Goal: Task Accomplishment & Management: Use online tool/utility

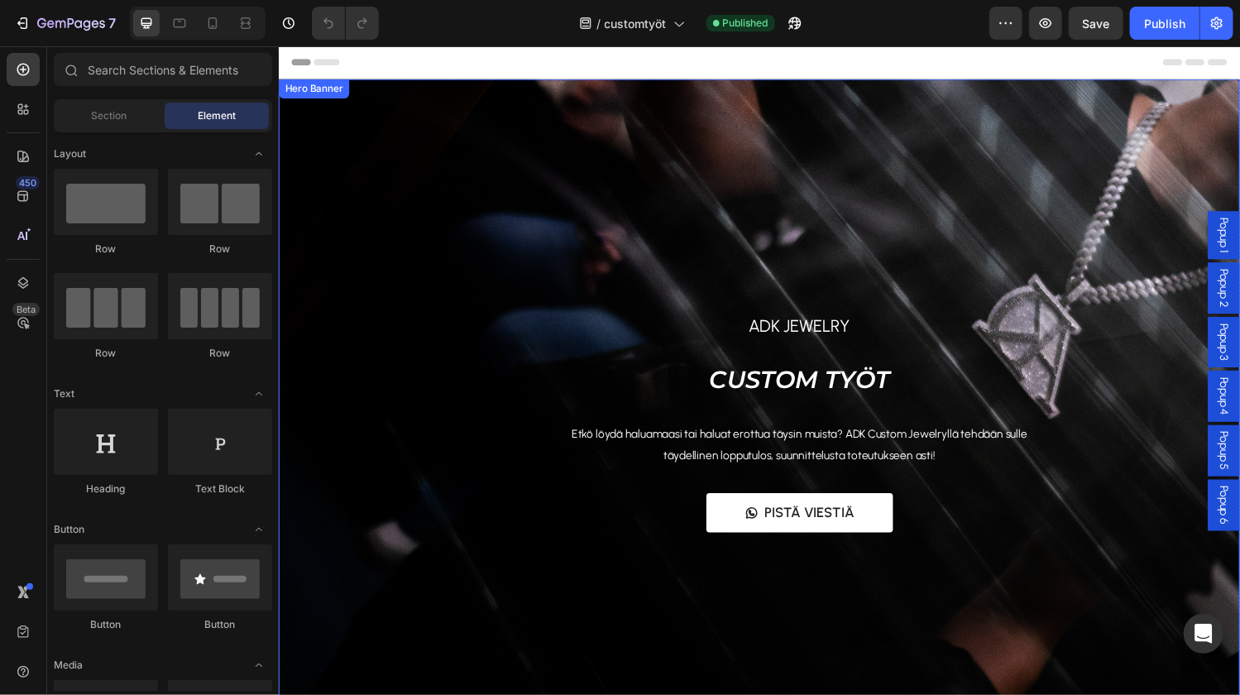
click at [474, 179] on div "Overlay" at bounding box center [774, 414] width 992 height 670
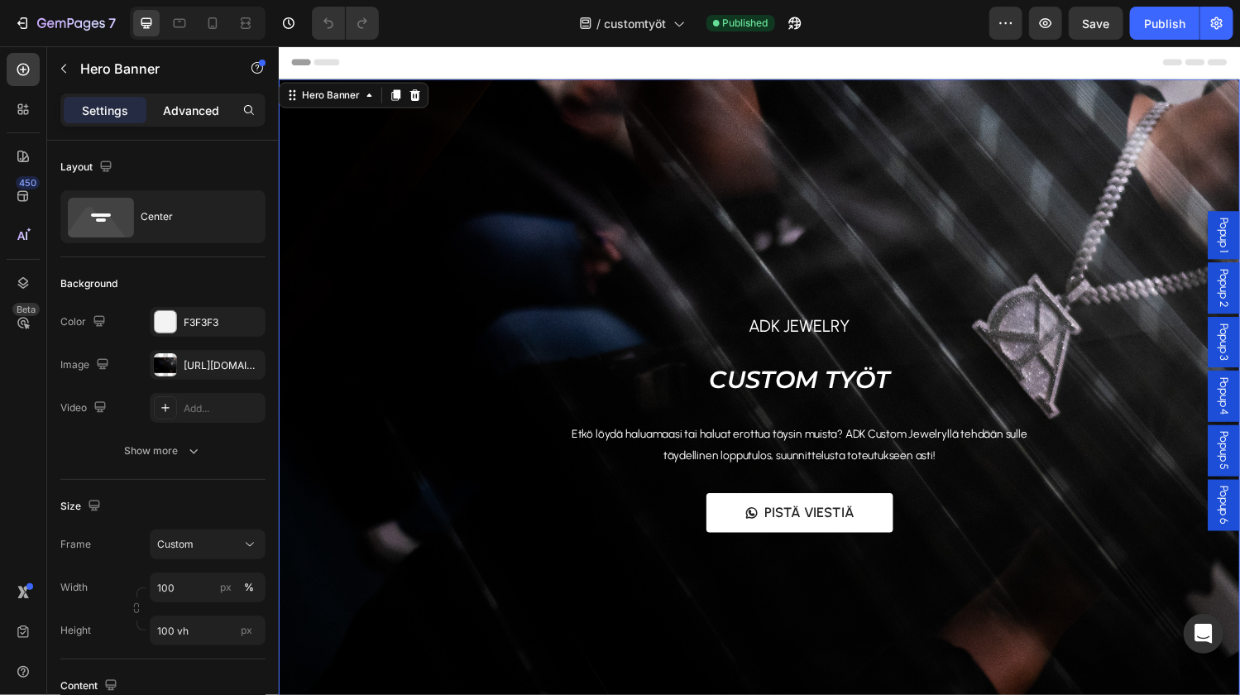
click at [186, 111] on p "Advanced" at bounding box center [191, 110] width 56 height 17
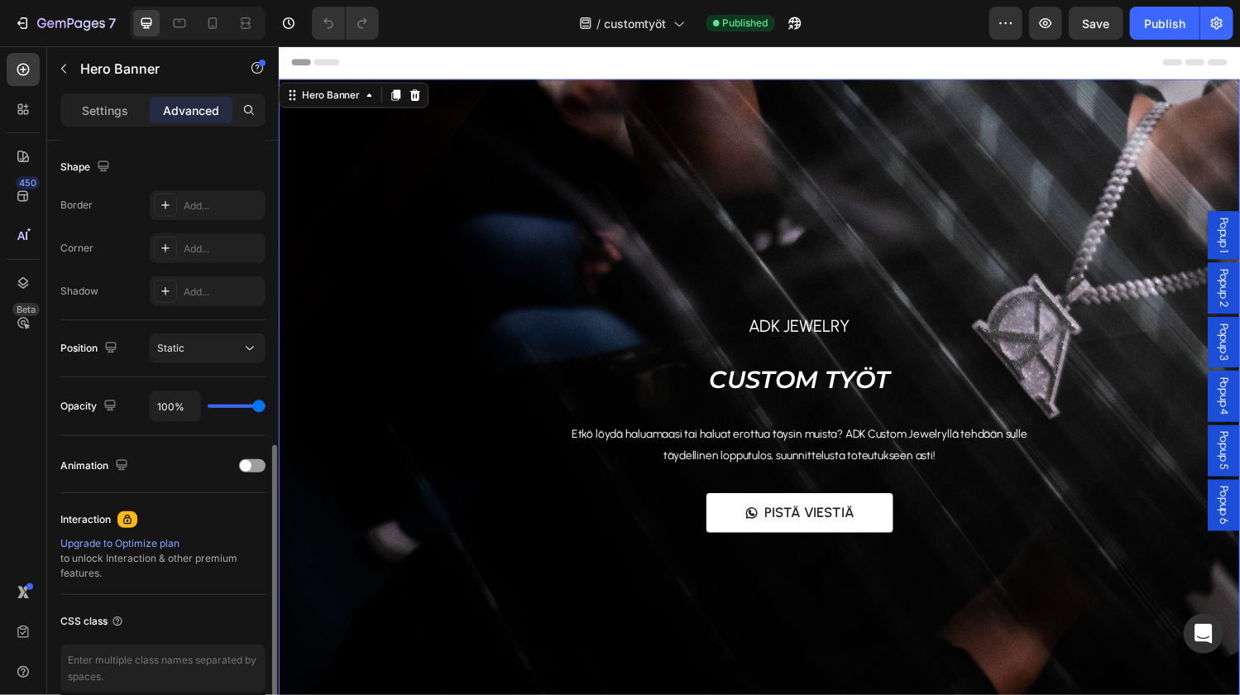
scroll to position [472, 0]
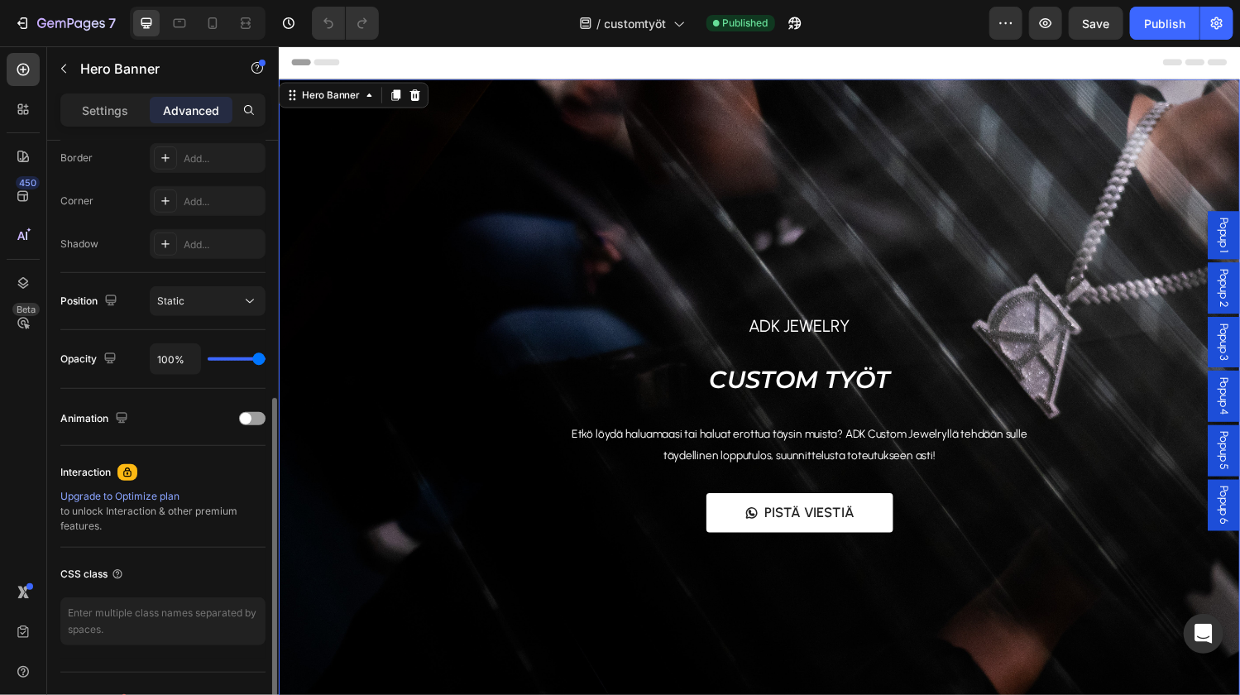
type input "97%"
type input "97"
type input "37%"
type input "37"
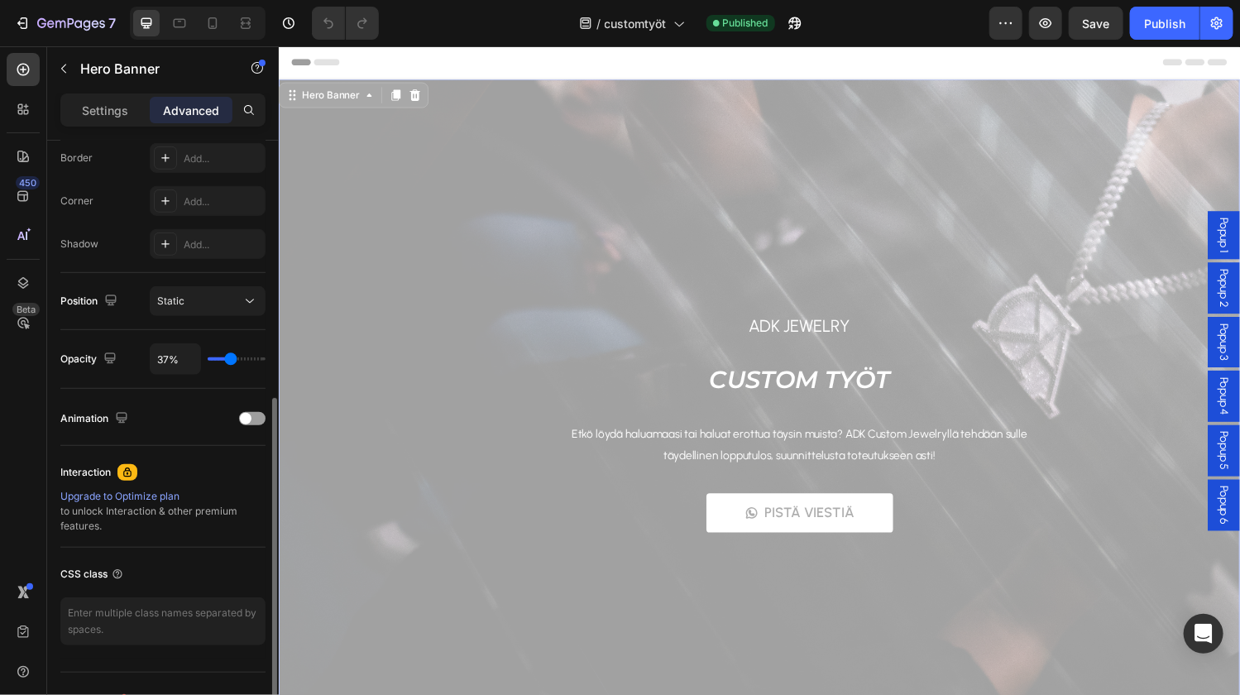
type input "34%"
type input "34"
type input "11%"
type input "11"
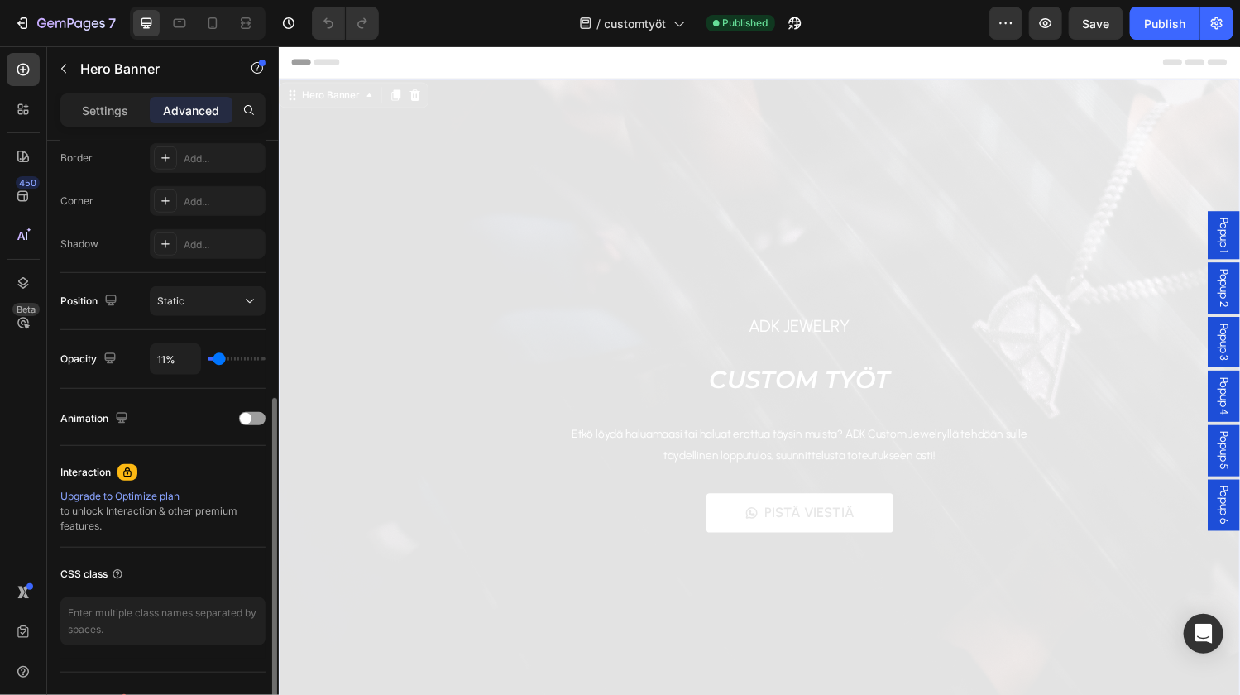
type input "13%"
type input "13"
type input "41%"
type input "41"
type input "45%"
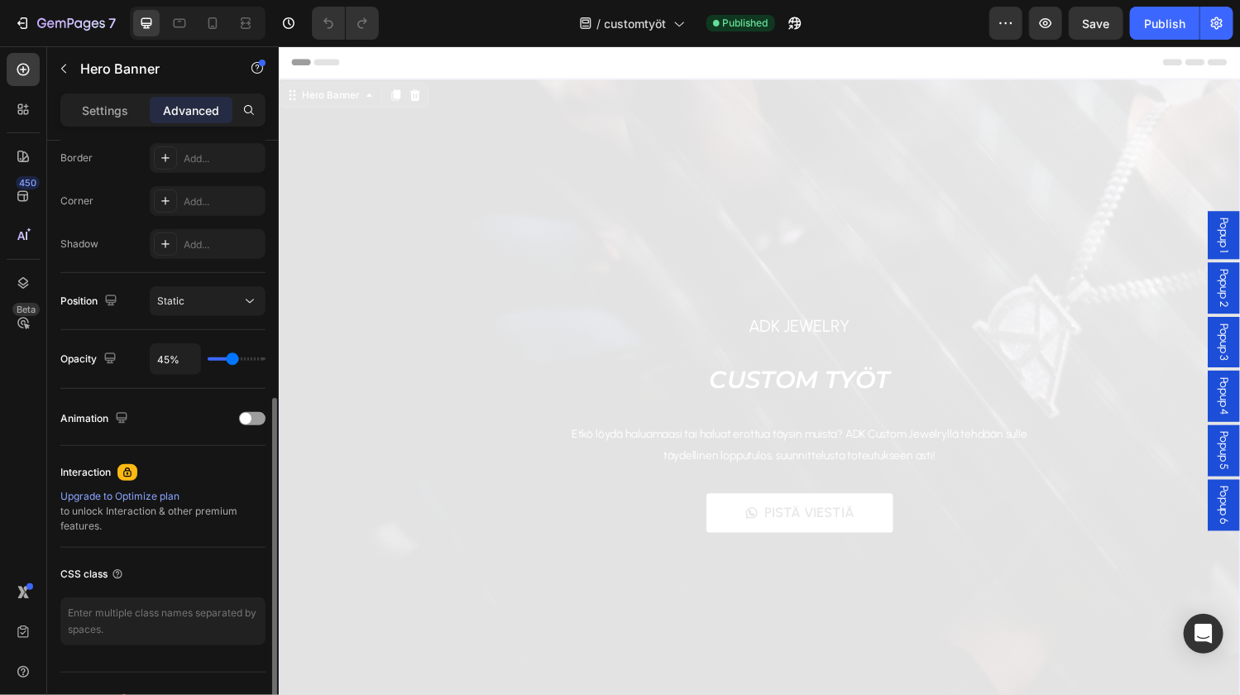
type input "45"
type input "47%"
type input "47"
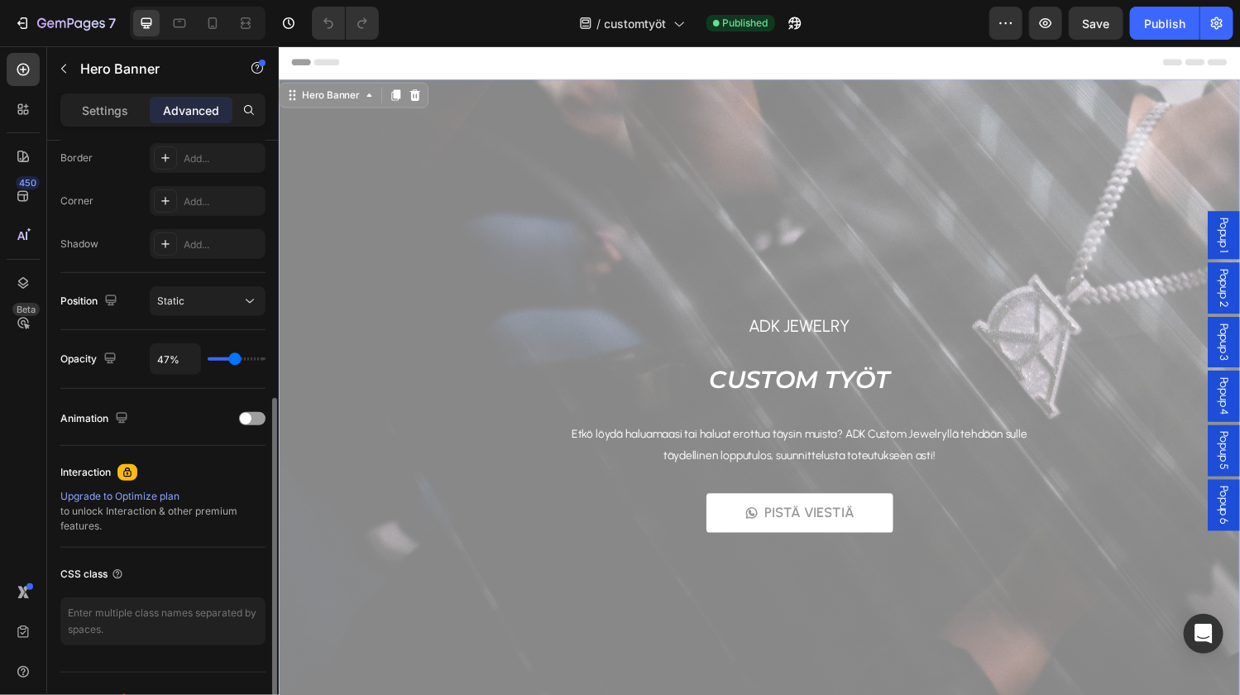
type input "49%"
type input "49"
type input "53%"
type input "53"
type input "77%"
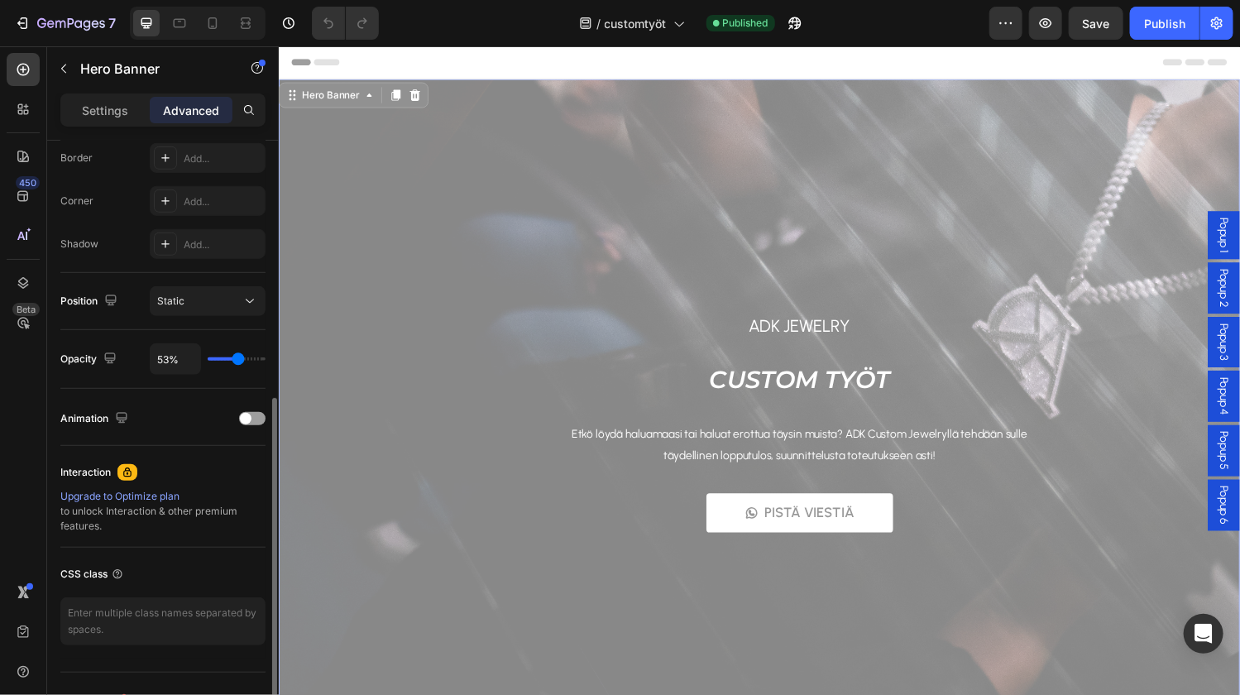
type input "77"
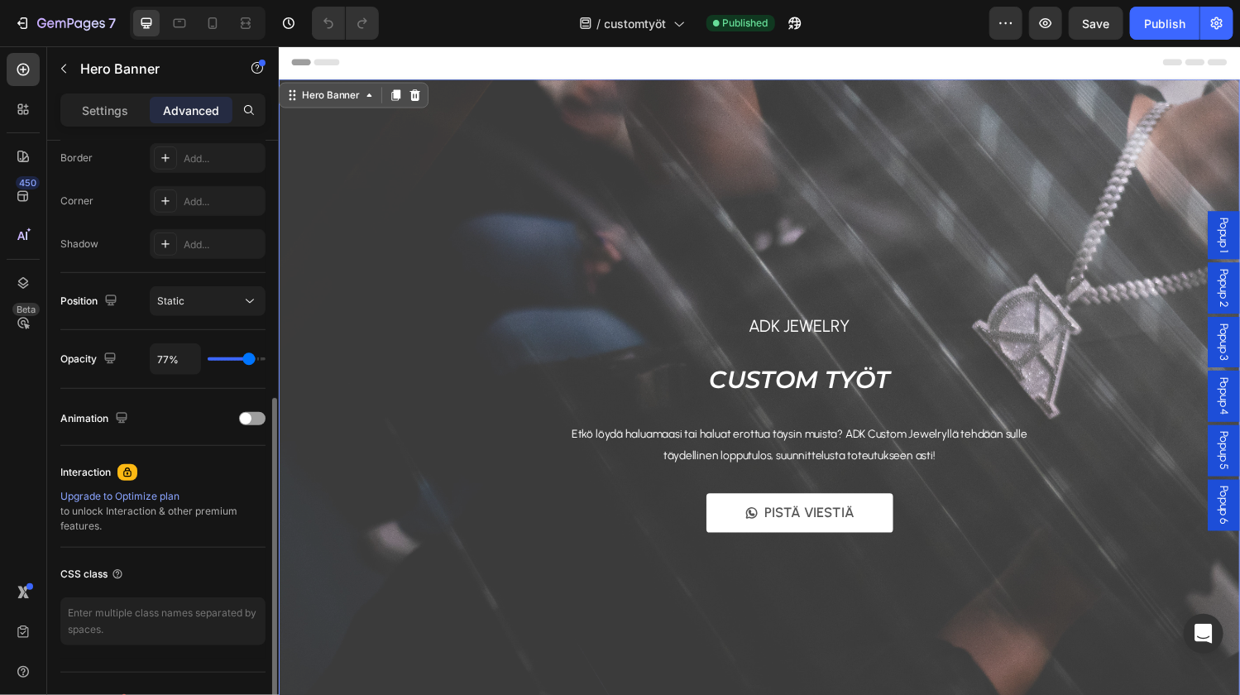
type input "80%"
type input "80"
type input "82%"
type input "82"
type input "84%"
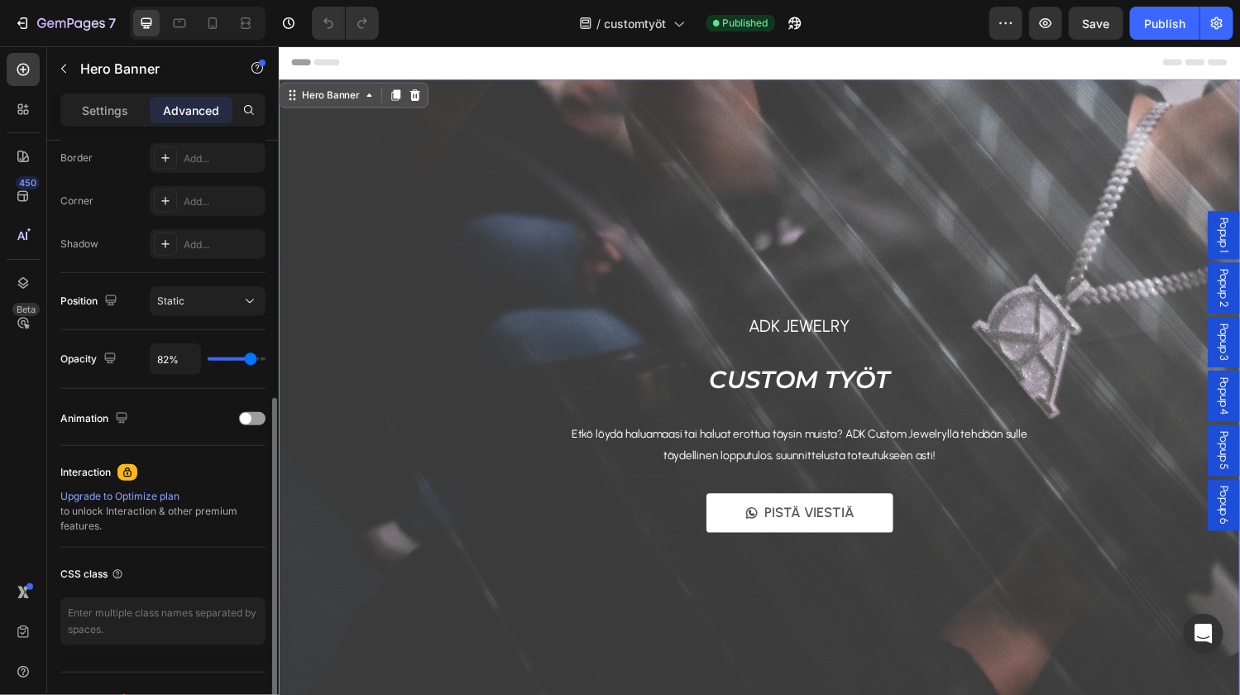
type input "84"
type input "87%"
type input "87"
type input "89%"
type input "89"
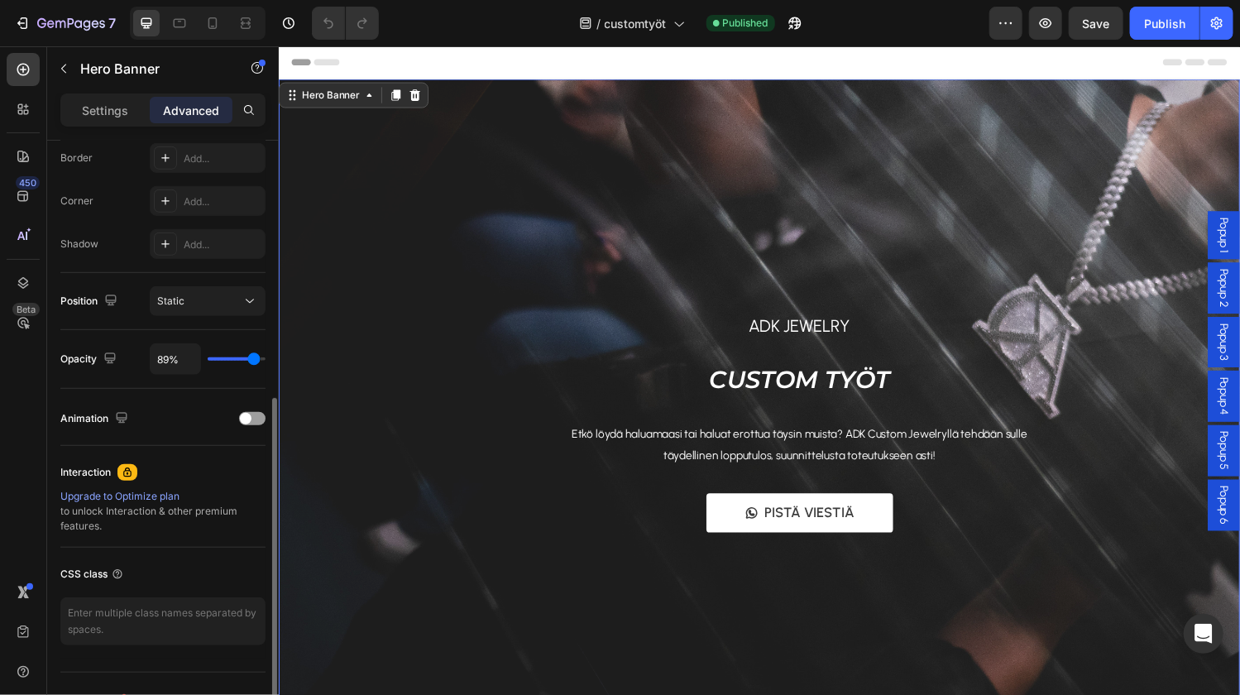
type input "91%"
type input "91"
type input "92%"
type input "92"
type input "93%"
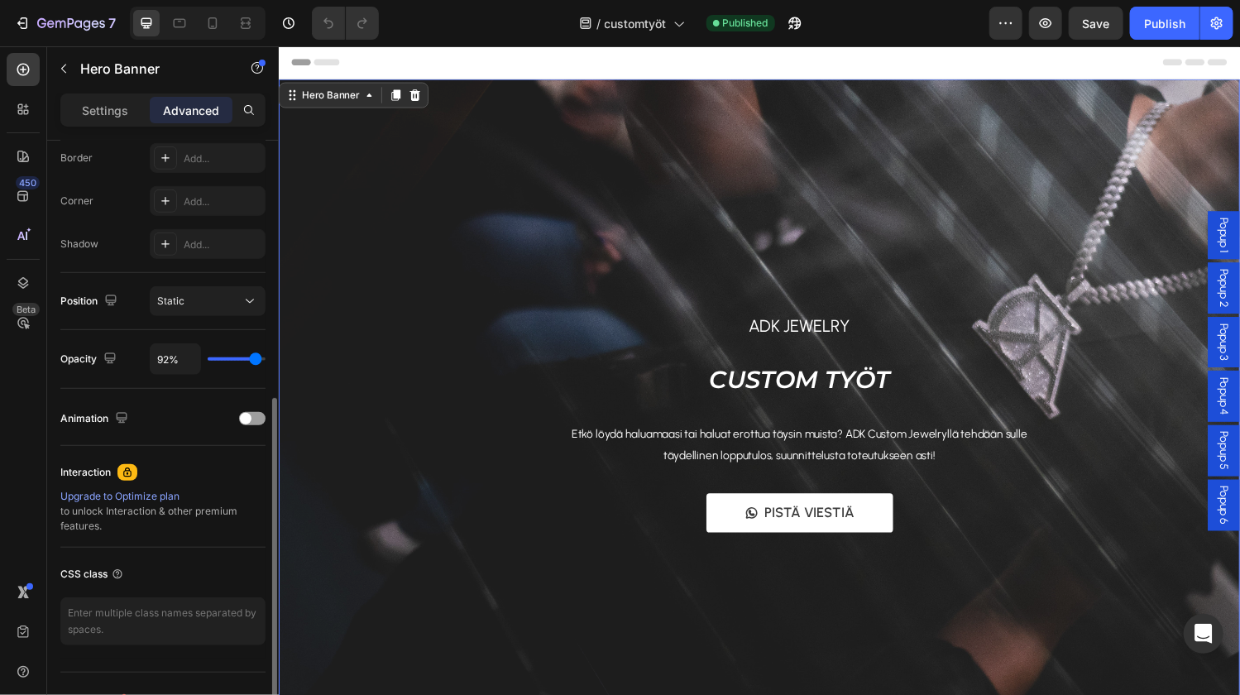
type input "93"
type input "95%"
type input "95"
type input "96%"
type input "96"
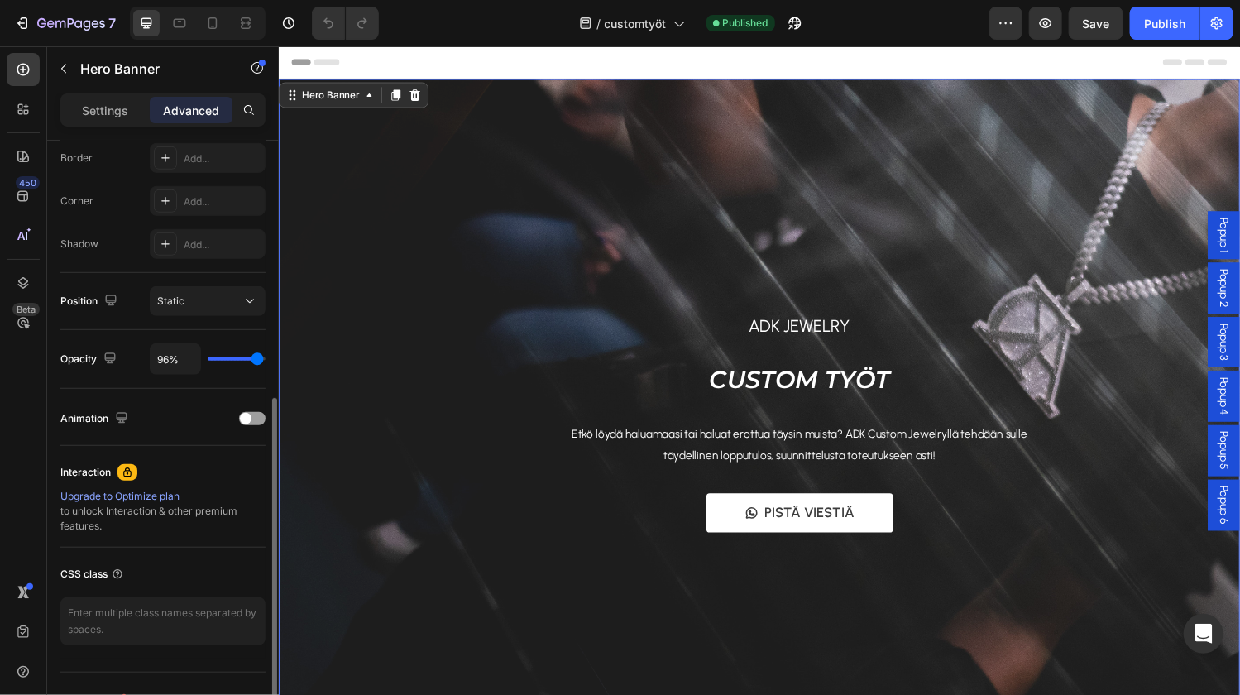
type input "98%"
type input "98"
type input "99%"
type input "99"
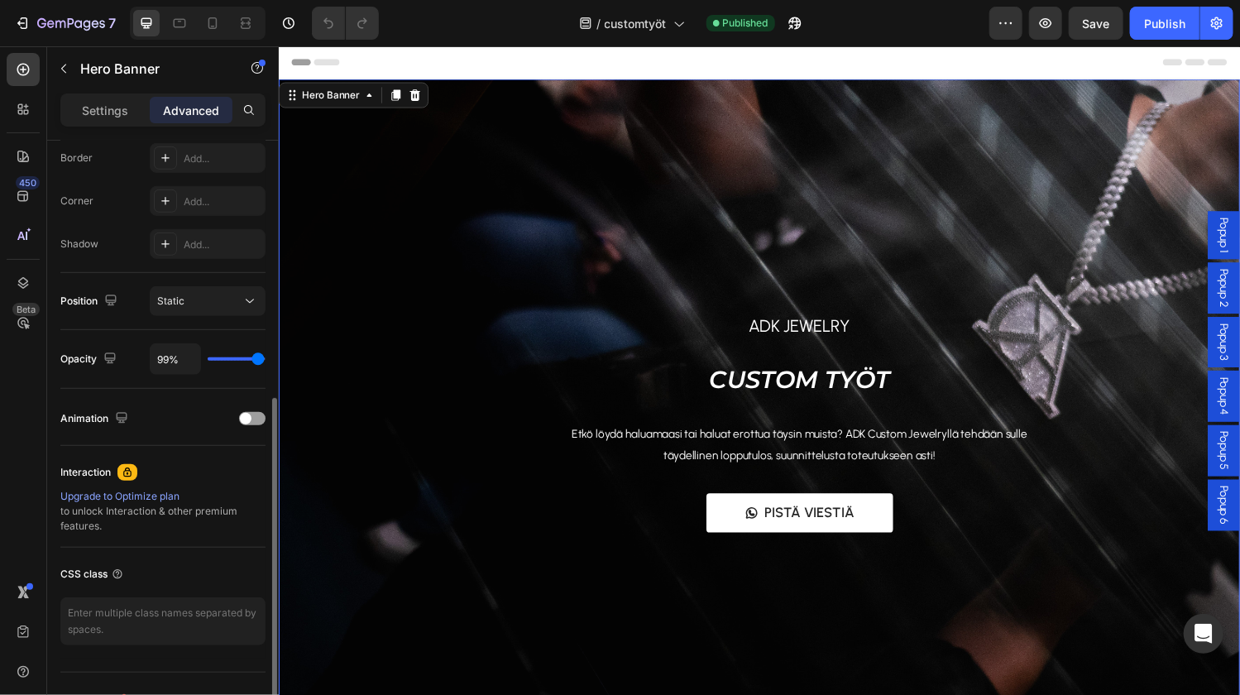
type input "100%"
type input "100"
click at [264, 361] on input "range" at bounding box center [237, 358] width 58 height 3
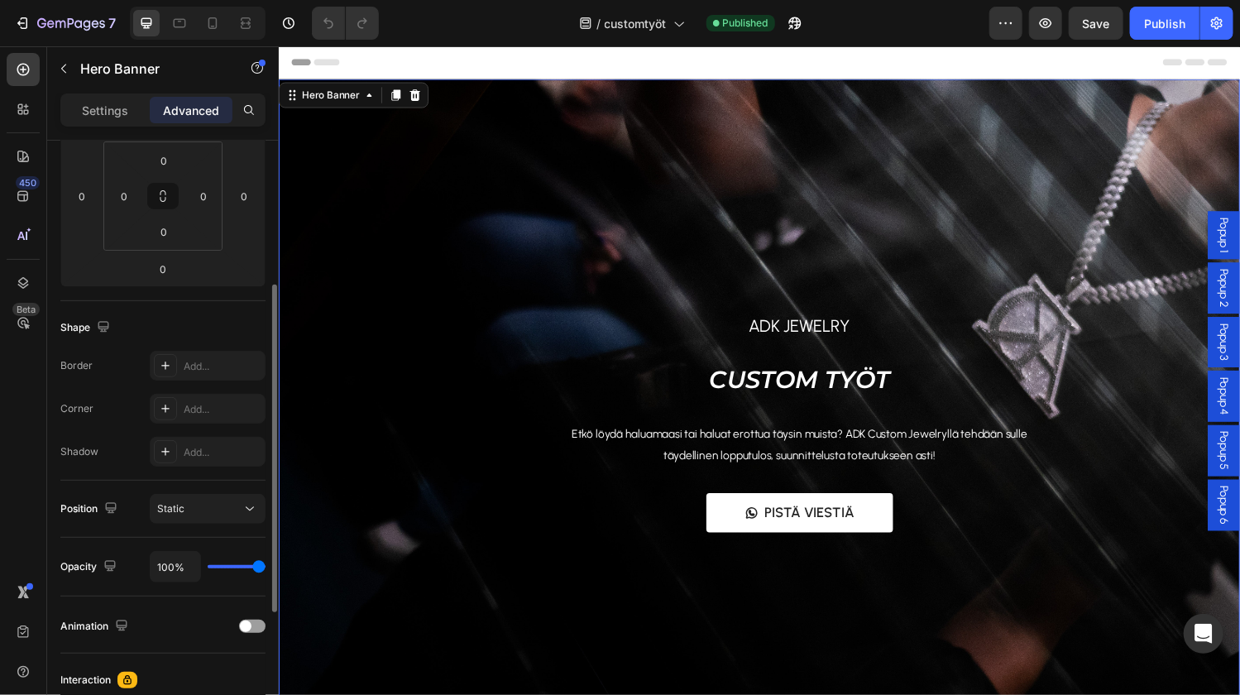
scroll to position [122, 0]
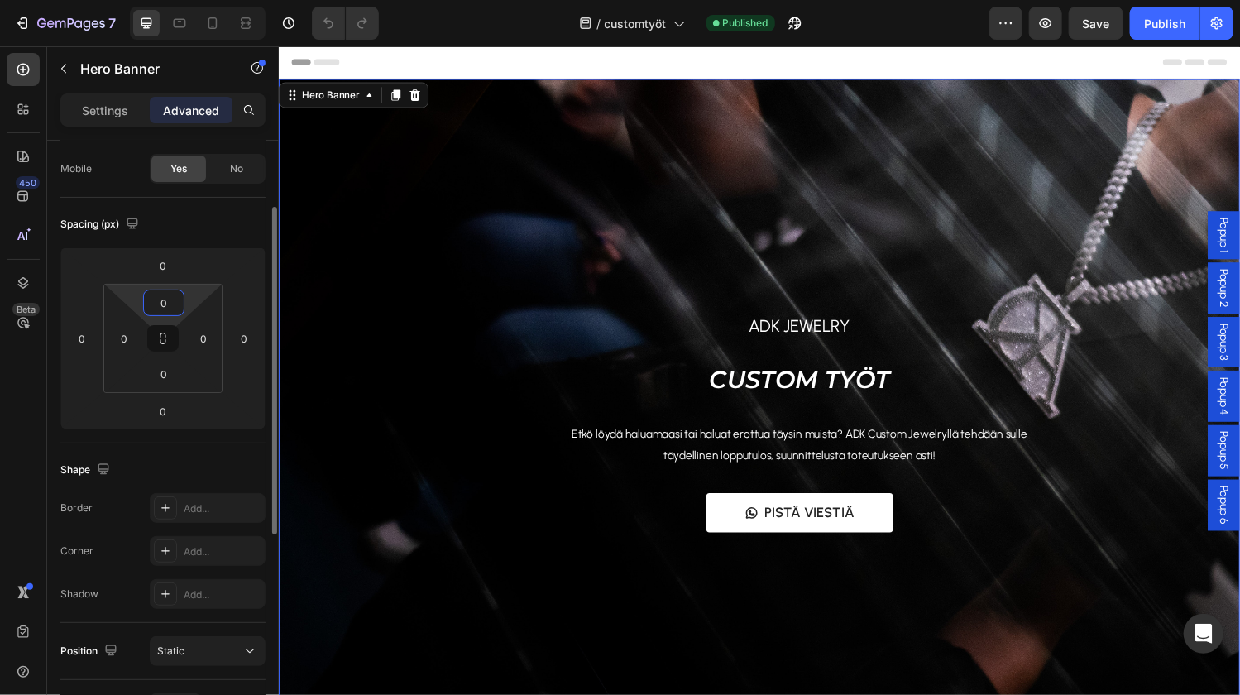
click at [164, 312] on input "0" at bounding box center [163, 302] width 33 height 25
click at [255, 219] on div "Spacing (px)" at bounding box center [162, 224] width 205 height 26
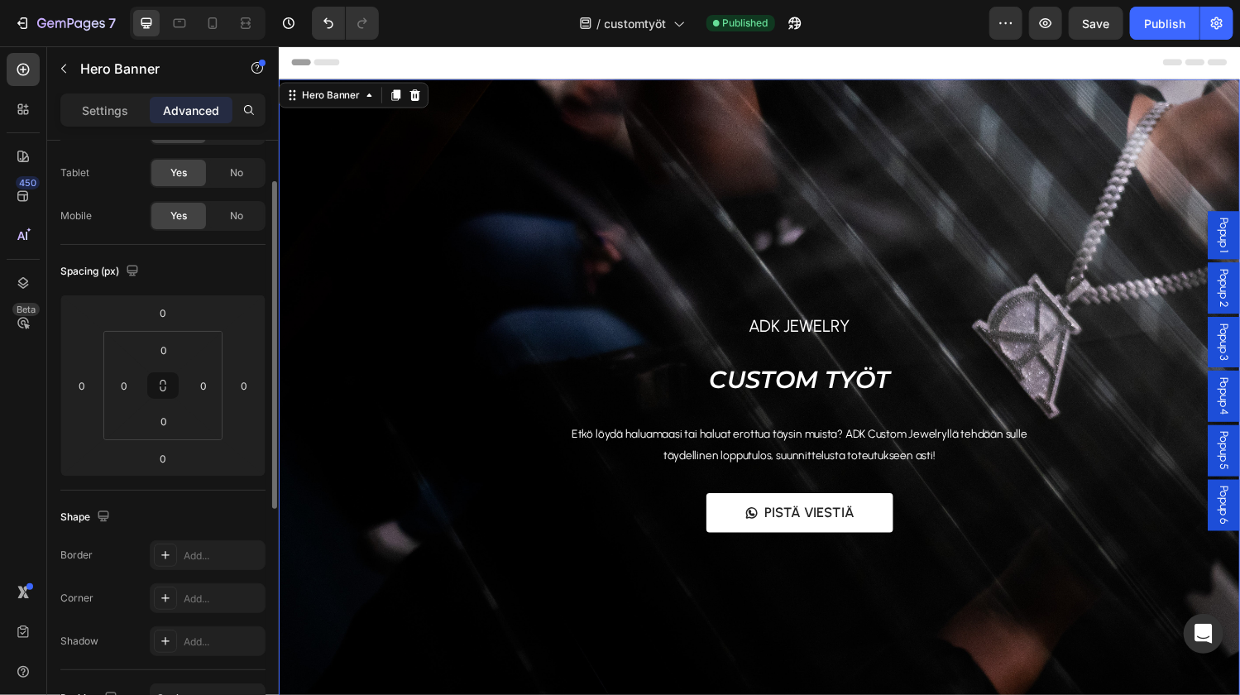
scroll to position [0, 0]
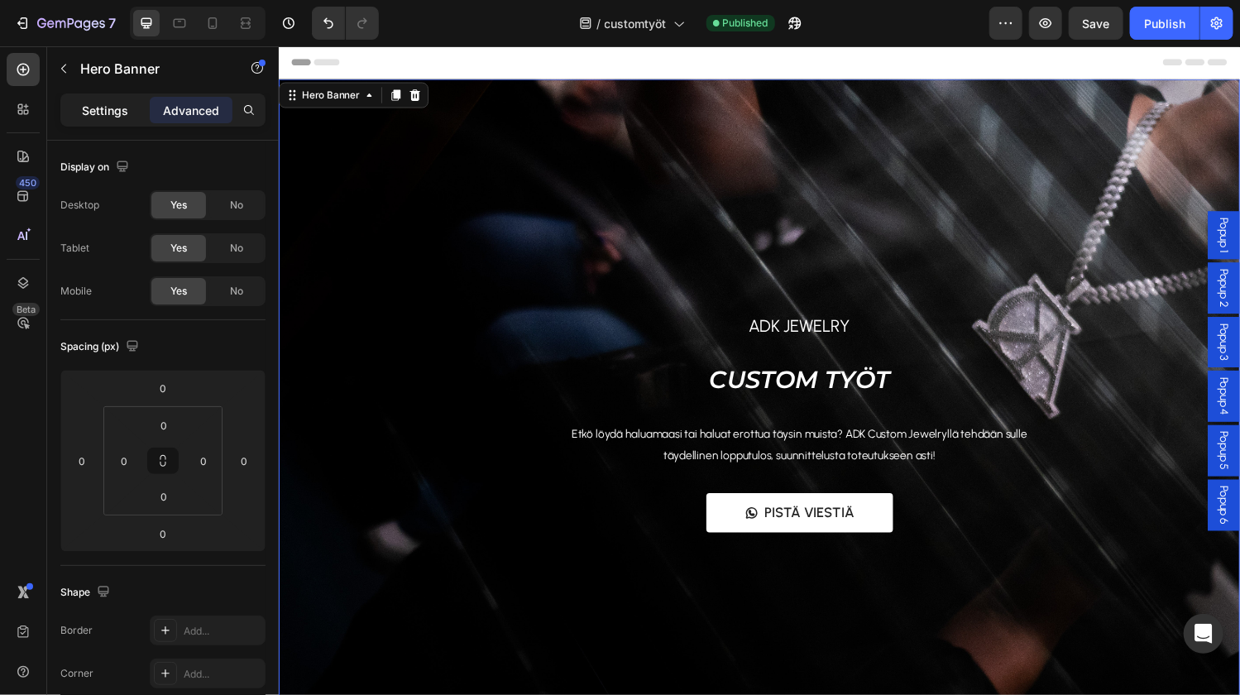
click at [116, 114] on p "Settings" at bounding box center [105, 110] width 46 height 17
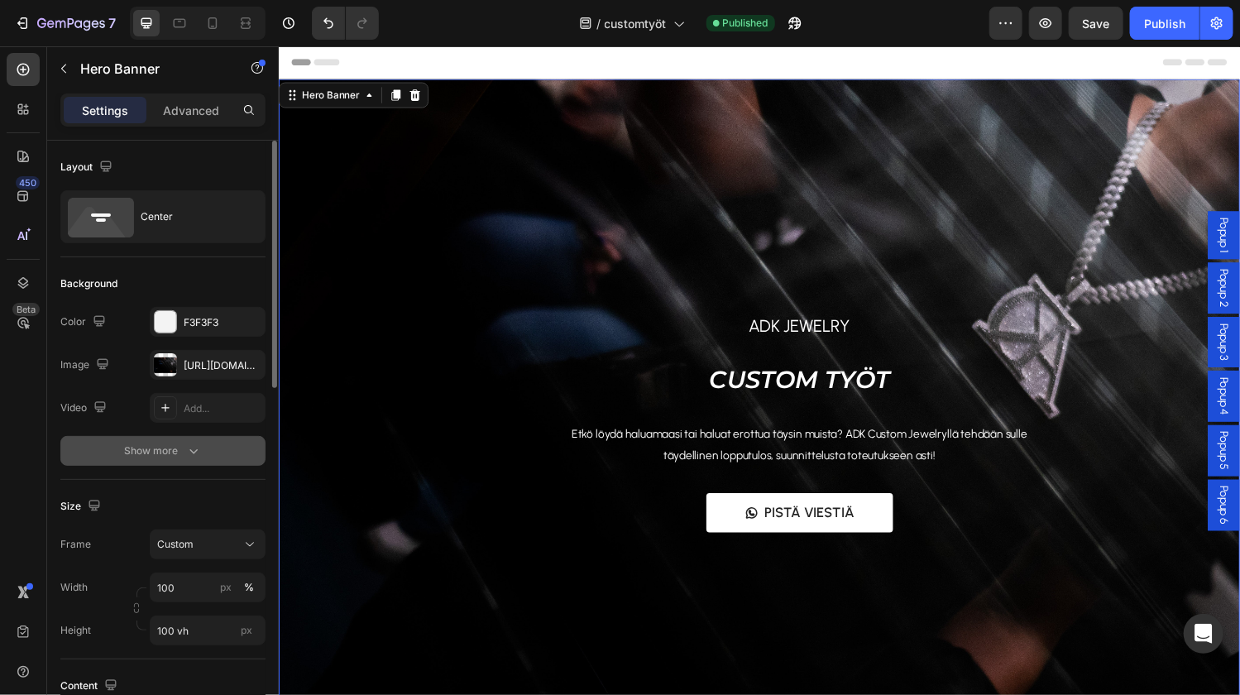
click at [193, 453] on icon "button" at bounding box center [193, 451] width 8 height 5
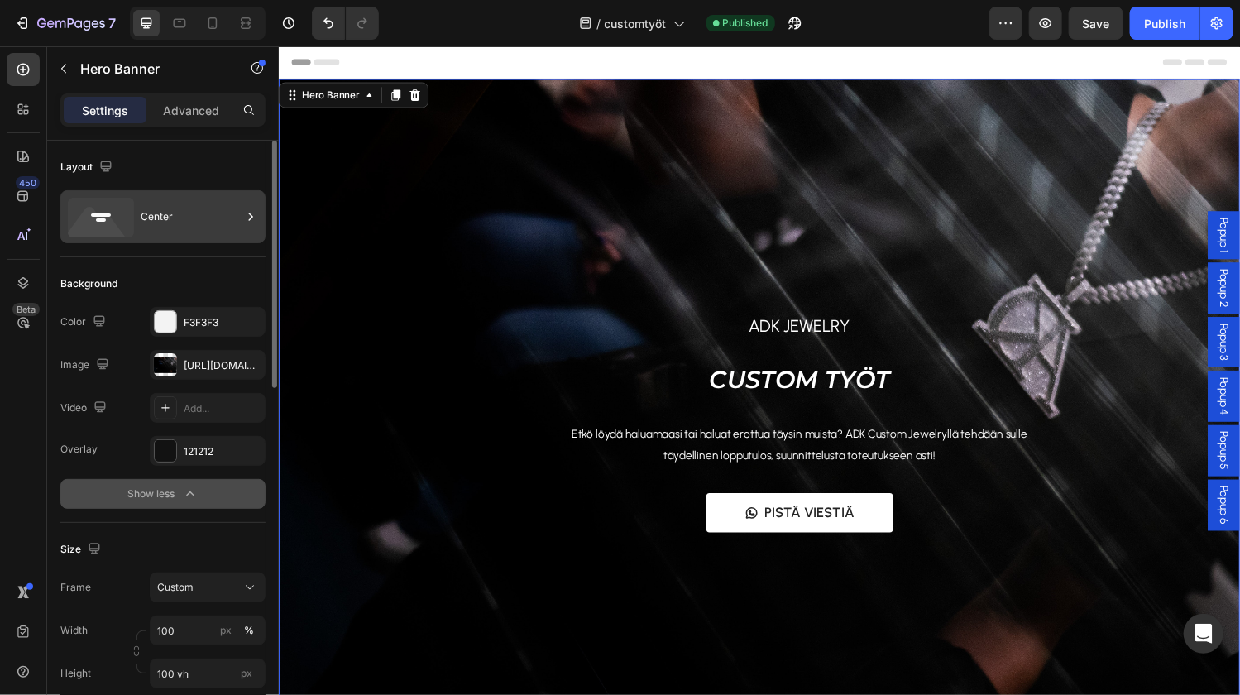
scroll to position [189, 0]
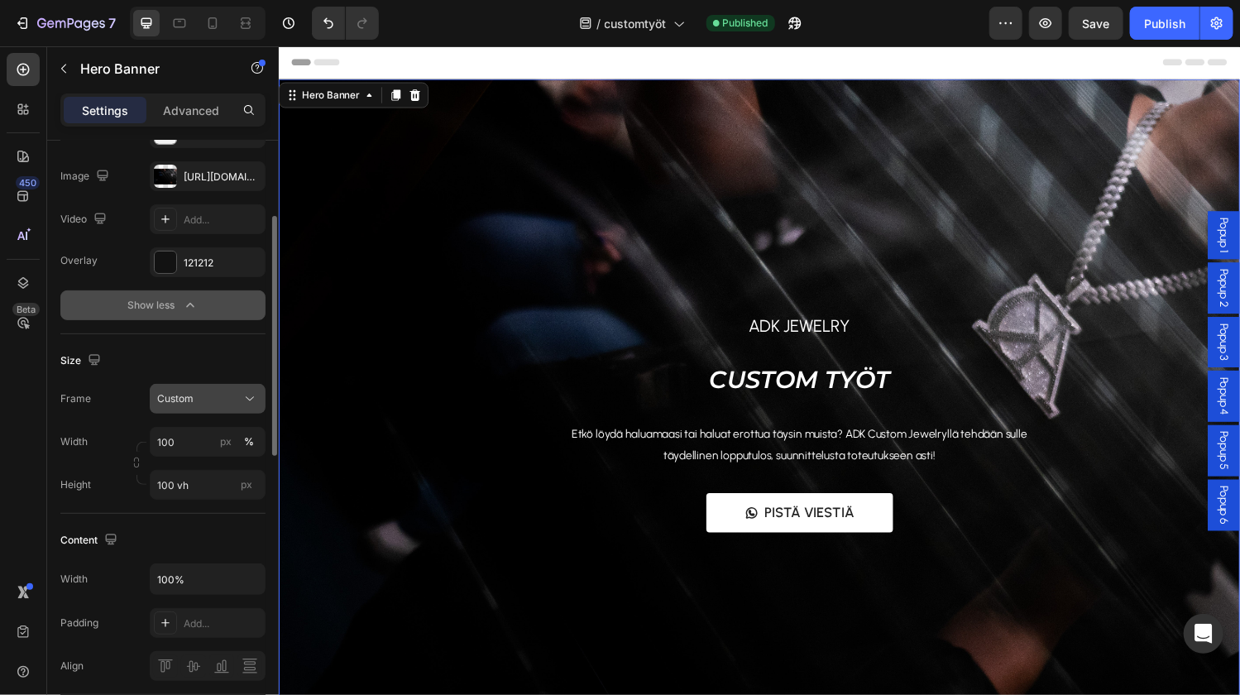
click at [253, 397] on icon at bounding box center [249, 398] width 17 height 17
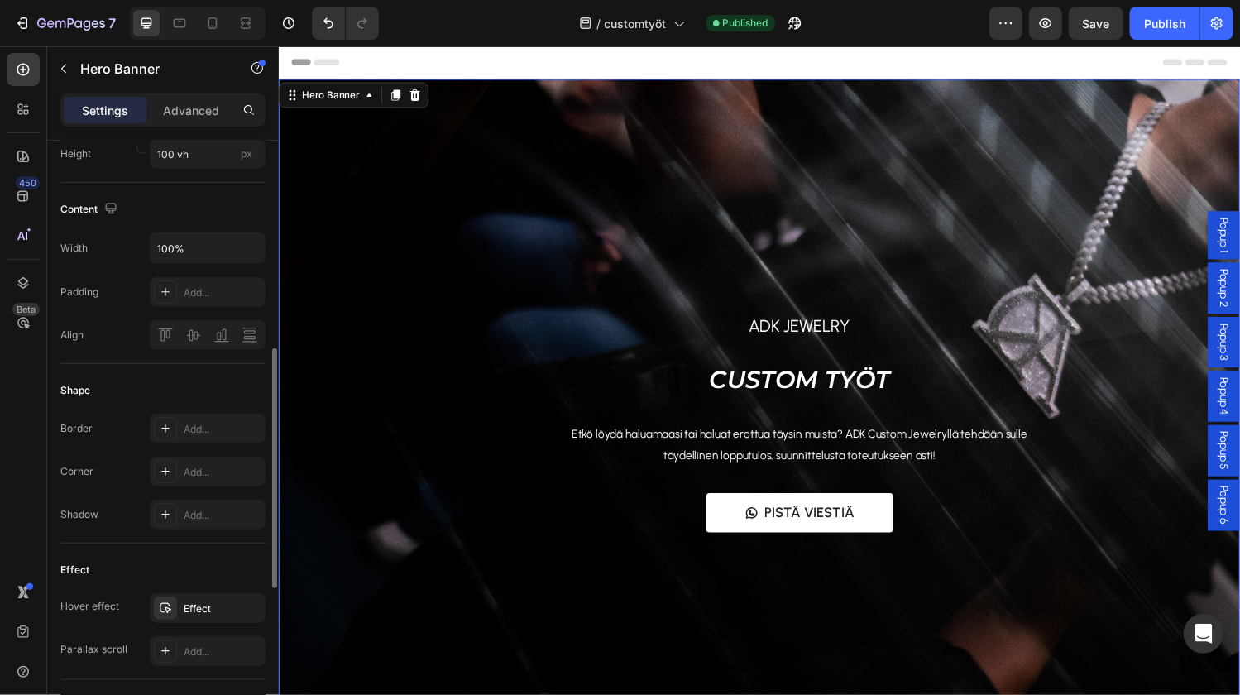
scroll to position [566, 0]
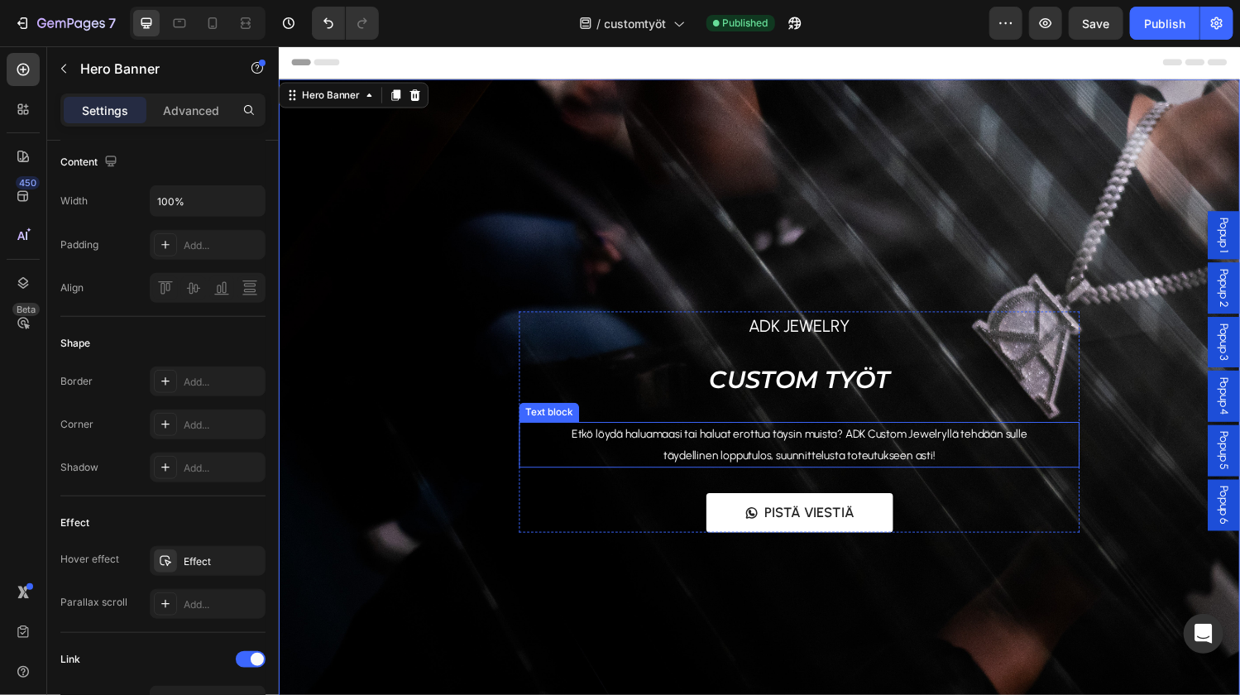
click at [718, 442] on span "Etkö löydä haluamaasi tai haluat erottua täysin muista? ADK Custom Jewelryllä t…" at bounding box center [815, 457] width 471 height 36
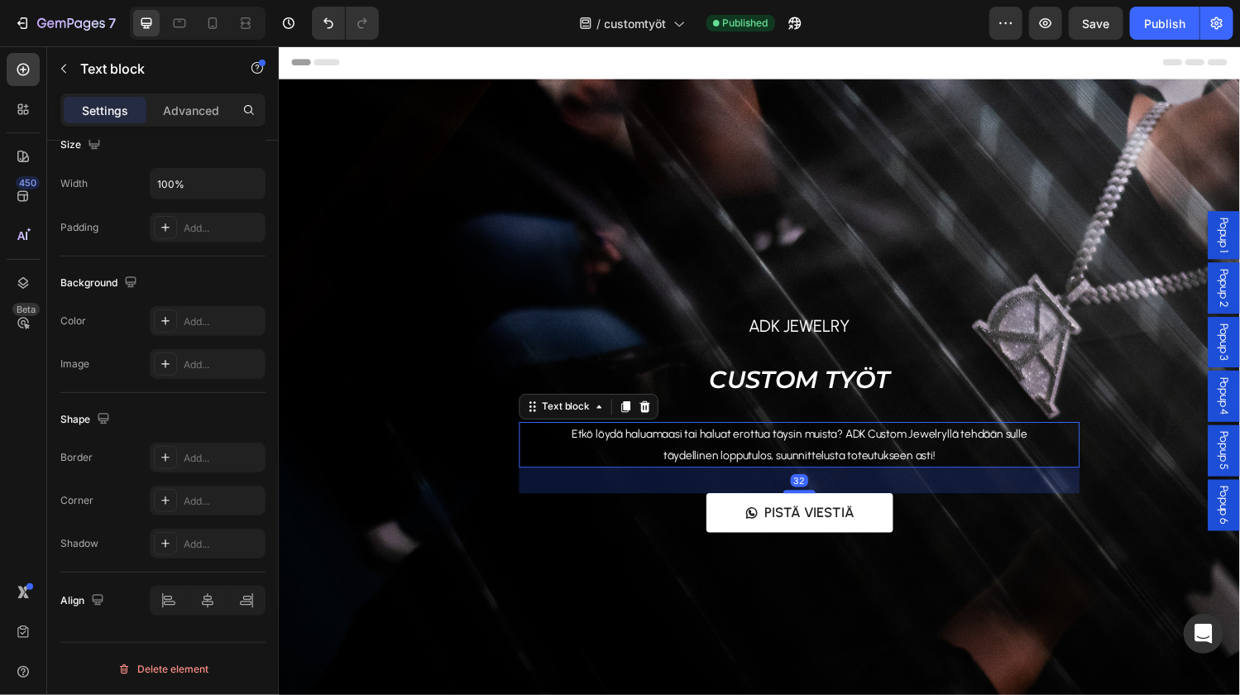
scroll to position [0, 0]
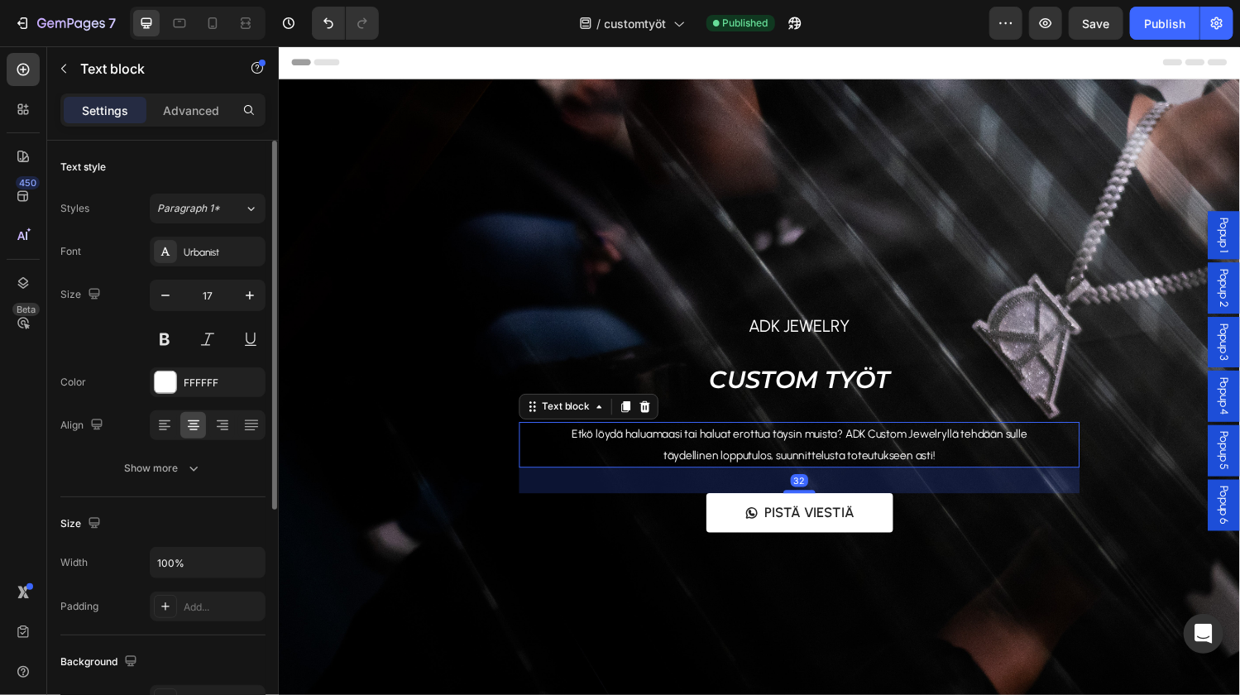
click at [718, 442] on span "Etkö löydä haluamaasi tai haluat erottua täysin muista? ADK Custom Jewelryllä t…" at bounding box center [815, 457] width 471 height 36
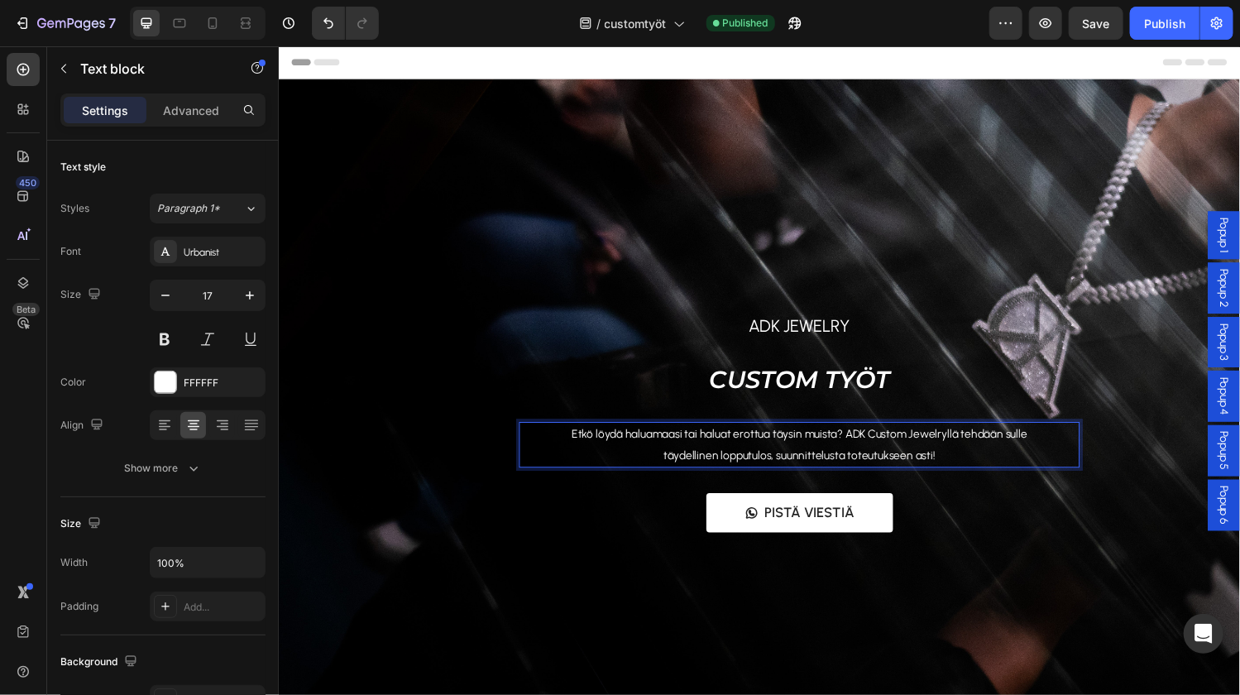
click at [585, 444] on span "Etkö löydä haluamaasi tai haluat erottua täysin muista? ADK Custom Jewelryllä t…" at bounding box center [815, 457] width 471 height 36
click at [584, 445] on span "Etkö löydä haluamaasi tai haluat erottua täysin muista? ADK Custom Jewelryllä t…" at bounding box center [815, 457] width 471 height 36
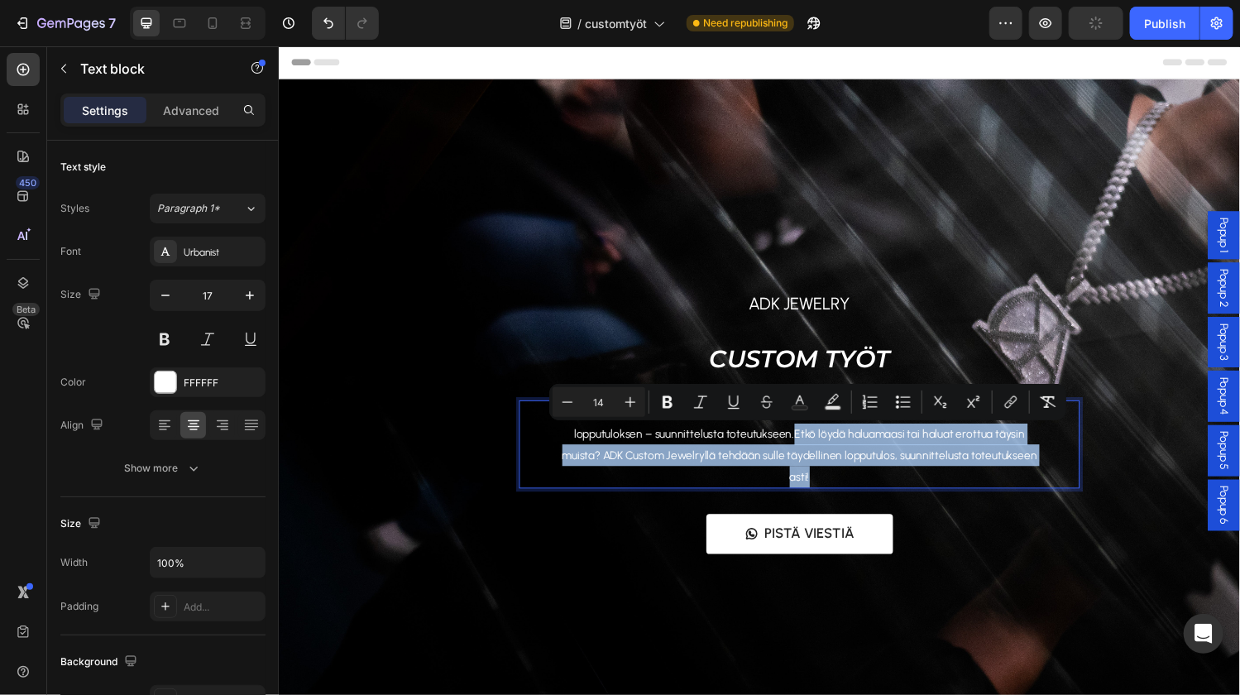
drag, startPoint x: 811, startPoint y: 446, endPoint x: 832, endPoint y: 483, distance: 42.6
click at [832, 483] on p "Etkö löydä etsimääsi tai haluatko erottua joukosta? ADK Custom Jewelry tekee si…" at bounding box center [815, 457] width 493 height 88
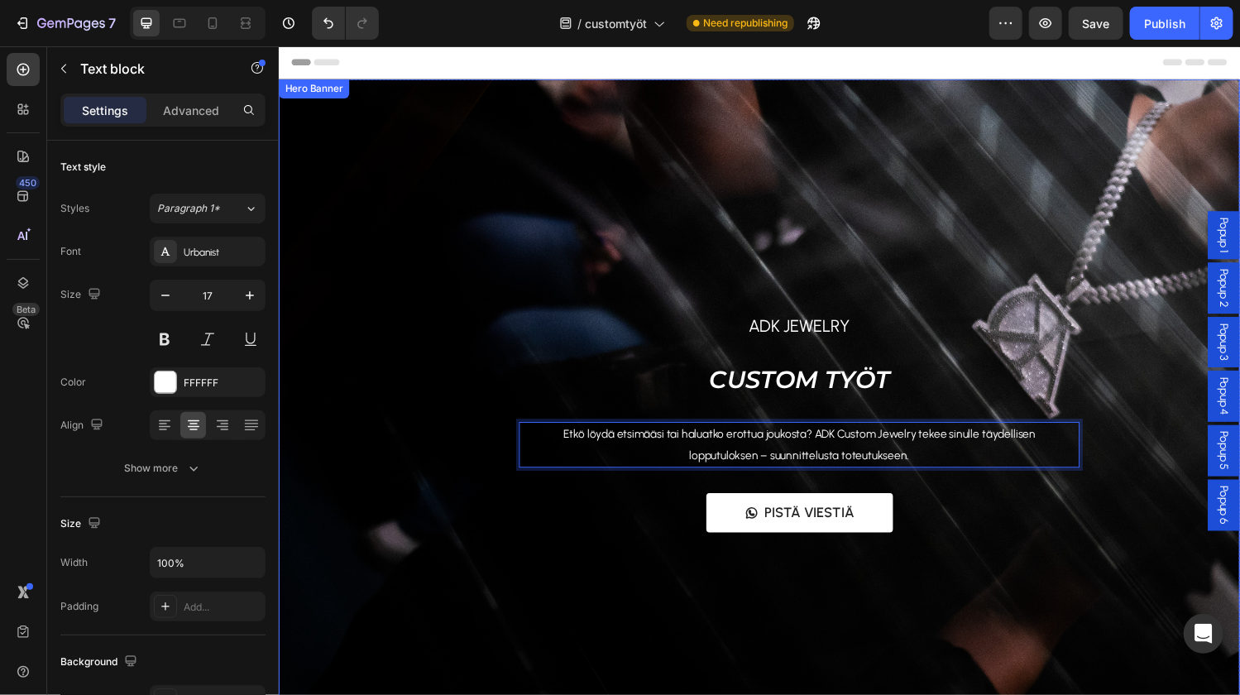
click at [423, 427] on div "ADK Jewelry Text block CUSTOM TYÖT Heading Etkö löydä etsimääsi tai haluatko er…" at bounding box center [774, 414] width 992 height 385
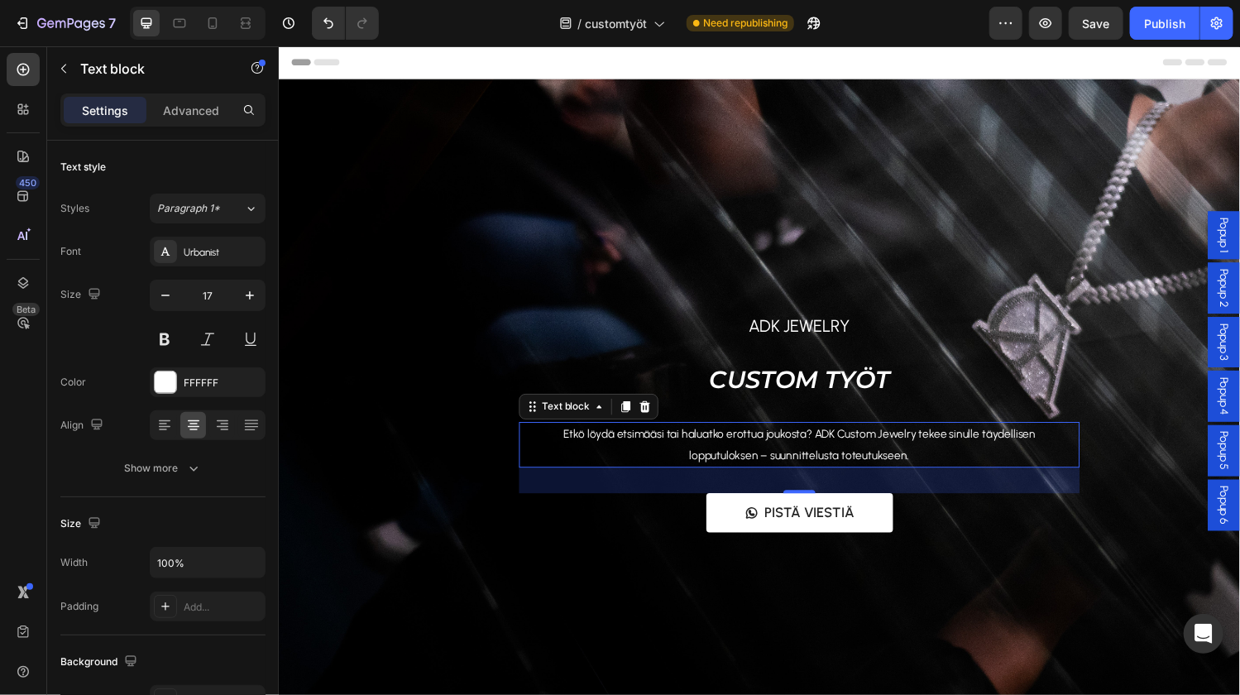
click at [1025, 445] on span "Etkö löydä etsimääsi tai haluatko erottua joukosta? ADK Custom Jewelry tekee si…" at bounding box center [815, 457] width 488 height 36
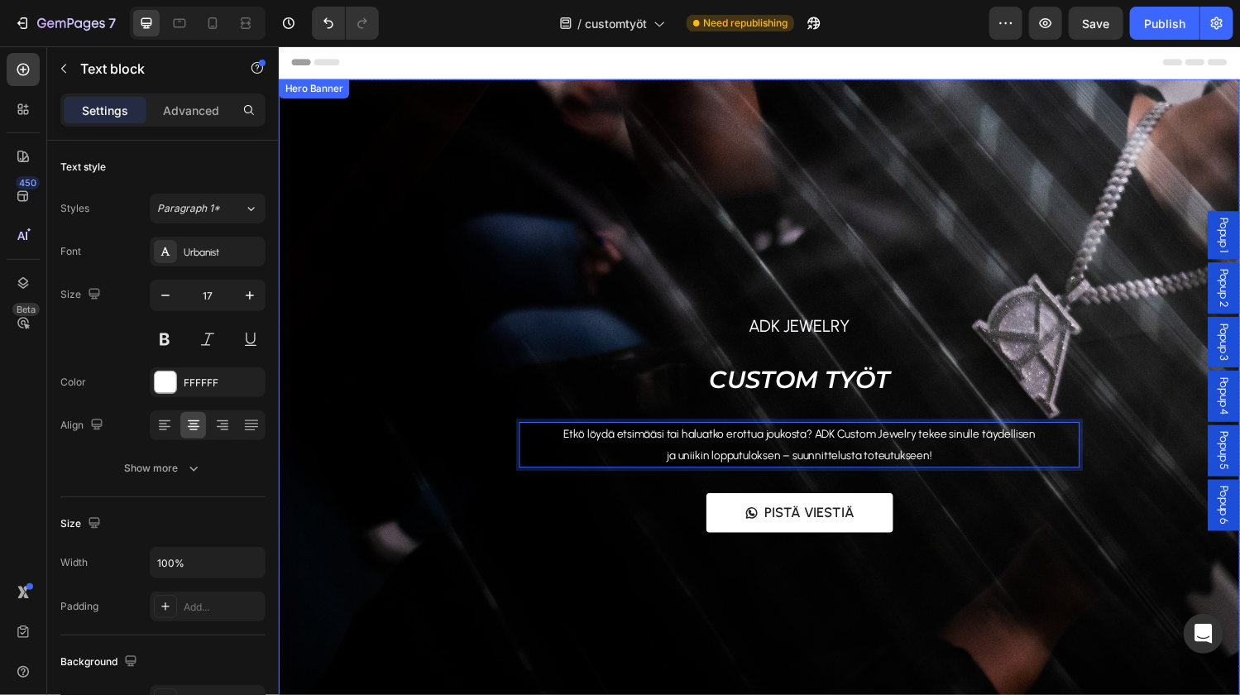
click at [442, 364] on div "ADK Jewelry Text block CUSTOM TYÖT Heading Etkö löydä etsimääsi tai haluatko er…" at bounding box center [774, 414] width 992 height 385
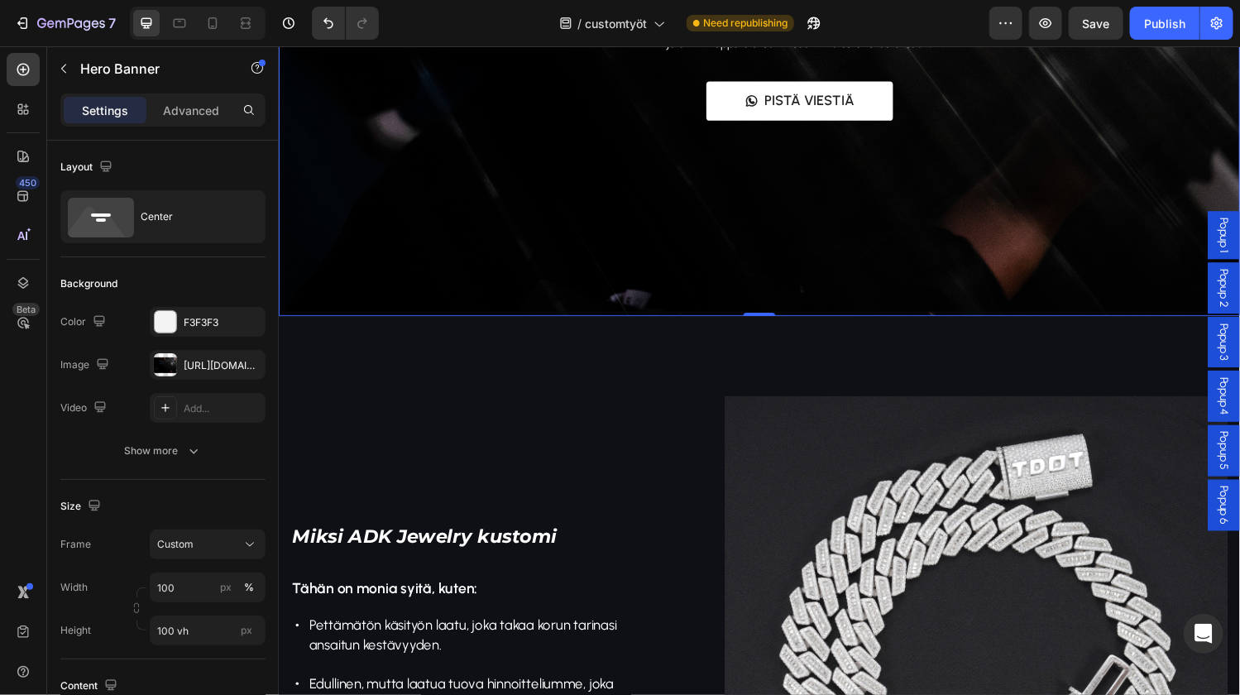
scroll to position [189, 0]
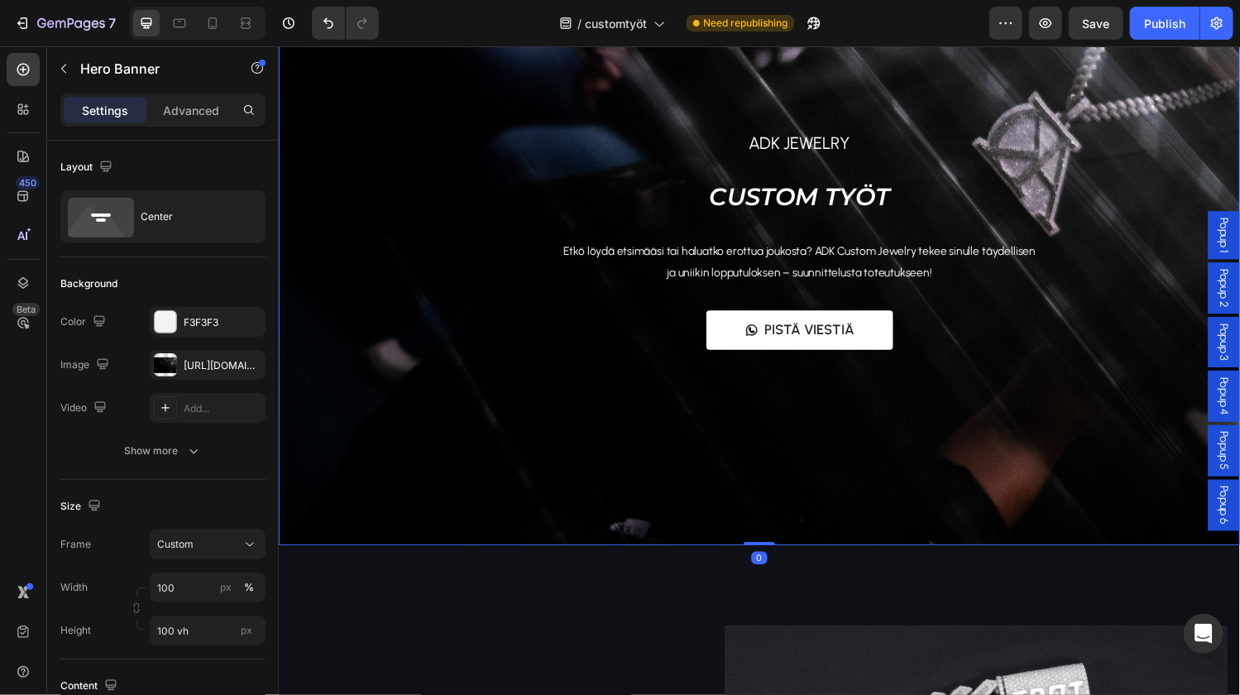
drag, startPoint x: 758, startPoint y: 557, endPoint x: 772, endPoint y: 506, distance: 53.2
click at [754, 463] on div "ADK Jewelry Text block CUSTOM TYÖT Heading Etkö löydä etsimääsi tai haluatko er…" at bounding box center [774, 226] width 992 height 670
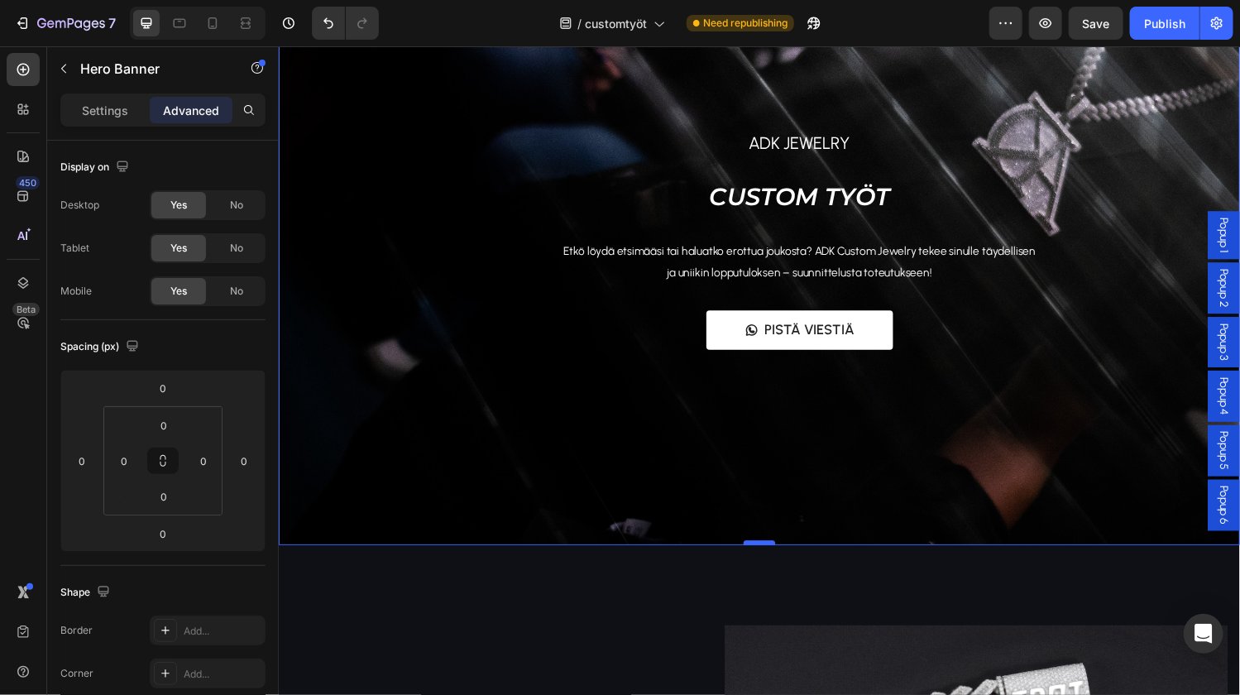
click at [757, 557] on div at bounding box center [773, 558] width 33 height 5
drag, startPoint x: 764, startPoint y: 557, endPoint x: 748, endPoint y: 483, distance: 76.1
click at [766, 483] on div "ADK Jewelry Text block CUSTOM TYÖT Heading Etkö löydä etsimääsi tai haluatko er…" at bounding box center [774, 226] width 992 height 670
click at [188, 0] on html "7 Version history / customtyöt Need republishing Preview Publish 450 Beta Secti…" at bounding box center [620, 0] width 1240 height 0
click at [184, 0] on html "7 Version history / customtyöt Need republishing Preview Save Publish 450 Beta …" at bounding box center [620, 0] width 1240 height 0
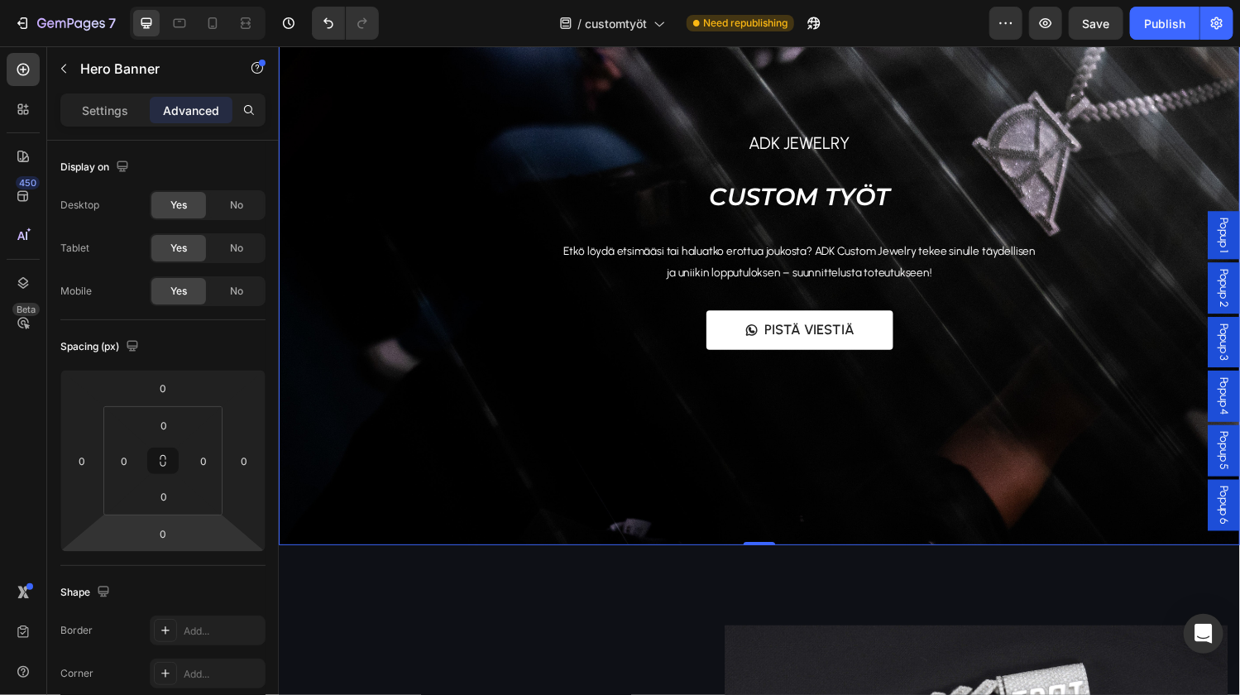
click at [237, 570] on div "Shape Border Add... Corner Add... Shadow Add..." at bounding box center [162, 655] width 205 height 179
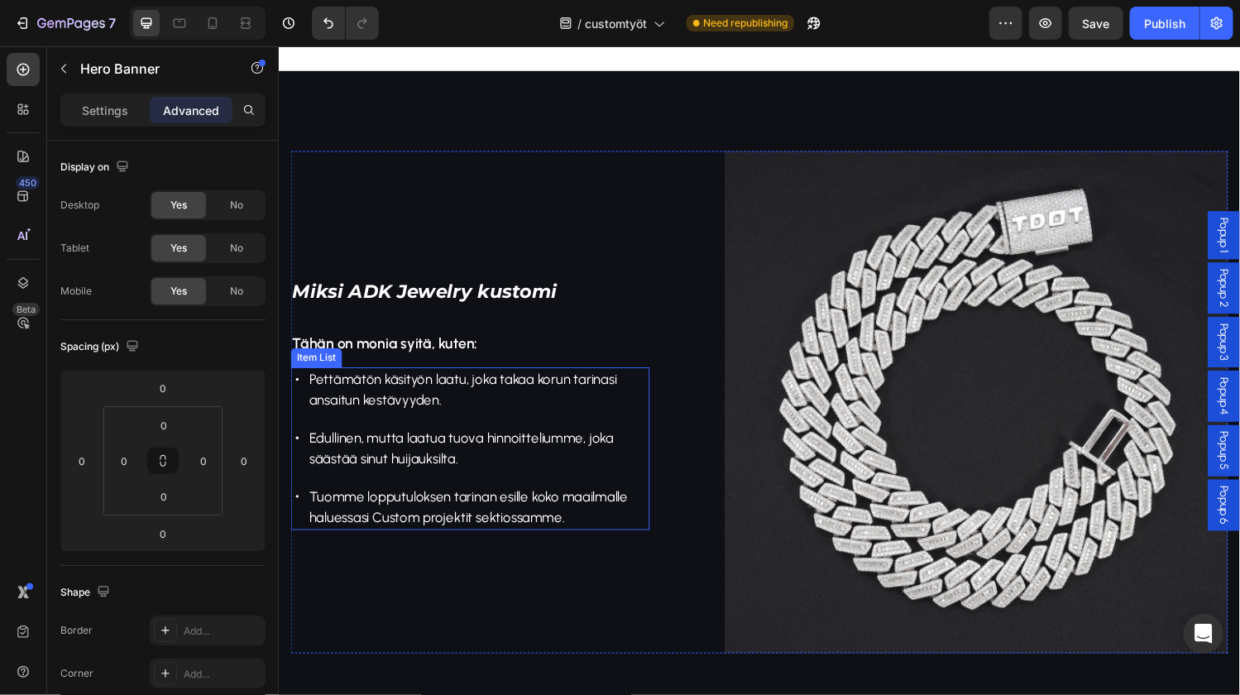
scroll to position [709, 0]
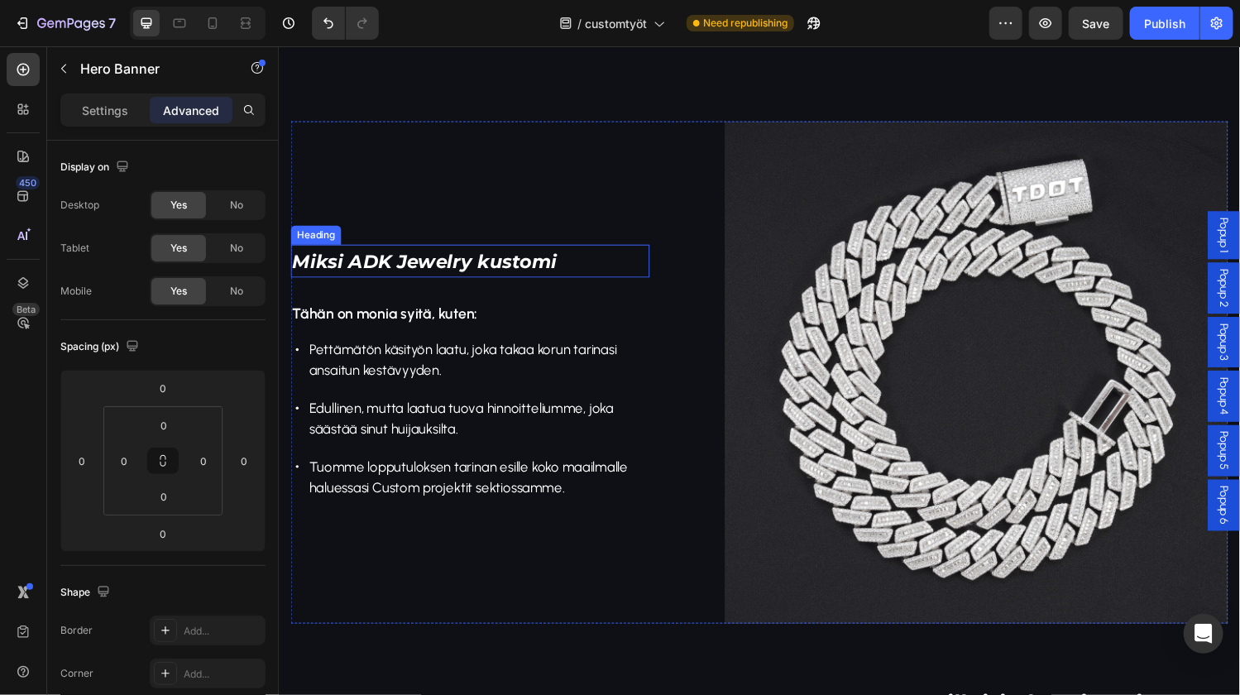
click at [512, 264] on span "Miksi ADK Jewelry kustomi" at bounding box center [428, 267] width 273 height 23
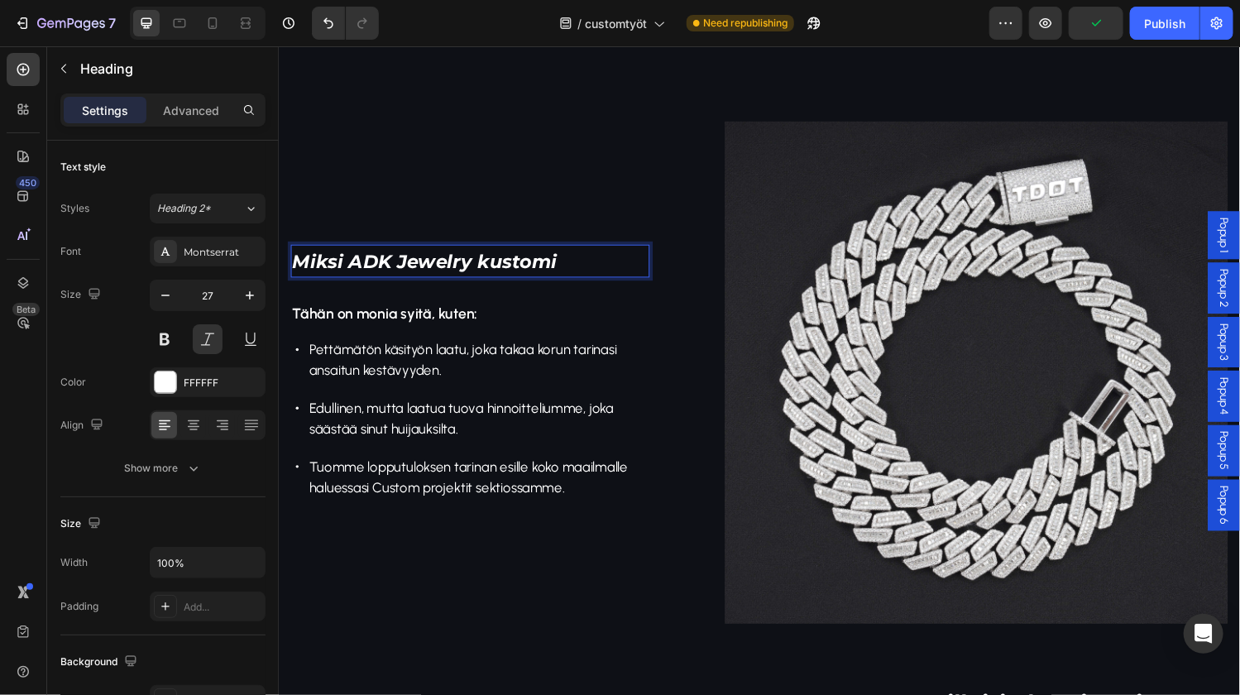
click at [486, 267] on span "Miksi ADK Jewelry kustomi" at bounding box center [428, 267] width 273 height 23
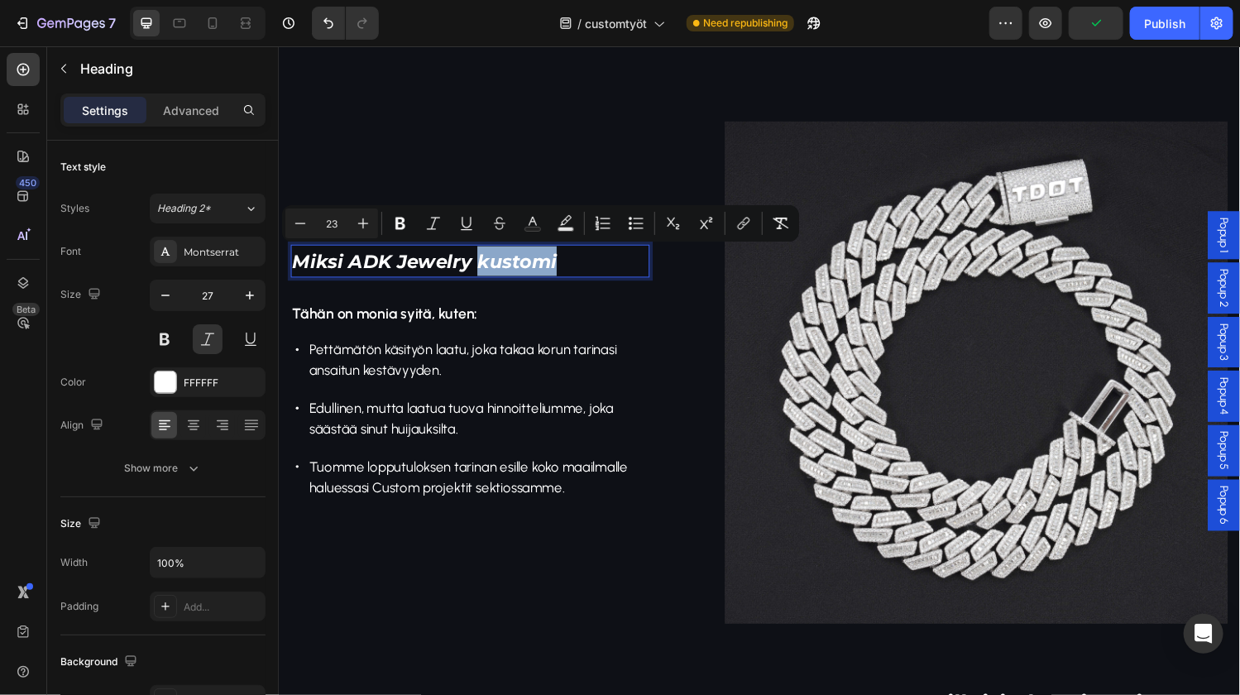
click at [498, 260] on span "Miksi ADK Jewelry kustomi" at bounding box center [428, 267] width 273 height 23
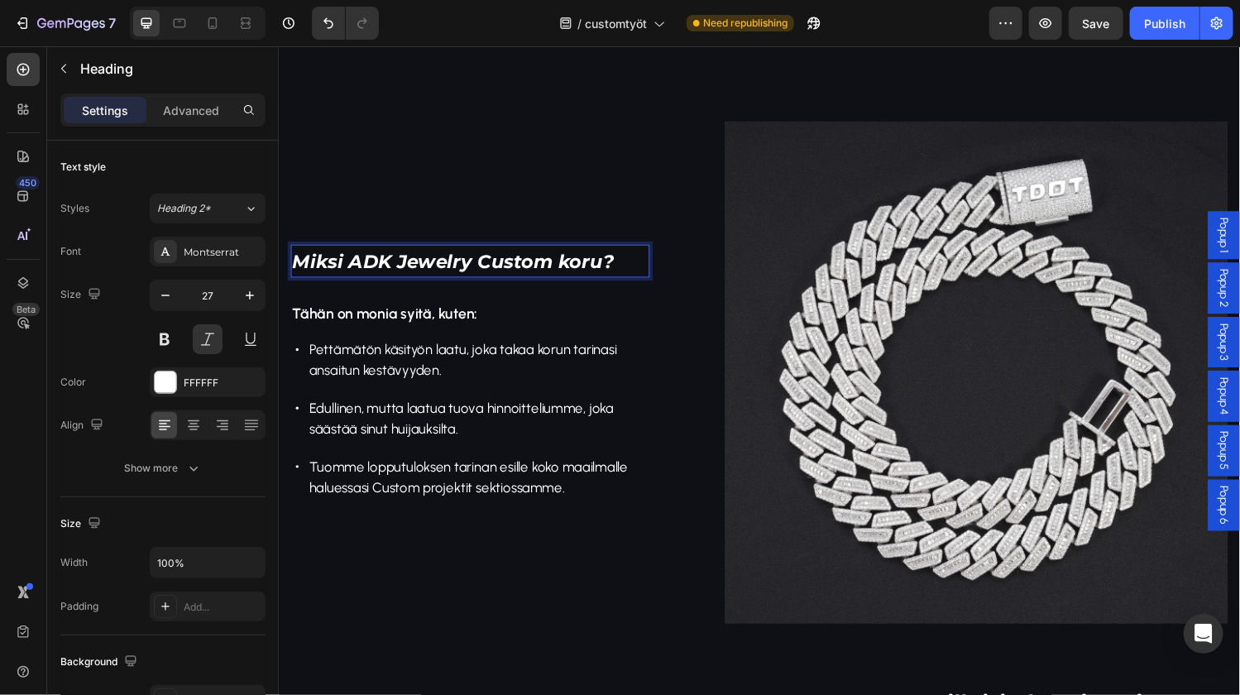
click at [496, 262] on span "Miksi ADK Jewelry Custom koru?" at bounding box center [458, 267] width 332 height 23
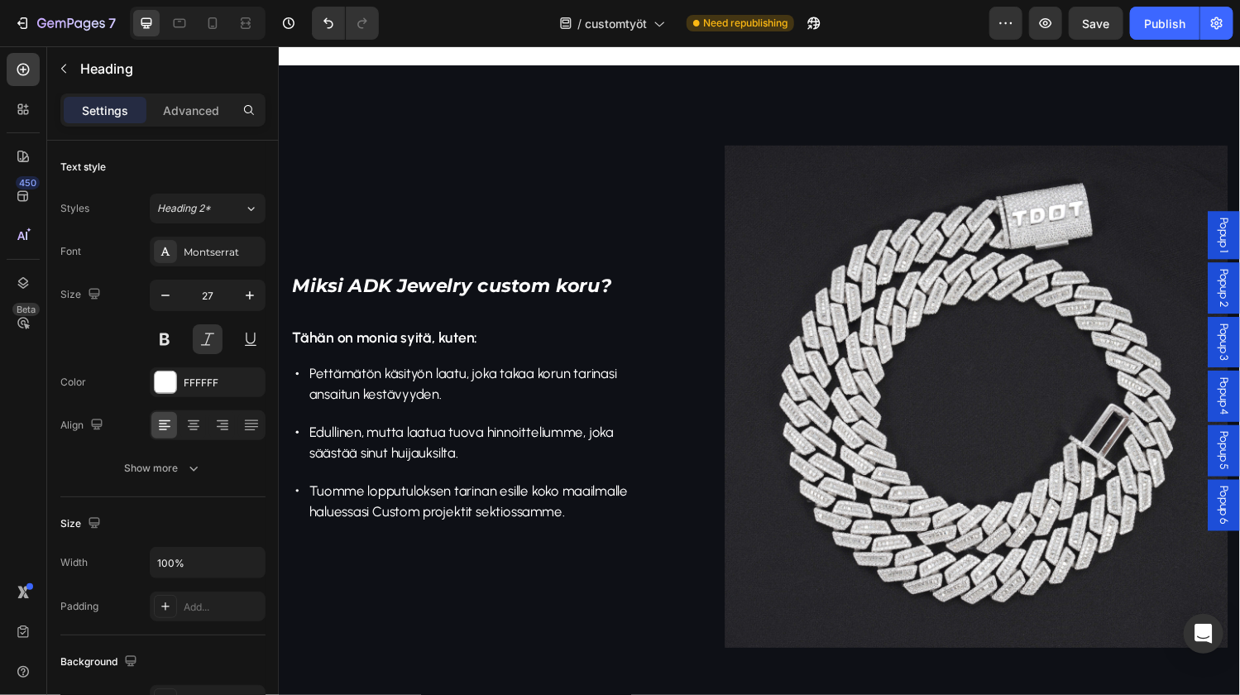
scroll to position [756, 0]
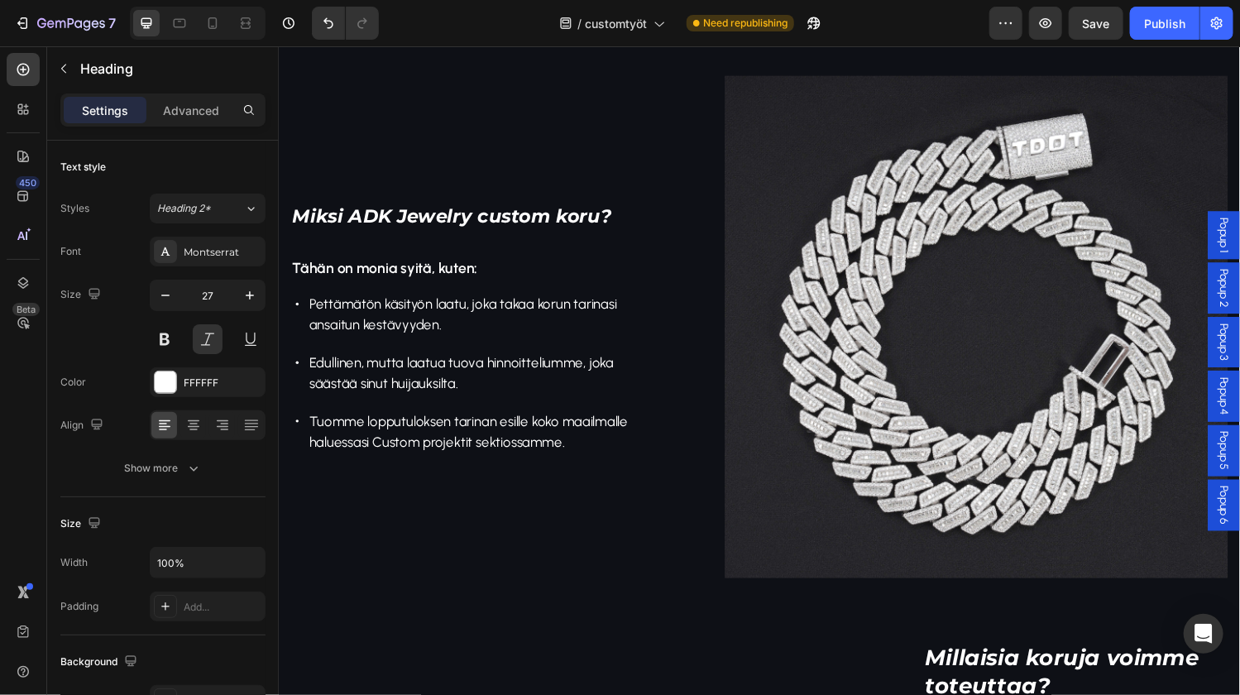
click at [491, 218] on span "Miksi ADK Jewelry custom koru?" at bounding box center [457, 220] width 330 height 23
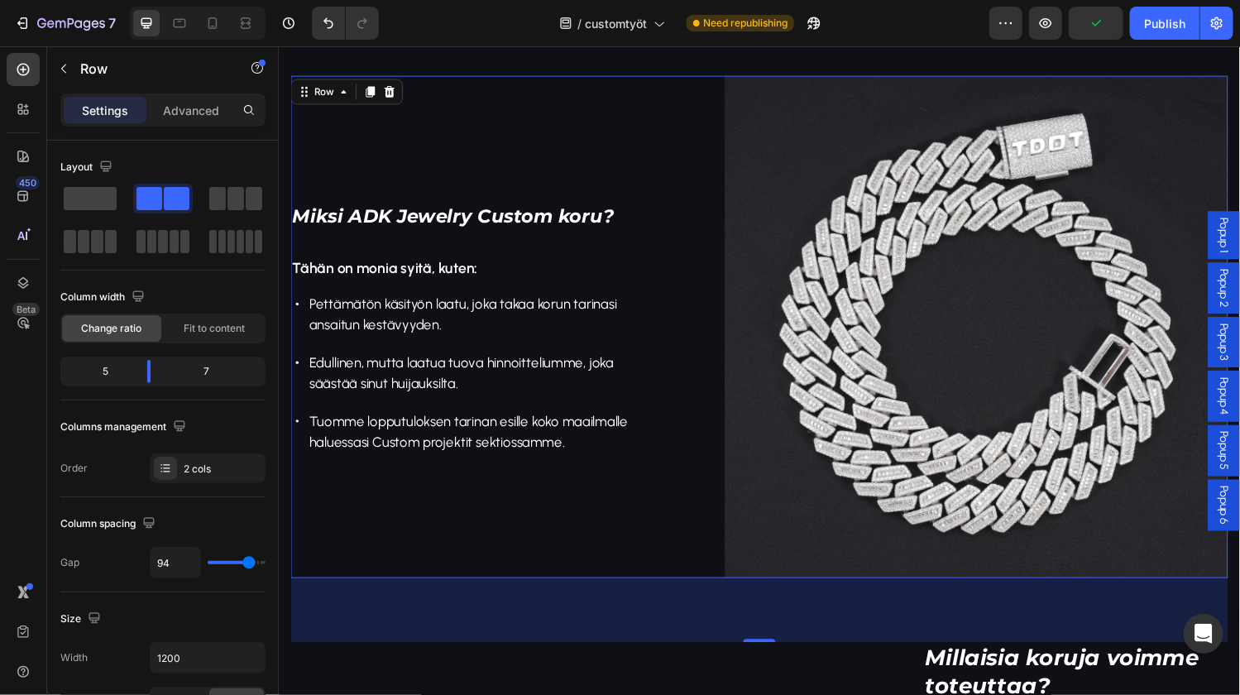
click at [626, 138] on div "⁠⁠⁠⁠⁠⁠⁠ Miksi ADK Jewelry Custom koru? Heading Tähän on monia syitä, kuten: Tex…" at bounding box center [475, 335] width 370 height 519
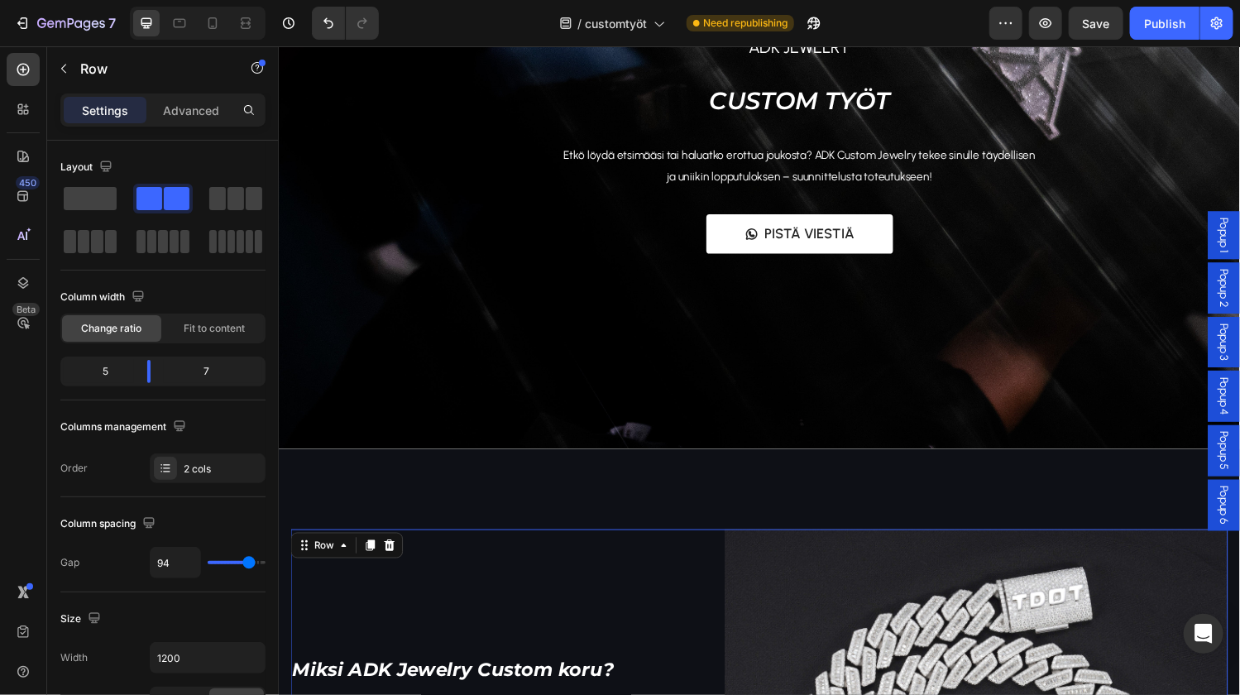
scroll to position [283, 0]
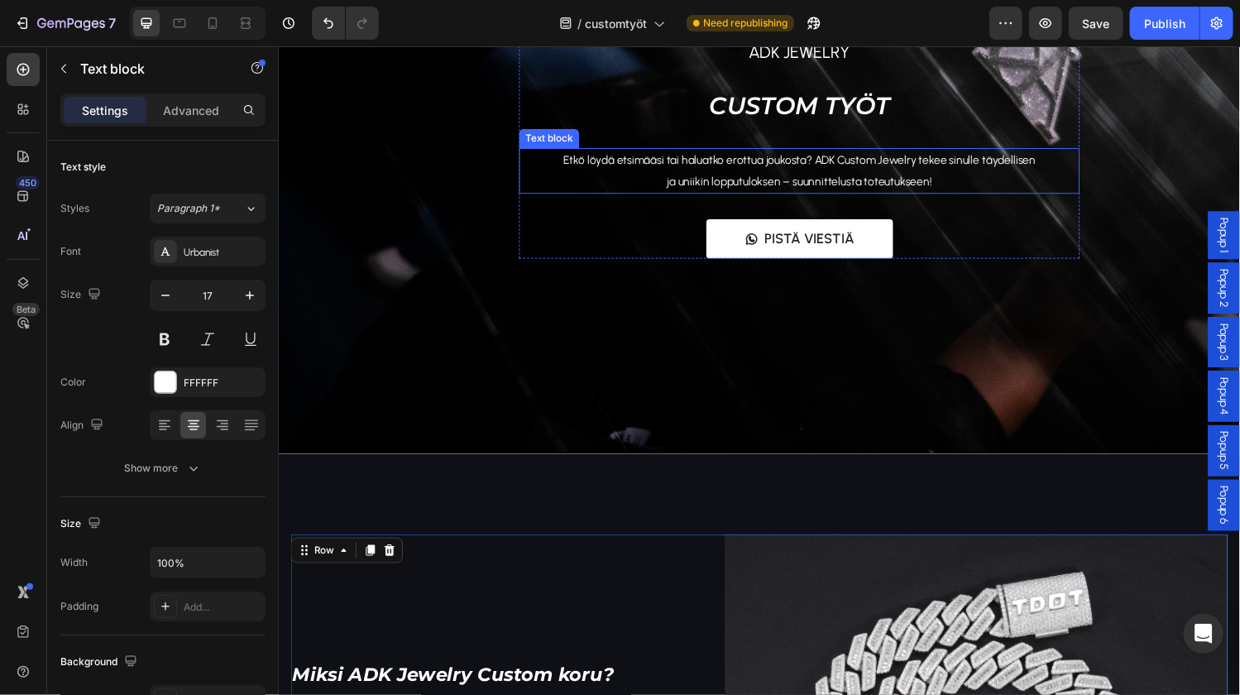
click at [896, 164] on span "Etkö löydä etsimääsi tai haluatko erottua joukosta? ADK Custom Jewelry tekee si…" at bounding box center [815, 174] width 488 height 36
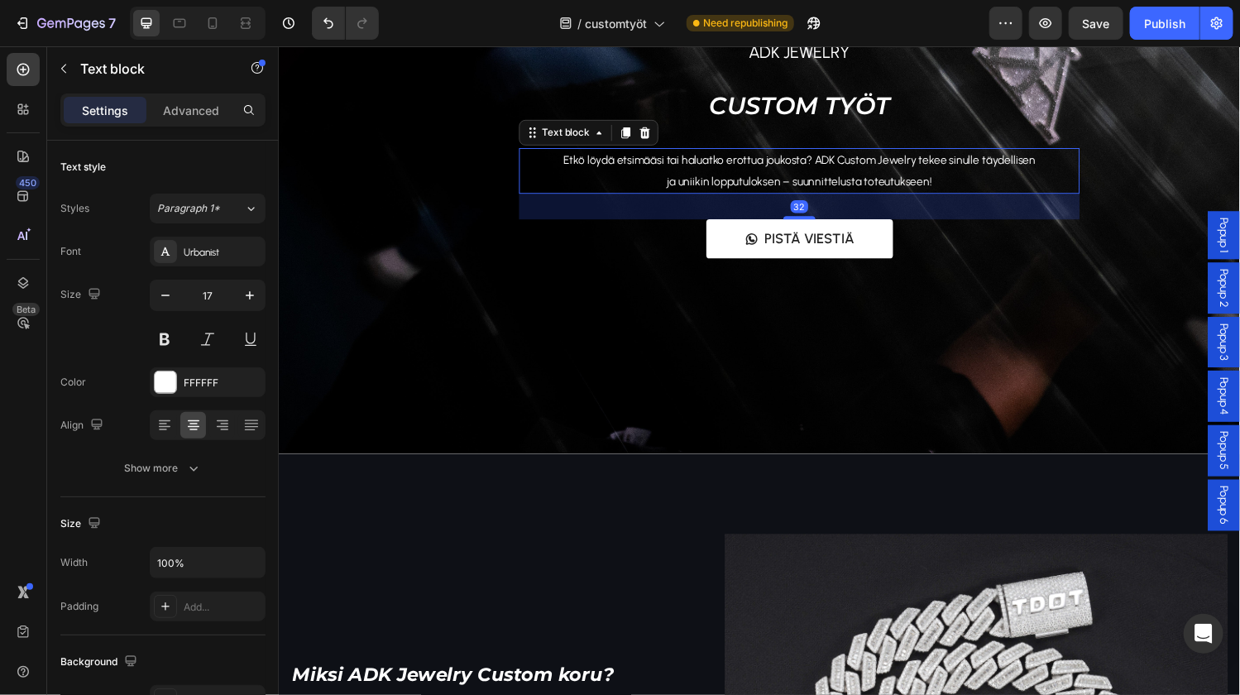
click at [900, 159] on span "Etkö löydä etsimääsi tai haluatko erottua joukosta? ADK Custom Jewelry tekee si…" at bounding box center [815, 174] width 488 height 36
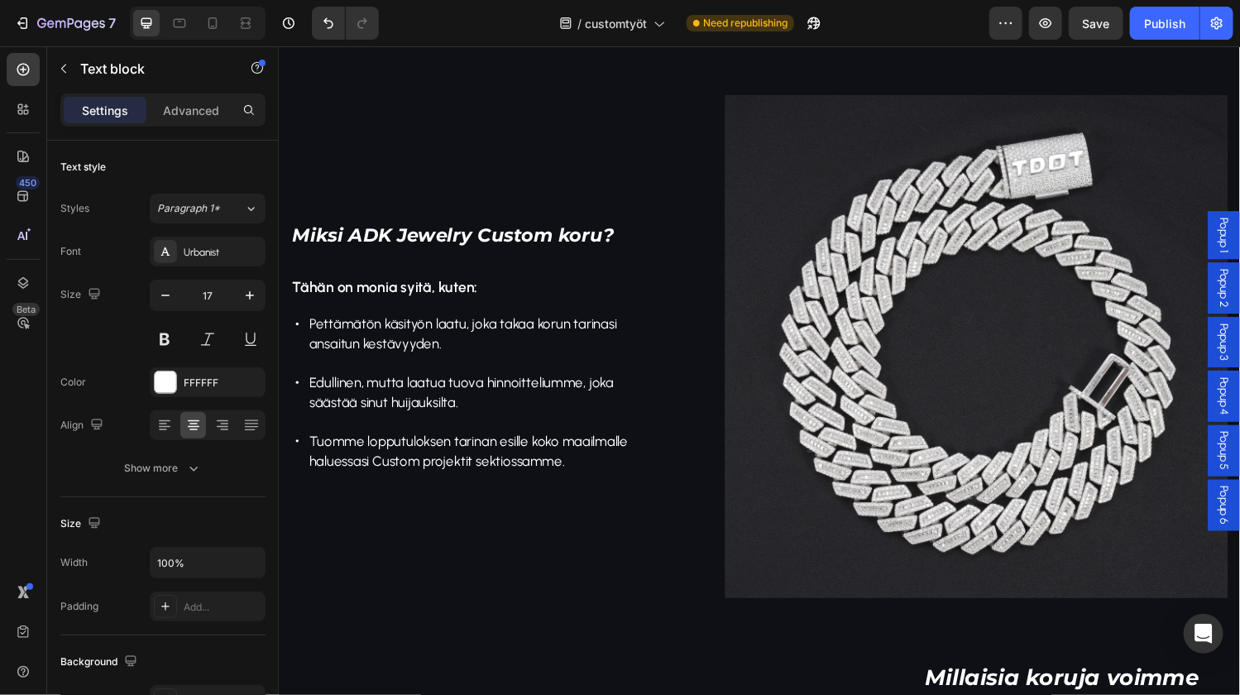
scroll to position [756, 0]
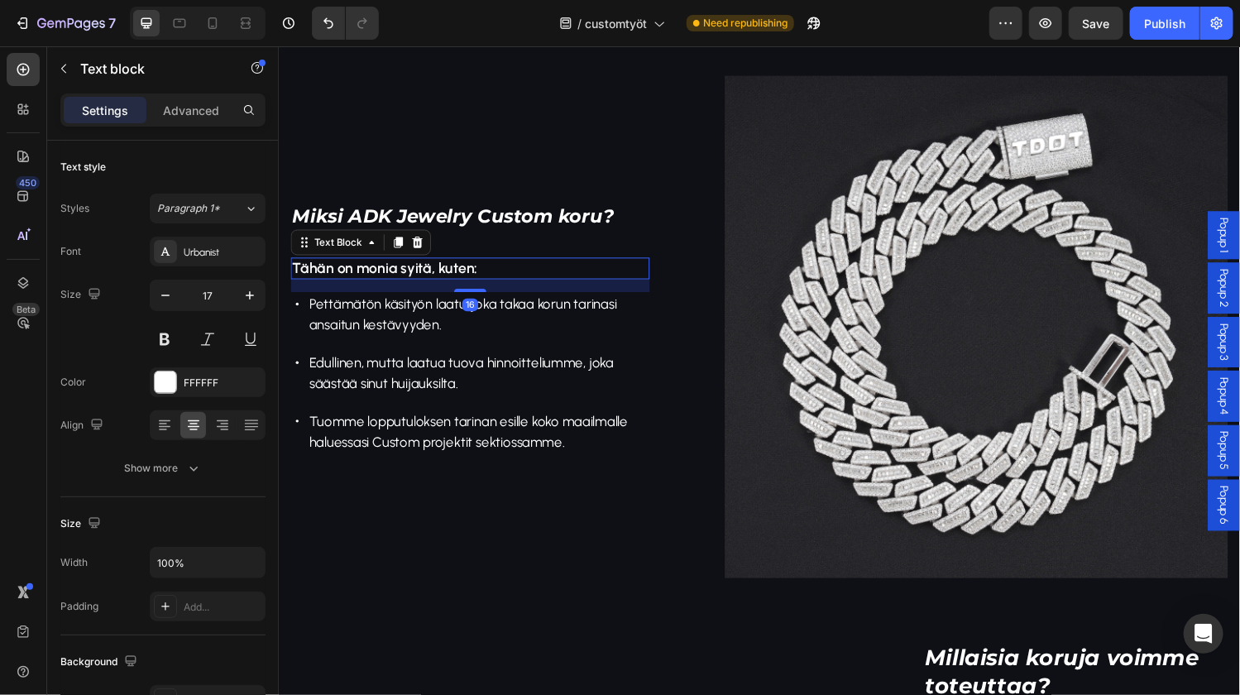
click at [416, 270] on p "Tähän on monia syitä, kuten:" at bounding box center [475, 274] width 367 height 19
click at [489, 275] on p "Tähän on monia syitä, kuten:" at bounding box center [475, 274] width 367 height 19
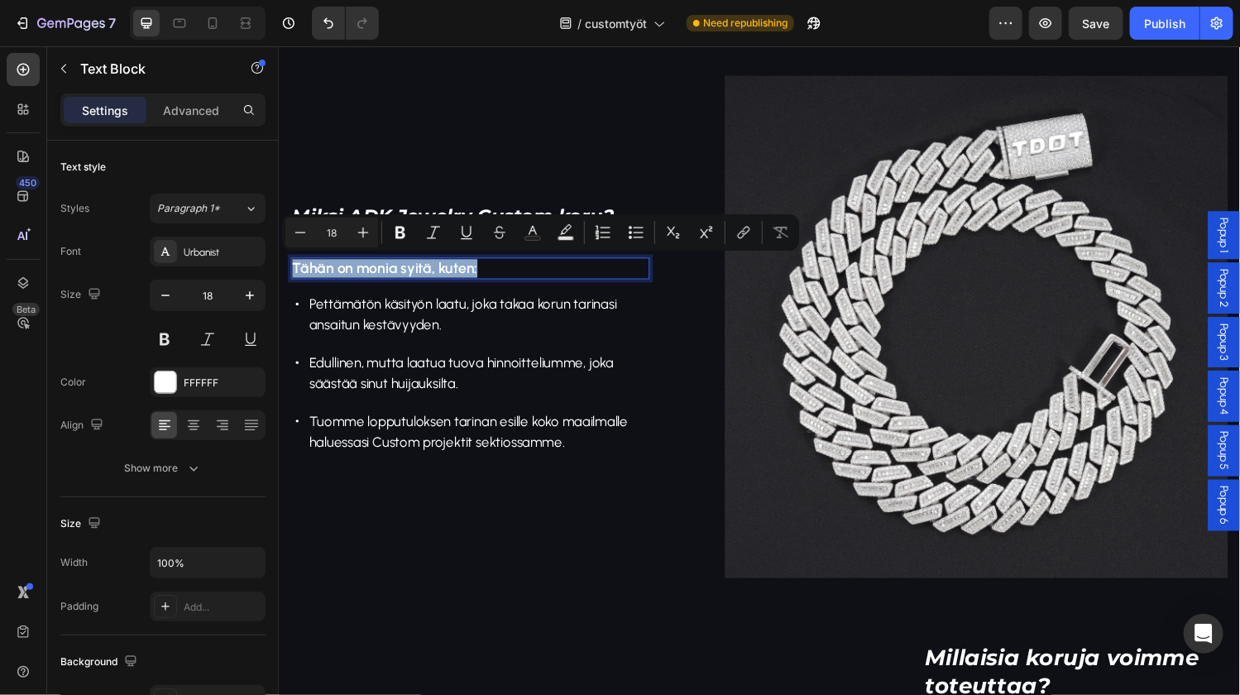
drag, startPoint x: 494, startPoint y: 275, endPoint x: 294, endPoint y: 279, distance: 200.2
click at [294, 279] on p "Tähän on monia syitä, kuten:" at bounding box center [475, 274] width 367 height 19
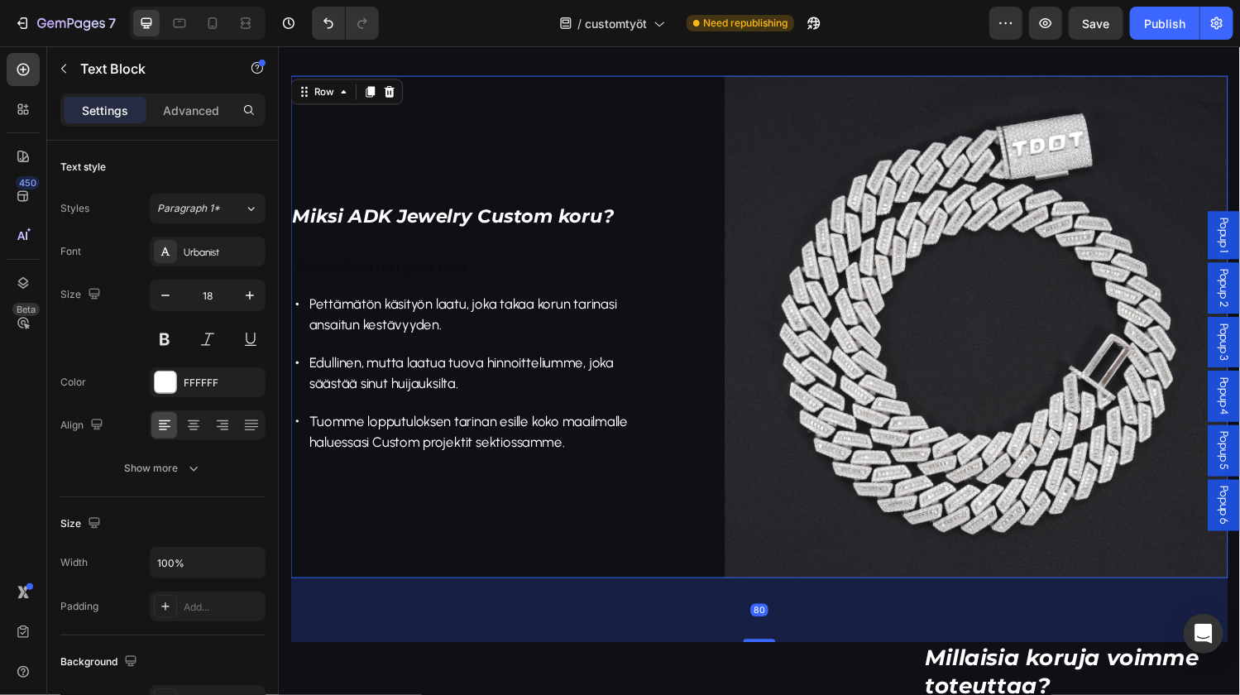
click at [466, 179] on div "⁠⁠⁠⁠⁠⁠⁠ Miksi ADK Jewelry Custom koru? Heading Text Block Pettämätön käsityön l…" at bounding box center [475, 335] width 370 height 519
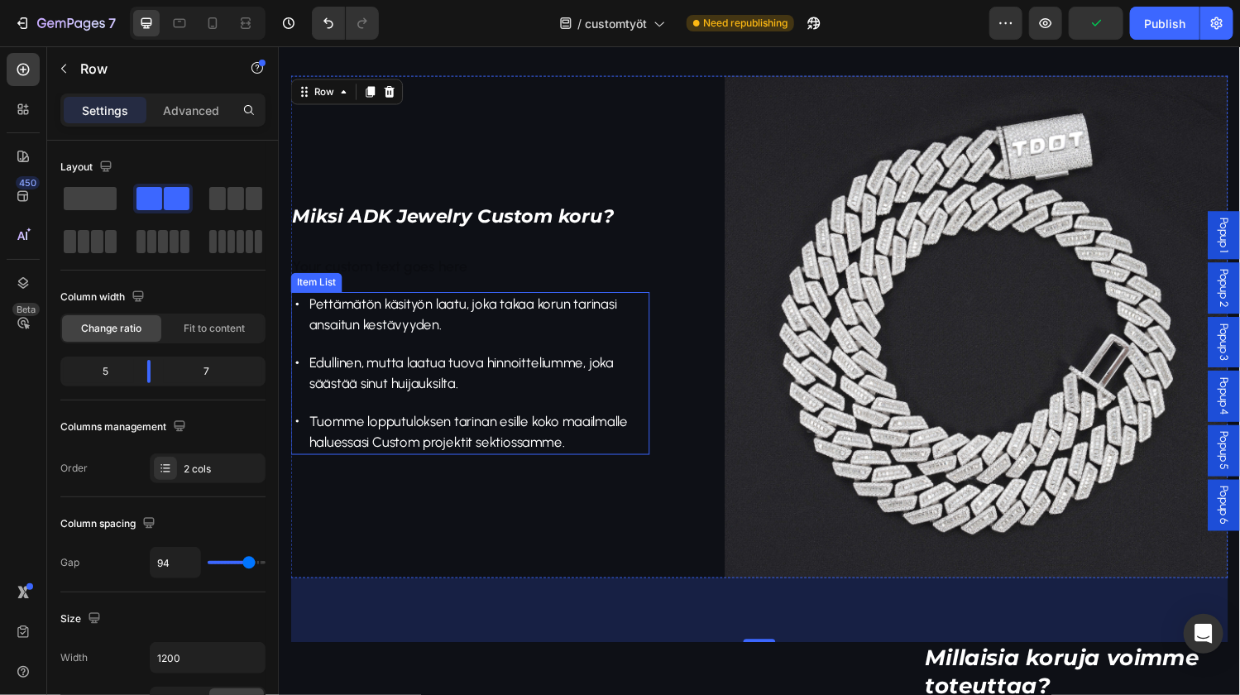
click at [303, 293] on div "Item List" at bounding box center [316, 289] width 53 height 20
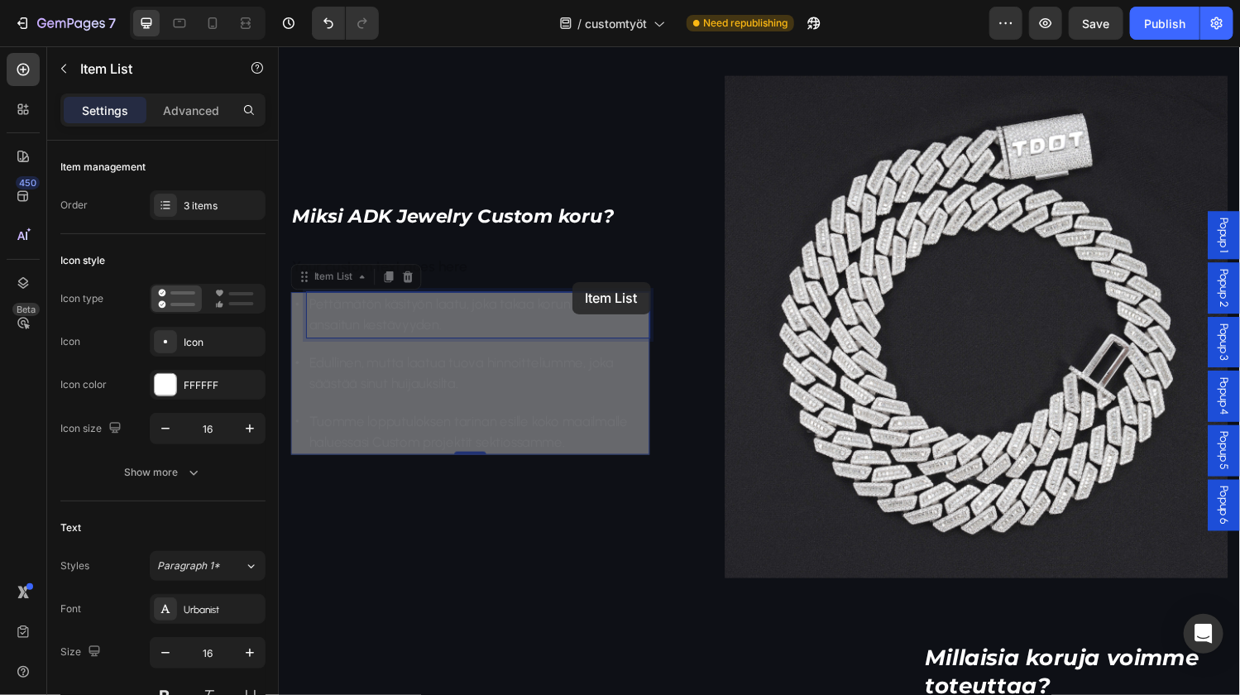
scroll to position [672, 0]
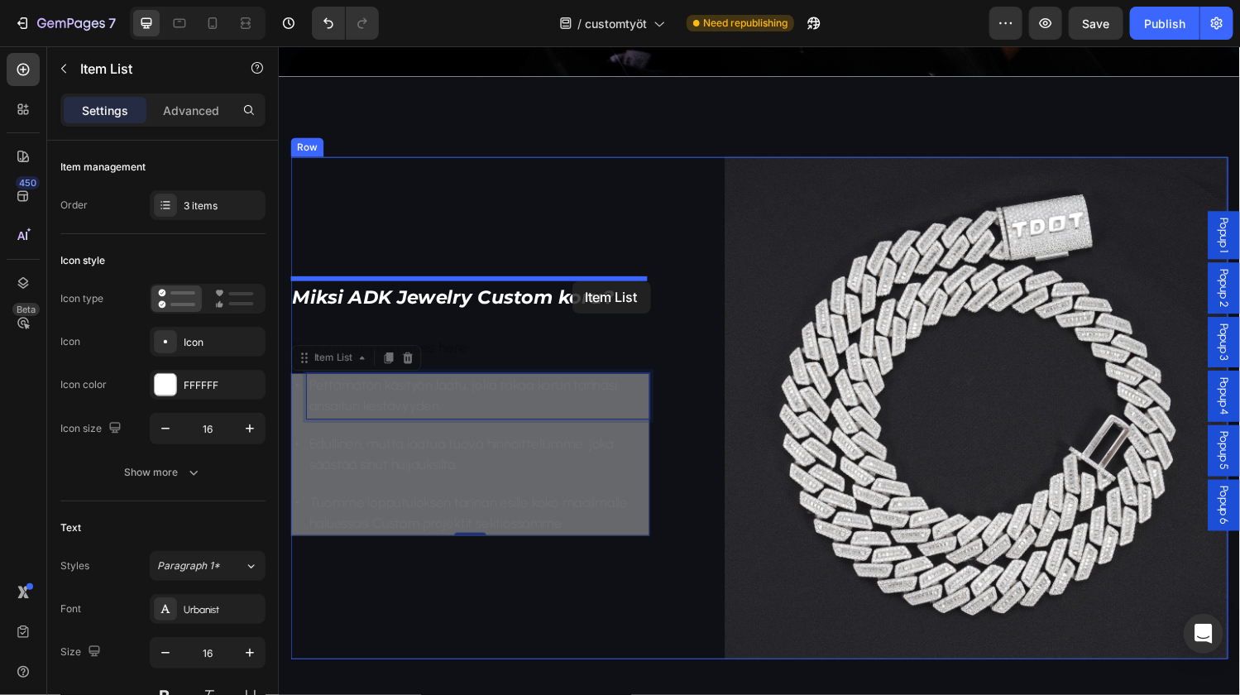
drag, startPoint x: 593, startPoint y: 332, endPoint x: 580, endPoint y: 288, distance: 46.3
click at [580, 288] on div "Header ADK Jewelry Text block CUSTOM TYÖT Heading Etkö löydä etsimääsi tai halu…" at bounding box center [774, 473] width 992 height 2201
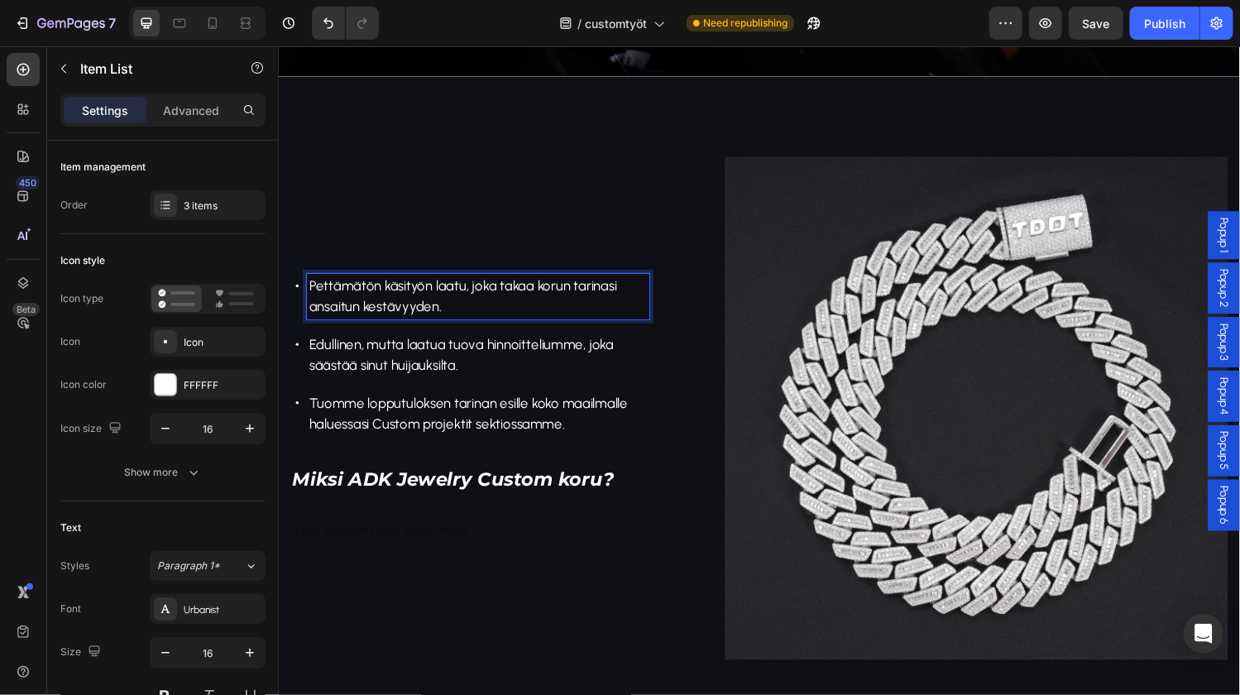
drag, startPoint x: 583, startPoint y: 305, endPoint x: 591, endPoint y: 358, distance: 53.6
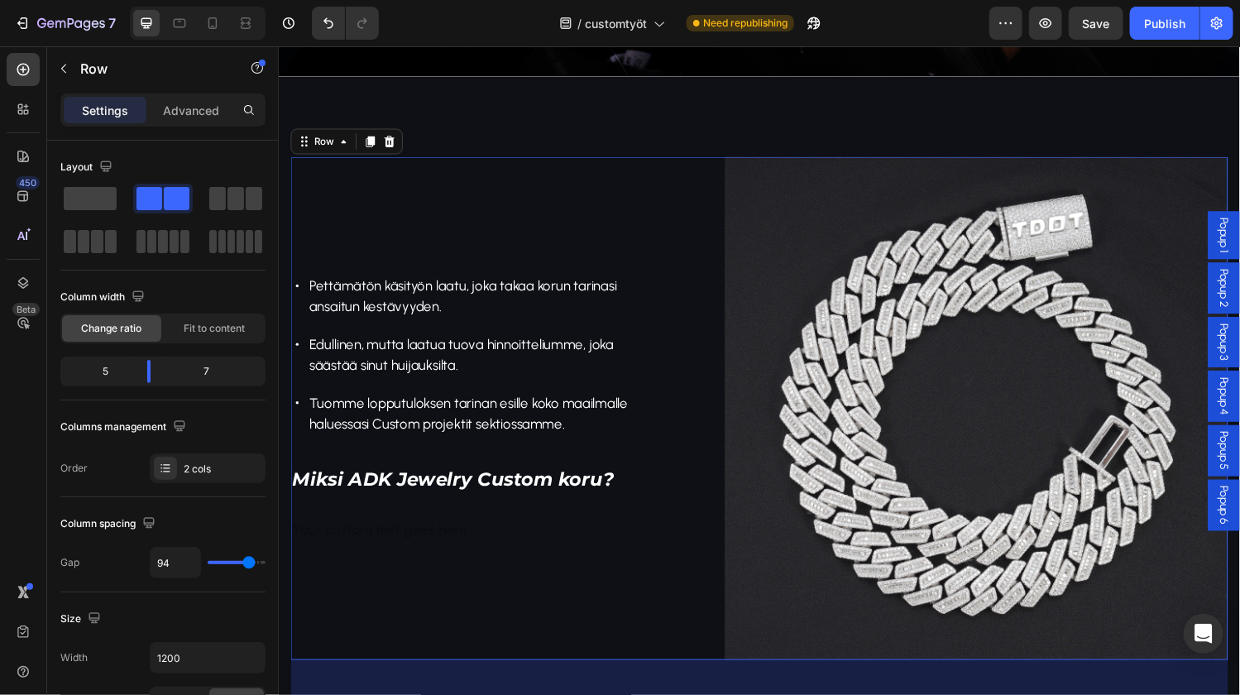
click at [680, 550] on div "Pettämätön käsityön laatu, joka takaa korun tarinasi ansaitun kestävyyden. Edul…" at bounding box center [773, 419] width 967 height 519
click at [328, 22] on icon "Undo/Redo" at bounding box center [328, 23] width 17 height 17
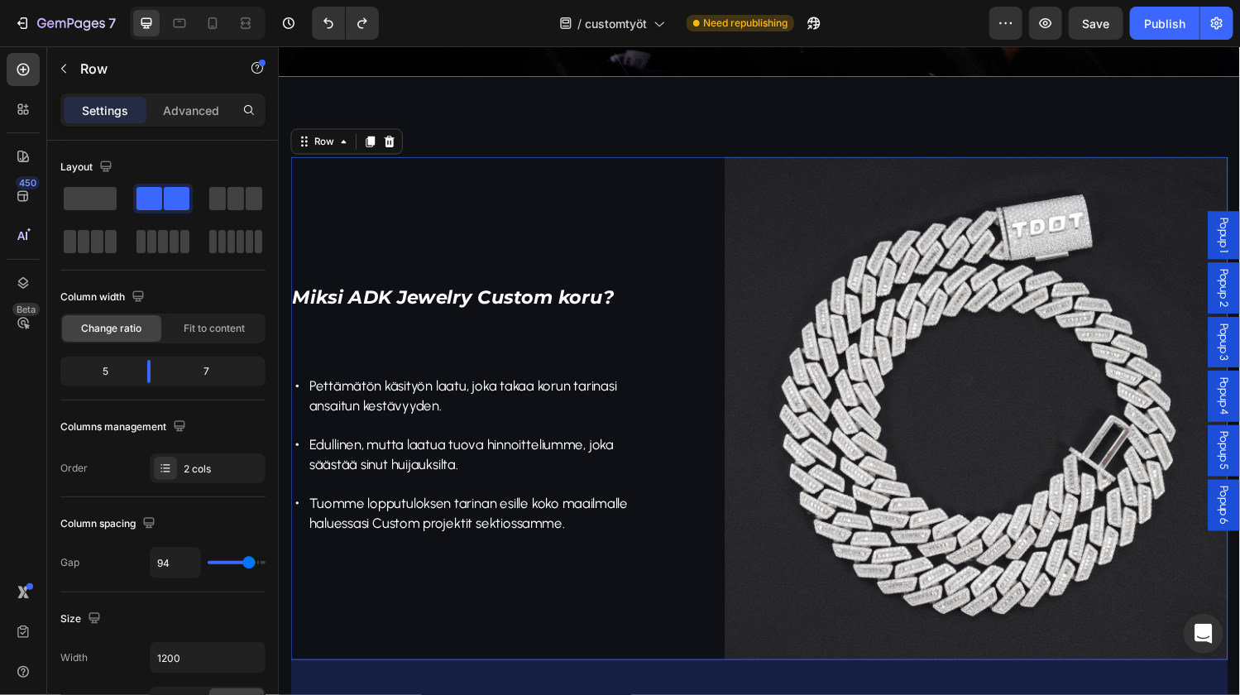
click at [537, 418] on p "Pettämätön käsityön laatu, joka takaa korun tarinasi ansaitun kestävyyden." at bounding box center [483, 407] width 349 height 42
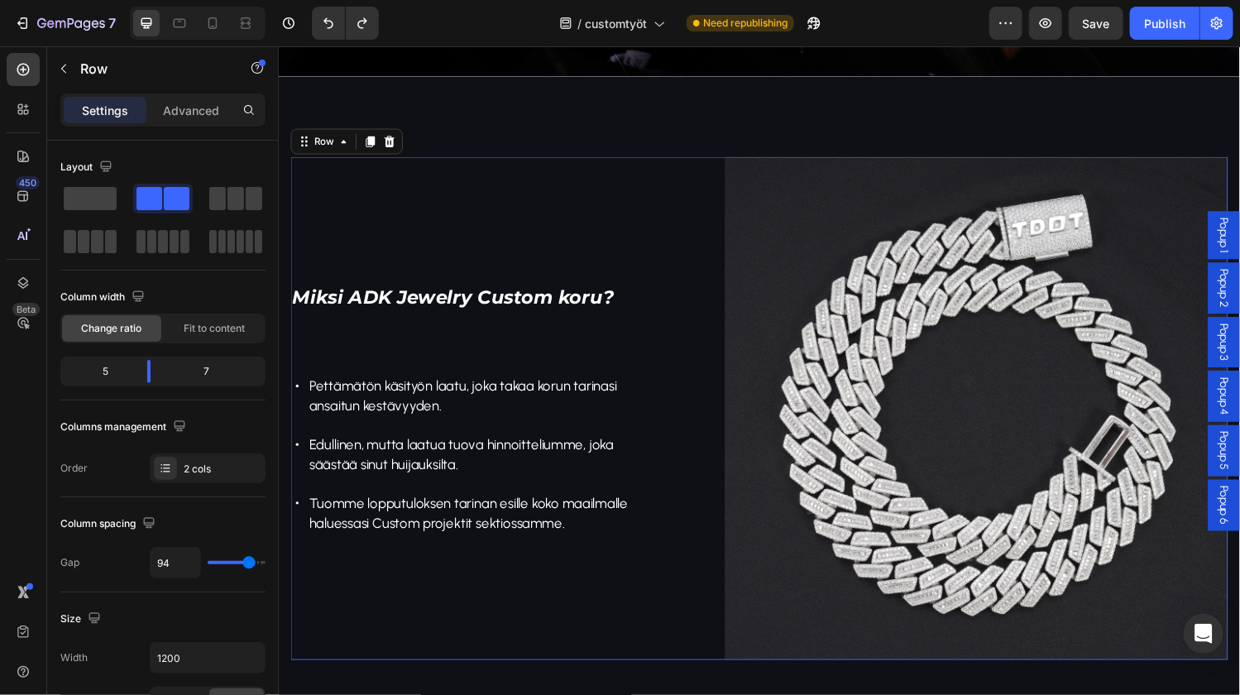
click at [484, 343] on div "⁠⁠⁠⁠⁠⁠⁠ Miksi ADK Jewelry Custom koru? Heading Text Block Pettämätön käsityön l…" at bounding box center [475, 419] width 370 height 519
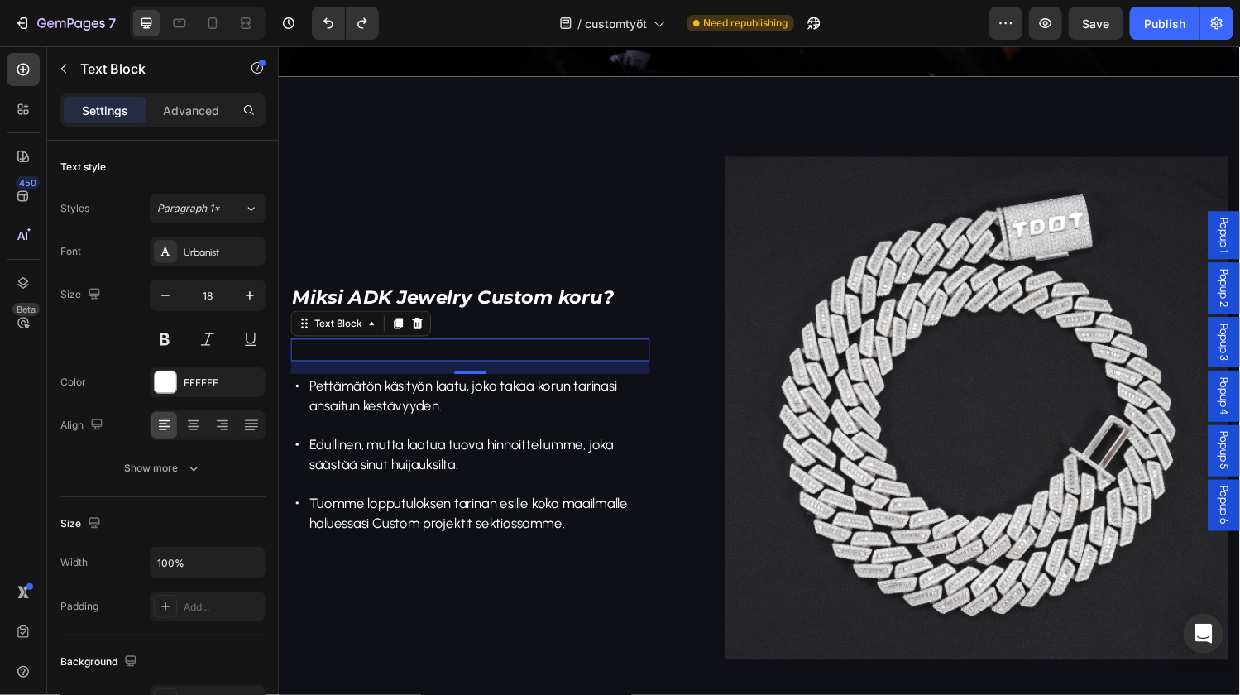
click at [484, 358] on p "Rich Text Editor. Editing area: main" at bounding box center [475, 358] width 367 height 19
click at [423, 329] on icon at bounding box center [421, 332] width 11 height 12
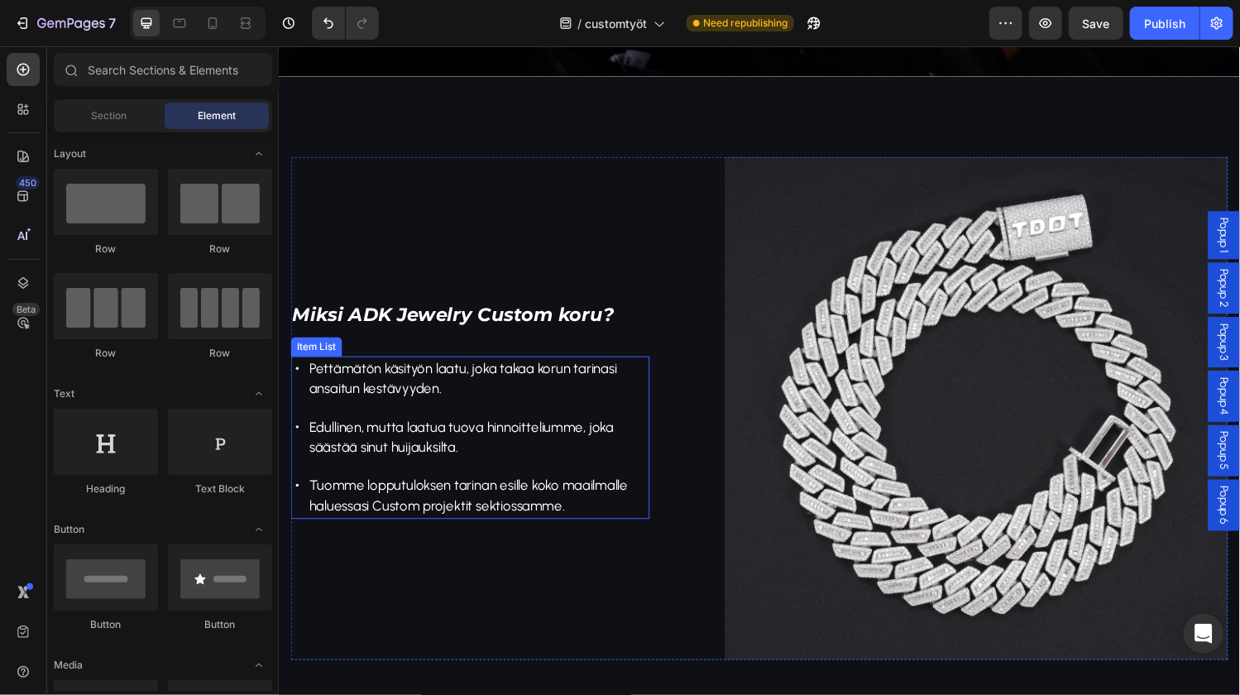
click at [408, 389] on span "Pettämätön käsityön laatu, joka takaa korun tarinasi ansaitun kestävyyden." at bounding box center [468, 389] width 318 height 38
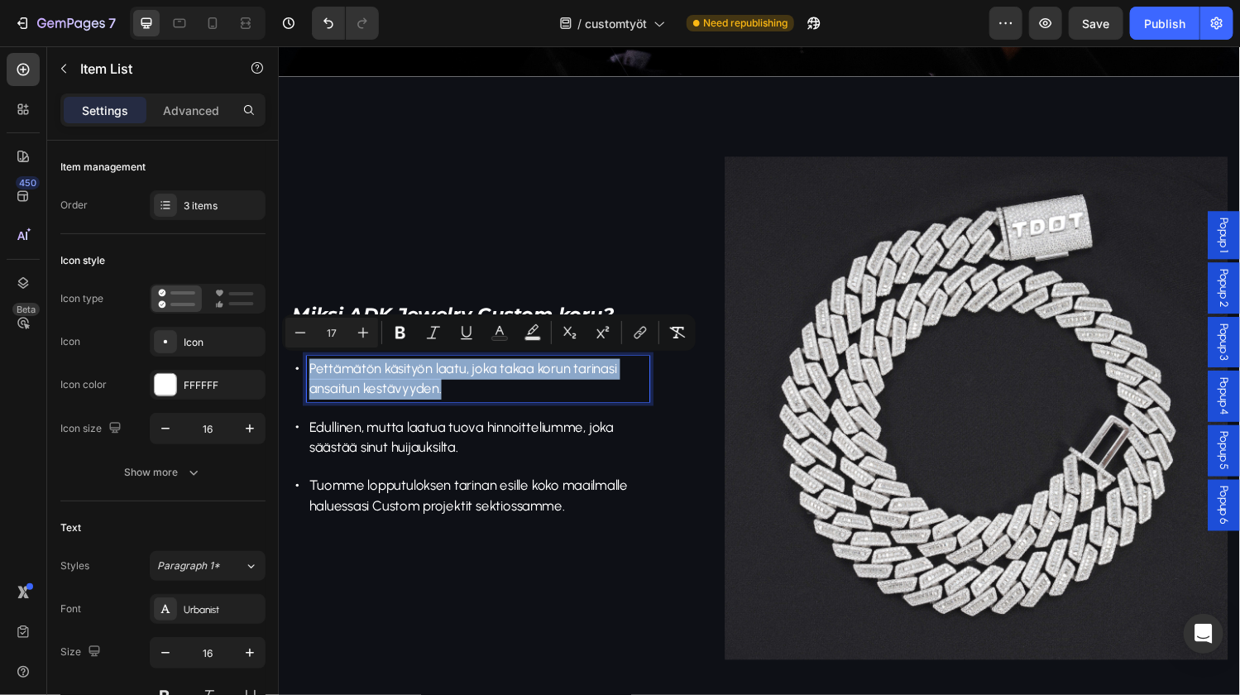
drag, startPoint x: 450, startPoint y: 394, endPoint x: 310, endPoint y: 378, distance: 140.7
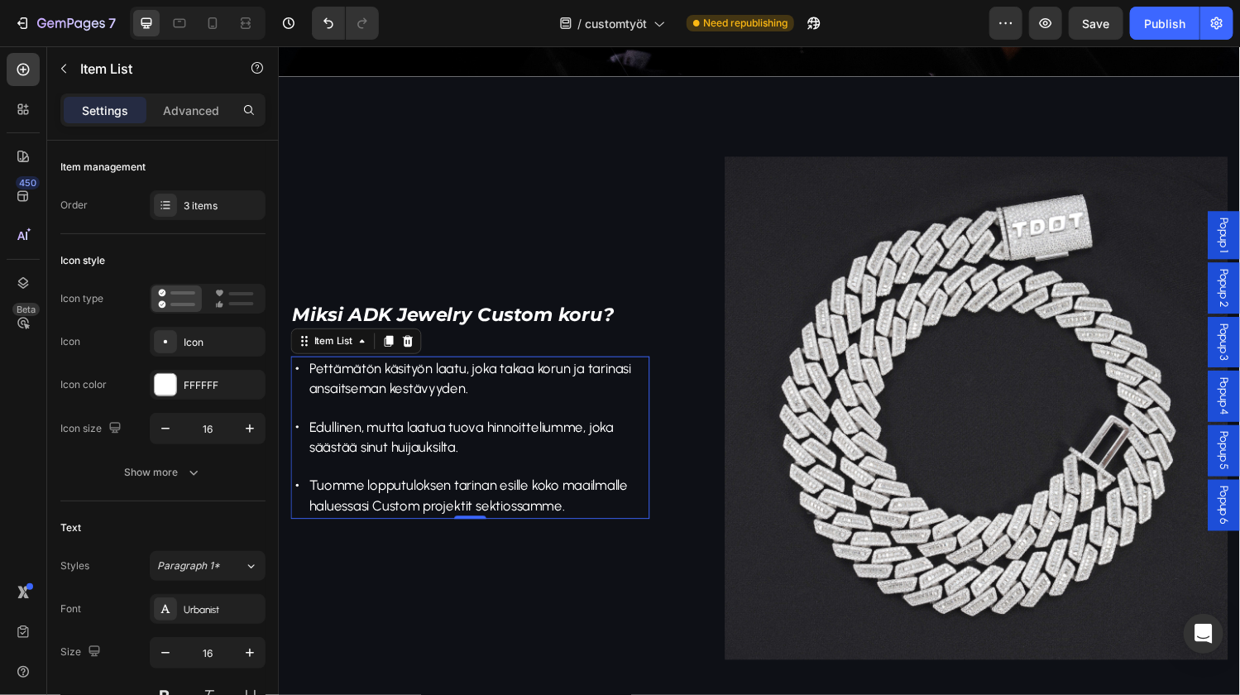
click at [466, 464] on p "Edullinen, mutta laatua tuova hinnoitteliumme, joka säästää sinut huijauksilta." at bounding box center [483, 449] width 349 height 42
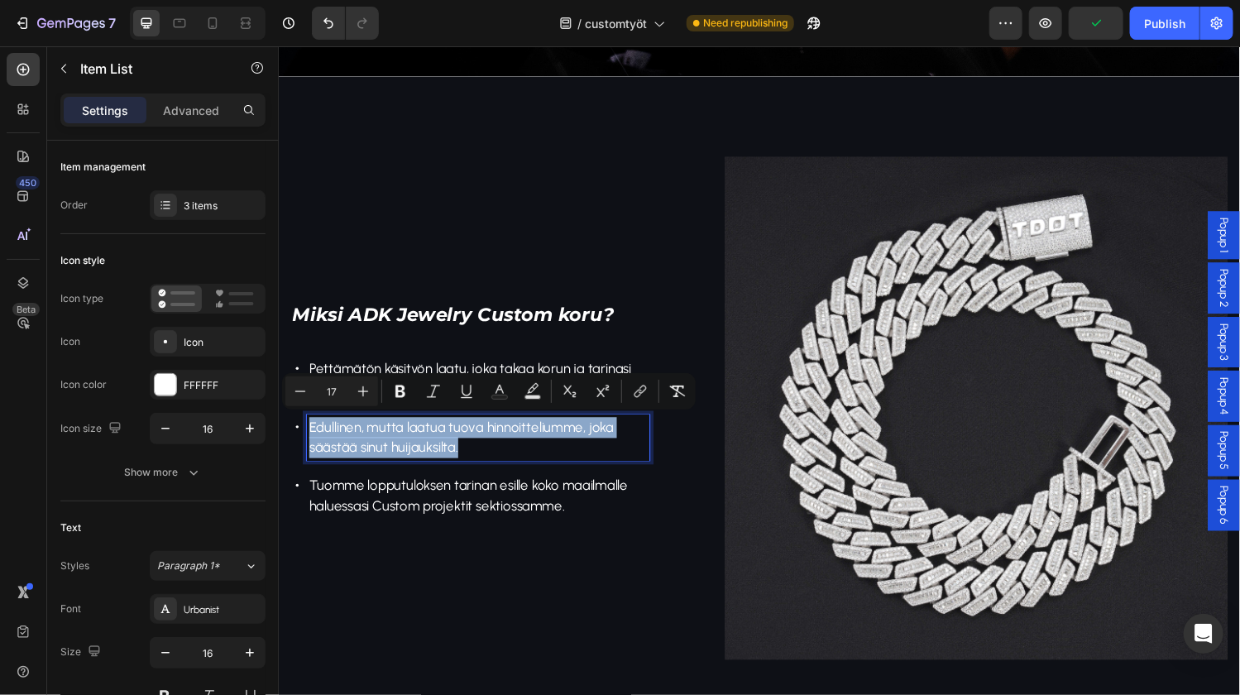
drag, startPoint x: 472, startPoint y: 461, endPoint x: 309, endPoint y: 437, distance: 164.8
click at [309, 437] on p "Edullinen, mutta laatua tuova hinnoitteliumme, joka säästää sinut huijauksilta." at bounding box center [483, 449] width 349 height 42
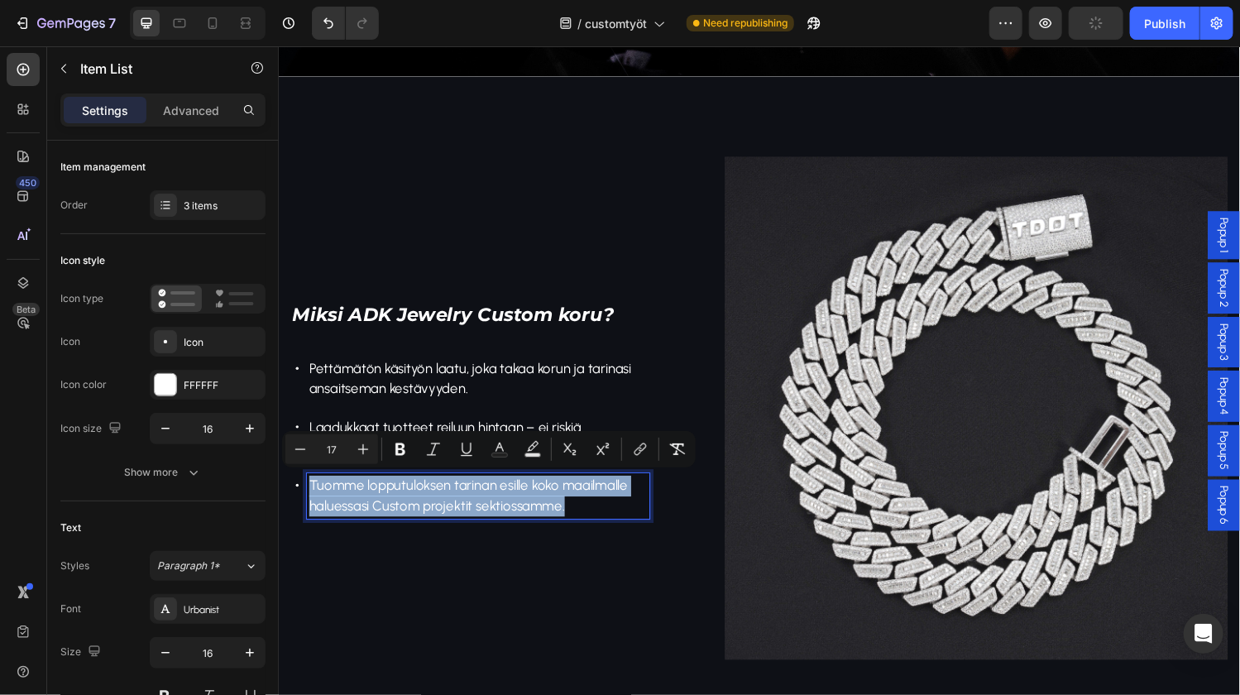
drag, startPoint x: 580, startPoint y: 519, endPoint x: 299, endPoint y: 504, distance: 282.4
click at [299, 504] on div "Tuomme lopputuloksen tarinan esille koko maailmalle haluessasi Custom projektit…" at bounding box center [475, 509] width 370 height 47
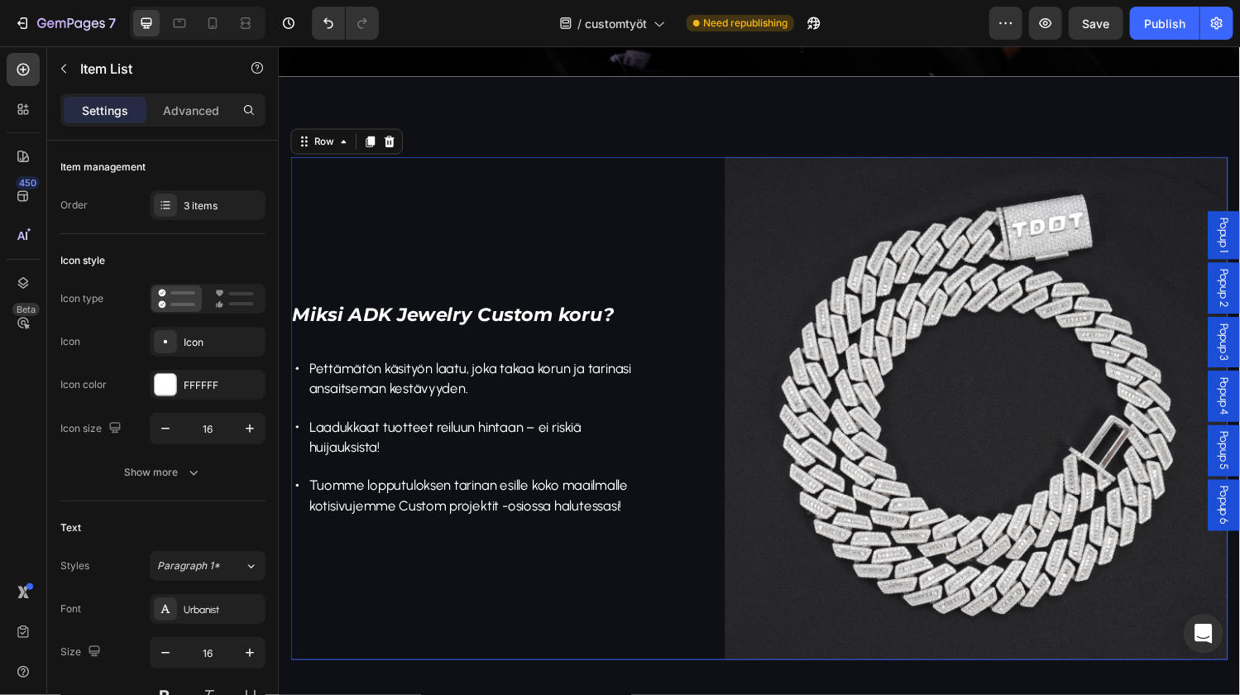
click at [514, 580] on div "⁠⁠⁠⁠⁠⁠⁠ Miksi ADK Jewelry Custom koru? Heading Pettämätön käsityön laatu, joka …" at bounding box center [475, 419] width 370 height 519
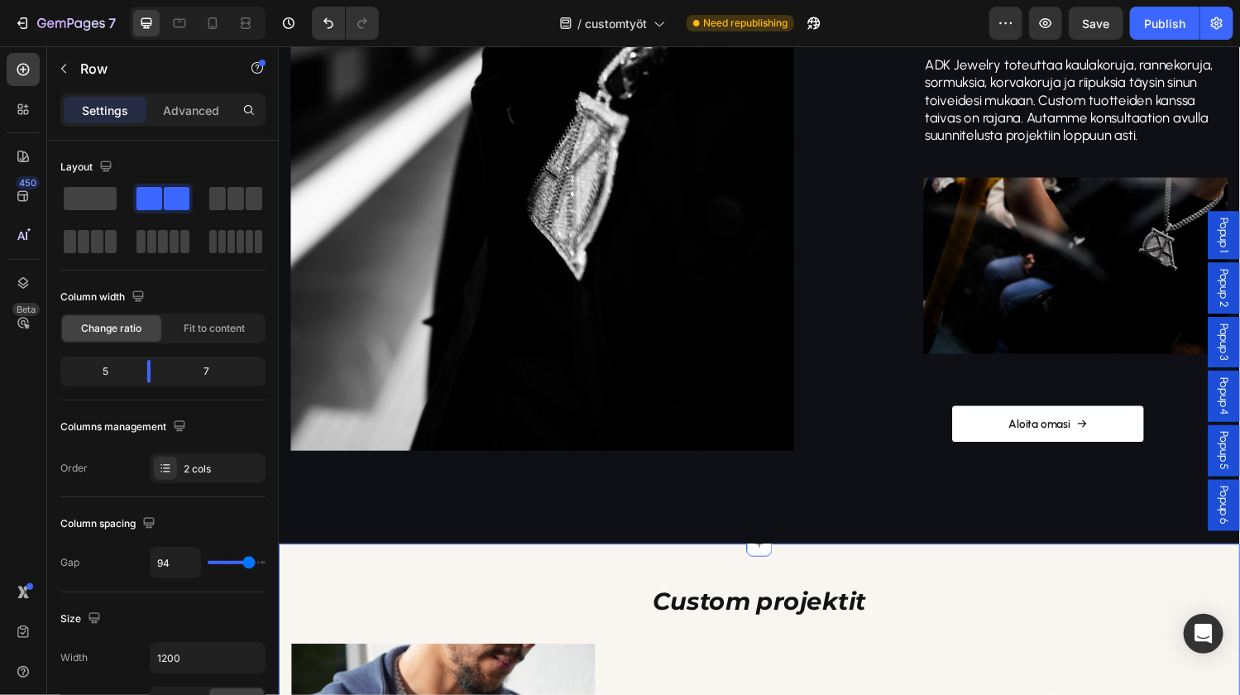
scroll to position [1428, 0]
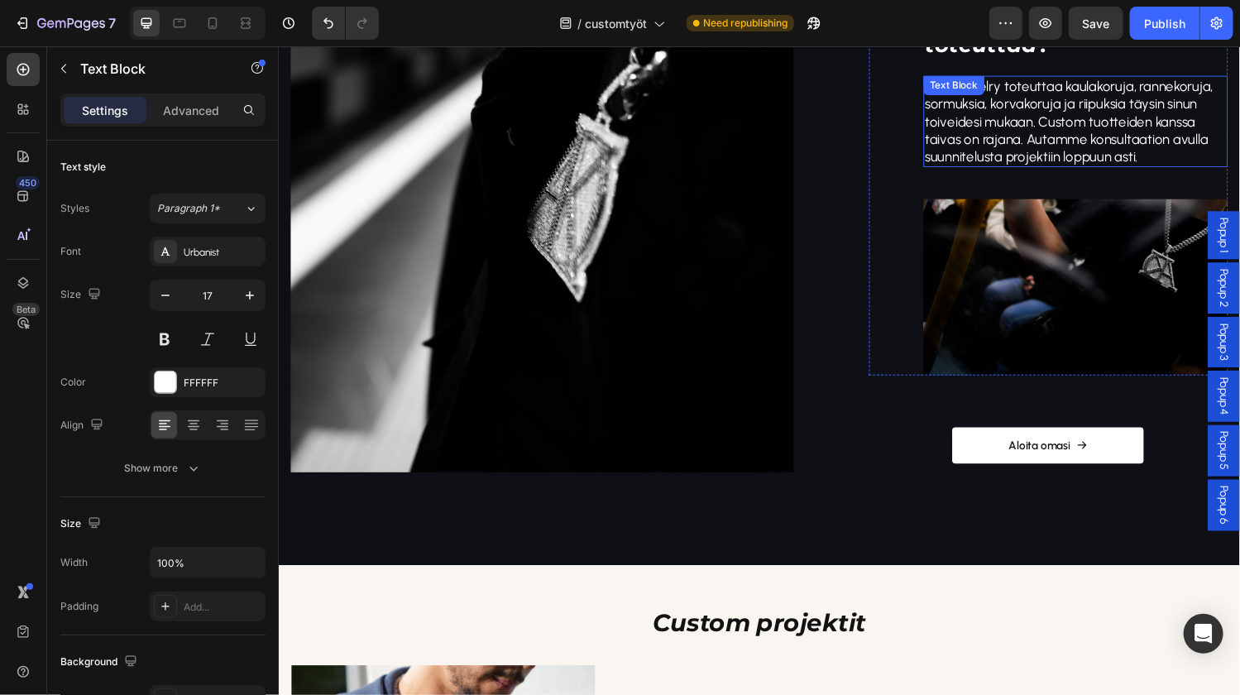
click at [981, 131] on p "ADK Jewelry toteuttaa kaulakoruja, rannekoruja, sormuksia, korvakoruja ja riipu…" at bounding box center [1100, 123] width 311 height 91
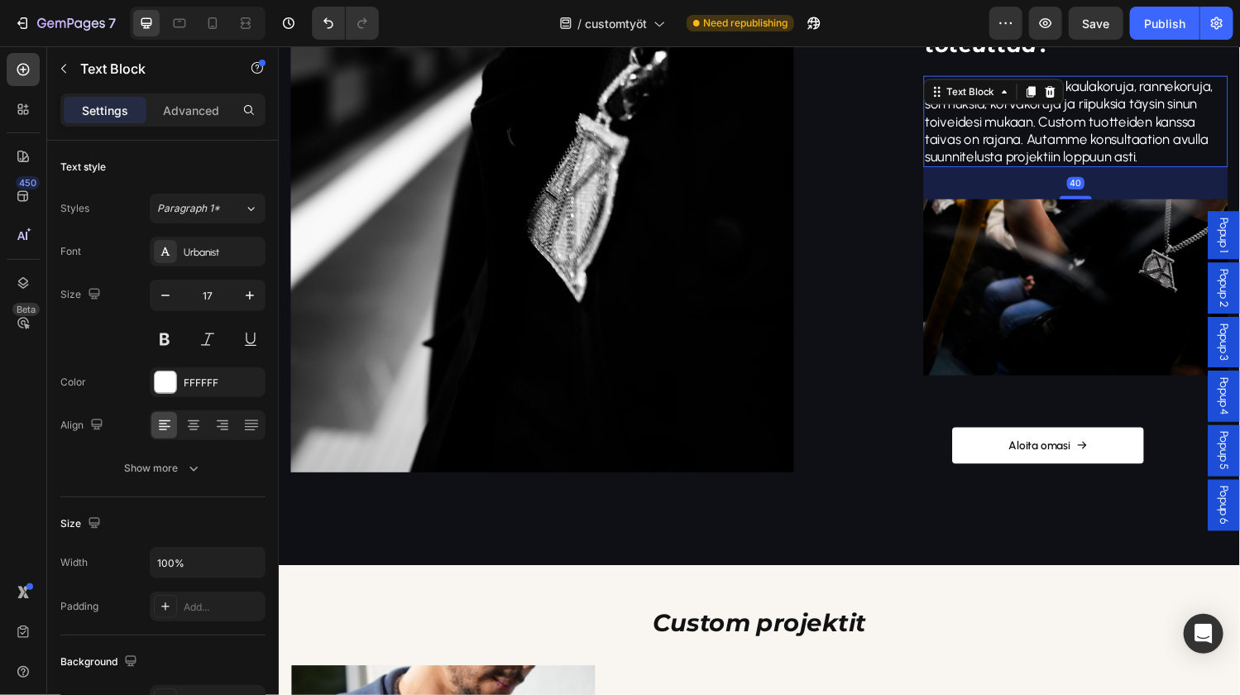
click at [1216, 117] on p "ADK Jewelry toteuttaa kaulakoruja, rannekoruja, sormuksia, korvakoruja ja riipu…" at bounding box center [1100, 123] width 311 height 91
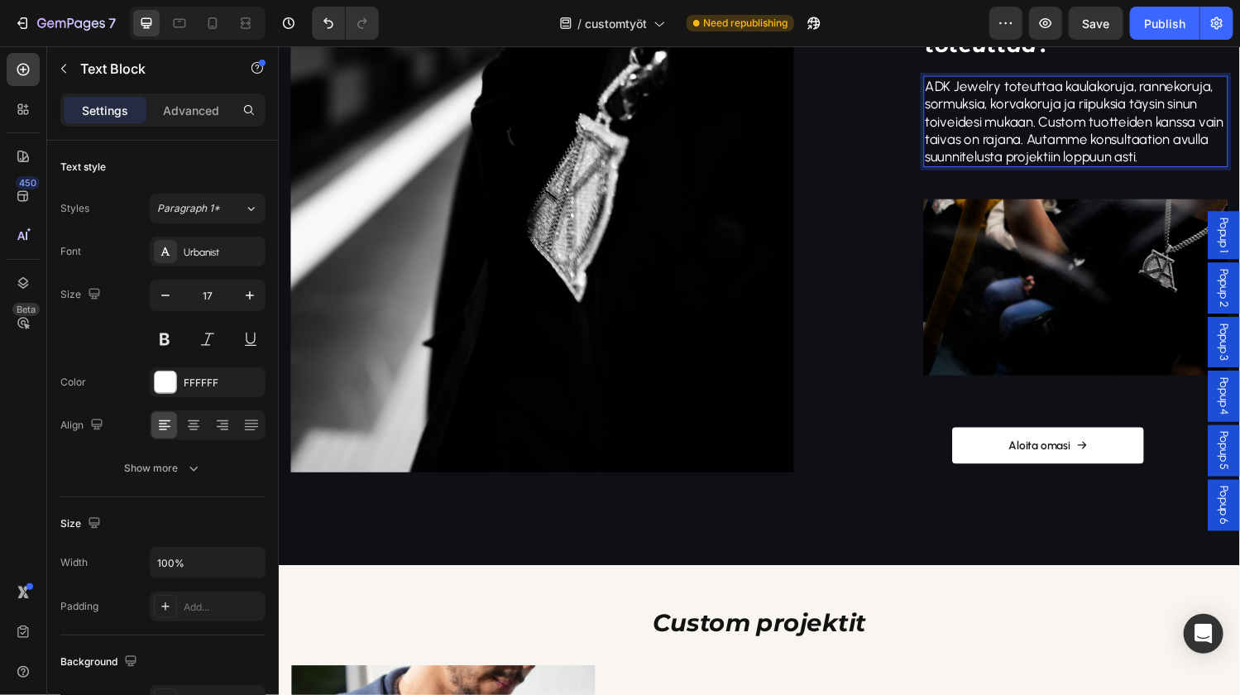
click at [1050, 139] on p "ADK Jewelry toteuttaa kaulakoruja, rannekoruja, sormuksia, korvakoruja ja riipu…" at bounding box center [1100, 123] width 311 height 91
click at [1049, 136] on p "ADK Jewelry toteuttaa kaulakoruja, rannekoruja, sormuksia, korvakoruja ja riipu…" at bounding box center [1100, 123] width 311 height 91
click at [1048, 138] on p "ADK Jewelry toteuttaa kaulakoruja, rannekoruja, sormuksia, korvakoruja ja riipu…" at bounding box center [1100, 123] width 311 height 91
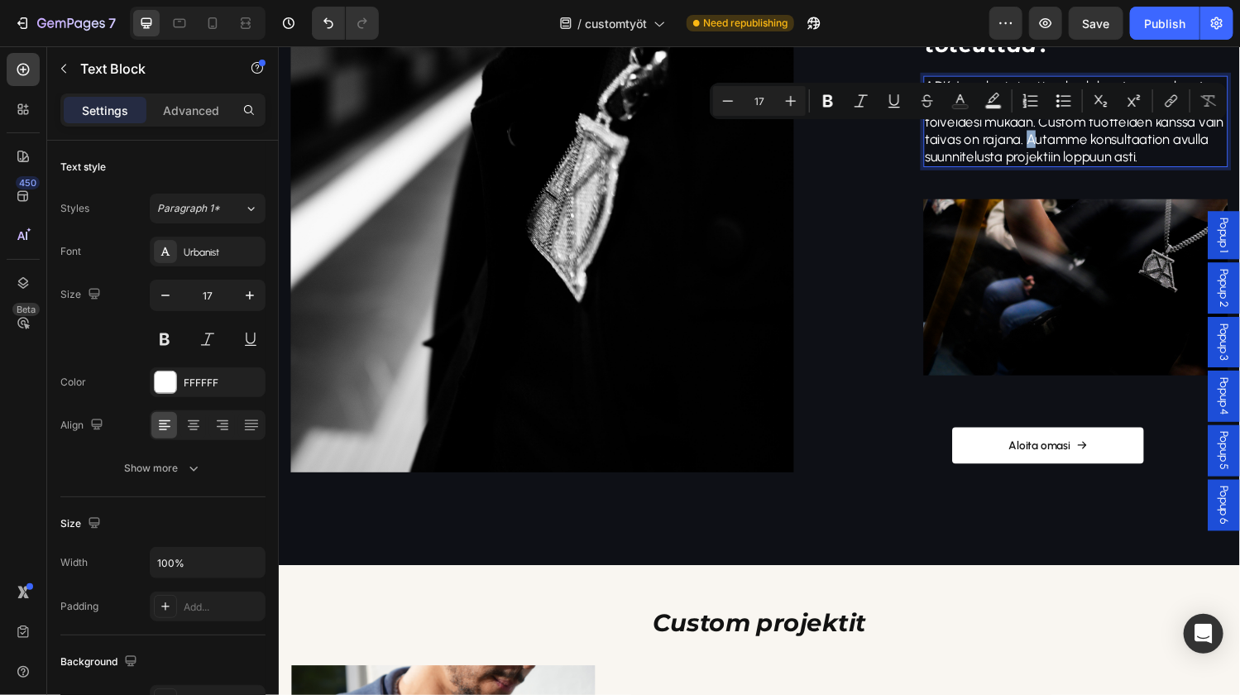
click at [1047, 139] on p "ADK Jewelry toteuttaa kaulakoruja, rannekoruja, sormuksia, korvakoruja ja riipu…" at bounding box center [1100, 123] width 311 height 91
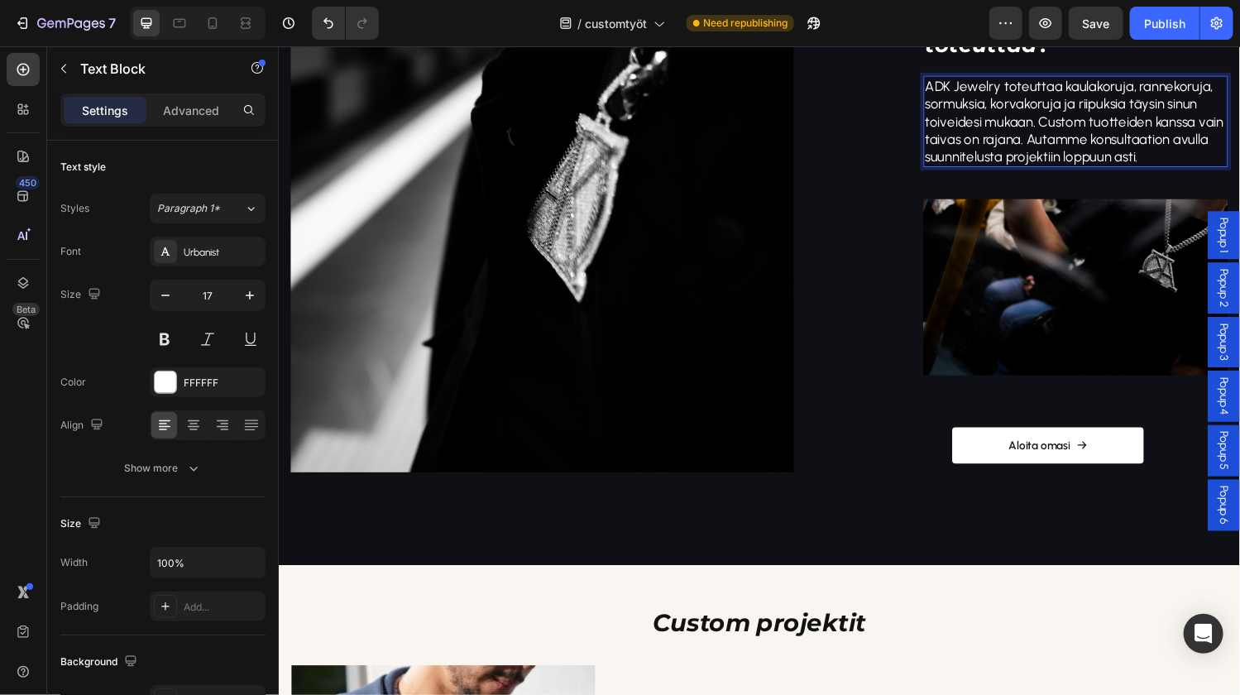
click at [1069, 155] on p "ADK Jewelry toteuttaa kaulakoruja, rannekoruja, sormuksia, korvakoruja ja riipu…" at bounding box center [1100, 123] width 311 height 91
click at [1080, 155] on p "ADK Jewelry toteuttaa kaulakoruja, rannekoruja, sormuksia, korvakoruja ja riipu…" at bounding box center [1100, 123] width 311 height 91
click at [1174, 152] on p "ADK Jewelry toteuttaa kaulakoruja, rannekoruja, sormuksia, korvakoruja ja riipu…" at bounding box center [1100, 123] width 311 height 91
click at [1113, 136] on p "ADK Jewelry toteuttaa kaulakoruja, rannekoruja, sormuksia, korvakoruja ja riipu…" at bounding box center [1100, 123] width 311 height 91
click at [1111, 136] on p "ADK Jewelry toteuttaa kaulakoruja, rannekoruja, sormuksia, korvakoruja ja riipu…" at bounding box center [1100, 123] width 311 height 91
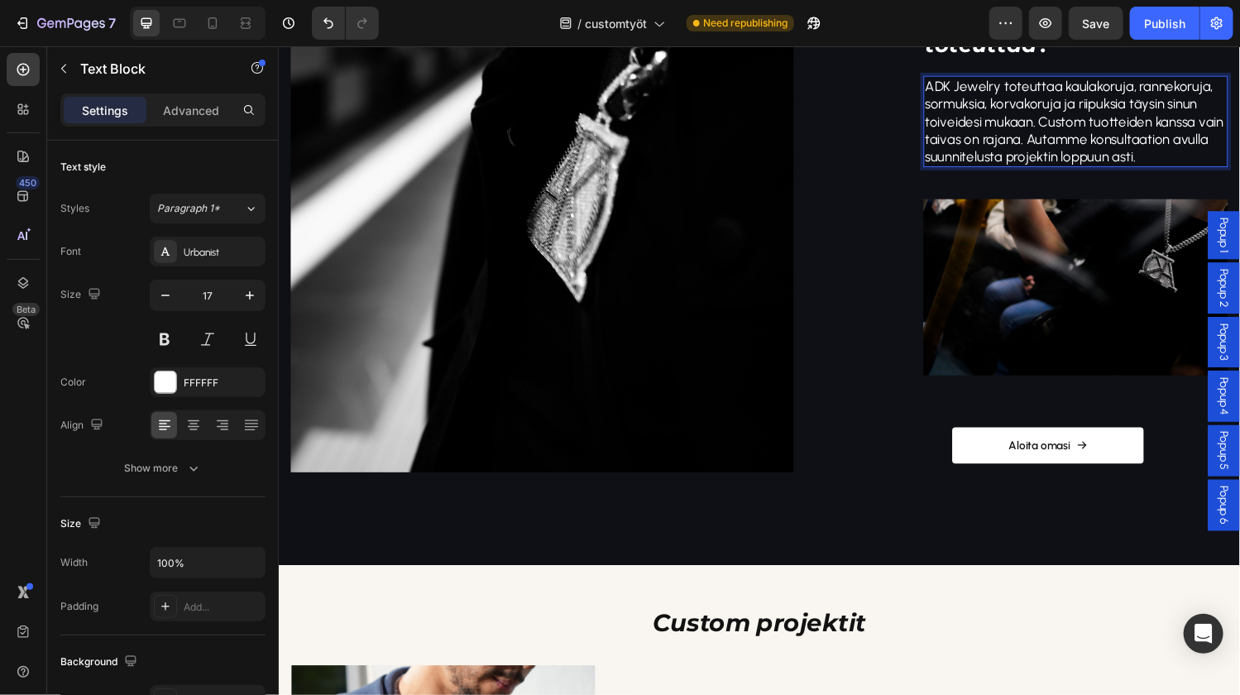
click at [1049, 138] on p "ADK Jewelry toteuttaa kaulakoruja, rannekoruja, sormuksia, korvakoruja ja riipu…" at bounding box center [1100, 123] width 311 height 91
click at [1047, 137] on p "ADK Jewelry toteuttaa kaulakoruja, rannekoruja, sormuksia, korvakoruja ja riipu…" at bounding box center [1100, 123] width 311 height 91
click at [1125, 136] on p "ADK Jewelry toteuttaa kaulakoruja, rannekoruja, sormuksia, korvakoruja ja riipu…" at bounding box center [1100, 123] width 311 height 91
click at [1067, 136] on p "ADK Jewelry toteuttaa kaulakoruja, rannekoruja, sormuksia, korvakoruja ja riipu…" at bounding box center [1100, 123] width 311 height 91
drag, startPoint x: 1051, startPoint y: 137, endPoint x: 1065, endPoint y: 136, distance: 14.1
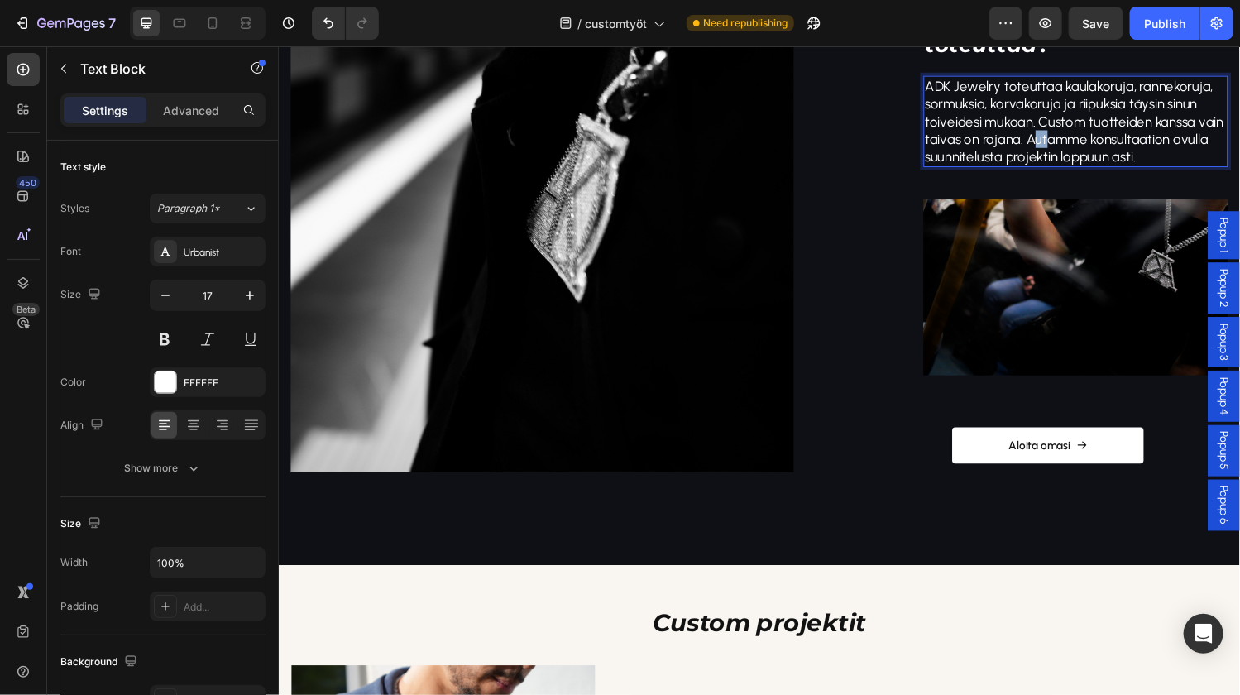
click at [1065, 136] on p "ADK Jewelry toteuttaa kaulakoruja, rannekoruja, sormuksia, korvakoruja ja riipu…" at bounding box center [1100, 123] width 311 height 91
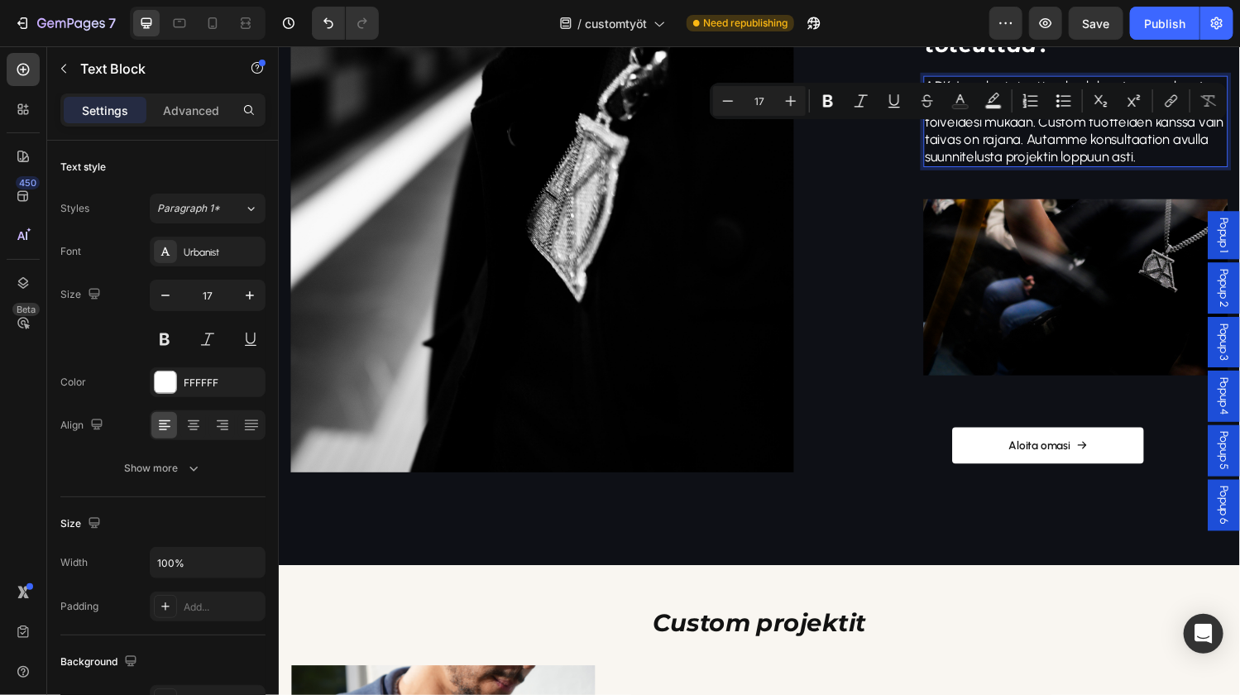
click at [1108, 138] on p "ADK Jewelry toteuttaa kaulakoruja, rannekoruja, sormuksia, korvakoruja ja riipu…" at bounding box center [1100, 123] width 311 height 91
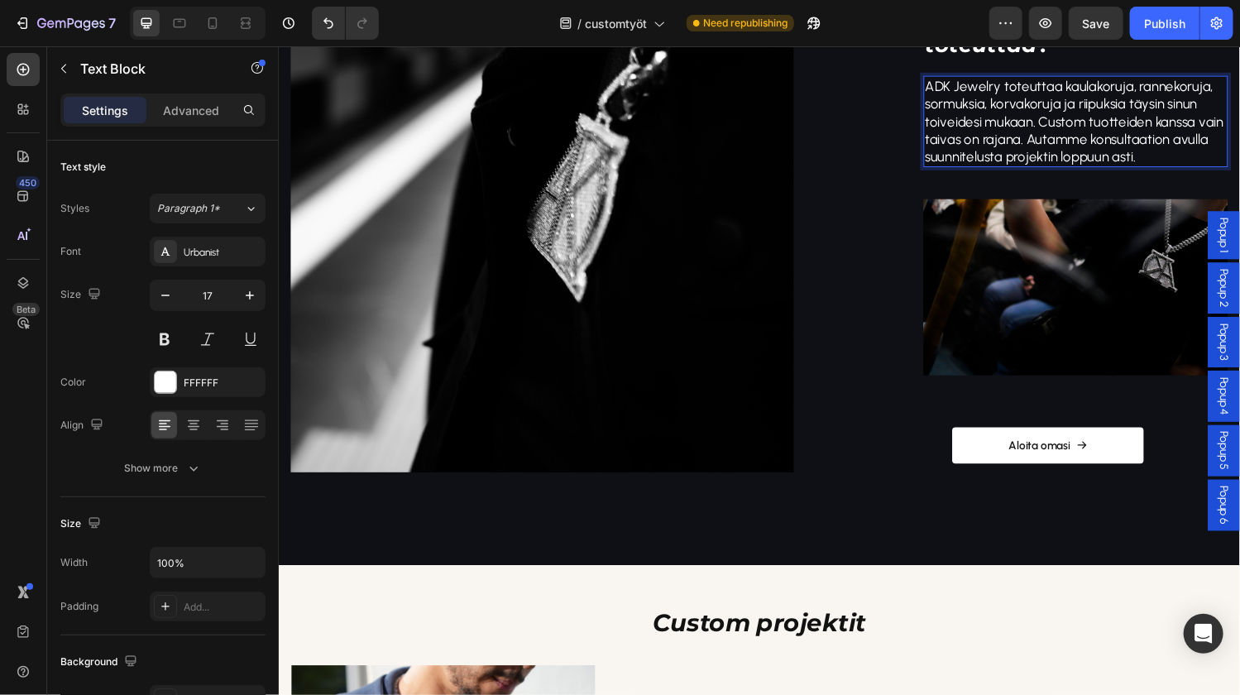
click at [1049, 137] on p "ADK Jewelry toteuttaa kaulakoruja, rannekoruja, sormuksia, korvakoruja ja riipu…" at bounding box center [1100, 123] width 311 height 91
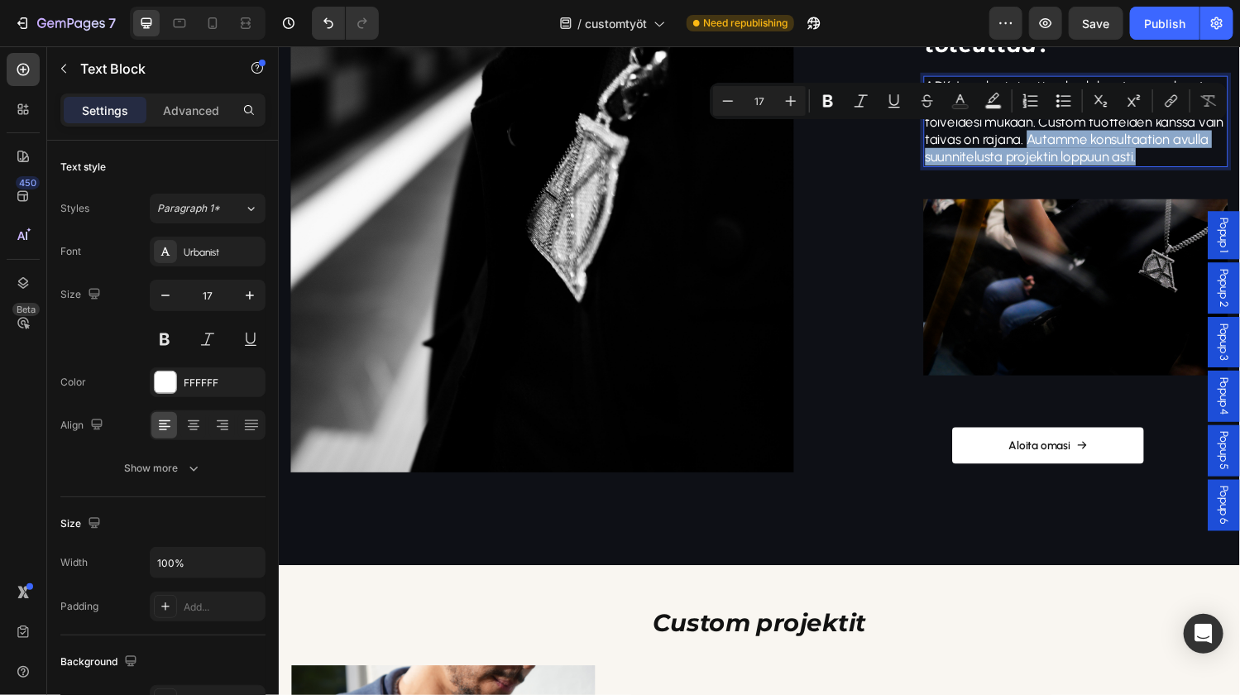
drag, startPoint x: 1046, startPoint y: 136, endPoint x: 1159, endPoint y: 153, distance: 114.5
click at [1159, 153] on p "ADK Jewelry toteuttaa kaulakoruja, rannekoruja, sormuksia, korvakoruja ja riipu…" at bounding box center [1100, 123] width 311 height 91
copy p "Autamme konsultaation avulla suunnitelusta projektin loppuun asti."
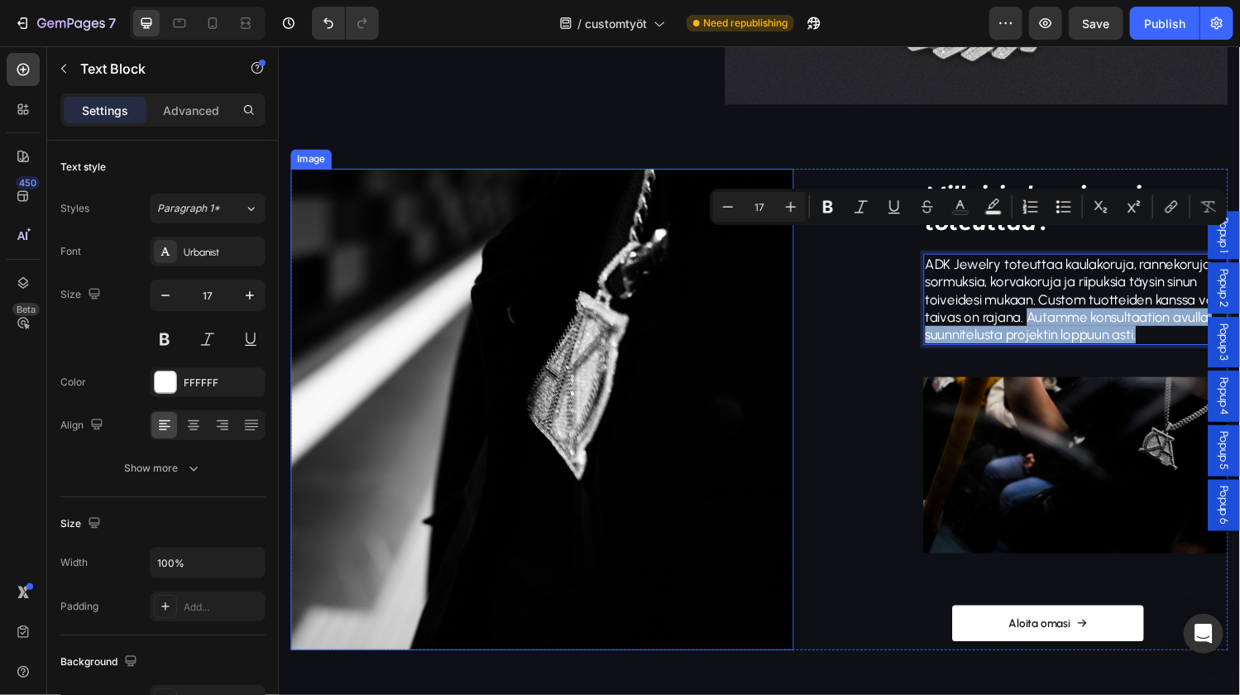
scroll to position [1239, 0]
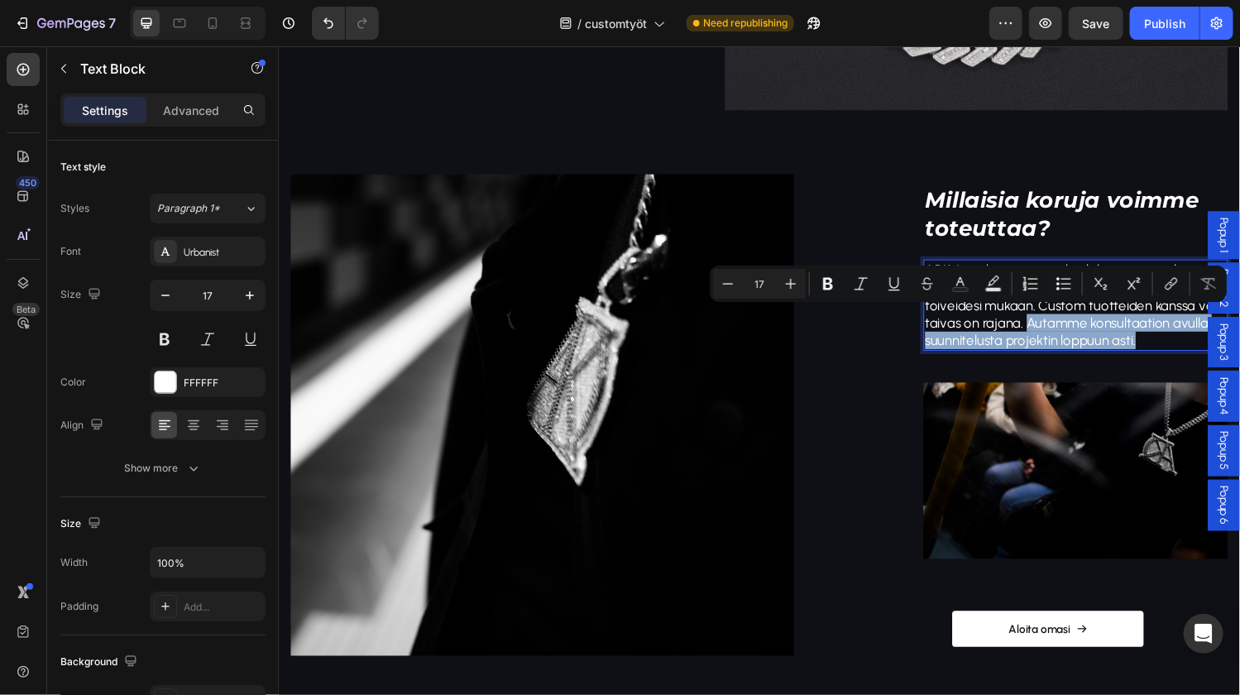
click at [1013, 339] on p "ADK Jewelry toteuttaa kaulakoruja, rannekoruja, sormuksia, korvakoruja ja riipu…" at bounding box center [1100, 312] width 311 height 91
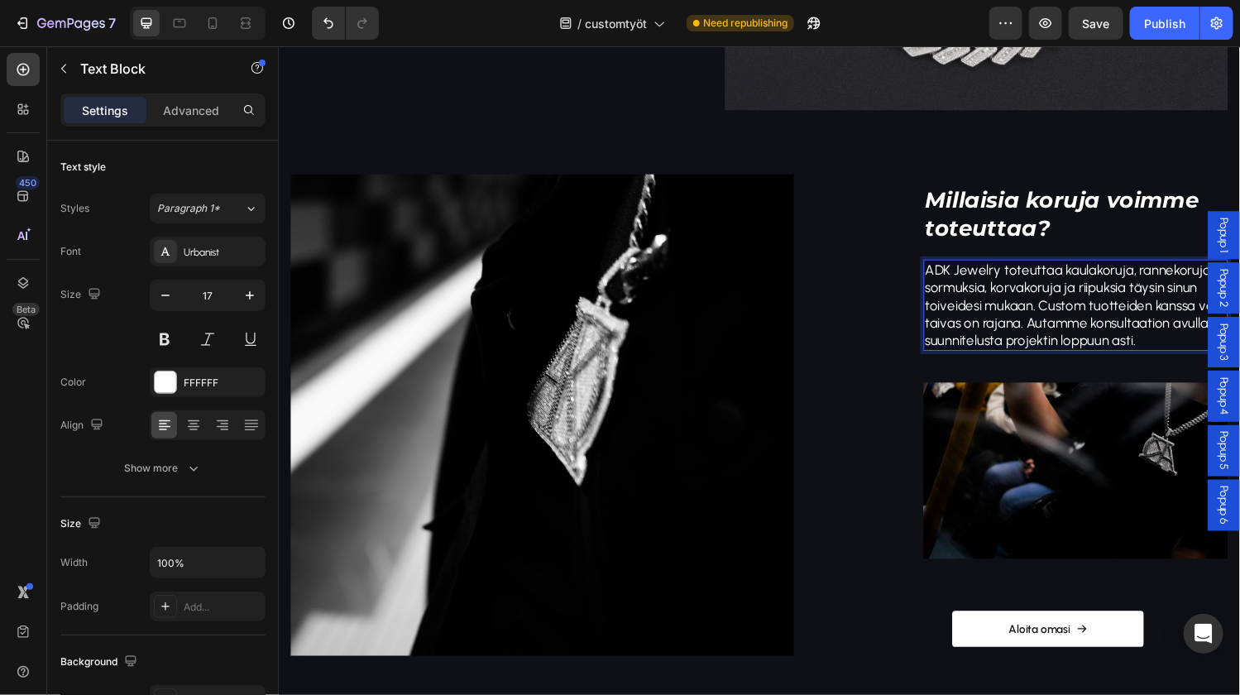
click at [1050, 323] on p "ADK Jewelry toteuttaa kaulakoruja, rannekoruja, sormuksia, korvakoruja ja riipu…" at bounding box center [1100, 312] width 311 height 91
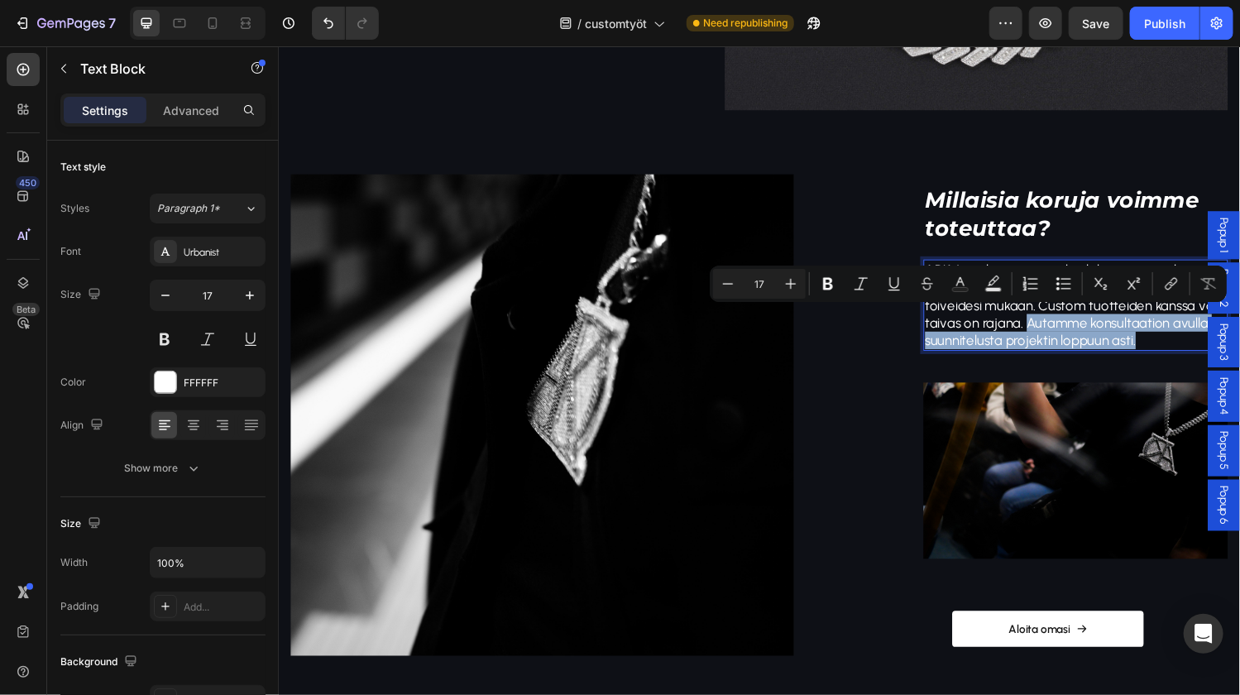
drag, startPoint x: 1048, startPoint y: 325, endPoint x: 1167, endPoint y: 345, distance: 120.7
click at [1167, 345] on p "ADK Jewelry toteuttaa kaulakoruja, rannekoruja, sormuksia, korvakoruja ja riipu…" at bounding box center [1100, 312] width 311 height 91
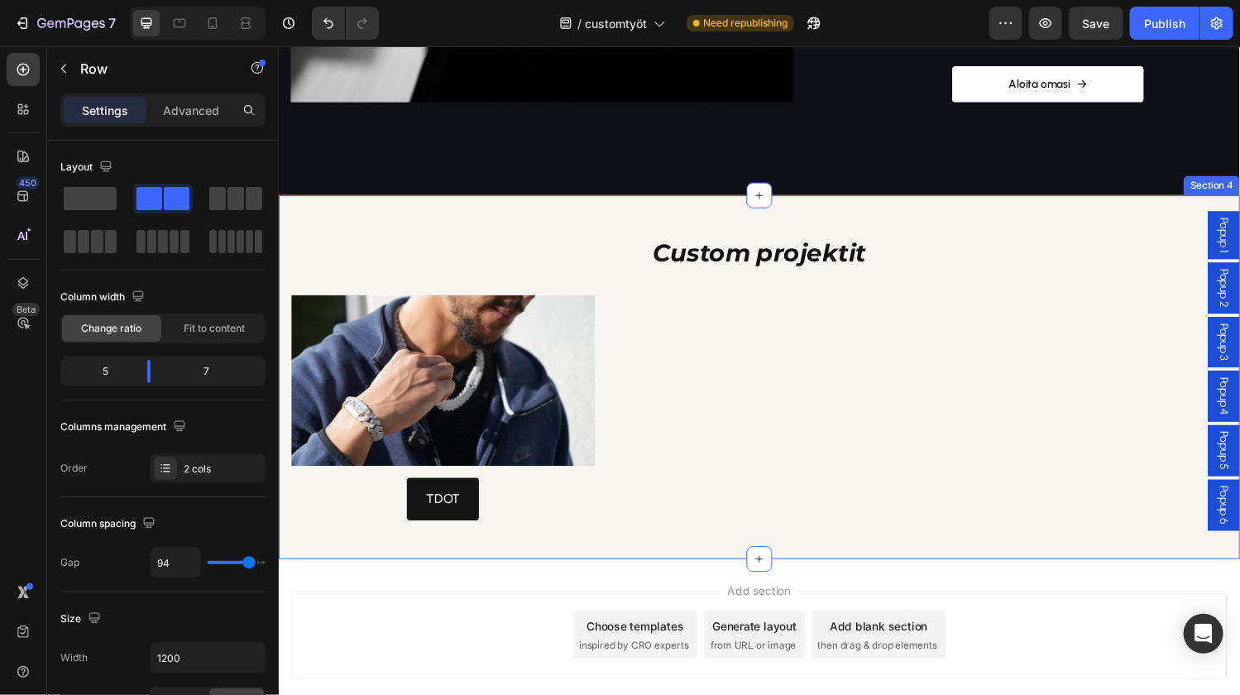
scroll to position [1892, 0]
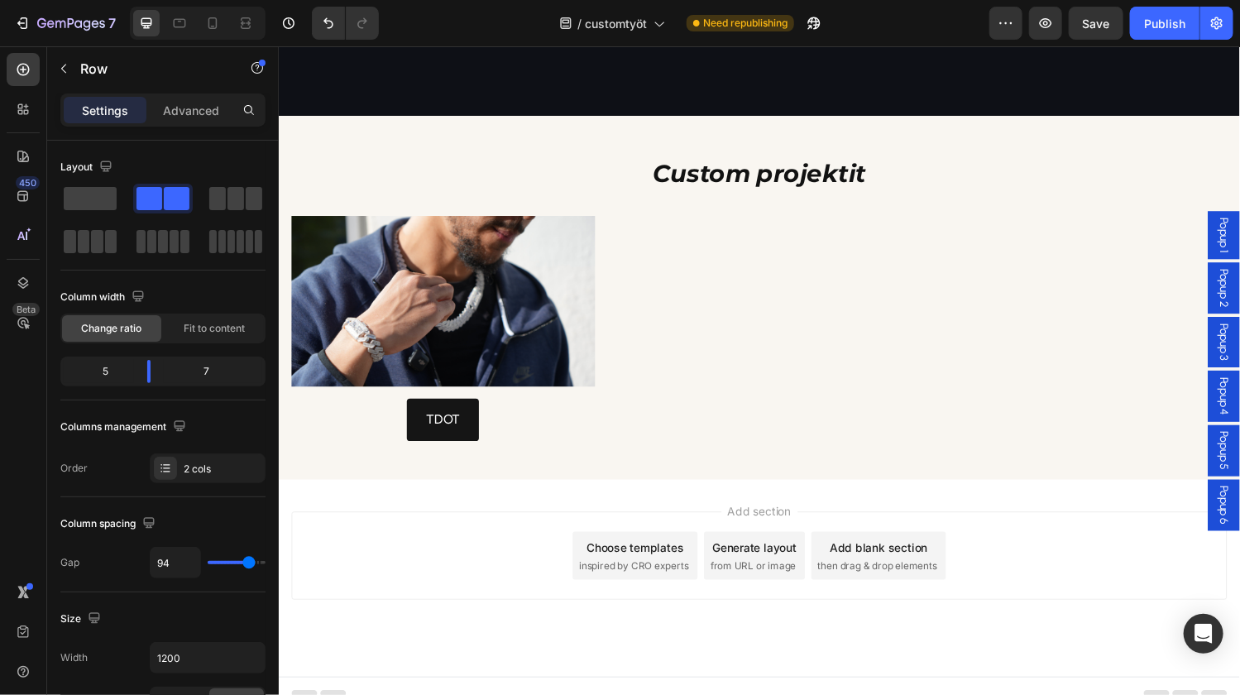
click at [1239, 242] on span "Popup 1" at bounding box center [1253, 240] width 17 height 36
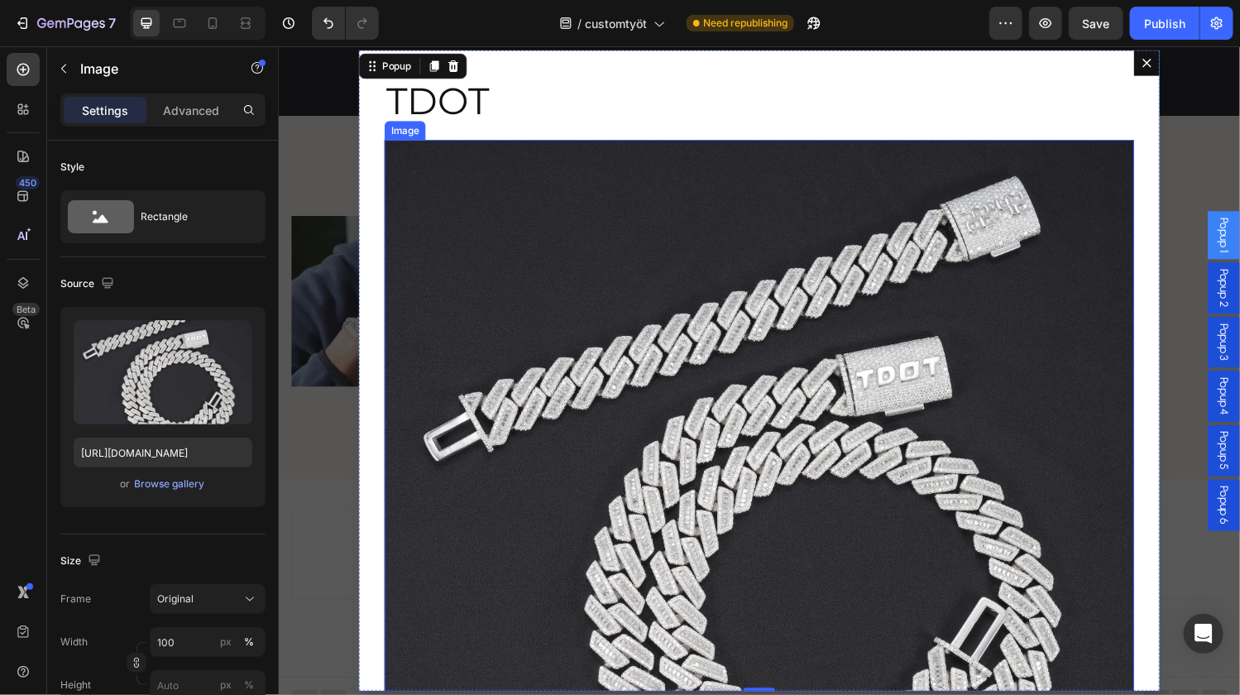
click at [978, 352] on img "Dialog body" at bounding box center [774, 529] width 774 height 774
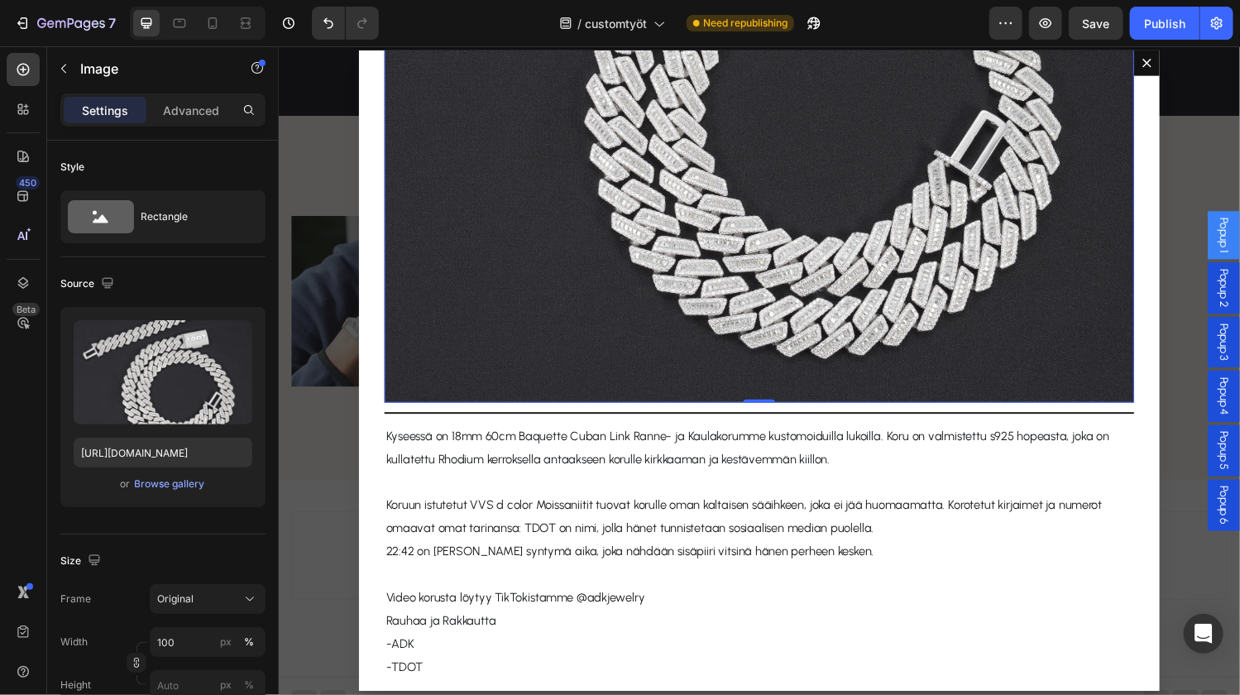
scroll to position [510, 0]
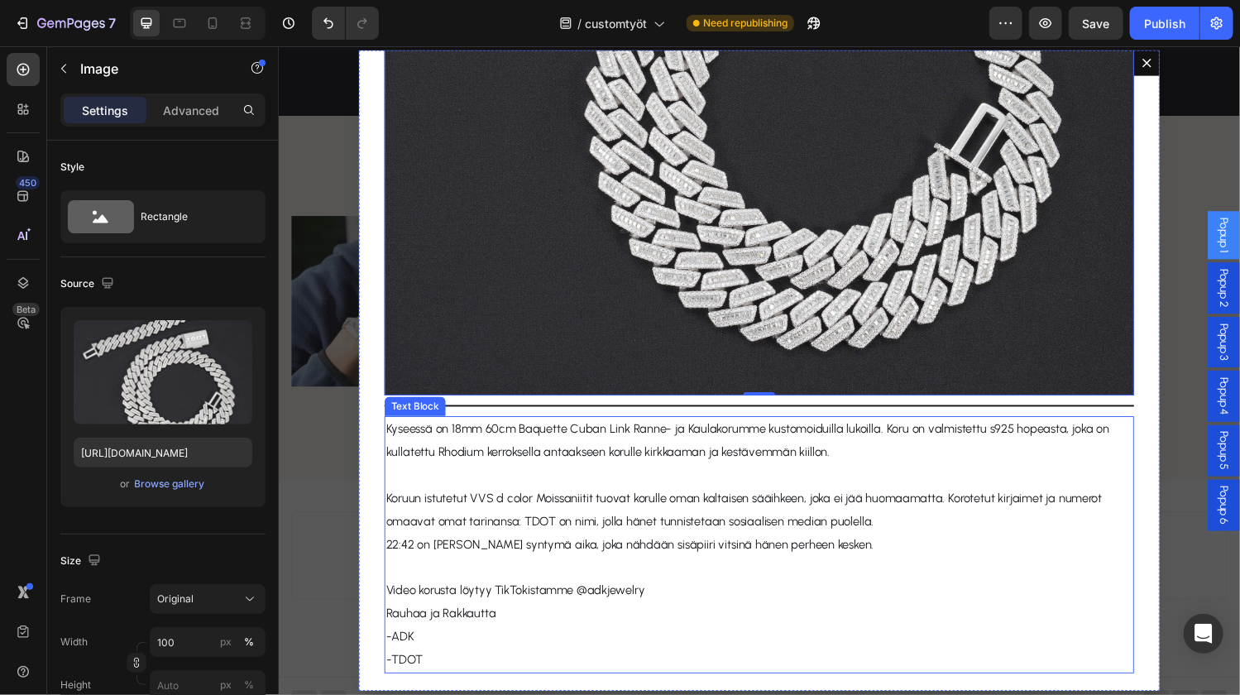
click at [479, 553] on span "22:42 on Thomasin syntymä aika, joka nähdään sisäpiiri vitsinä hänen perheen ke…" at bounding box center [641, 559] width 504 height 15
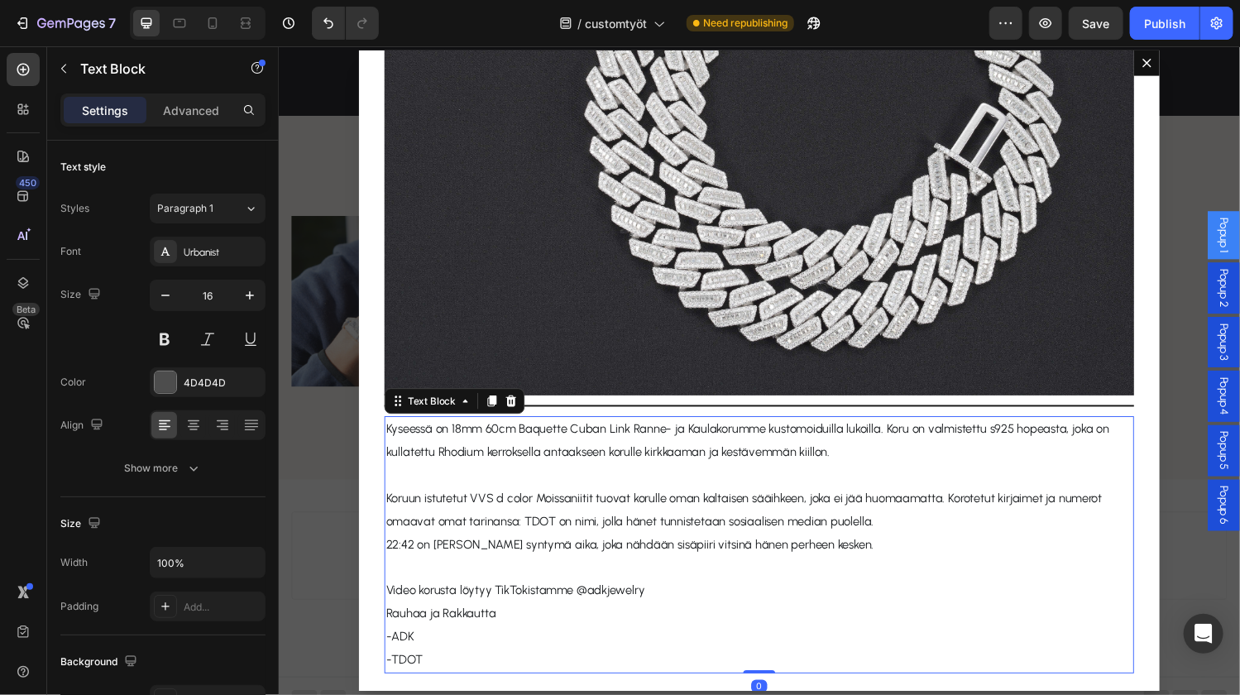
click at [479, 553] on span "22:42 on Thomasin syntymä aika, joka nähdään sisäpiiri vitsinä hänen perheen ke…" at bounding box center [641, 559] width 504 height 15
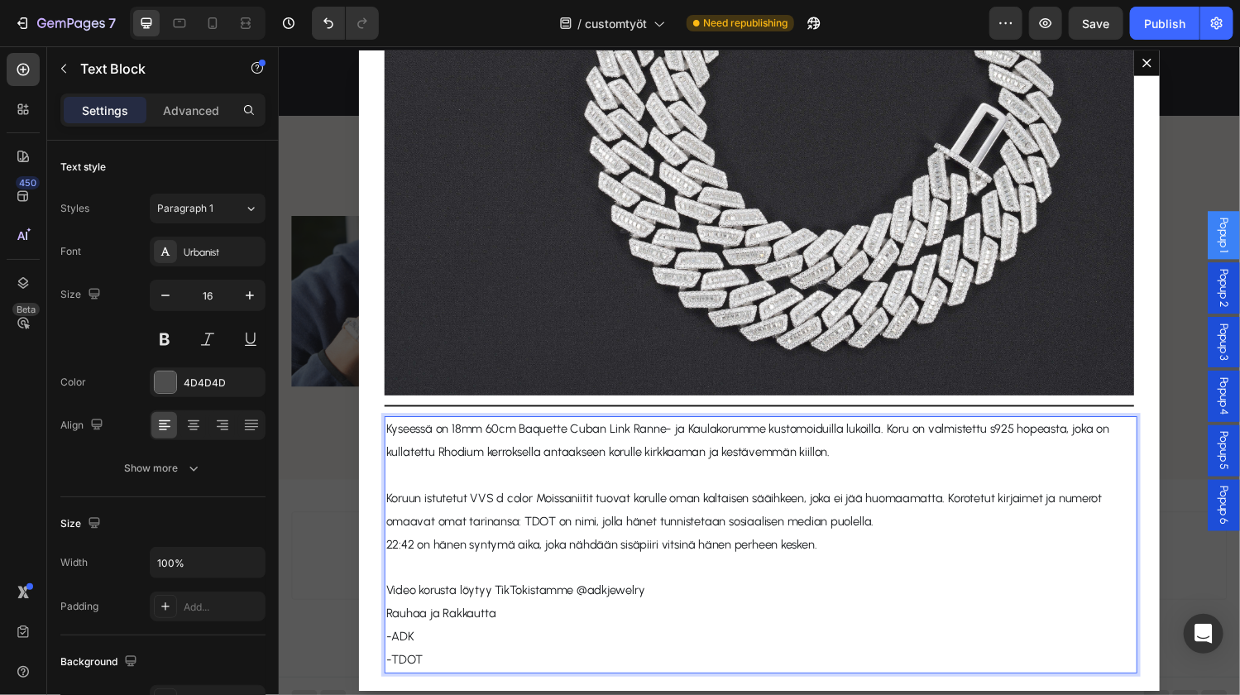
click at [397, 454] on span "Kyseessä on 18mm 60cm Baquette Cuban Link Ranne- ja Kaulakorumme kustomoiduilla…" at bounding box center [762, 452] width 747 height 39
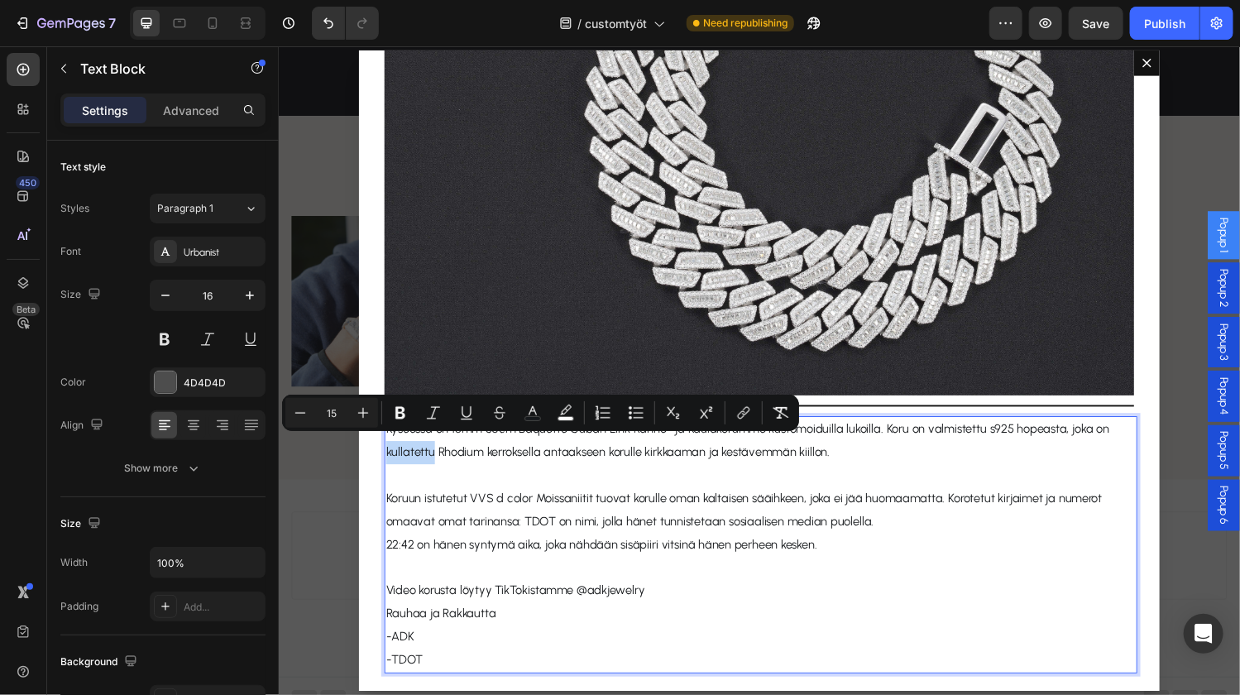
drag, startPoint x: 386, startPoint y: 457, endPoint x: 434, endPoint y: 456, distance: 48.0
click at [434, 456] on span "Kyseessä on 18mm 60cm Baquette Cuban Link Ranne- ja Kaulakorumme kustomoiduilla…" at bounding box center [762, 452] width 747 height 39
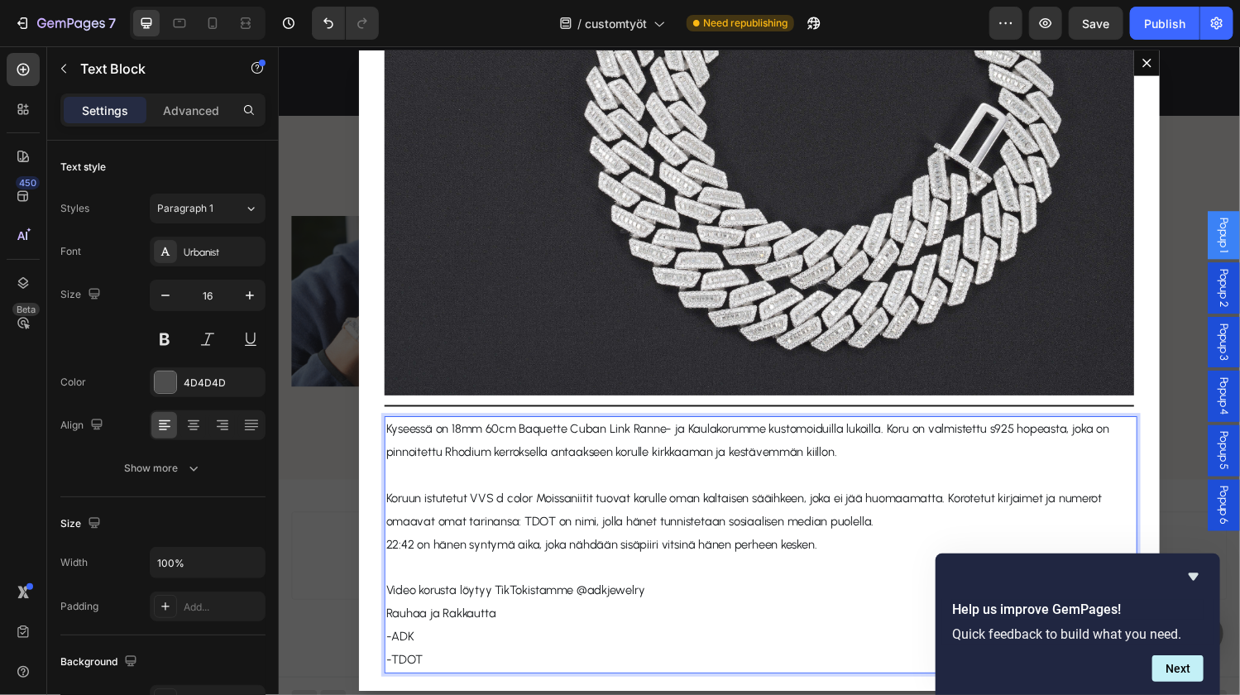
click at [389, 454] on span "Kyseessä on 18mm 60cm Baquette Cuban Link Ranne- ja Kaulakorumme kustomoiduilla…" at bounding box center [762, 452] width 747 height 39
click at [626, 456] on span "Kyseessä on 18mm 60cm Baquette Cuban Link Ranne- ja Kaulakorumme kustomoiduilla…" at bounding box center [762, 452] width 747 height 39
click at [838, 456] on span "Kyseessä on 18mm 60cm Baquette Cuban Link Ranne- ja Kaulakorumme kustomoiduilla…" at bounding box center [762, 452] width 747 height 39
click at [482, 504] on span "Koruun istutetut VVS d color Moissaniitit tuovat korulle oman kaltaisen sääihke…" at bounding box center [758, 523] width 739 height 39
click at [776, 507] on span "Koruun istutetut VVS d color Moissaniitit tuovat korulle oman kaltaisen sääihke…" at bounding box center [758, 523] width 739 height 39
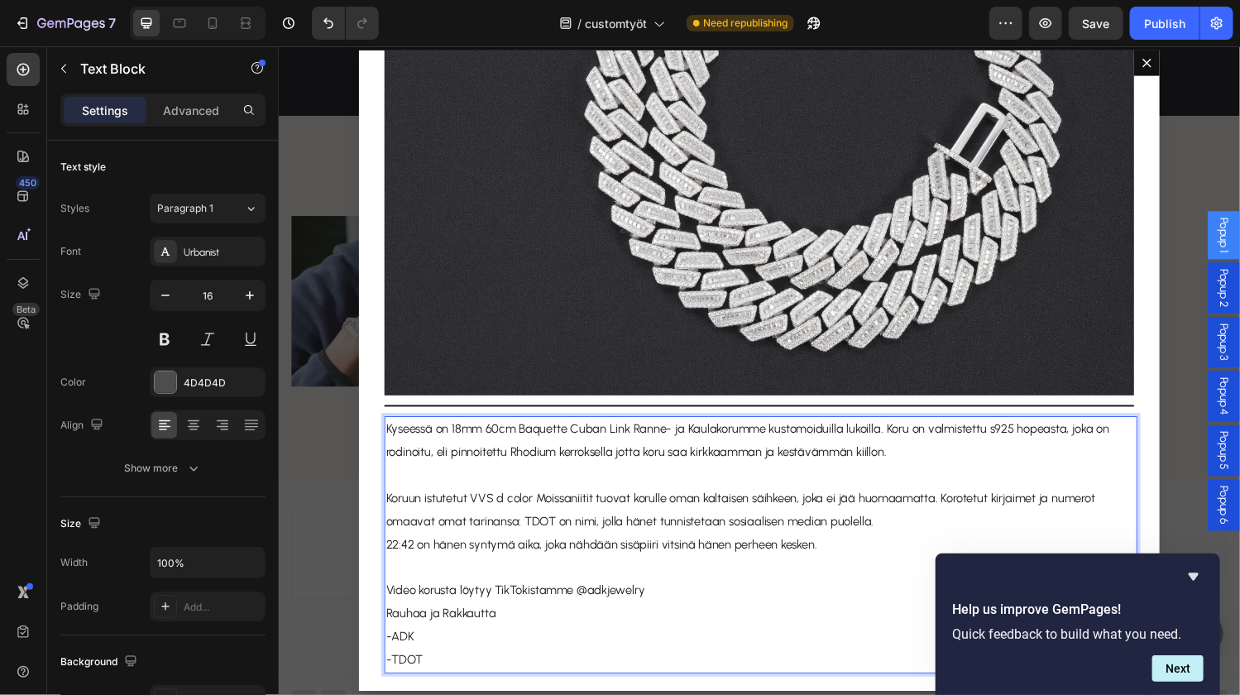
click at [679, 504] on span "Koruun istutetut VVS d color Moissaniitit tuovat korulle oman kaltaisen säihkee…" at bounding box center [755, 523] width 732 height 39
click at [1079, 504] on span "Koruun istutetut VVS d color Moissaniitit tuovat korulle uniikin säihkeen, joka…" at bounding box center [773, 523] width 769 height 39
click at [1073, 504] on span "Koruun istutetut VVS d color Moissaniitit tuovat korulle uniikin säihkeen, joka…" at bounding box center [773, 523] width 769 height 39
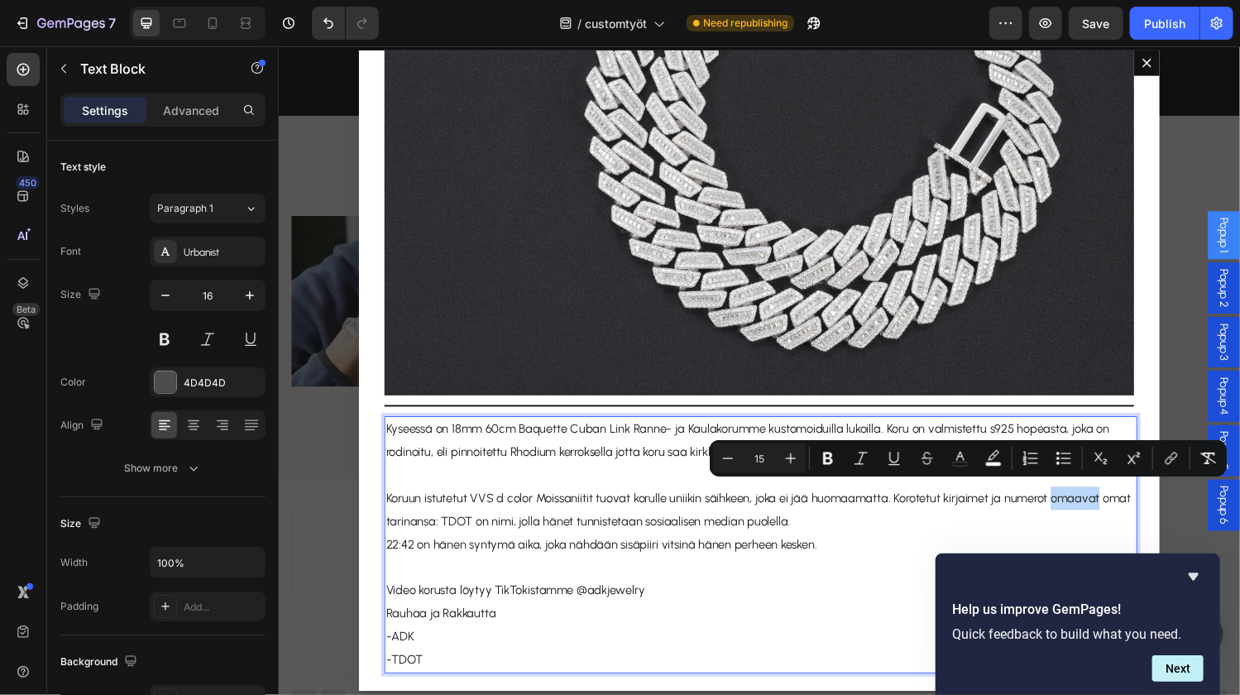
drag, startPoint x: 1073, startPoint y: 504, endPoint x: 1118, endPoint y: 507, distance: 44.8
click at [1118, 507] on span "Koruun istutetut VVS d color Moissaniitit tuovat korulle uniikin säihkeen, joka…" at bounding box center [773, 523] width 769 height 39
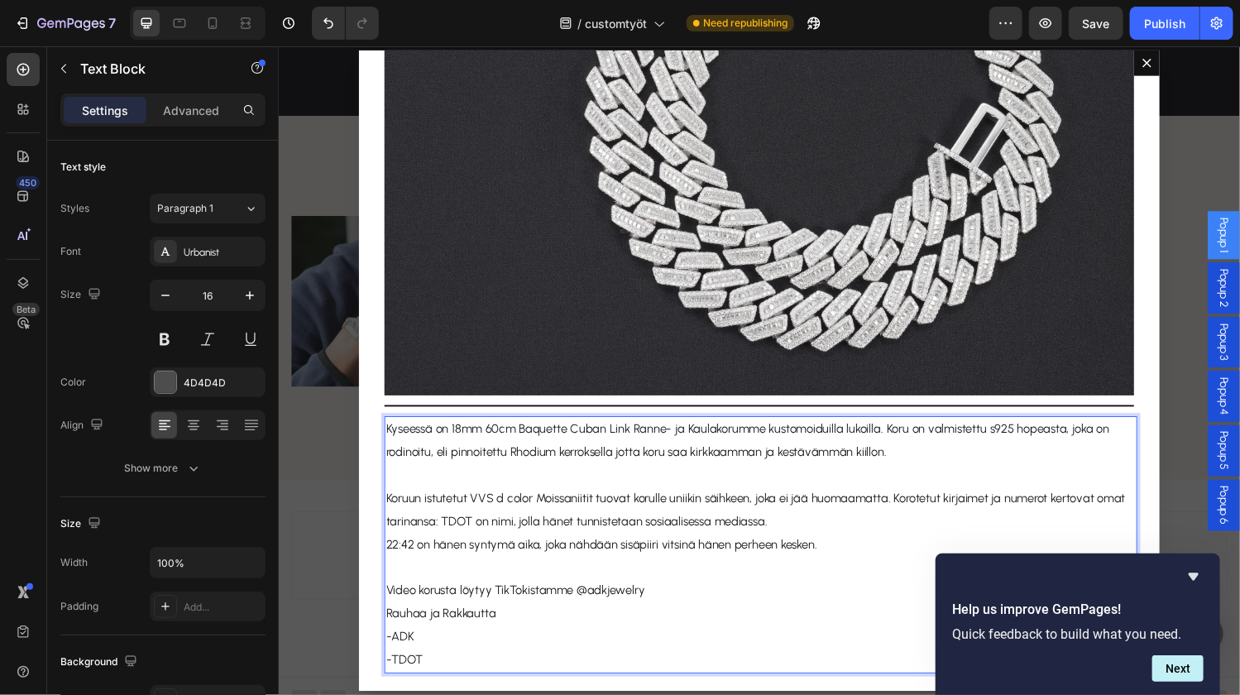
click at [518, 552] on span "22:42 on hänen syntymä aika, joka nähdään sisäpiiri vitsinä hänen perheen keske…" at bounding box center [611, 559] width 445 height 15
click at [394, 671] on span "-TDOT" at bounding box center [408, 678] width 38 height 15
click at [442, 528] on span "Koruun istutetut VVS d color Moissaniitit tuovat korulle uniikin säihkeen, joka…" at bounding box center [770, 523] width 763 height 39
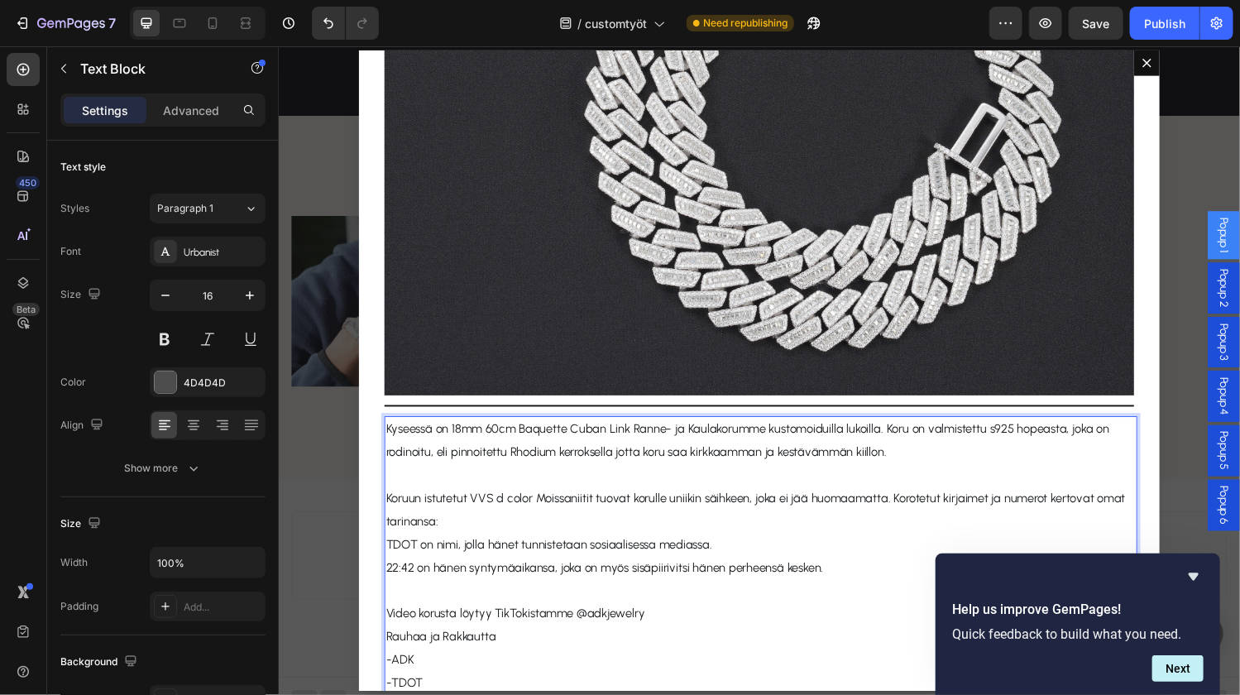
scroll to position [534, 0]
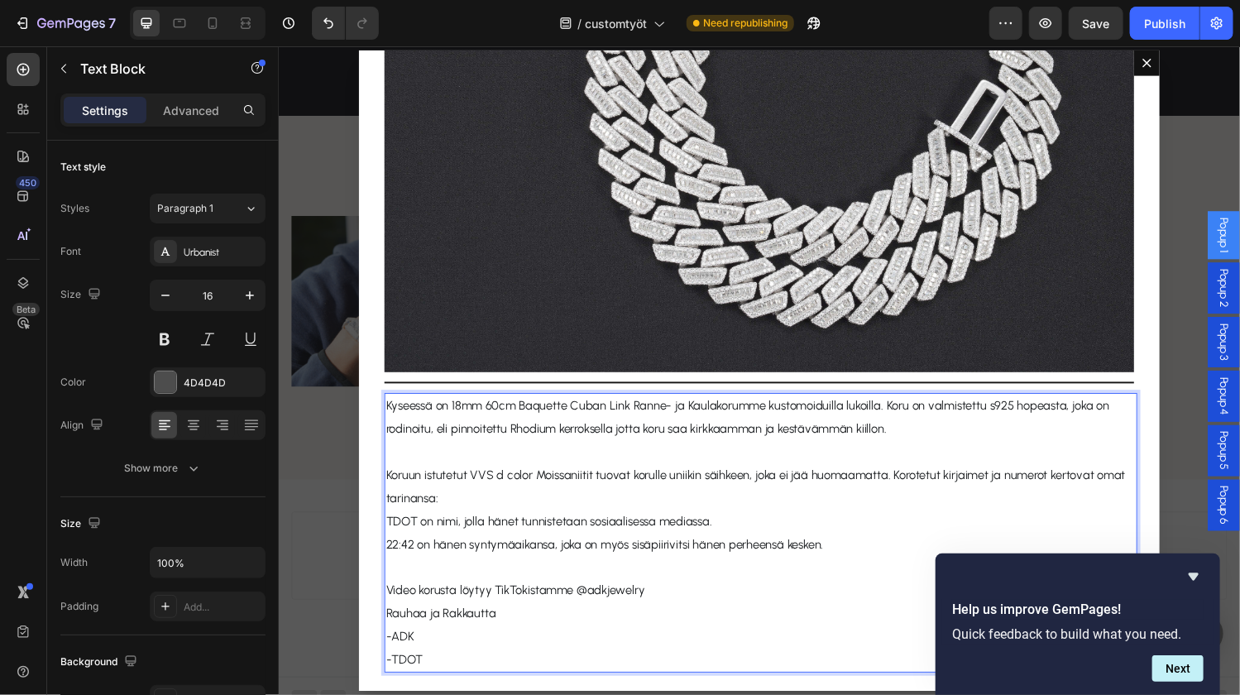
click at [394, 650] on span "-ADK" at bounding box center [403, 654] width 29 height 15
click at [909, 432] on p "Kyseessä on 18mm 60cm Baquette Cuban Link Ranne- ja Kaulakorumme kustomoiduilla…" at bounding box center [774, 429] width 771 height 48
click at [366, 283] on div "TDOT Heading Image Title Line Kyseessä on 18mm 60cm Baquette Cuban Link Ranne- …" at bounding box center [774, 381] width 827 height 662
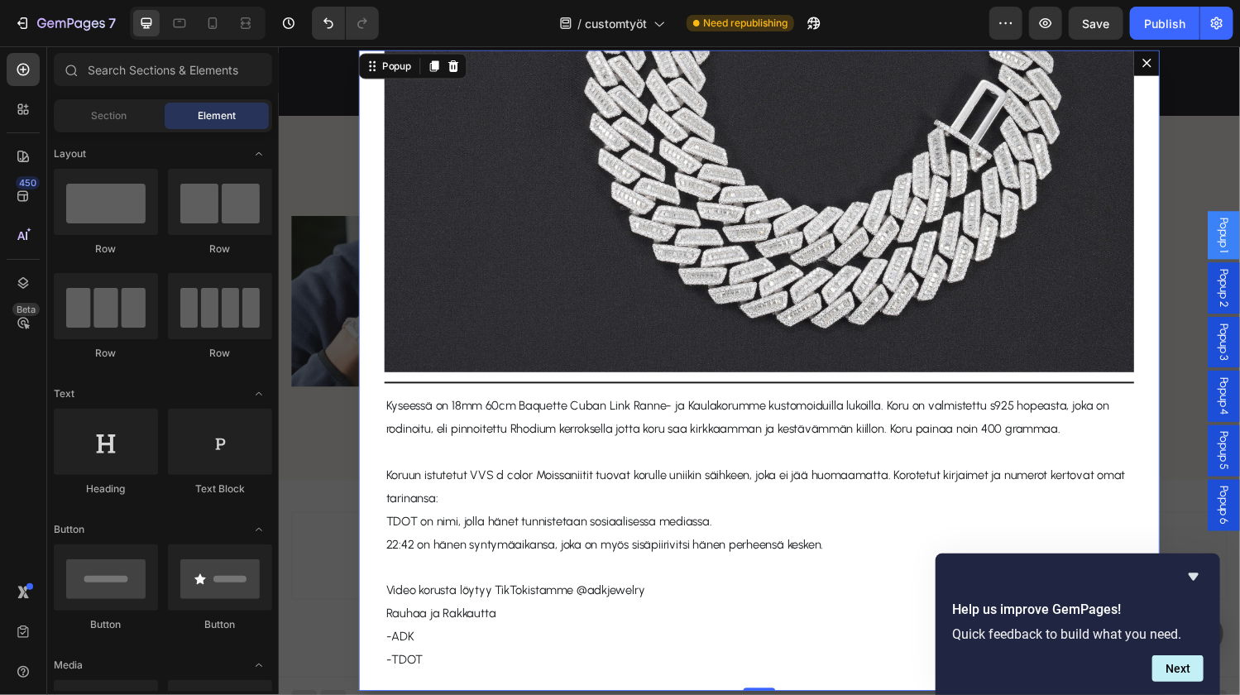
click at [1221, 161] on div "Backdrop" at bounding box center [774, 380] width 992 height 670
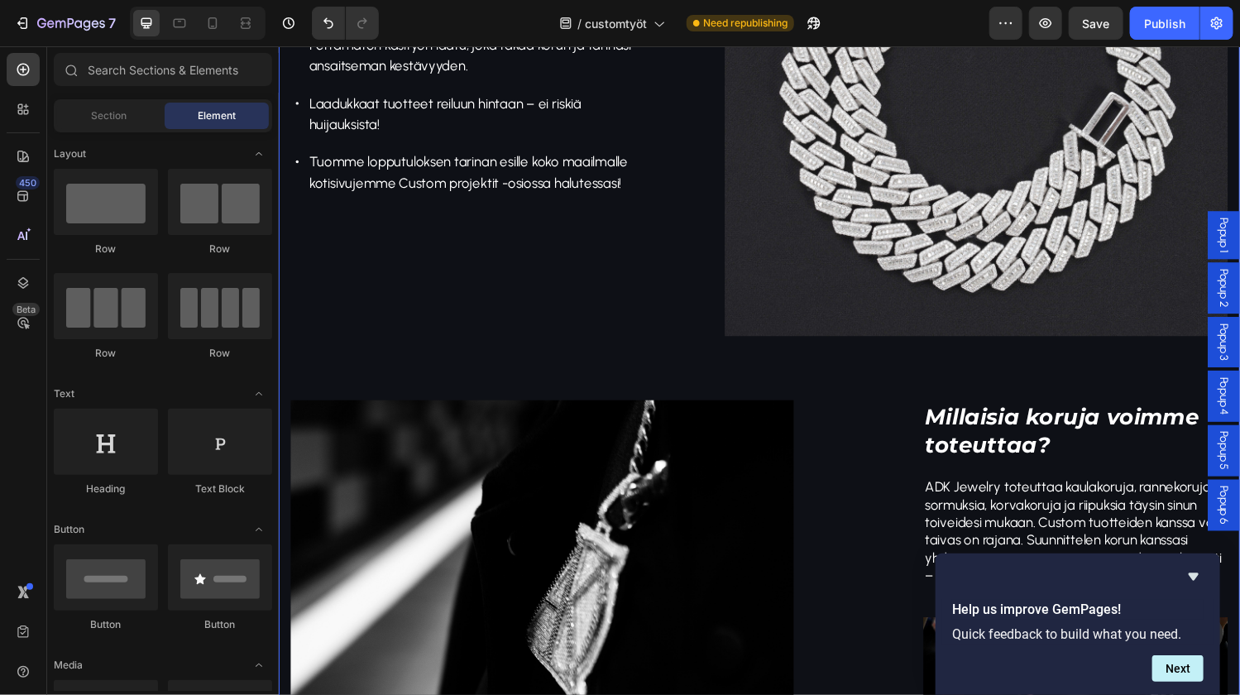
scroll to position [1001, 0]
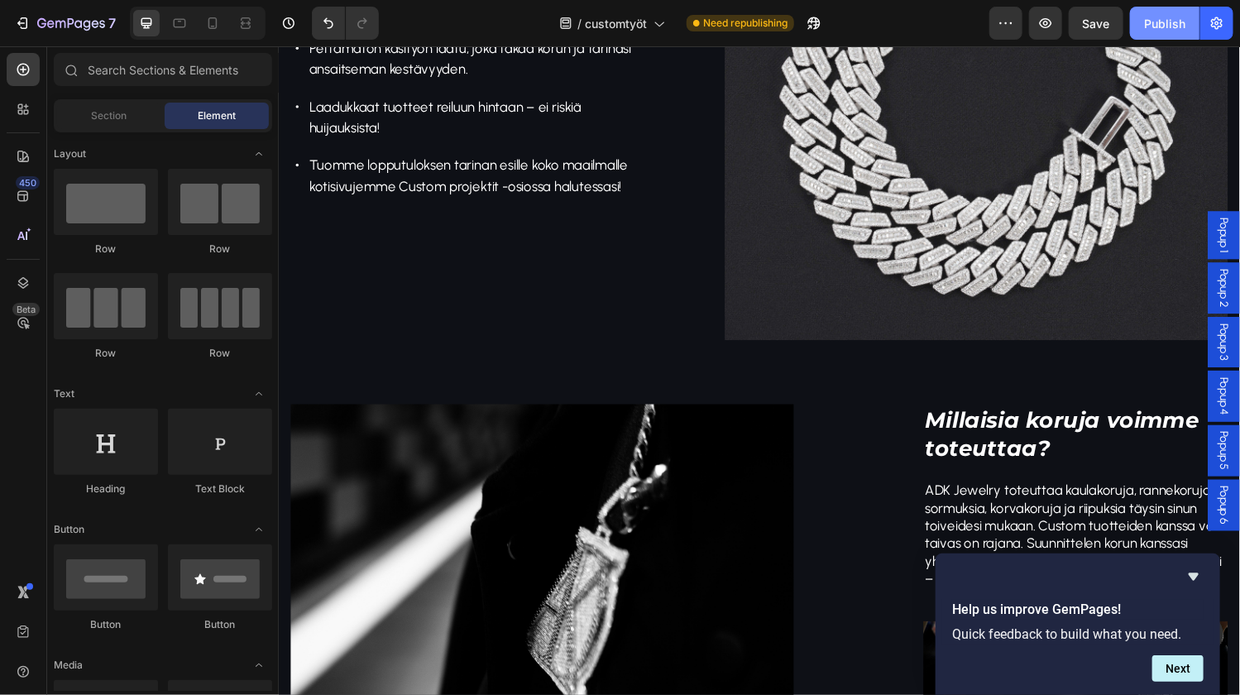
click at [1161, 27] on div "Publish" at bounding box center [1164, 23] width 41 height 17
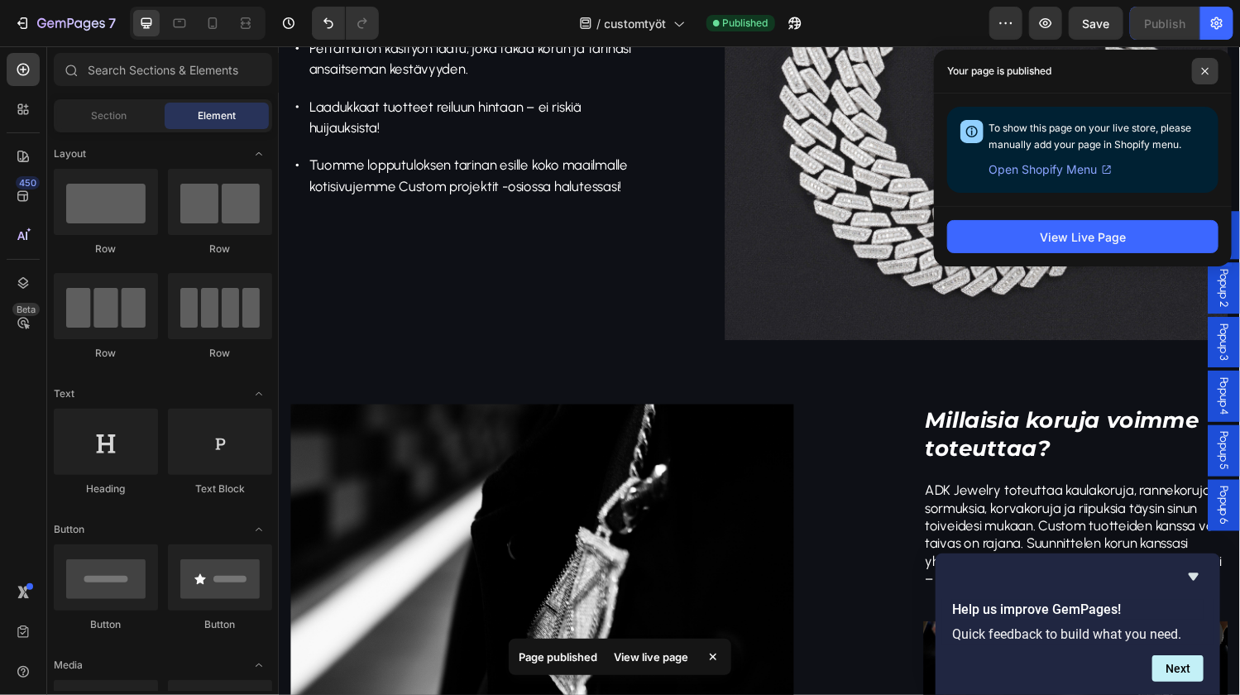
click at [1202, 71] on icon at bounding box center [1205, 71] width 8 height 8
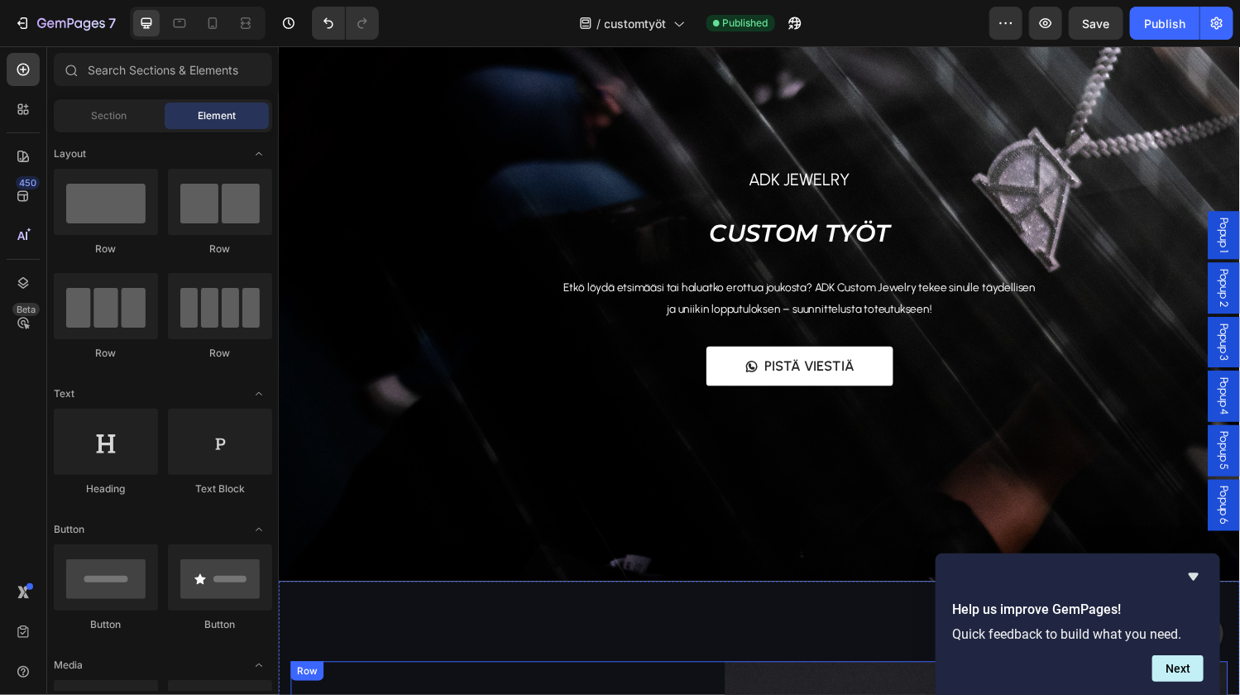
scroll to position [0, 0]
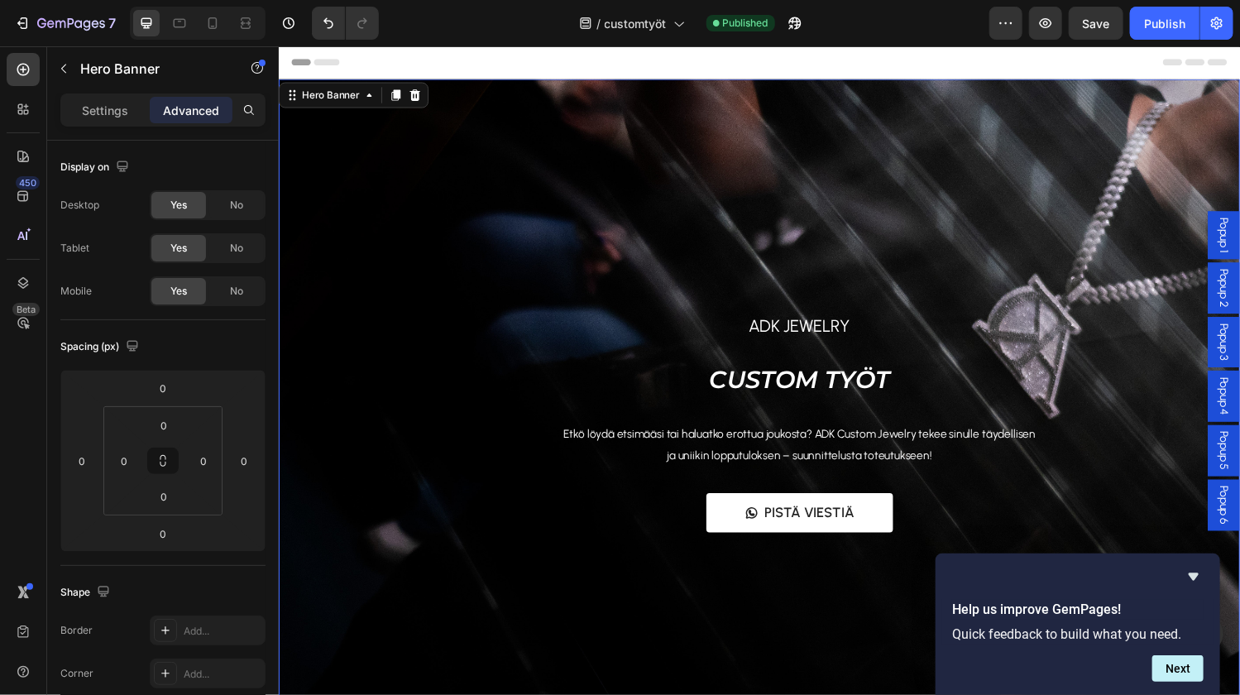
click at [521, 179] on div "Overlay" at bounding box center [774, 414] width 992 height 670
click at [370, 198] on div "Overlay" at bounding box center [774, 414] width 992 height 670
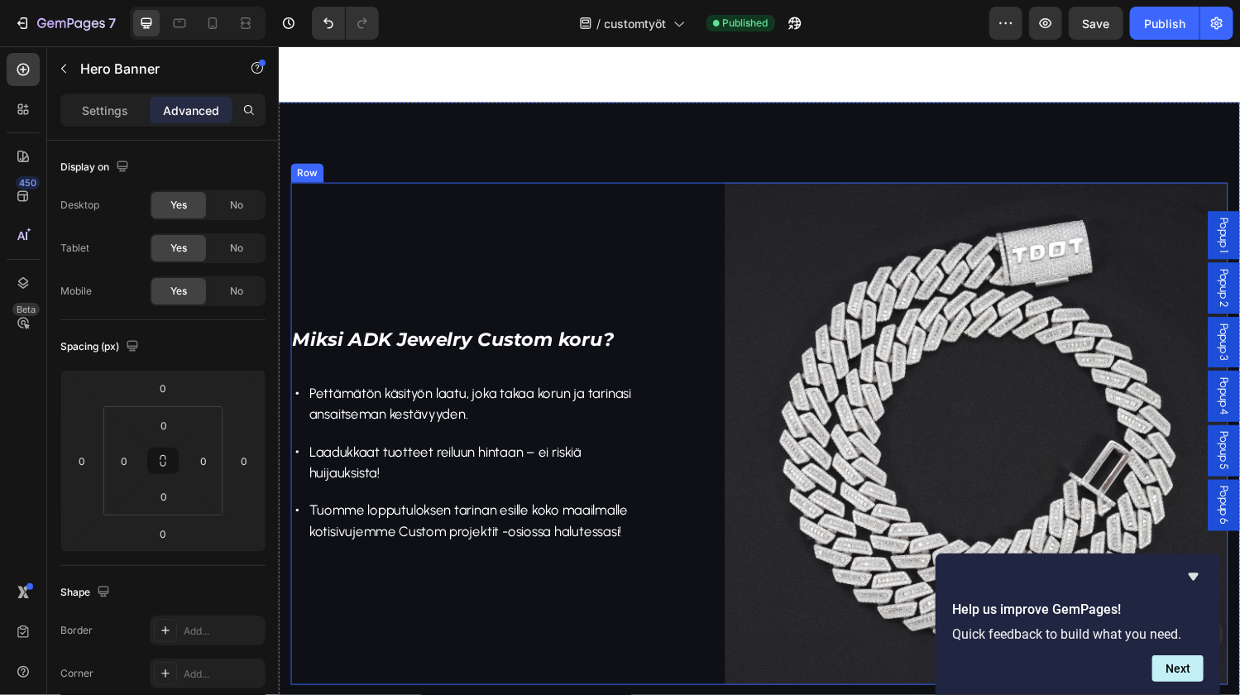
scroll to position [756, 0]
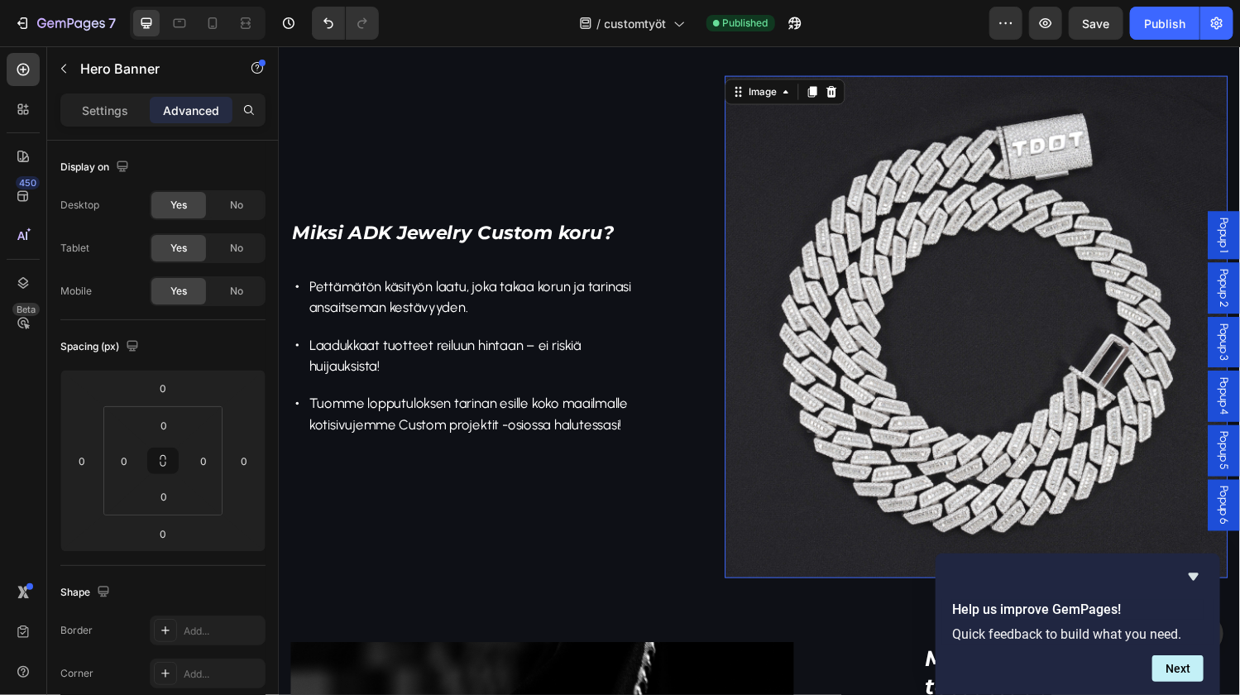
click at [860, 215] on img at bounding box center [997, 335] width 519 height 519
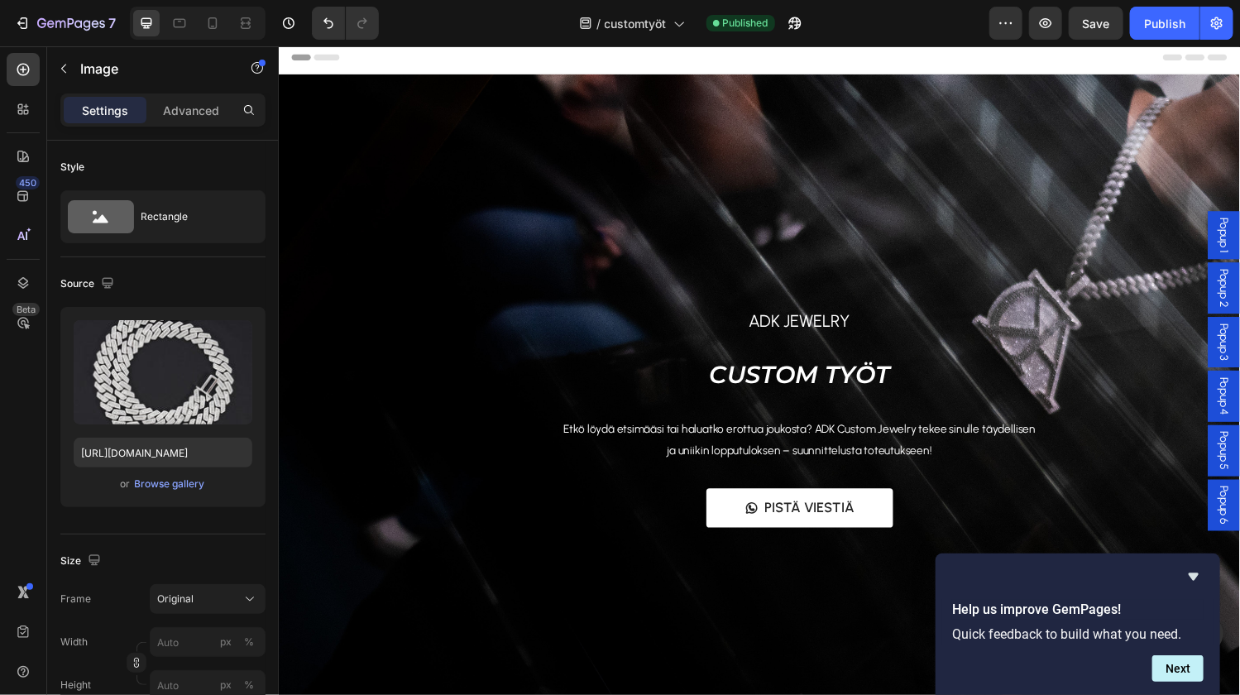
scroll to position [0, 0]
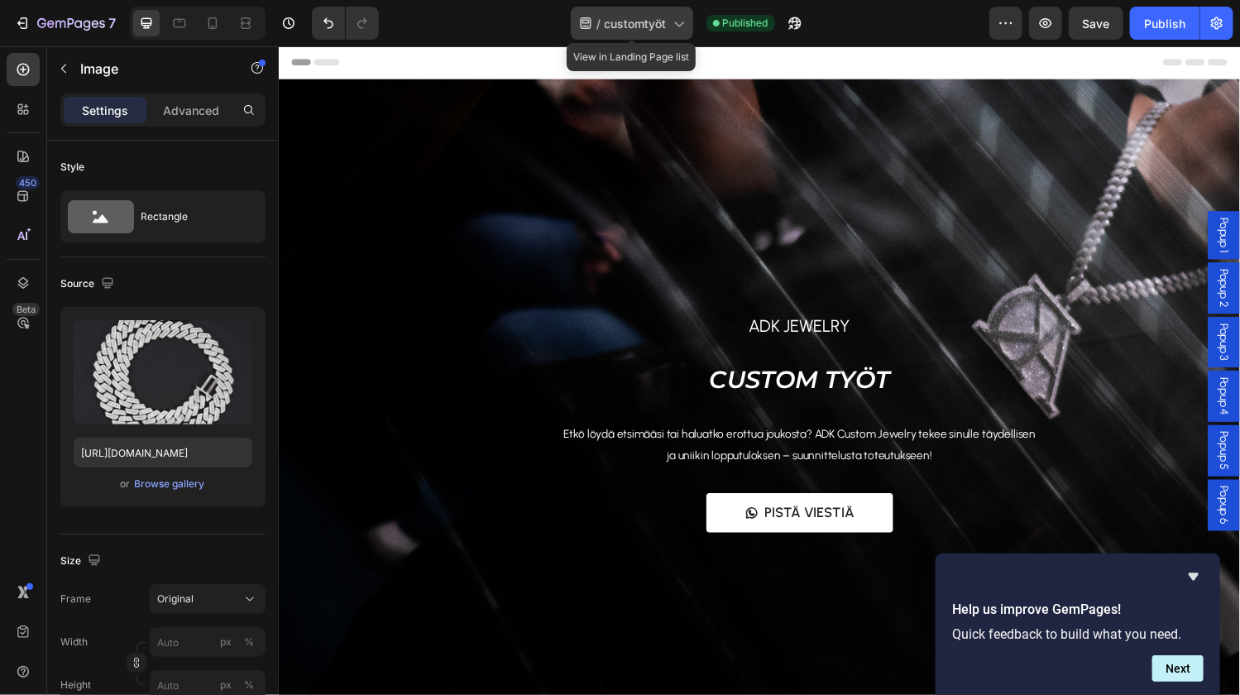
click at [678, 24] on icon at bounding box center [678, 23] width 17 height 17
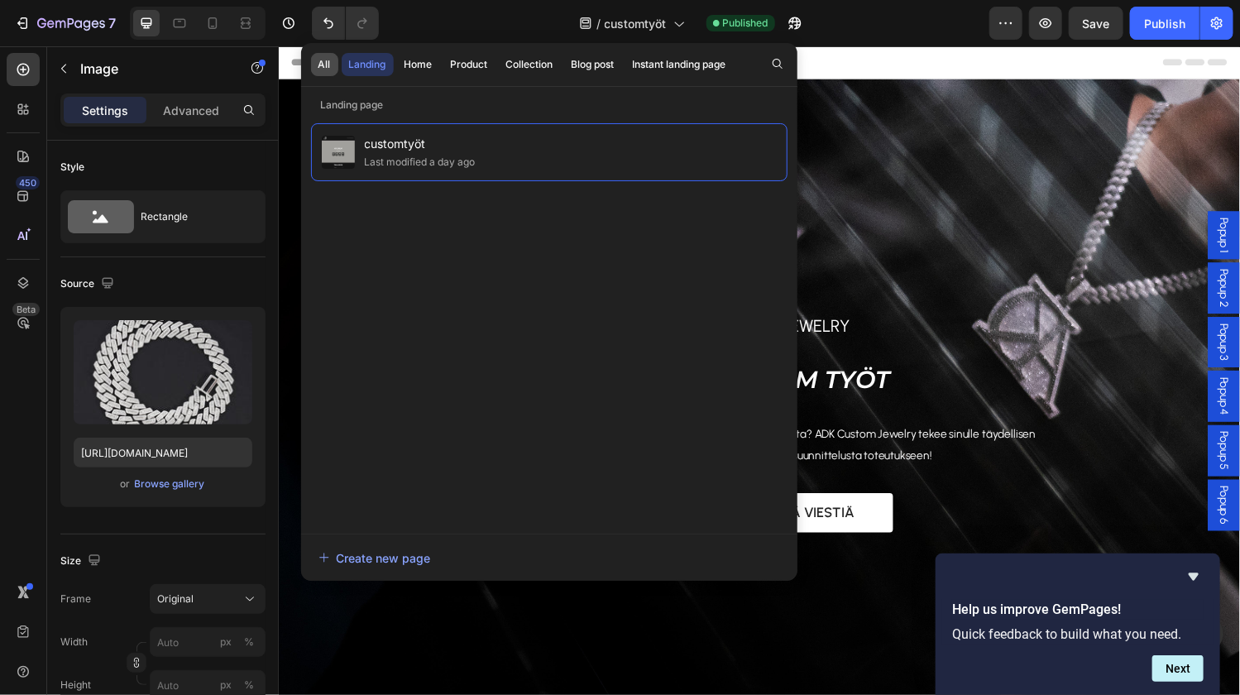
click at [322, 67] on div "All" at bounding box center [324, 64] width 12 height 15
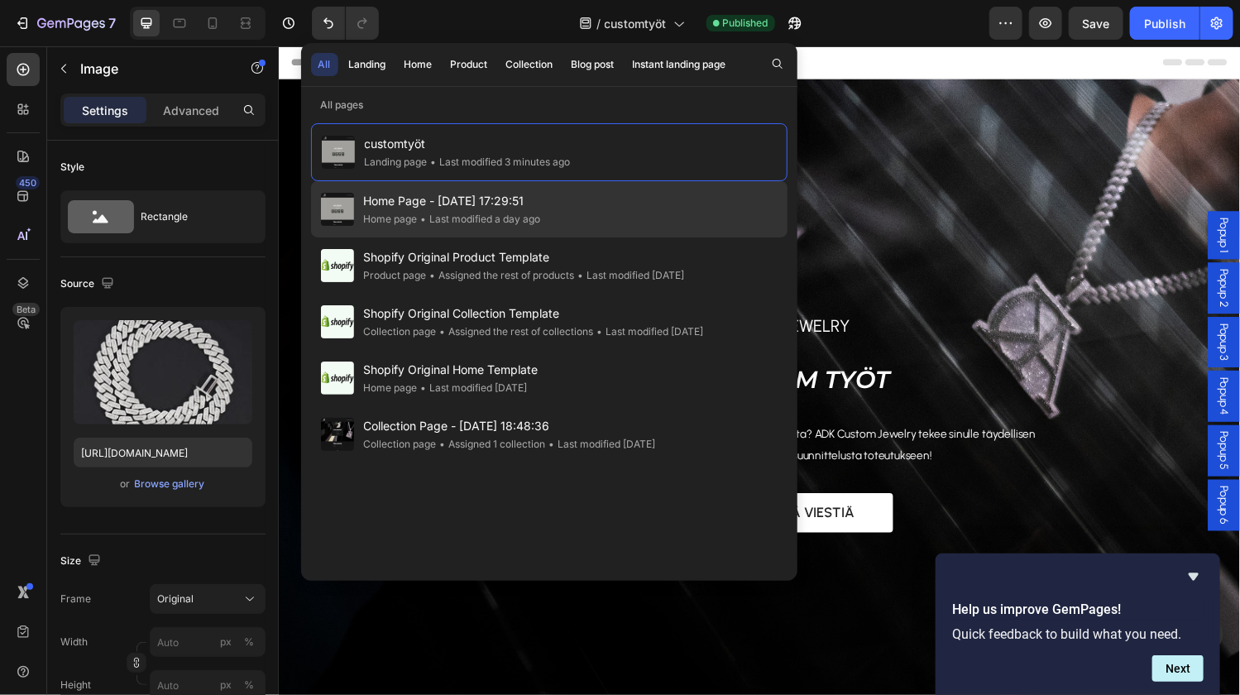
click at [420, 208] on span "Home Page - Nov 29, 17:29:51" at bounding box center [452, 201] width 177 height 20
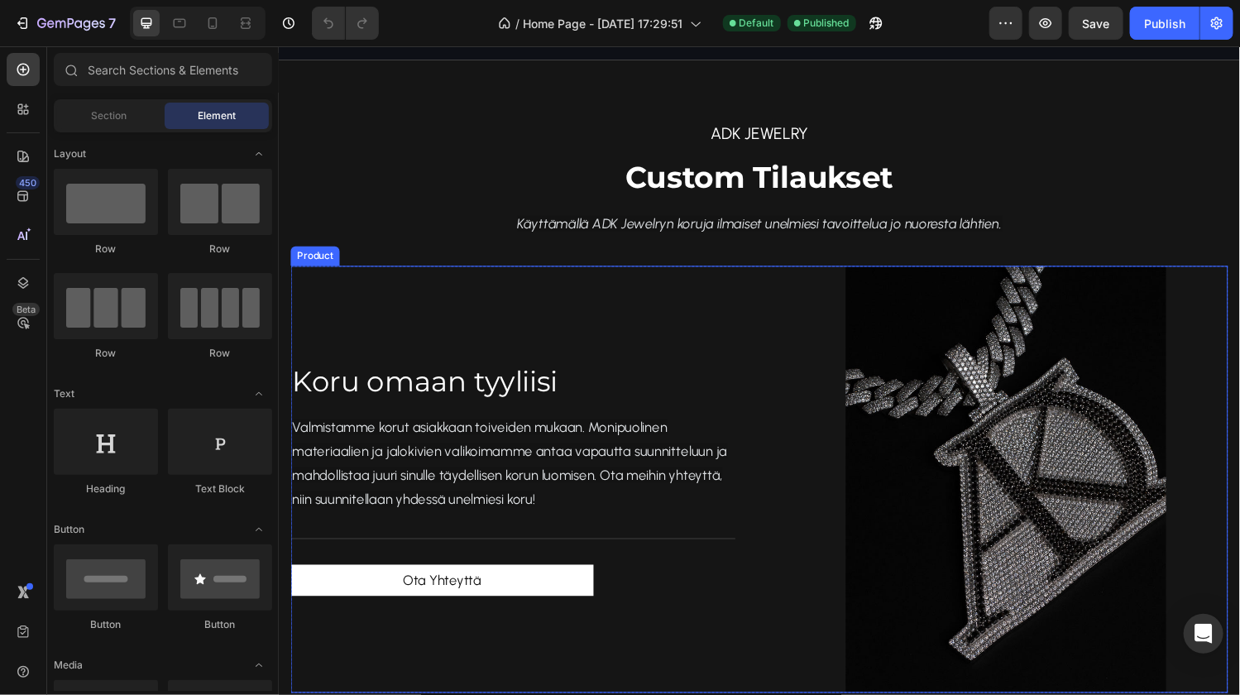
scroll to position [1417, 0]
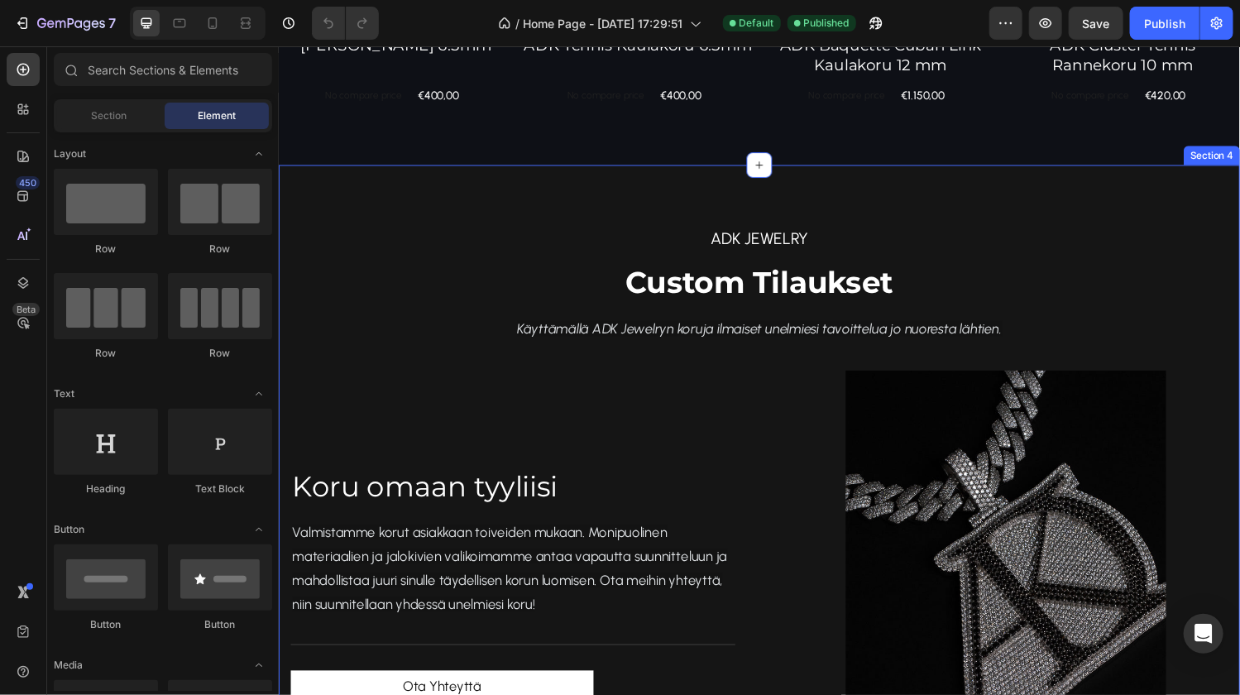
click at [433, 252] on div "ADK jewelry Text block Custom Tilaukset Heading Käyttämällä ADK Jewelryn koruja…" at bounding box center [773, 524] width 967 height 595
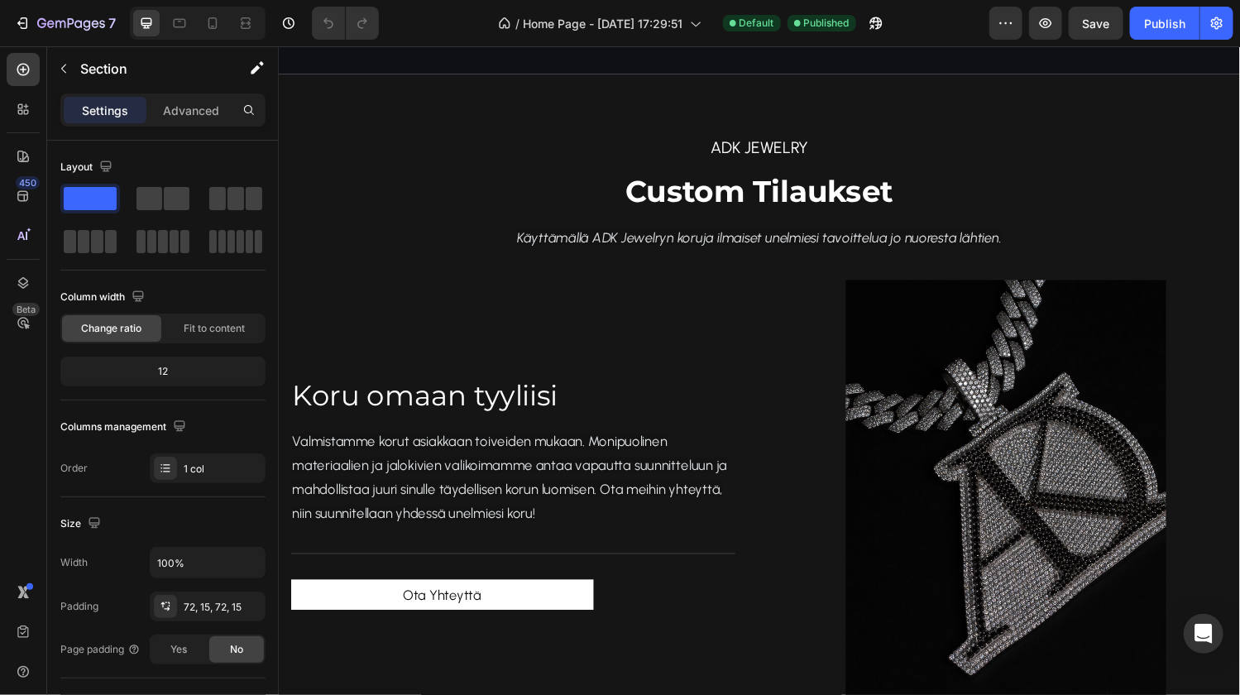
scroll to position [1512, 0]
click at [400, 185] on div "ADK jewelry Text block Custom Tilaukset Heading Käyttämällä ADK Jewelryn koruja…" at bounding box center [773, 430] width 967 height 595
click at [412, 88] on div "ADK jewelry Text block Custom Tilaukset Heading Käyttämällä ADK Jewelryn koruja…" at bounding box center [774, 431] width 992 height 714
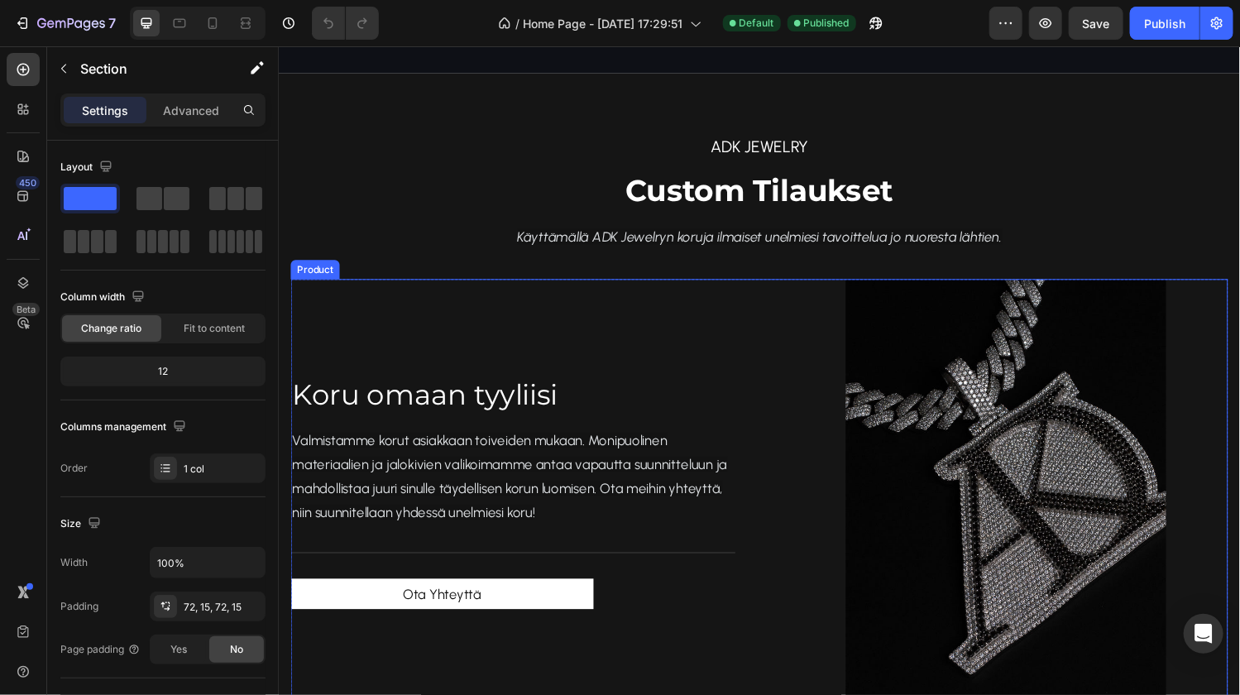
click at [650, 357] on div "Koru omaan tyyliisi Heading Valmistamme korut asiakkaan toiveiden mukaan. Monip…" at bounding box center [519, 506] width 459 height 441
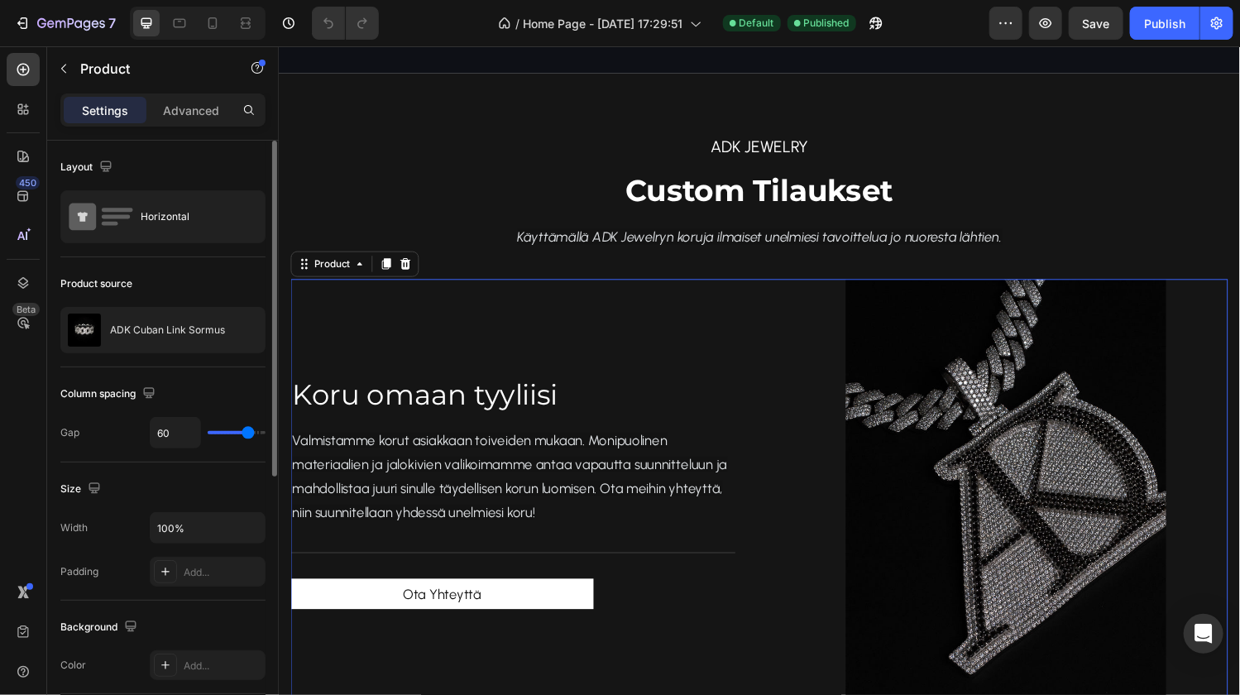
scroll to position [0, 0]
click at [751, 356] on div "Koru omaan tyyliisi Heading Valmistamme korut asiakkaan toiveiden mukaan. Monip…" at bounding box center [773, 506] width 967 height 441
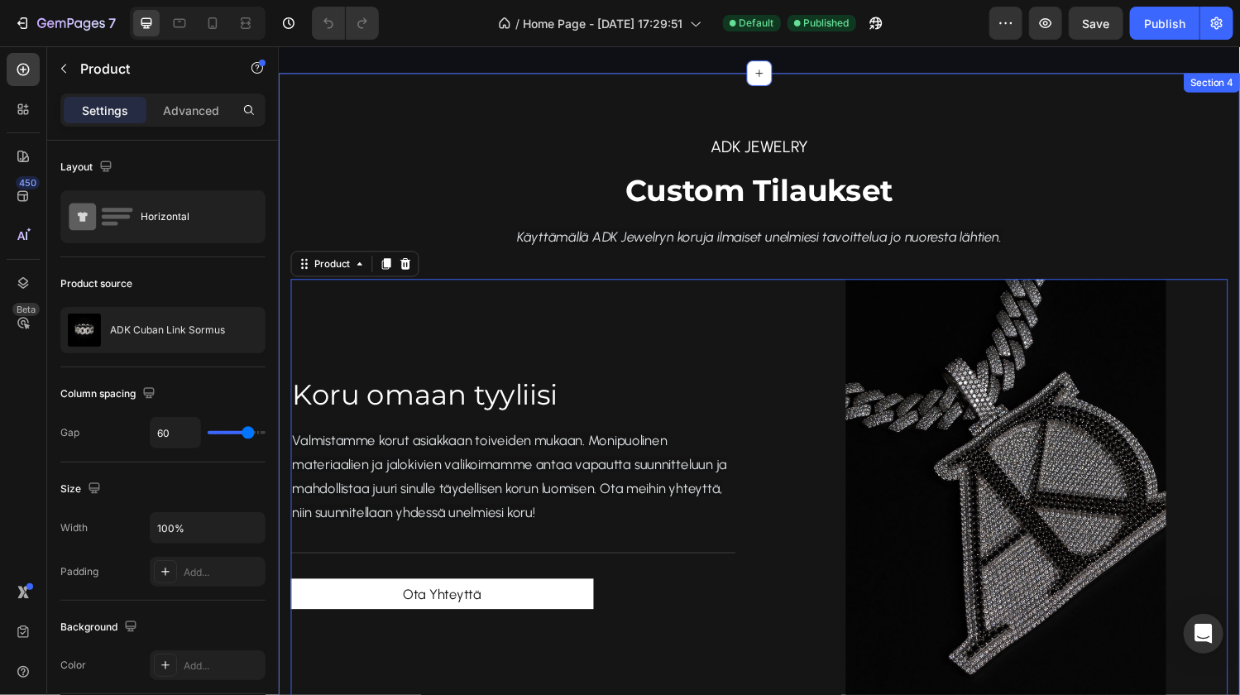
scroll to position [1323, 0]
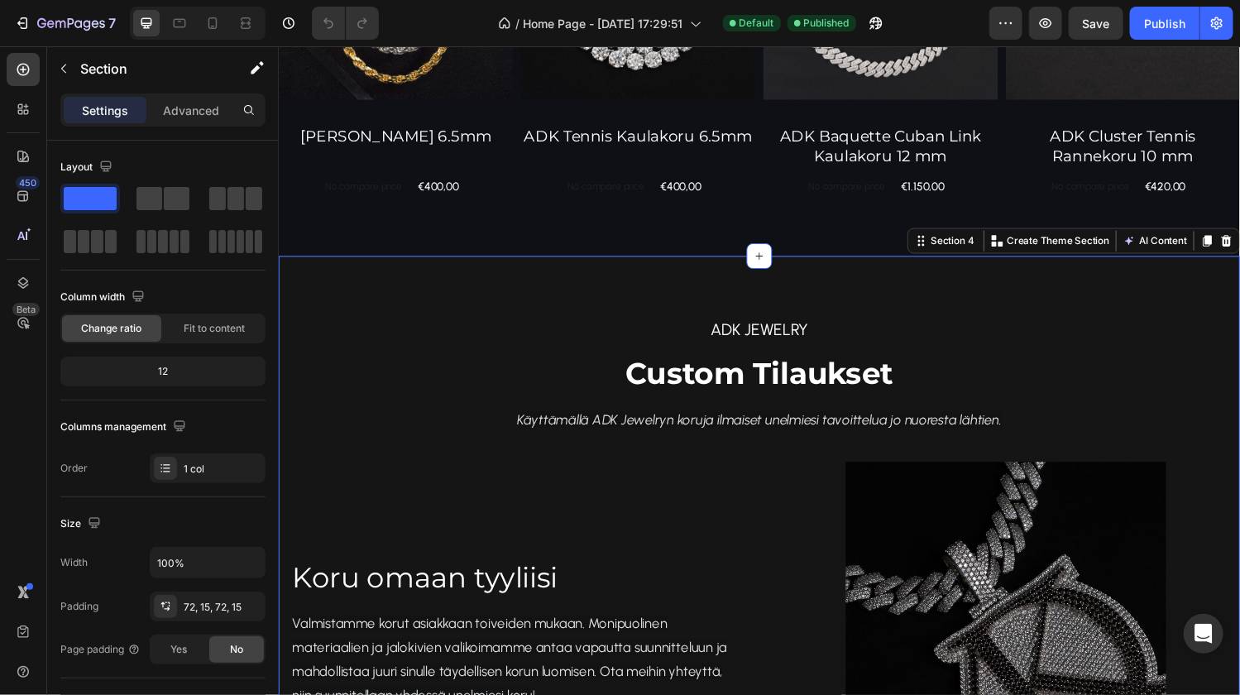
click at [380, 324] on div "ADK jewelry Text block Custom Tilaukset Heading Käyttämällä ADK Jewelryn koruja…" at bounding box center [773, 619] width 967 height 595
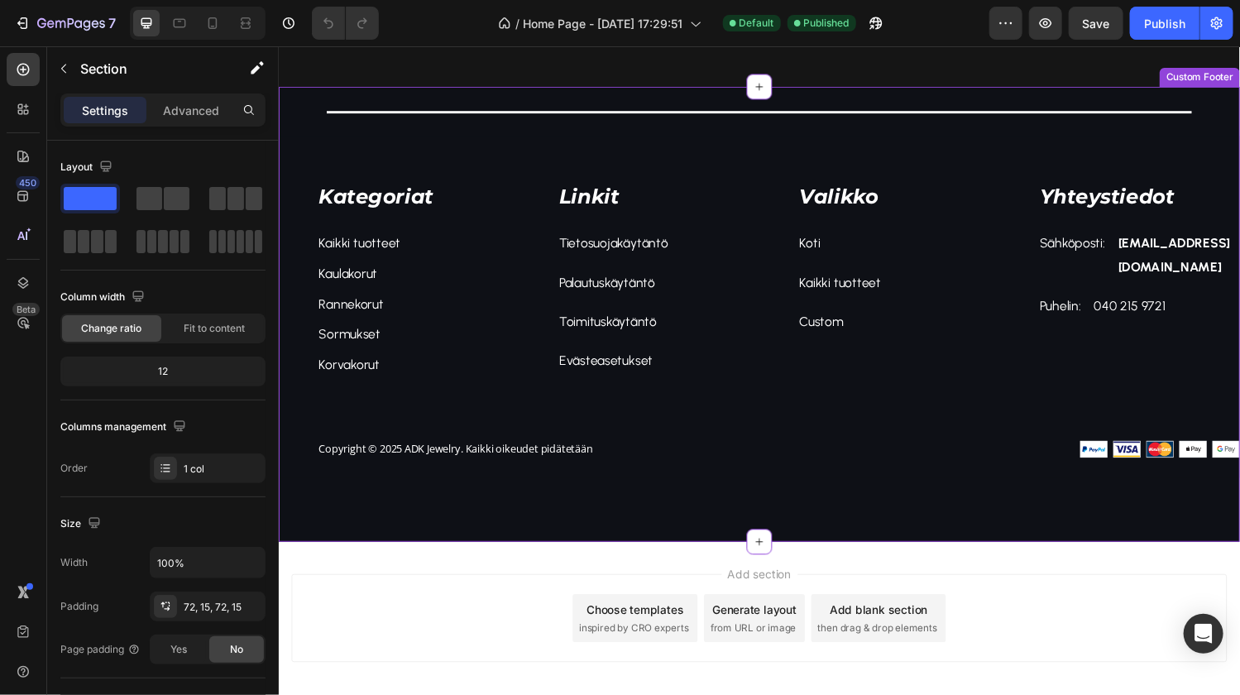
scroll to position [3139, 0]
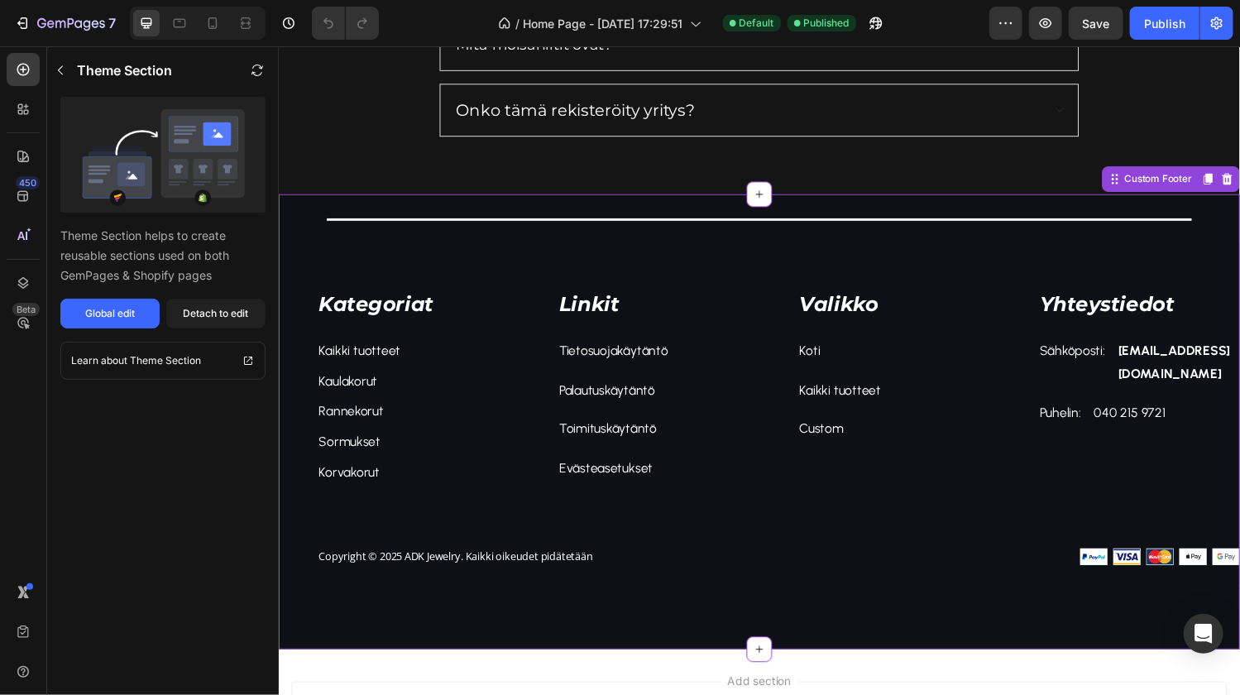
click at [526, 273] on div "Linkit Text block Tietosuojakäytäntö Text block Palautuskäytäntö Text block Toi…" at bounding box center [650, 396] width 248 height 278
click at [1159, 383] on strong "alexander.kauppinen@gmail.com" at bounding box center [1202, 372] width 116 height 40
click at [1150, 353] on strong "alexander.kauppinen@gmail.com" at bounding box center [1202, 372] width 116 height 40
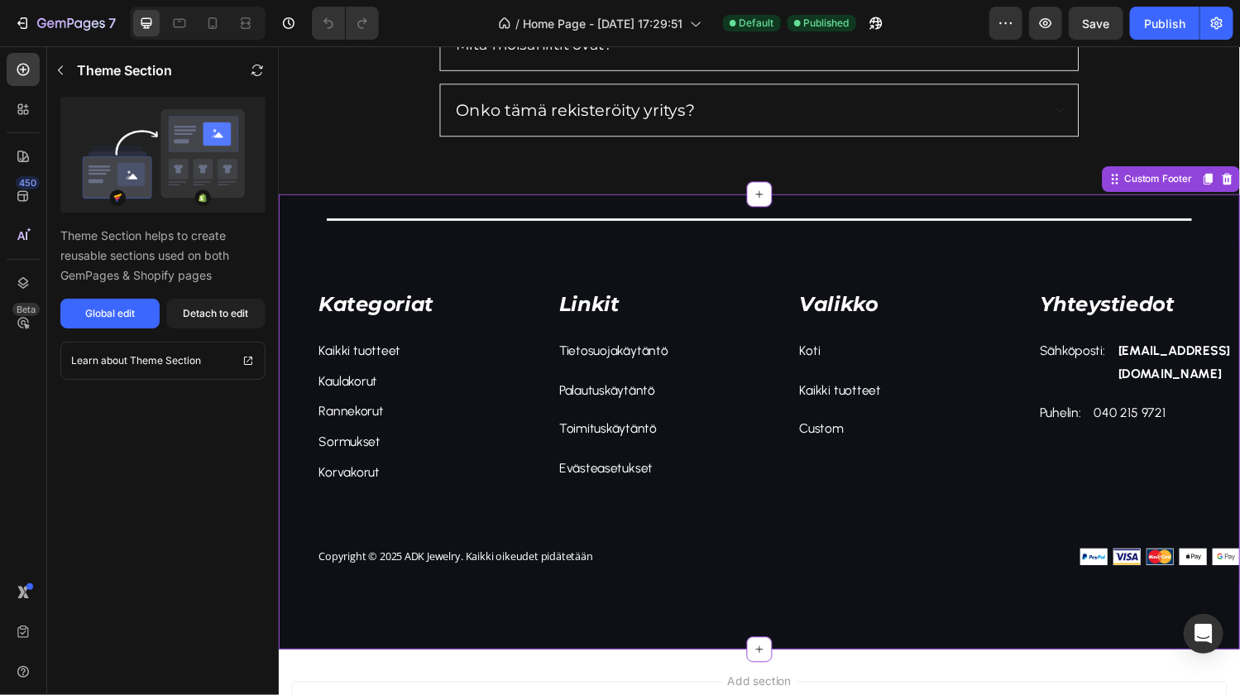
click at [1150, 353] on strong "alexander.kauppinen@gmail.com" at bounding box center [1202, 372] width 116 height 40
click at [1154, 380] on strong "alexander.kauppinen@gmail.com" at bounding box center [1202, 372] width 116 height 40
click at [480, 372] on div "Kategoriat Text block Kaikki tuotteet Text block Kaulakorut Text block Rannekor…" at bounding box center [422, 400] width 208 height 206
click at [508, 297] on div "Kategoriat" at bounding box center [422, 312] width 208 height 31
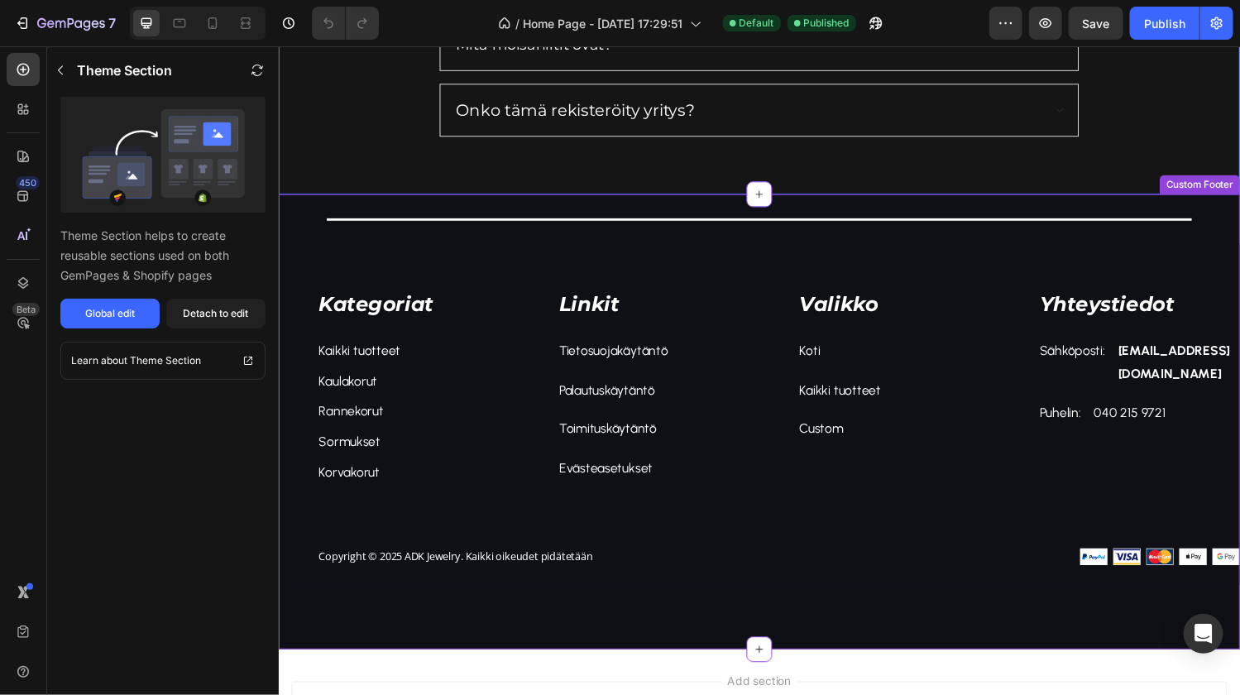
click at [490, 338] on div "Kategoriat Text block Kaikki tuotteet Text block Kaulakorut Text block Rannekor…" at bounding box center [422, 400] width 208 height 206
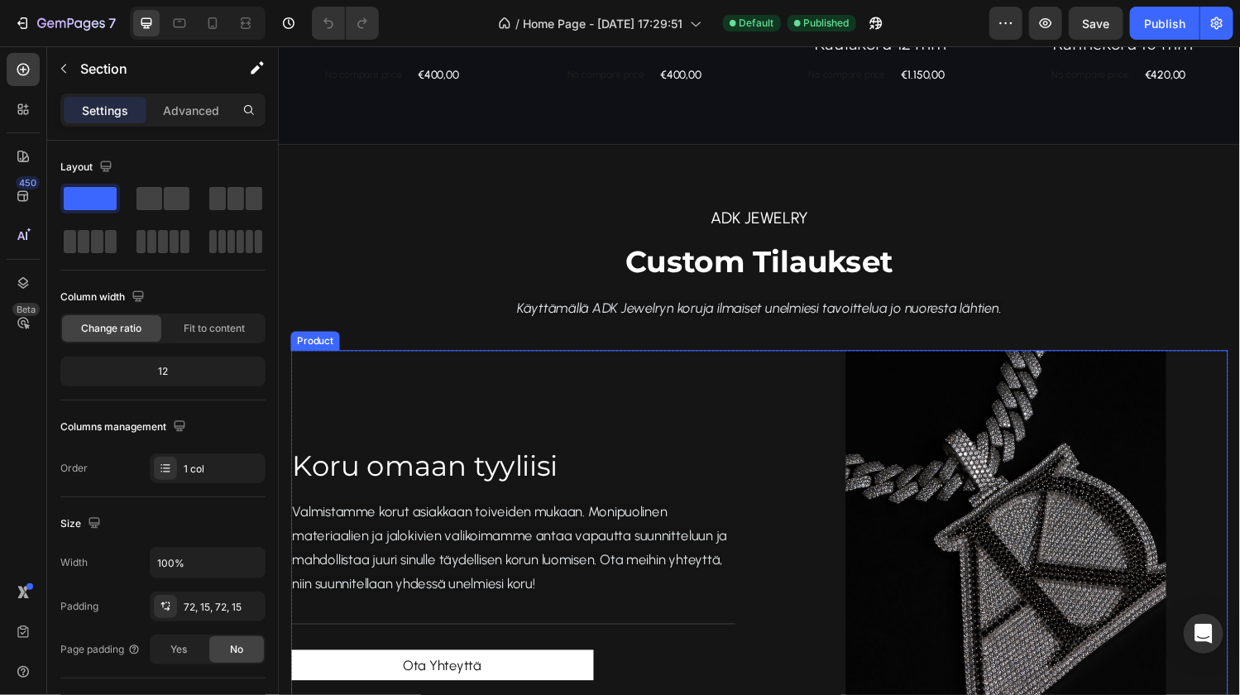
scroll to position [1579, 0]
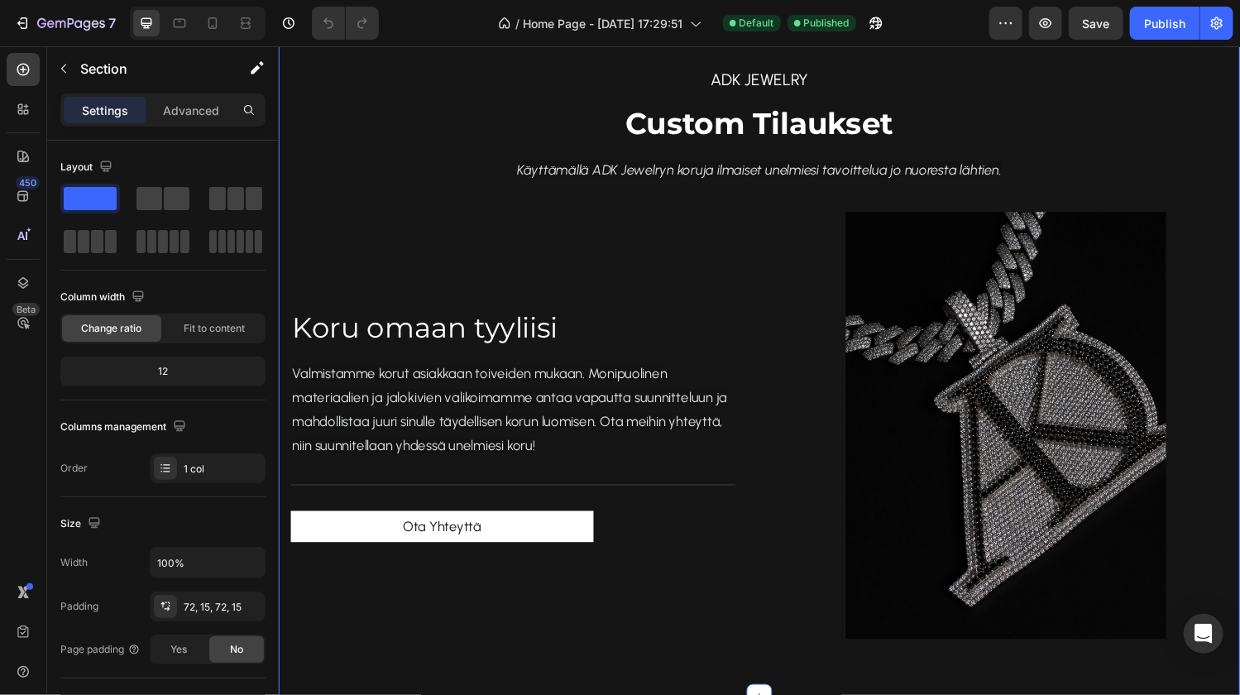
click at [402, 127] on div "ADK jewelry Text block Custom Tilaukset Heading Käyttämällä ADK Jewelryn koruja…" at bounding box center [773, 361] width 967 height 595
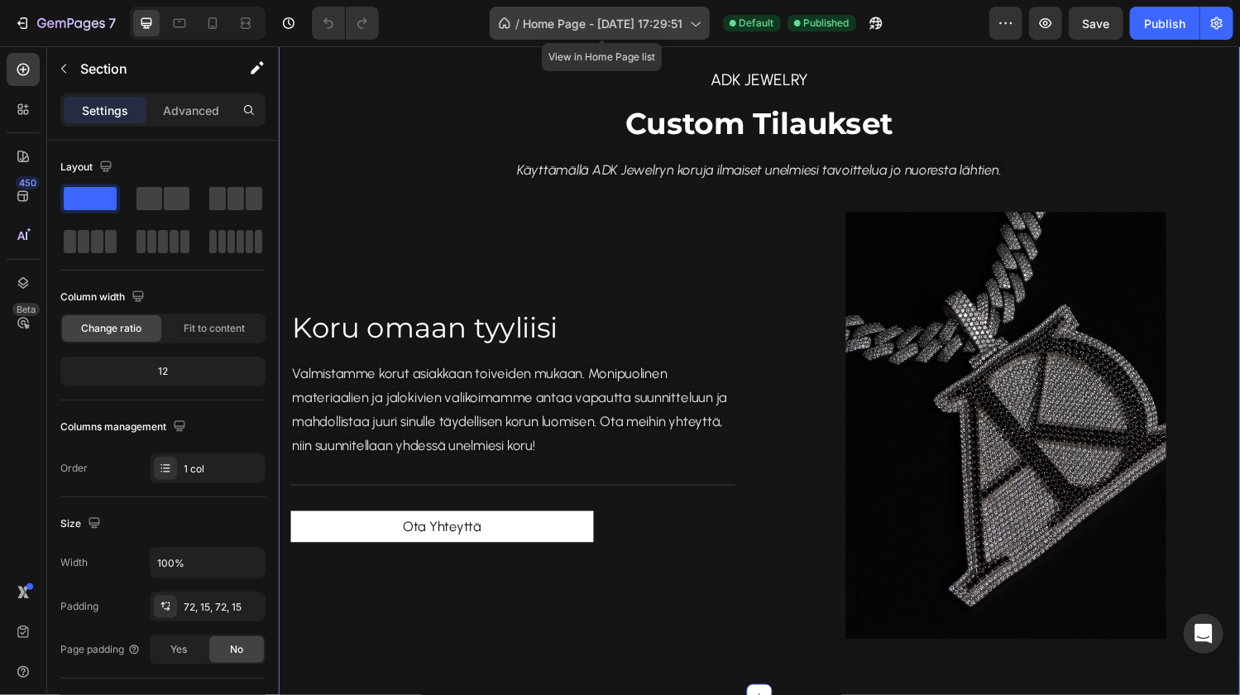
click at [630, 25] on span "Home Page - [DATE] 17:29:51" at bounding box center [603, 23] width 160 height 17
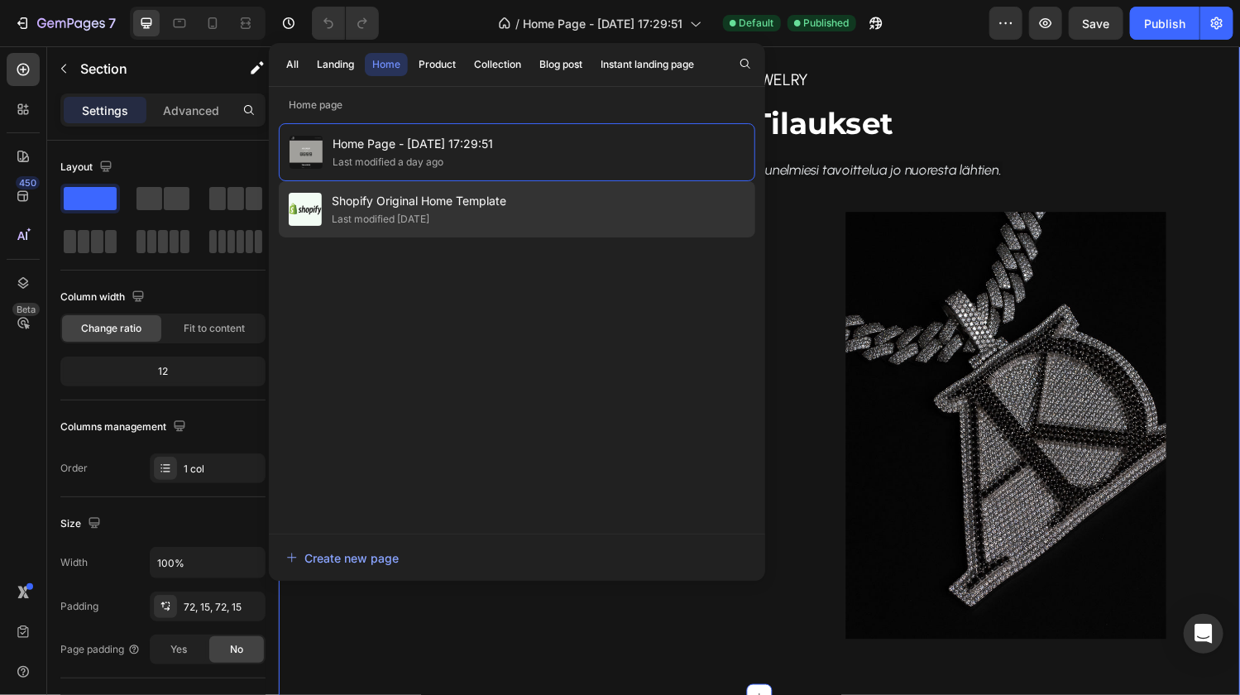
click at [456, 202] on span "Shopify Original Home Template" at bounding box center [419, 201] width 174 height 20
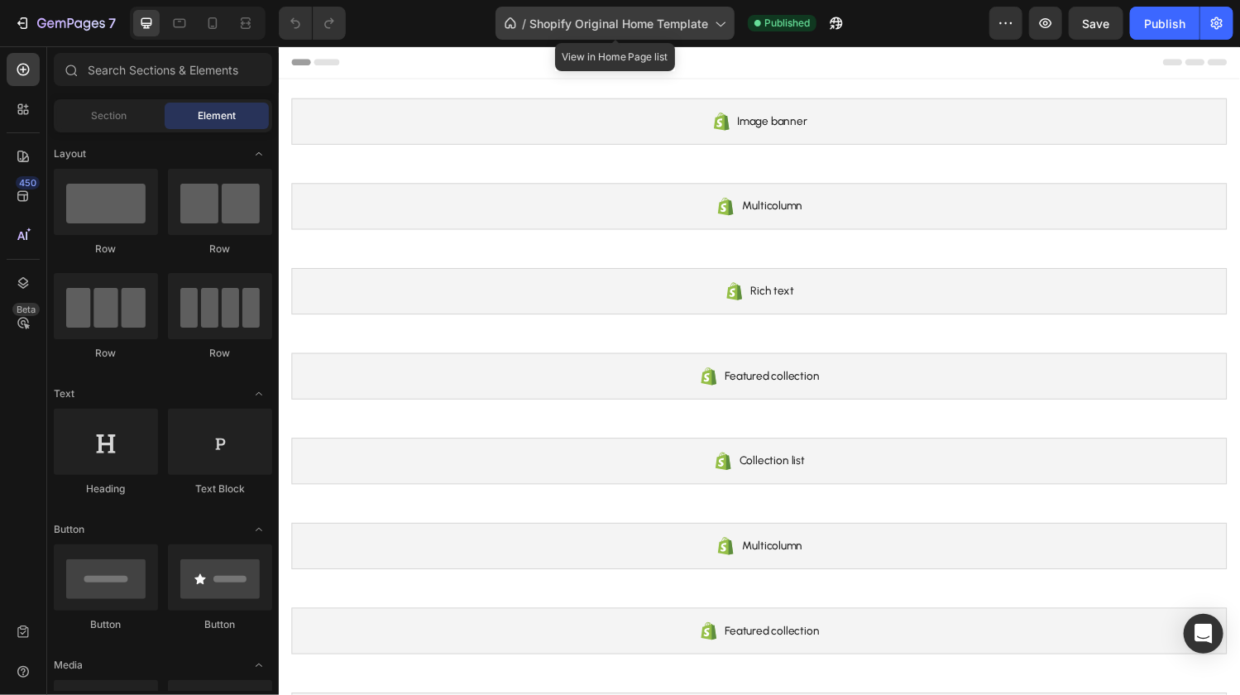
click at [624, 26] on span "Shopify Original Home Template" at bounding box center [618, 23] width 179 height 17
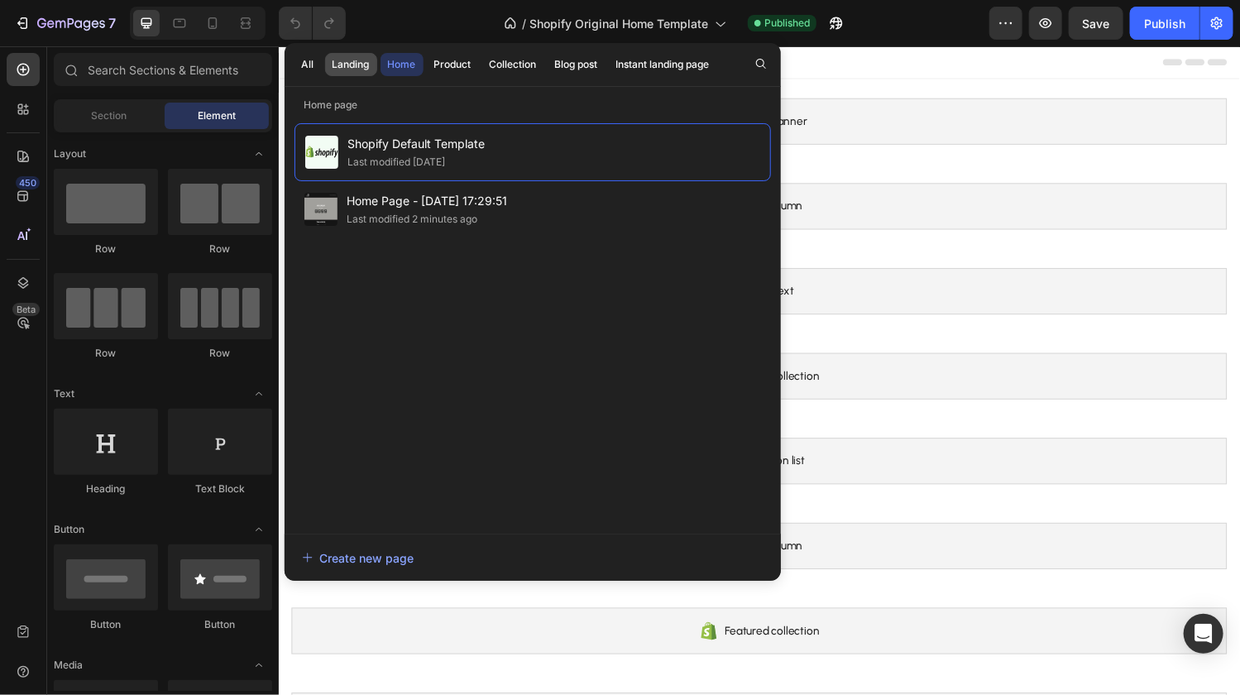
click at [352, 66] on div "Landing" at bounding box center [350, 64] width 37 height 15
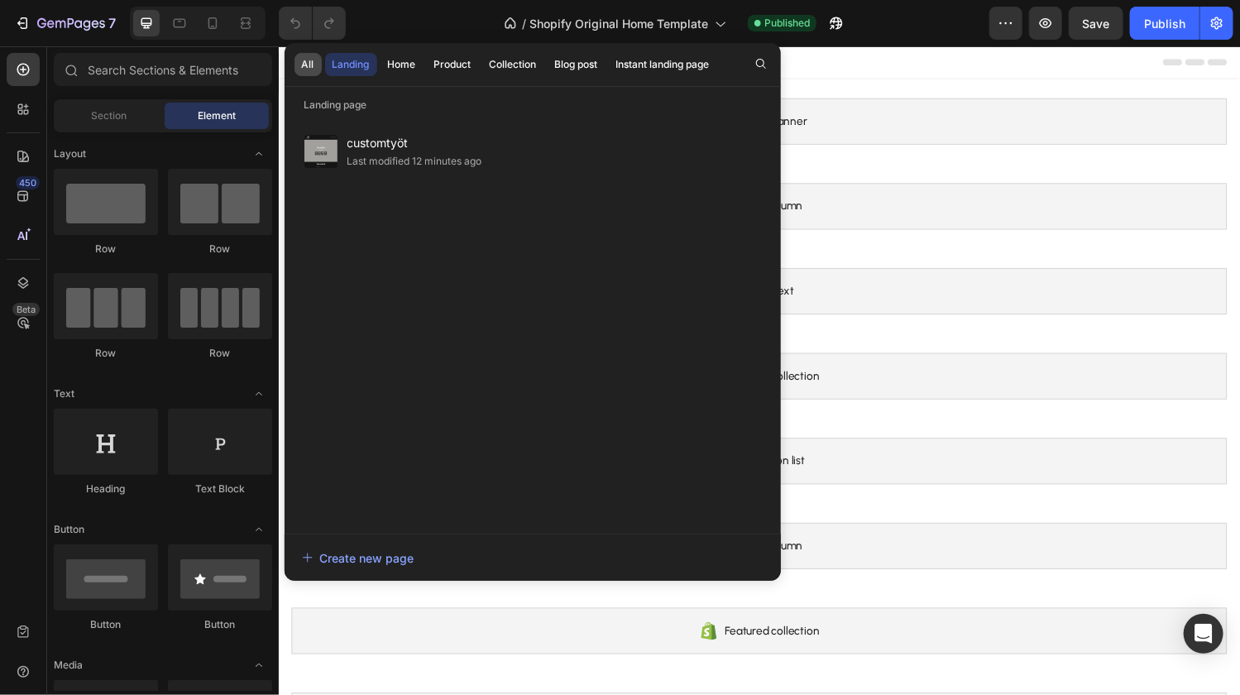
click at [307, 65] on div "All" at bounding box center [308, 64] width 12 height 15
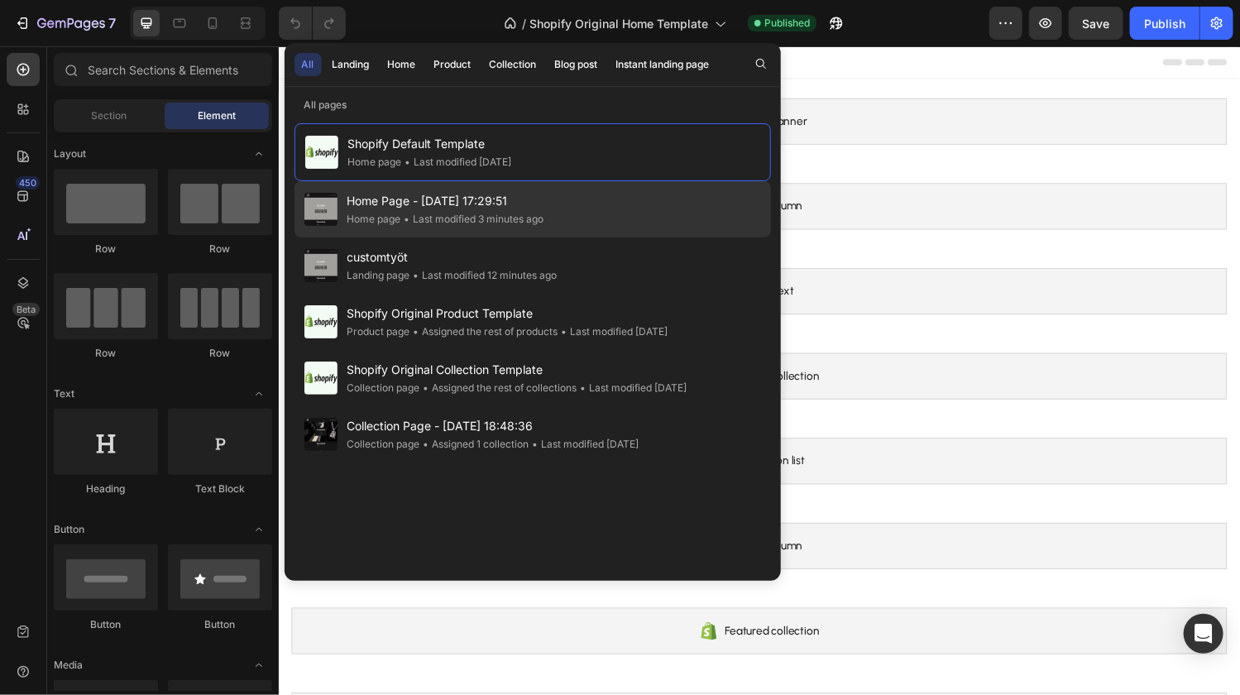
click at [427, 198] on span "Home Page - [DATE] 17:29:51" at bounding box center [445, 201] width 197 height 20
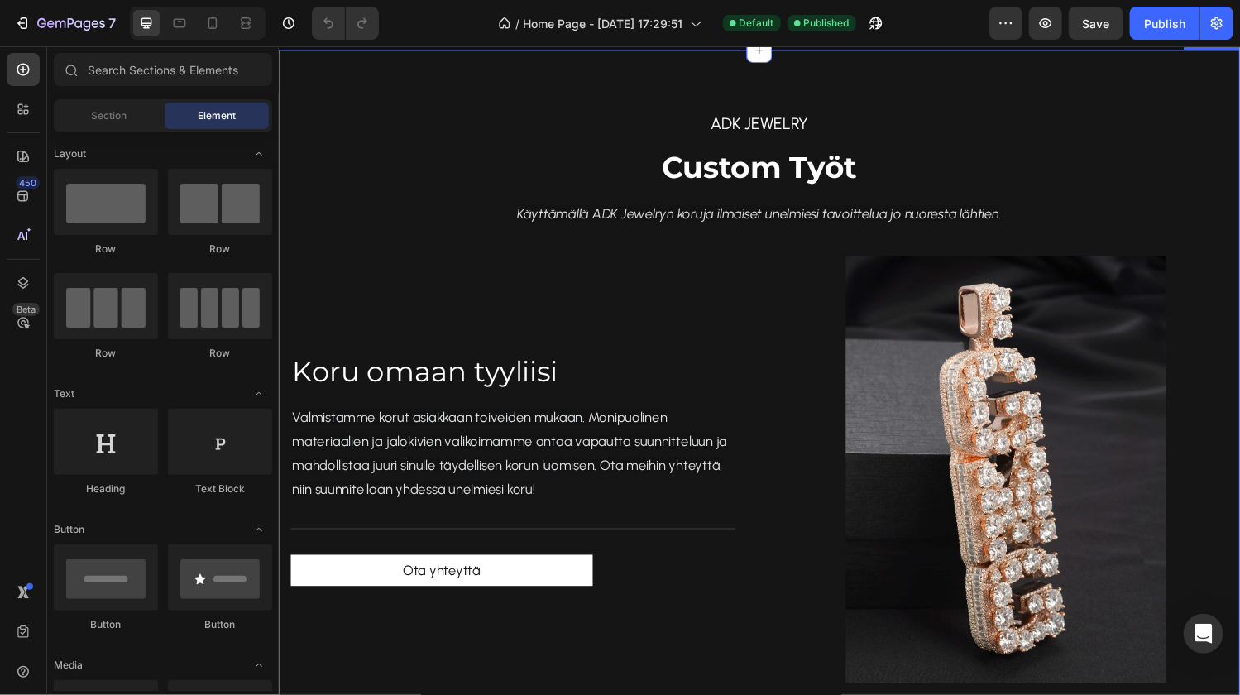
scroll to position [1559, 0]
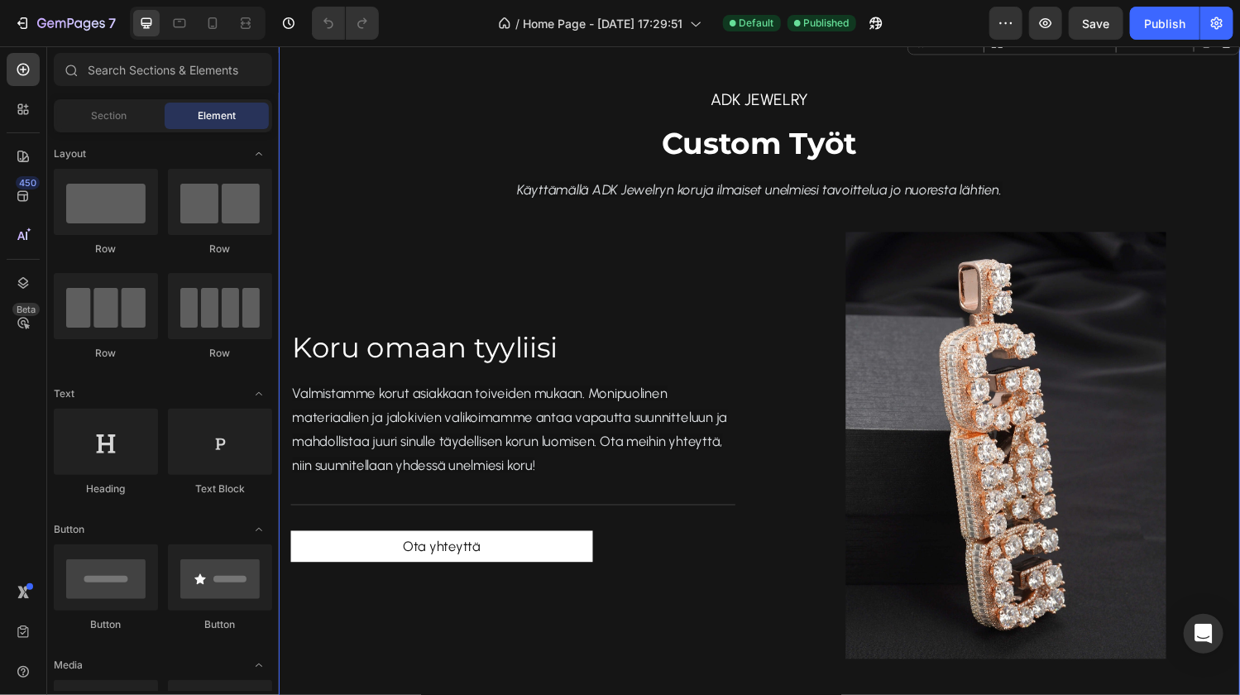
click at [436, 136] on div "ADK jewelry Text block Custom Työt Heading Käyttämällä ADK Jewelryn koruja ilma…" at bounding box center [773, 381] width 967 height 595
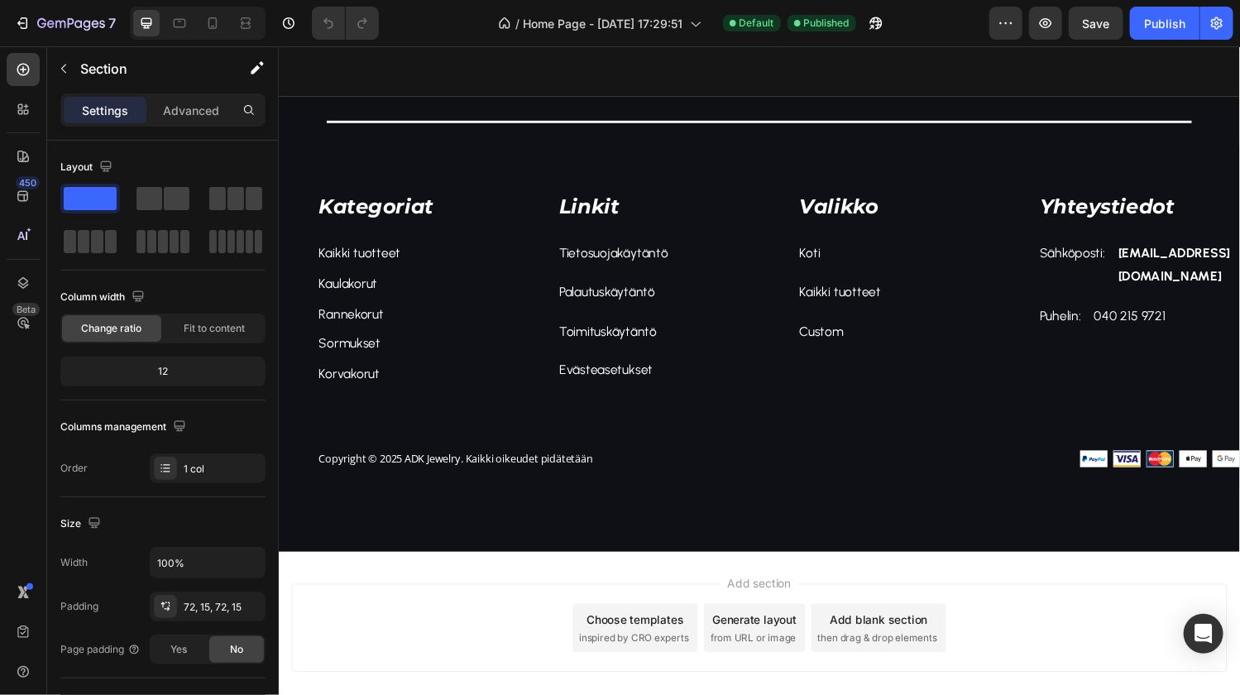
scroll to position [2835, 0]
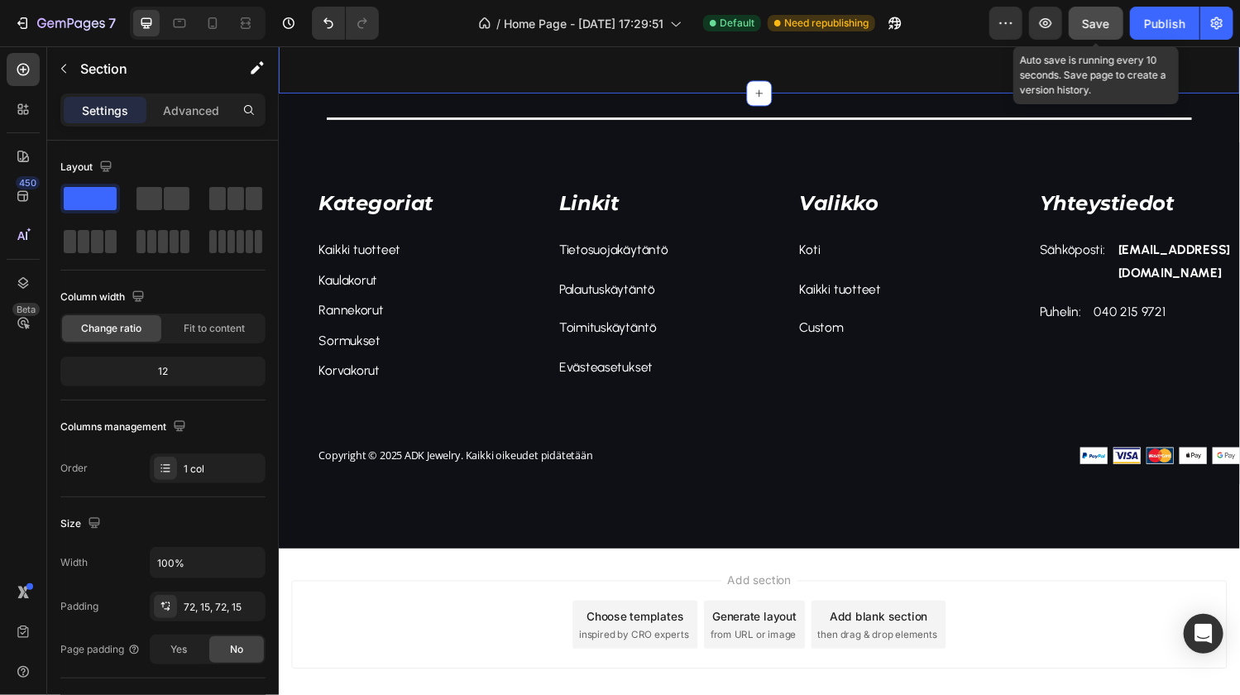
click at [1093, 25] on span "Save" at bounding box center [1095, 24] width 27 height 14
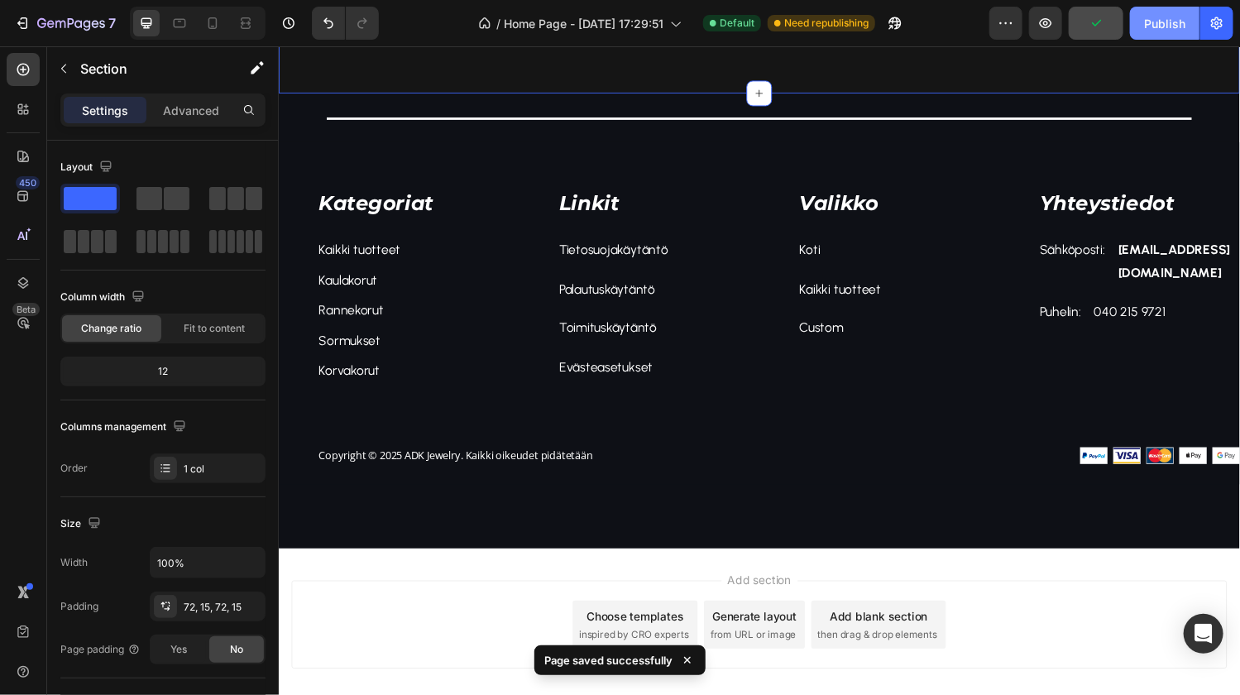
click at [1164, 21] on div "Publish" at bounding box center [1164, 23] width 41 height 17
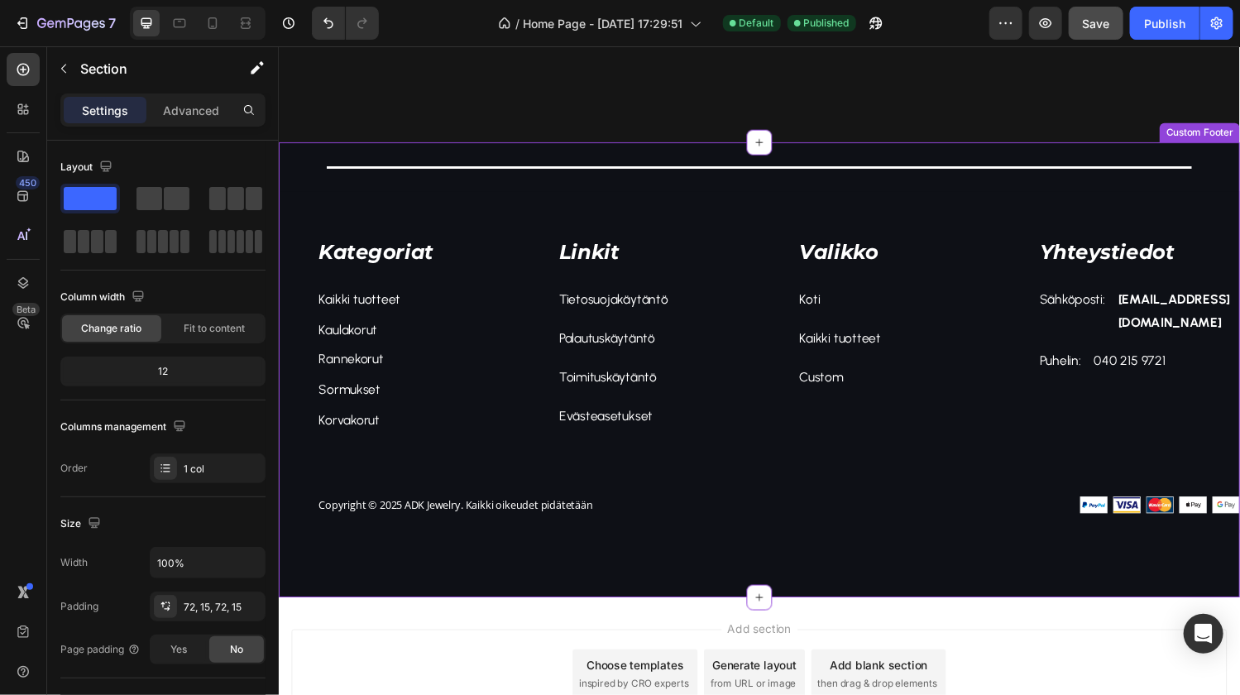
scroll to position [3163, 0]
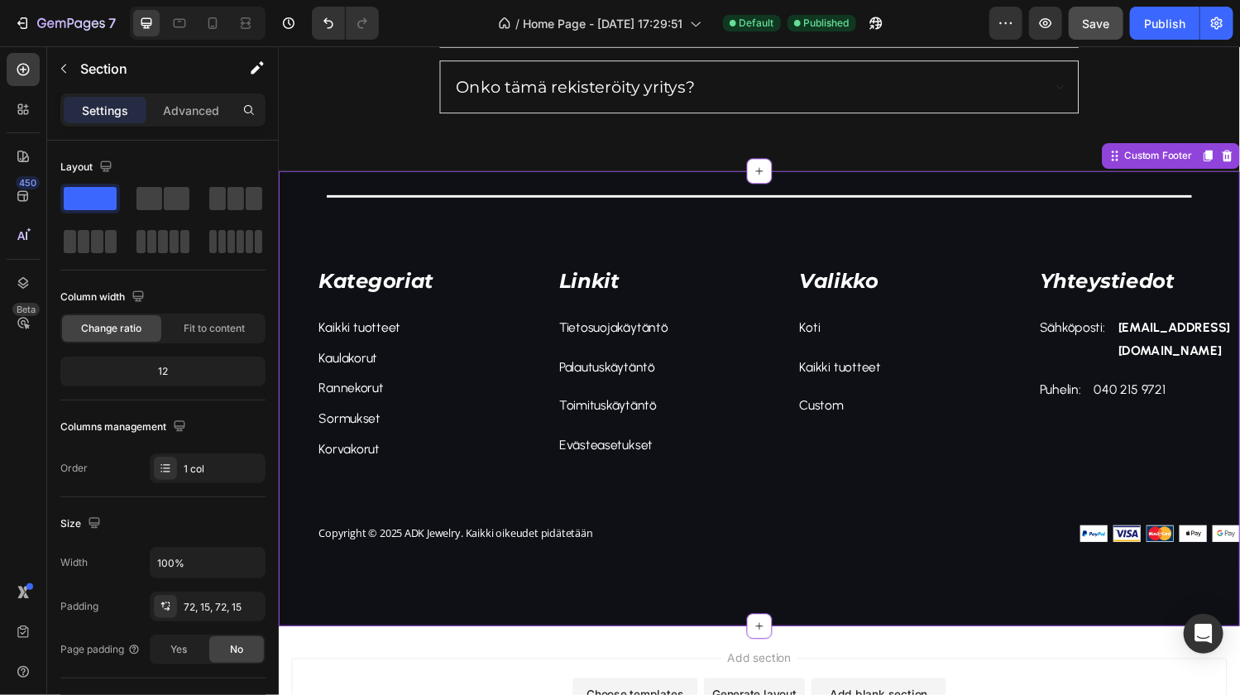
click at [1144, 548] on img at bounding box center [1187, 548] width 165 height 17
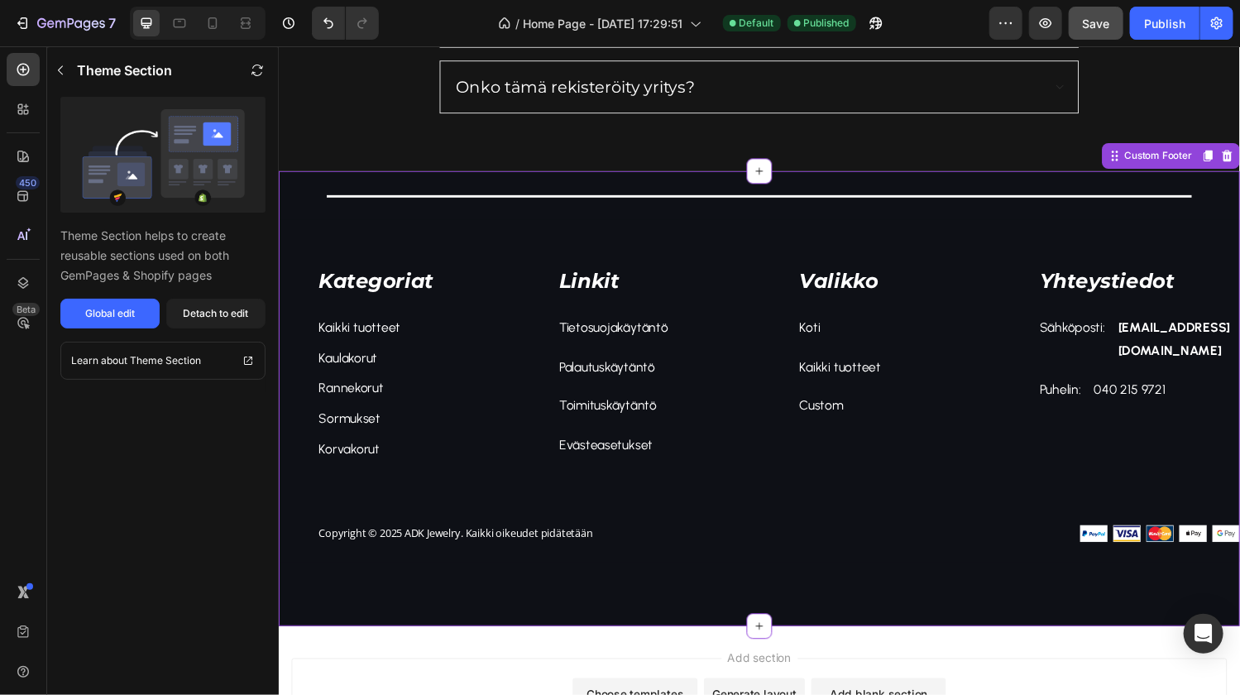
click at [1113, 547] on img at bounding box center [1187, 548] width 165 height 17
click at [896, 490] on div "Valikko Text block Koti Text block Kaikki tuotteet Text block Custom Text block…" at bounding box center [898, 375] width 248 height 285
click at [488, 417] on div "Sormukset" at bounding box center [422, 430] width 208 height 27
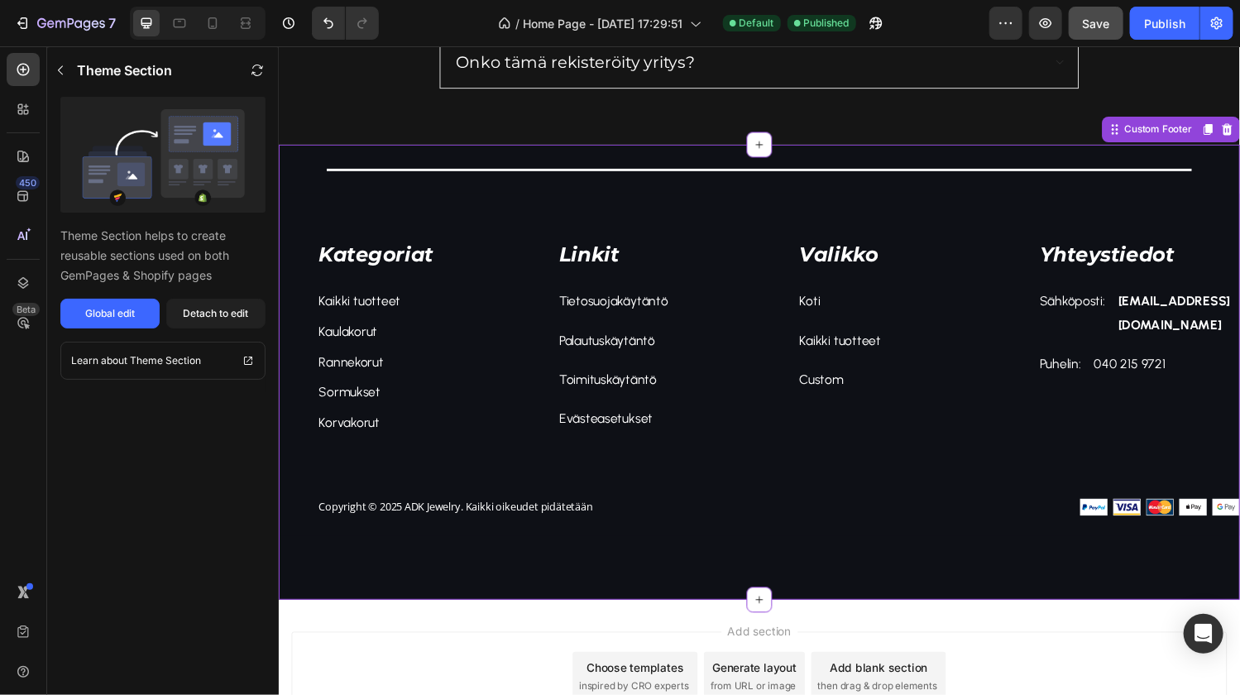
scroll to position [3092, 0]
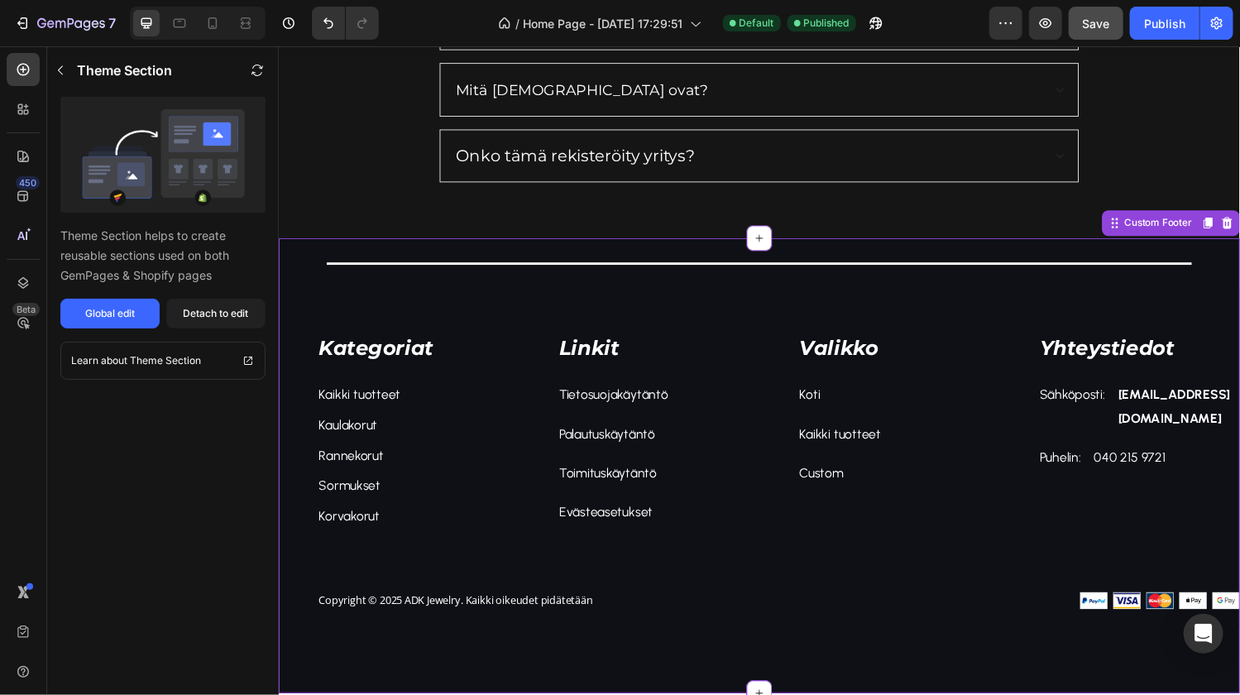
click at [488, 410] on p "Kaikki tuotteet" at bounding box center [421, 406] width 205 height 24
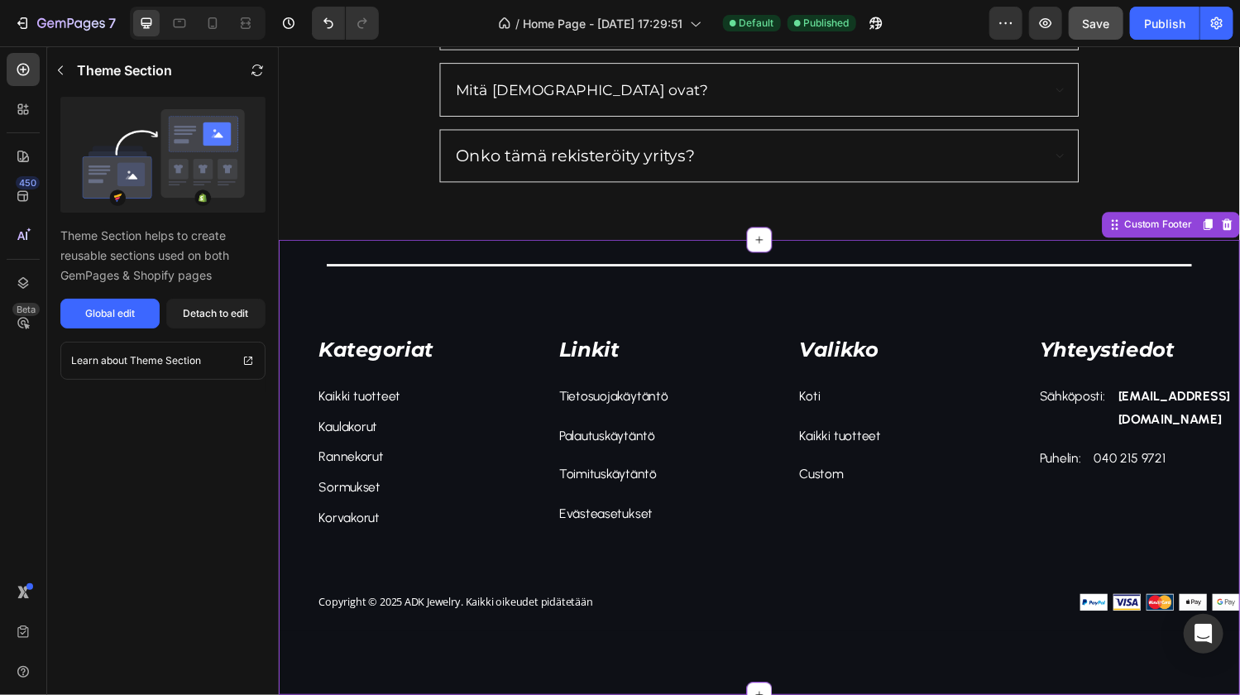
click at [968, 366] on p "Valikko" at bounding box center [917, 359] width 205 height 27
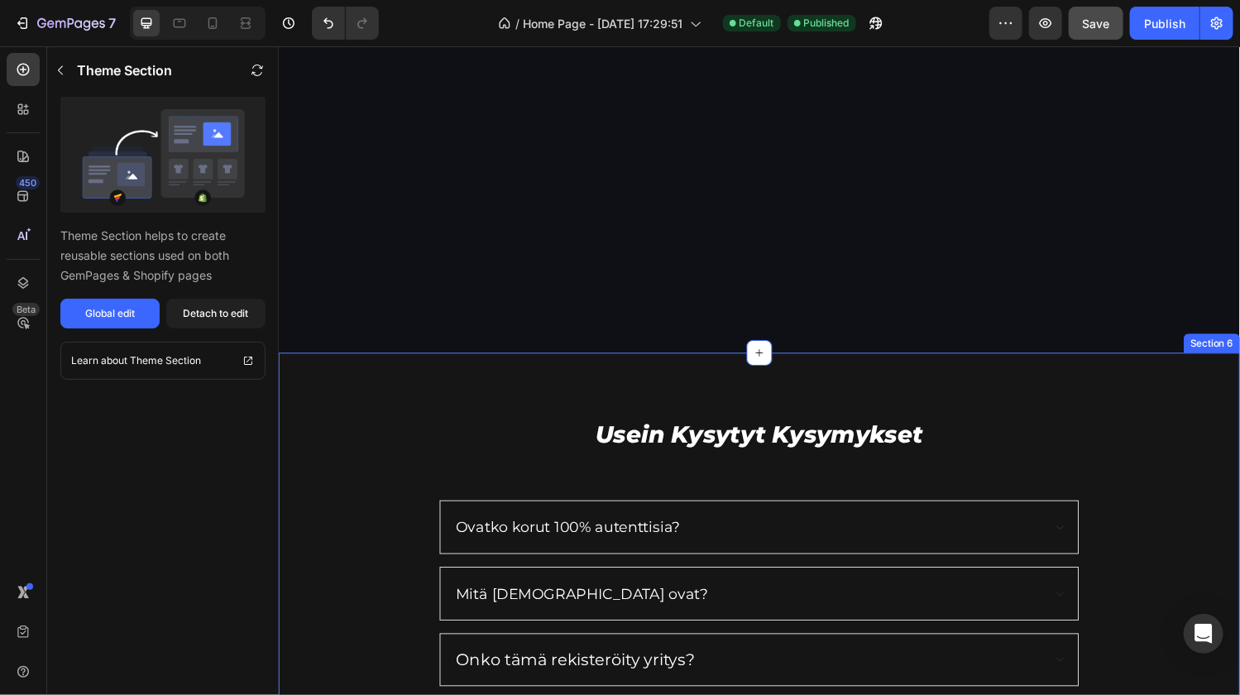
scroll to position [2336, 0]
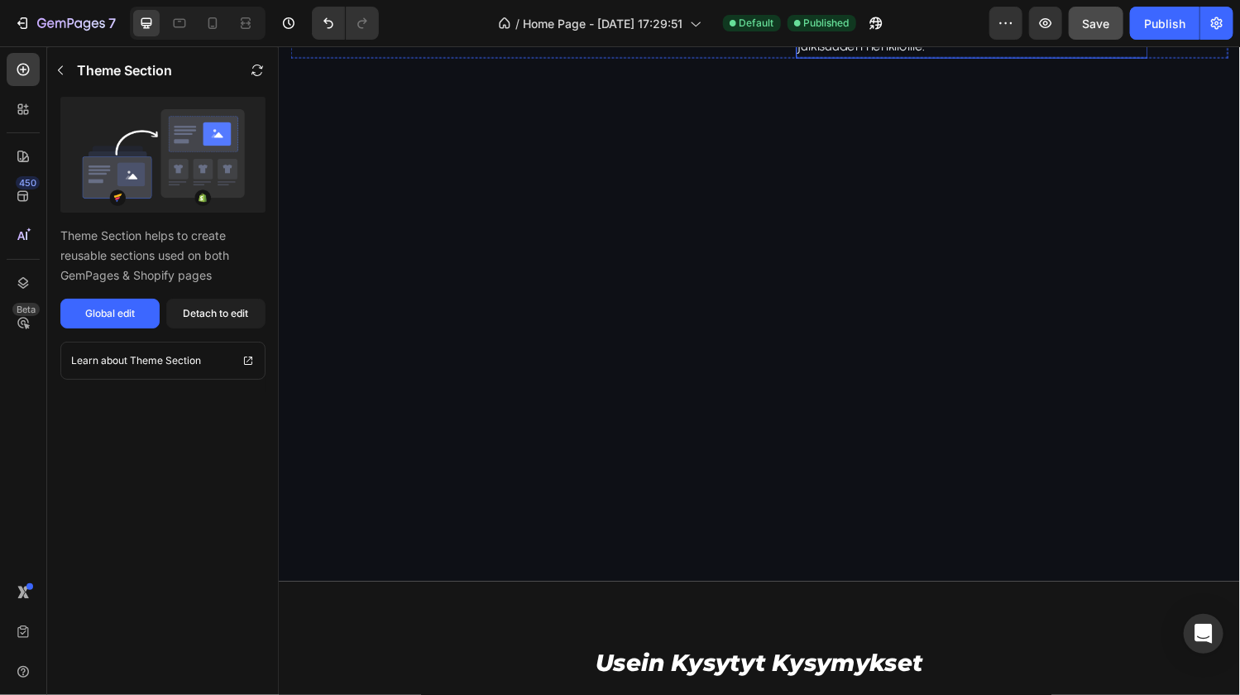
click at [894, 53] on span "Tavoitteenamme on valmistaa laadukkaita ja edullisia koruja, jotka ovat kaikkie…" at bounding box center [984, 1] width 341 height 103
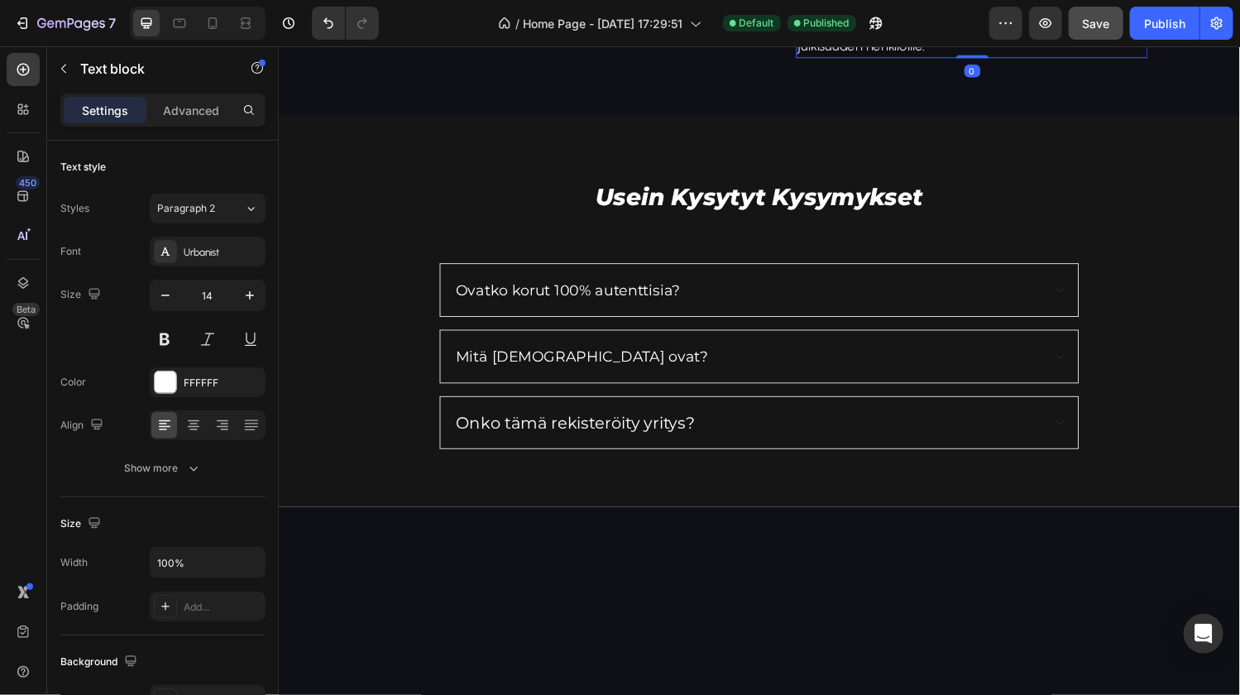
click at [894, 53] on span "Tavoitteenamme on valmistaa laadukkaita ja edullisia koruja, jotka ovat kaikkie…" at bounding box center [984, 1] width 341 height 103
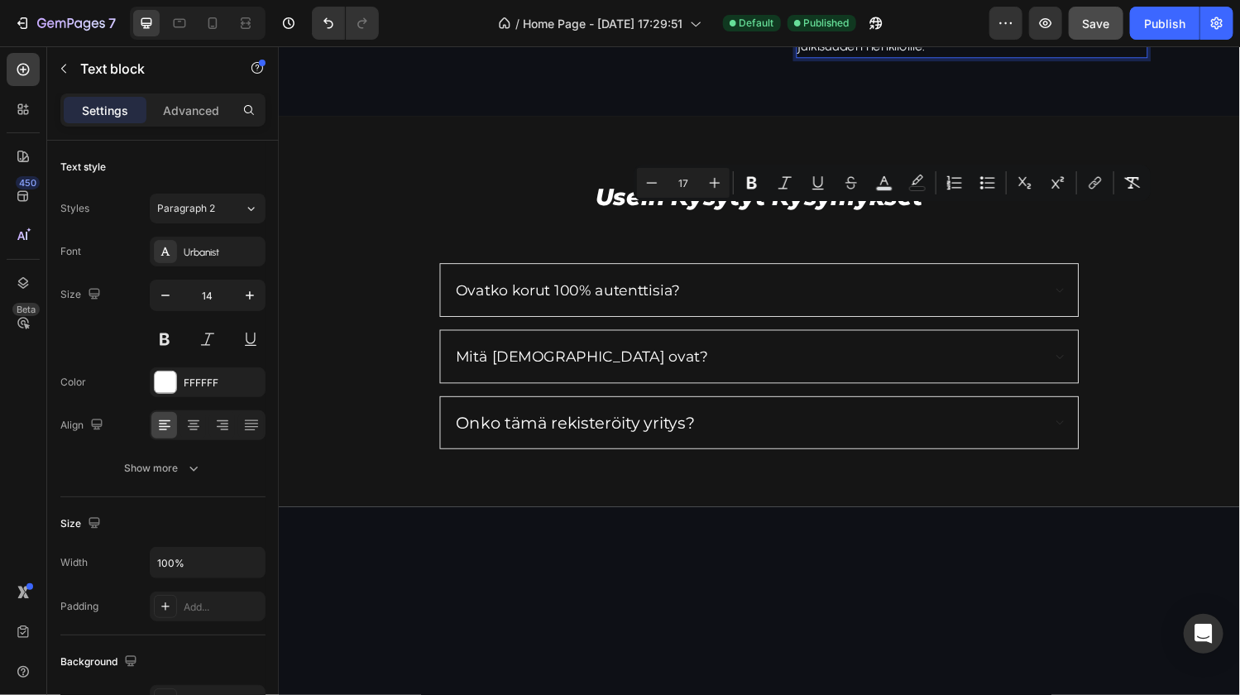
click at [911, 56] on p "Tavoitteenamme on valmistaa laadukkaita ja edullisia koruja, jotka ovat kaikkie…" at bounding box center [994, 2] width 360 height 108
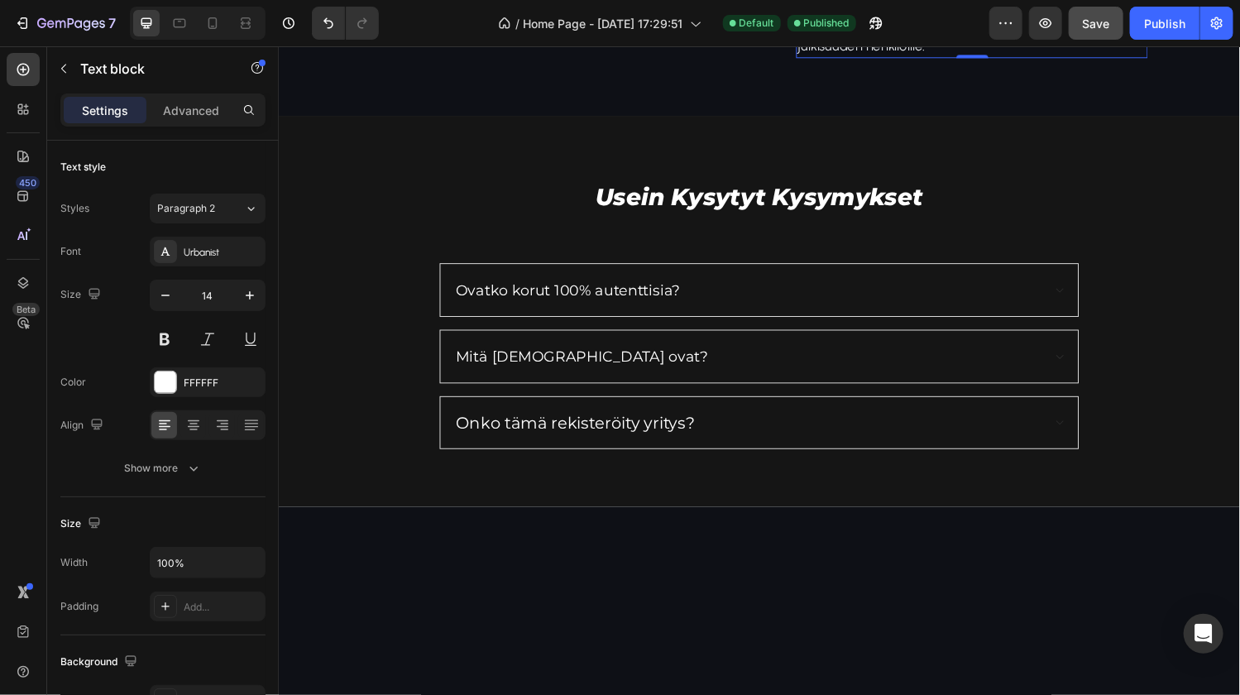
click at [1027, 53] on span "Tavoitteenamme on valmistaa laadukkaita ja edullisia koruja, jotka ovat kaikkie…" at bounding box center [984, 1] width 341 height 103
click at [979, 53] on span "Tavoitteenamme on valmistaa laadukkaita ja edullisia koruja, jotka ovat kaikkie…" at bounding box center [984, 1] width 341 height 103
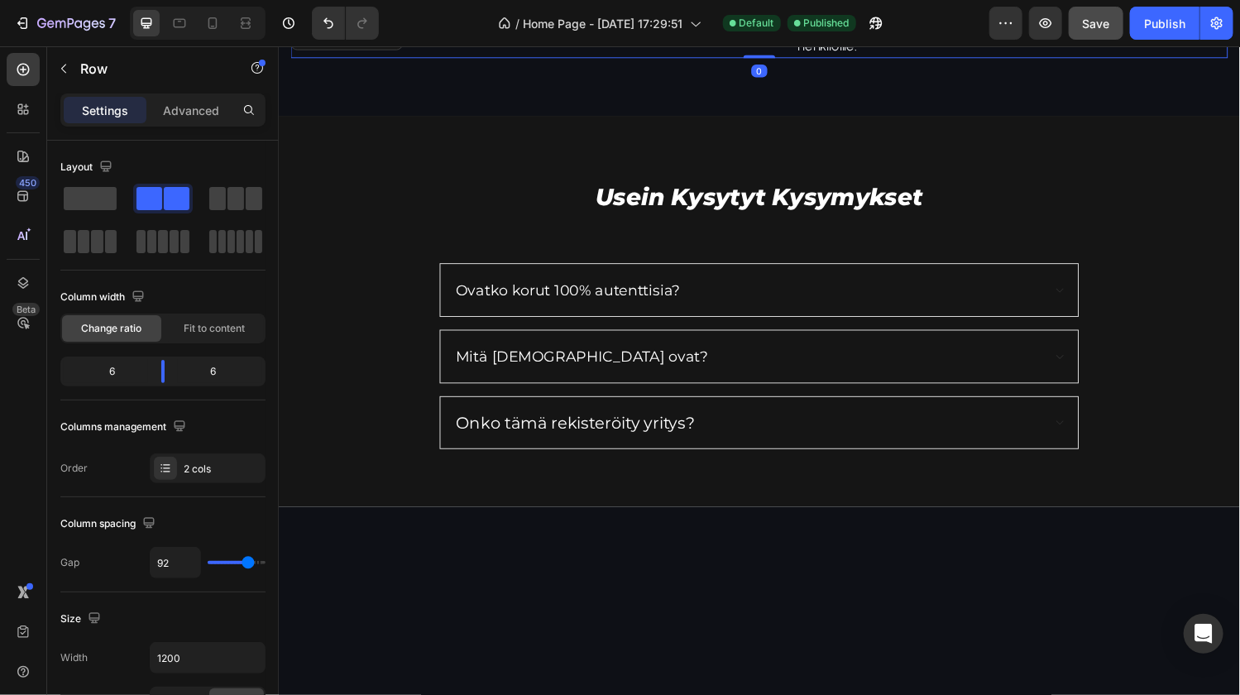
click at [853, 58] on div "ADK Jewelryn tavoite Heading Tavoitteenamme on valmistaa laadukkaita ja edullis…" at bounding box center [1035, 39] width 446 height 38
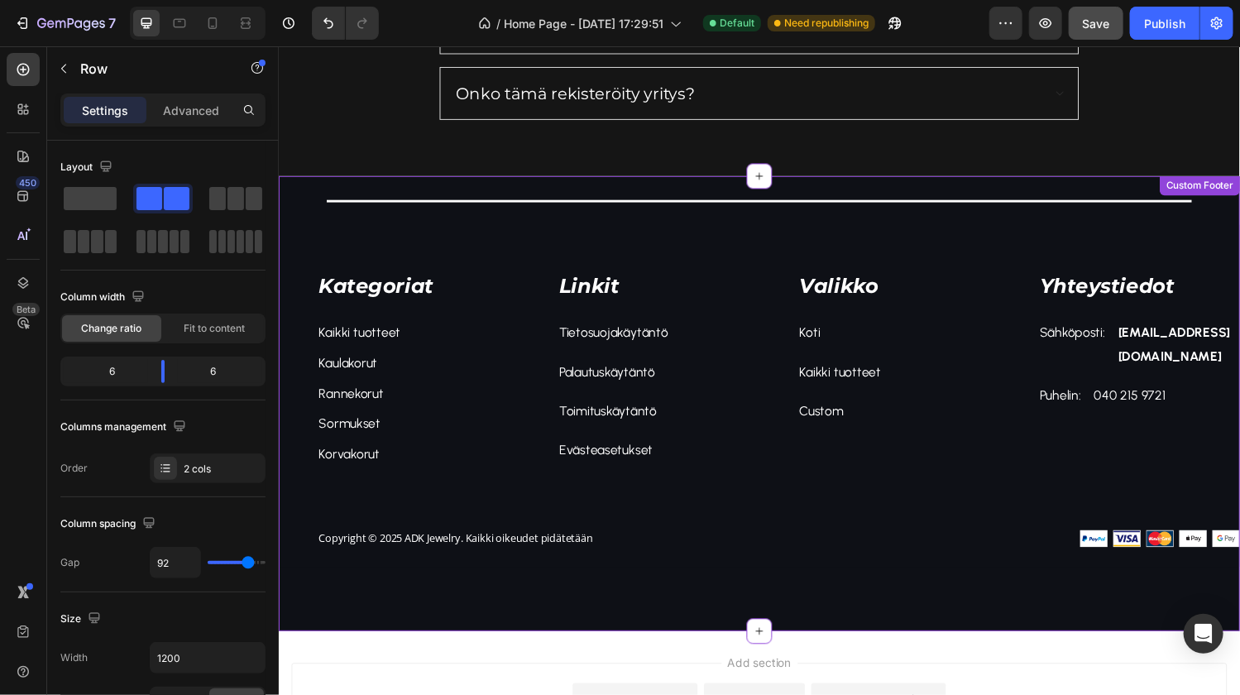
scroll to position [3139, 0]
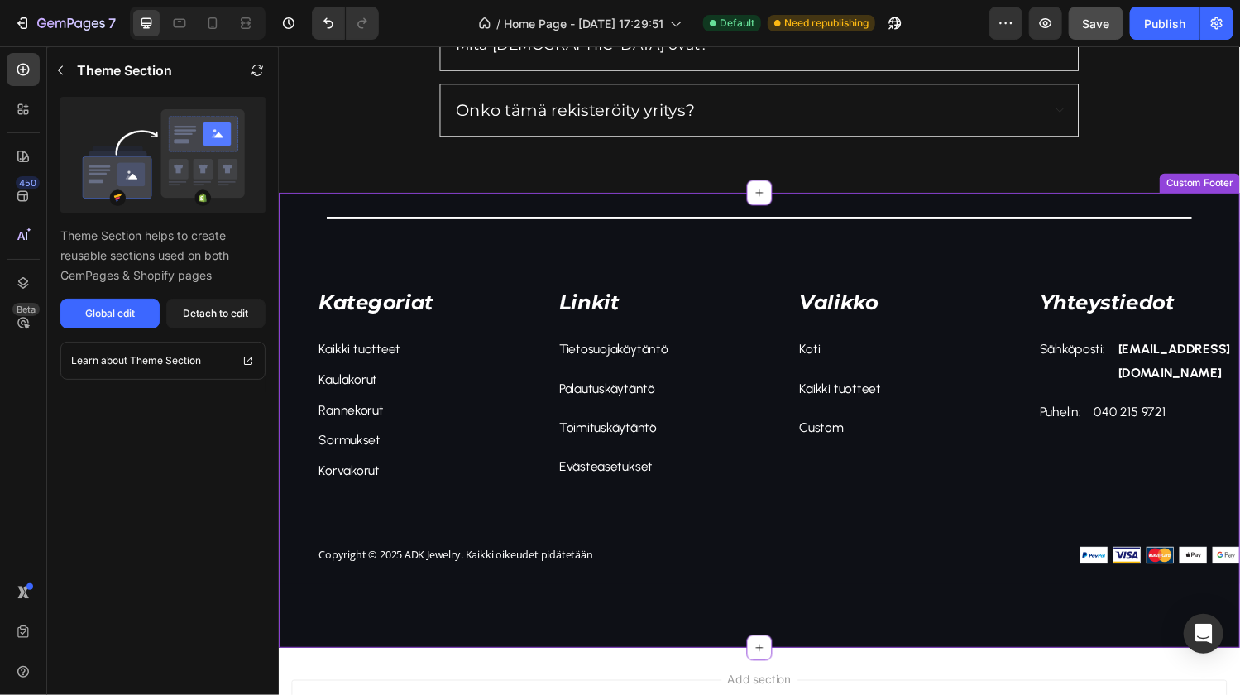
click at [833, 399] on link "Kaikki tuotteet" at bounding box center [857, 399] width 84 height 16
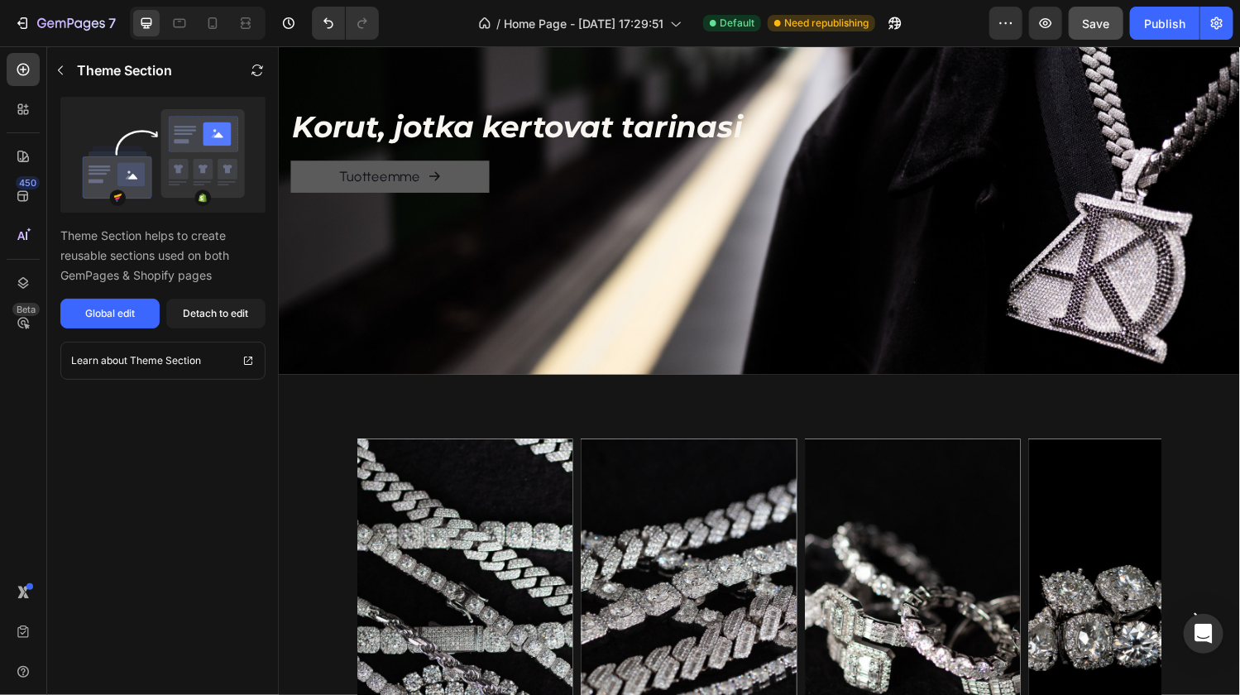
scroll to position [0, 0]
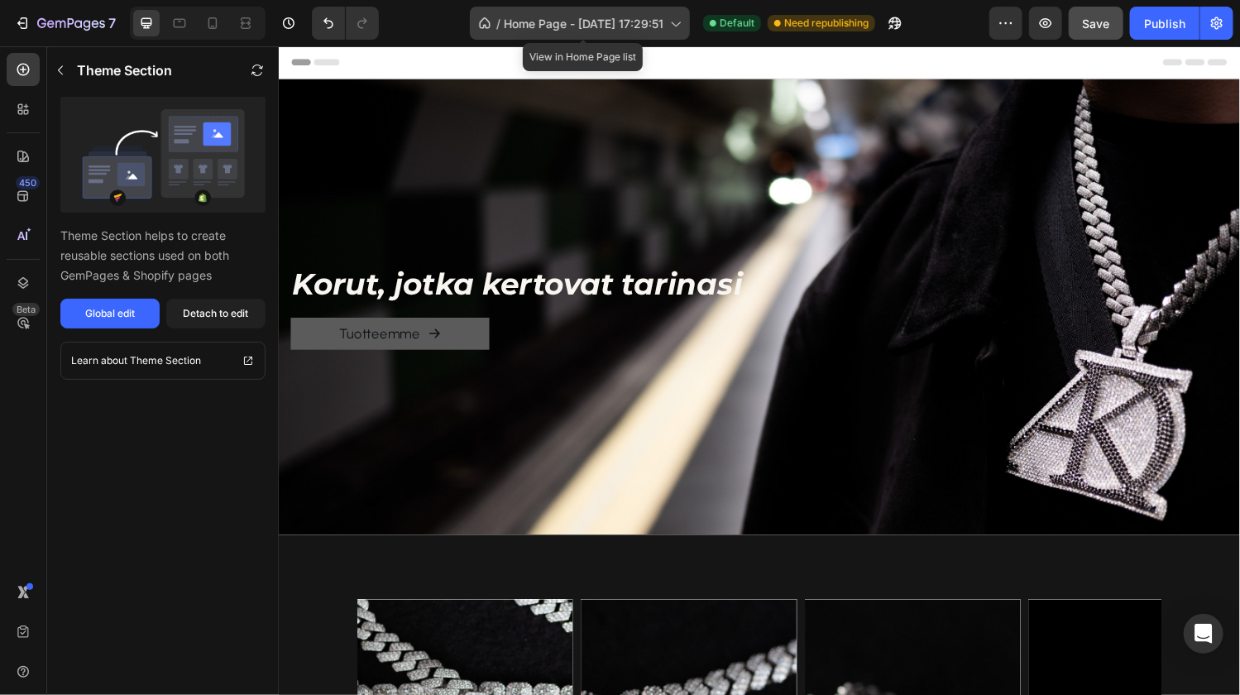
click at [597, 20] on span "Home Page - [DATE] 17:29:51" at bounding box center [584, 23] width 160 height 17
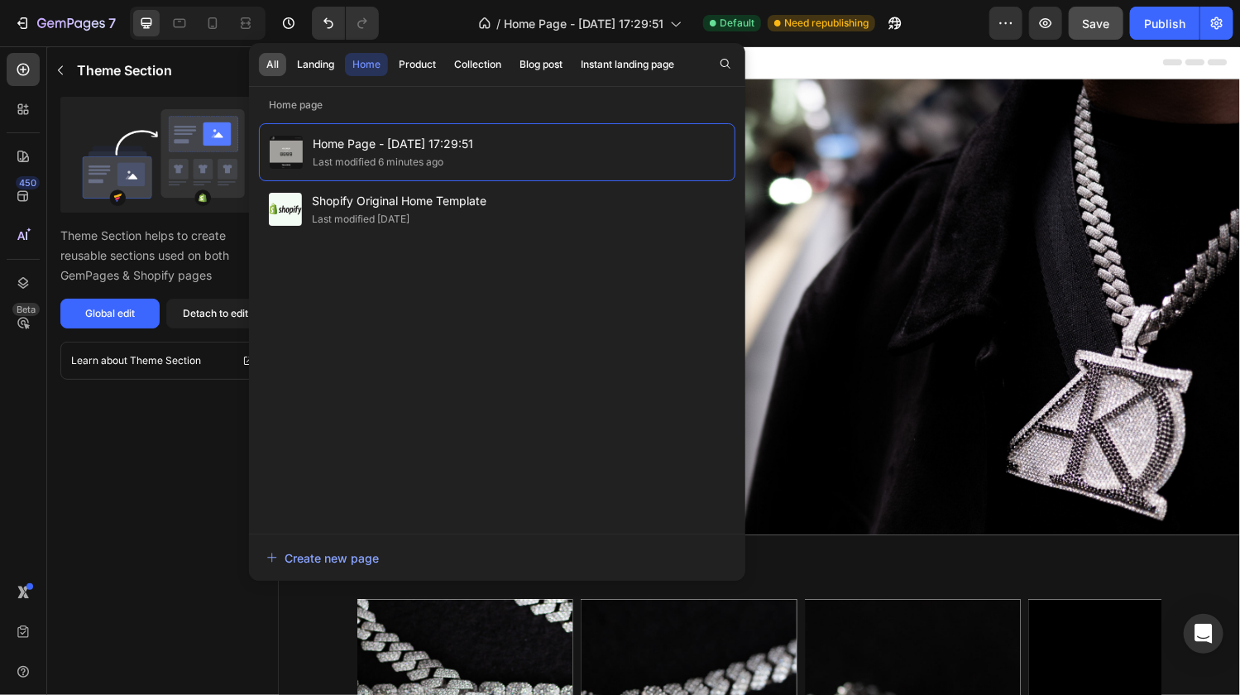
click at [282, 60] on button "All" at bounding box center [272, 64] width 27 height 23
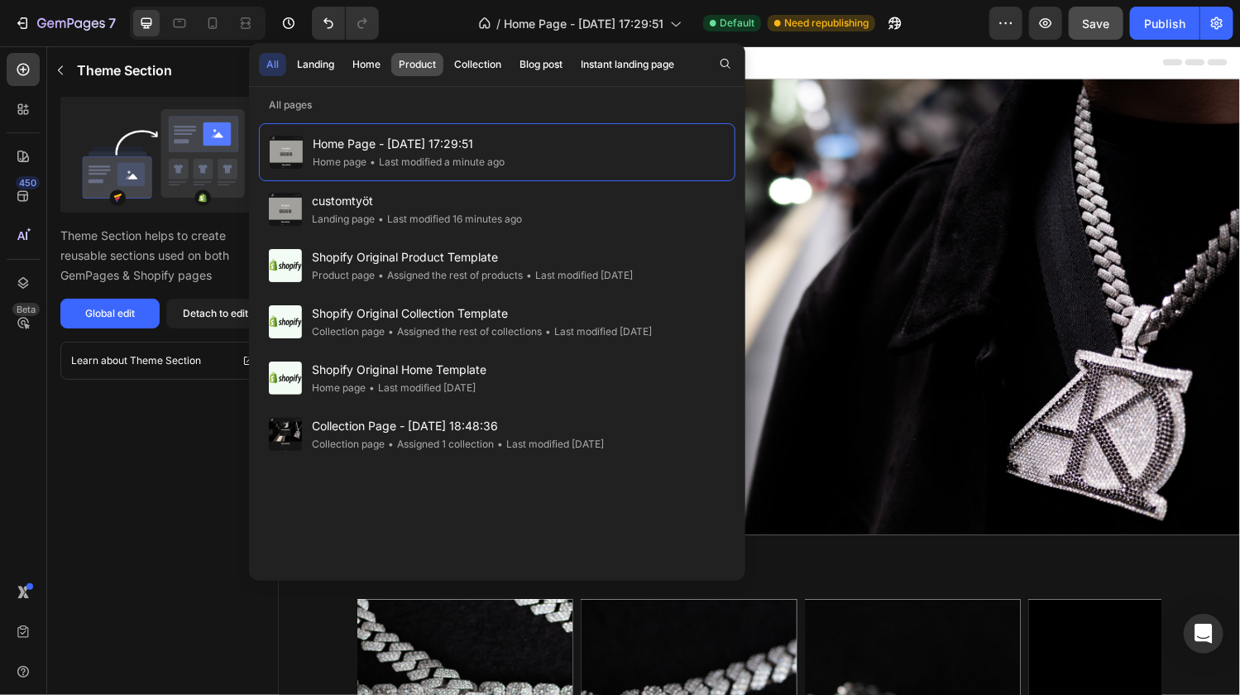
click at [419, 61] on div "Product" at bounding box center [417, 64] width 37 height 15
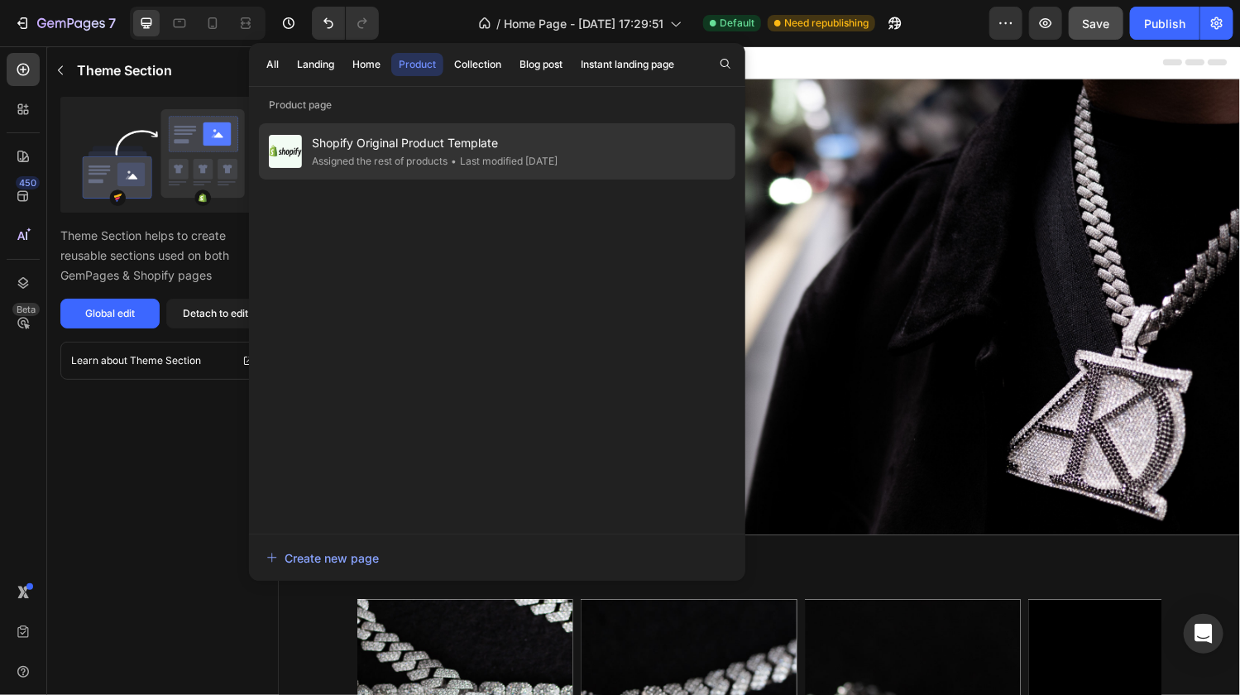
click at [388, 158] on div "Assigned the rest of products" at bounding box center [380, 161] width 136 height 17
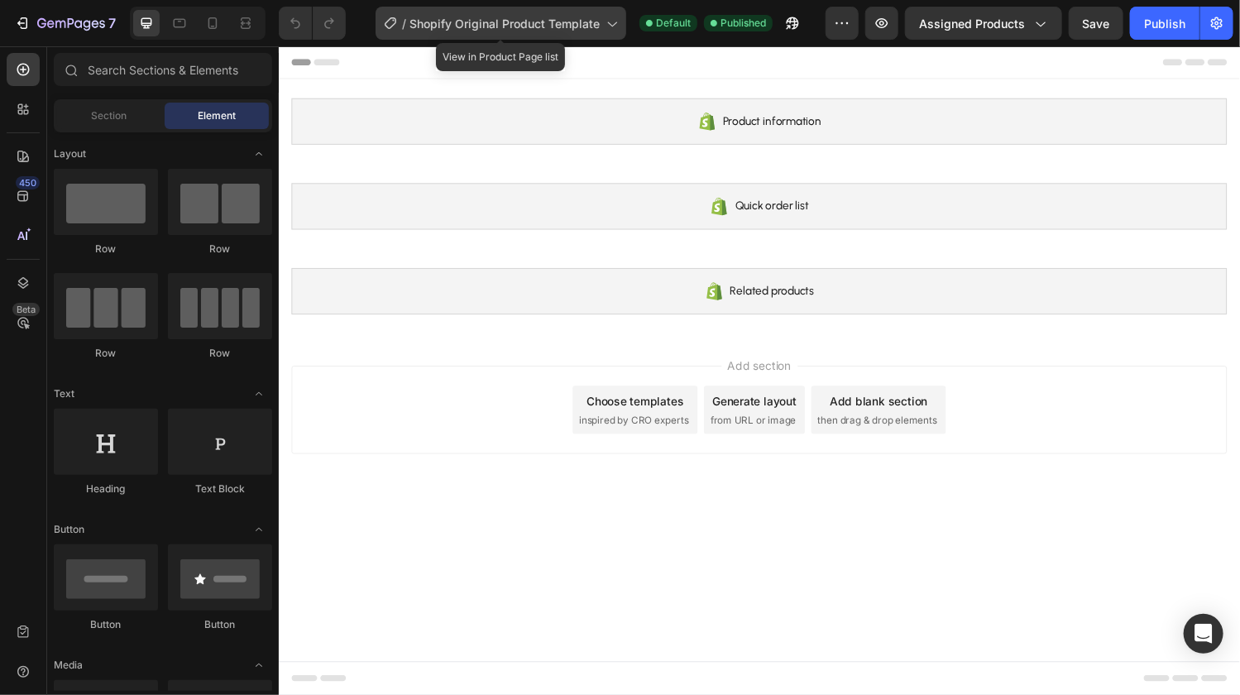
click at [458, 31] on span "Shopify Original Product Template" at bounding box center [504, 23] width 190 height 17
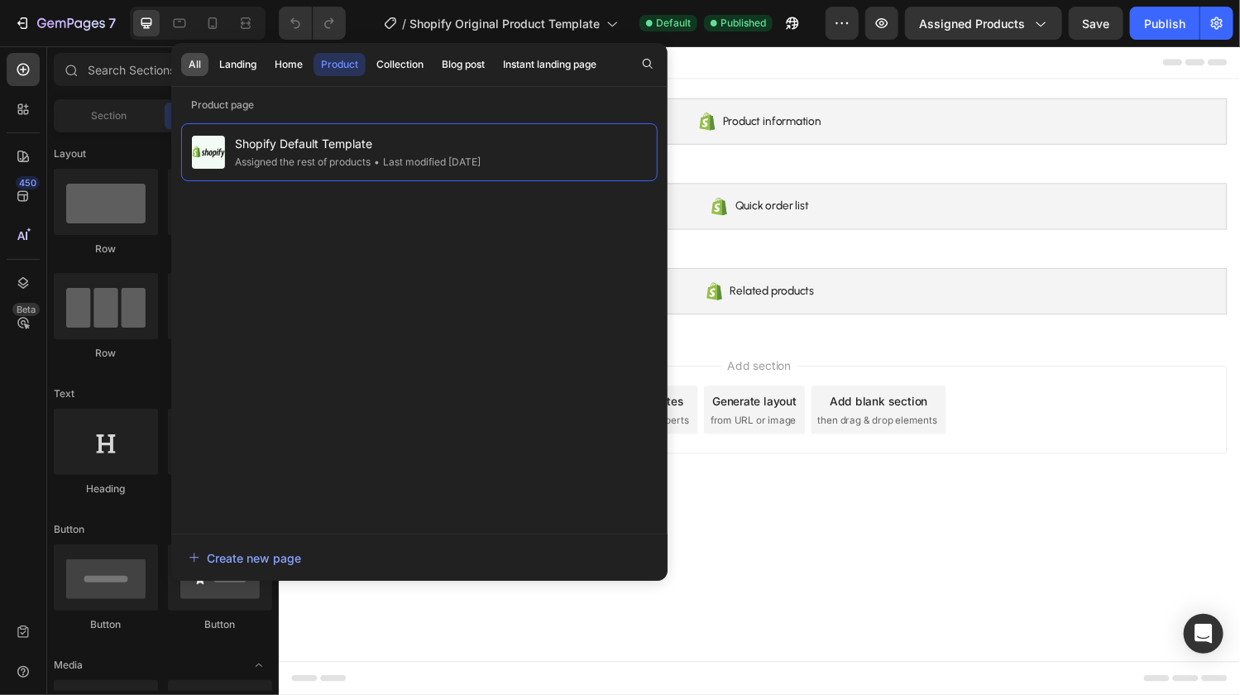
click at [192, 66] on div "All" at bounding box center [195, 64] width 12 height 15
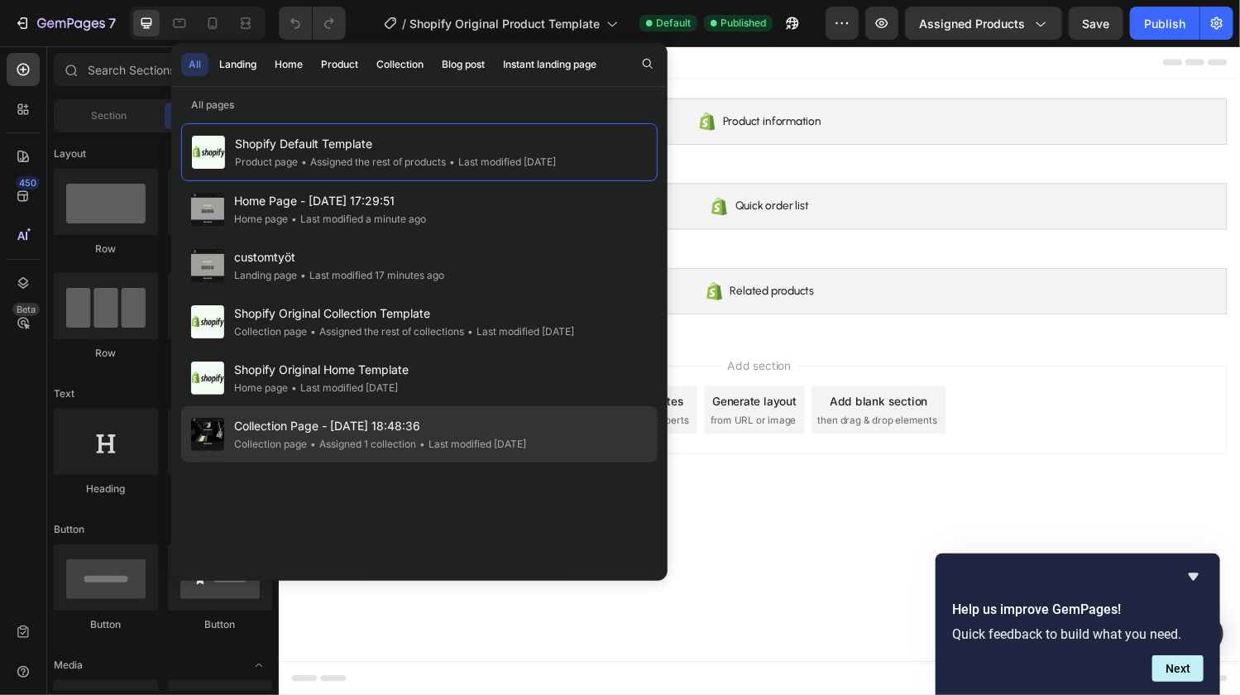
click at [315, 428] on span "Collection Page - [DATE] 18:48:36" at bounding box center [380, 426] width 292 height 20
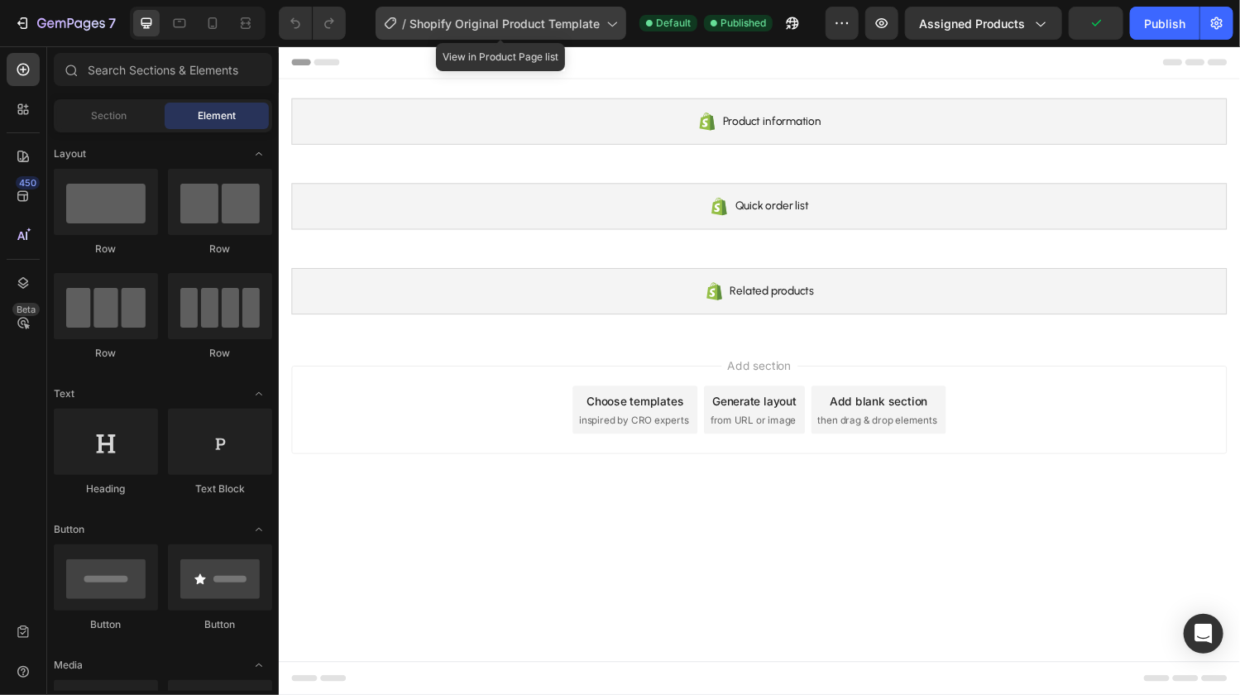
click at [437, 28] on span "Shopify Original Product Template" at bounding box center [504, 23] width 190 height 17
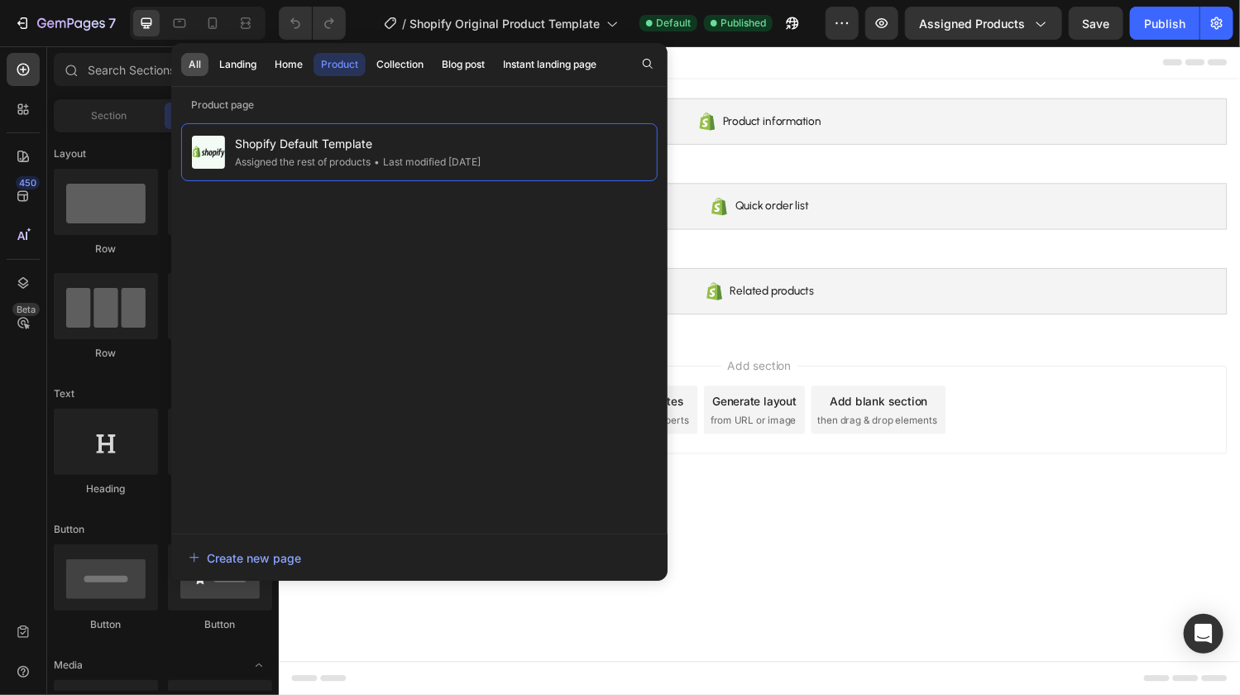
click at [193, 64] on div "All" at bounding box center [195, 64] width 12 height 15
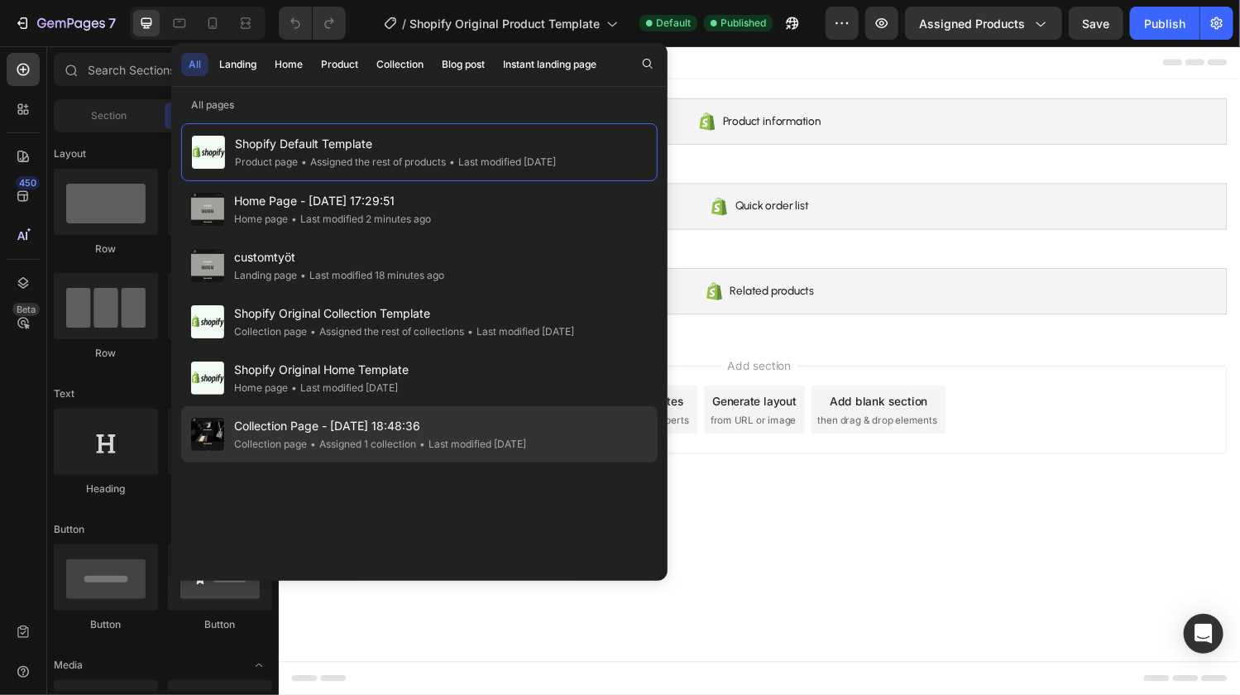
click at [322, 438] on div "• Assigned 1 collection" at bounding box center [361, 444] width 109 height 17
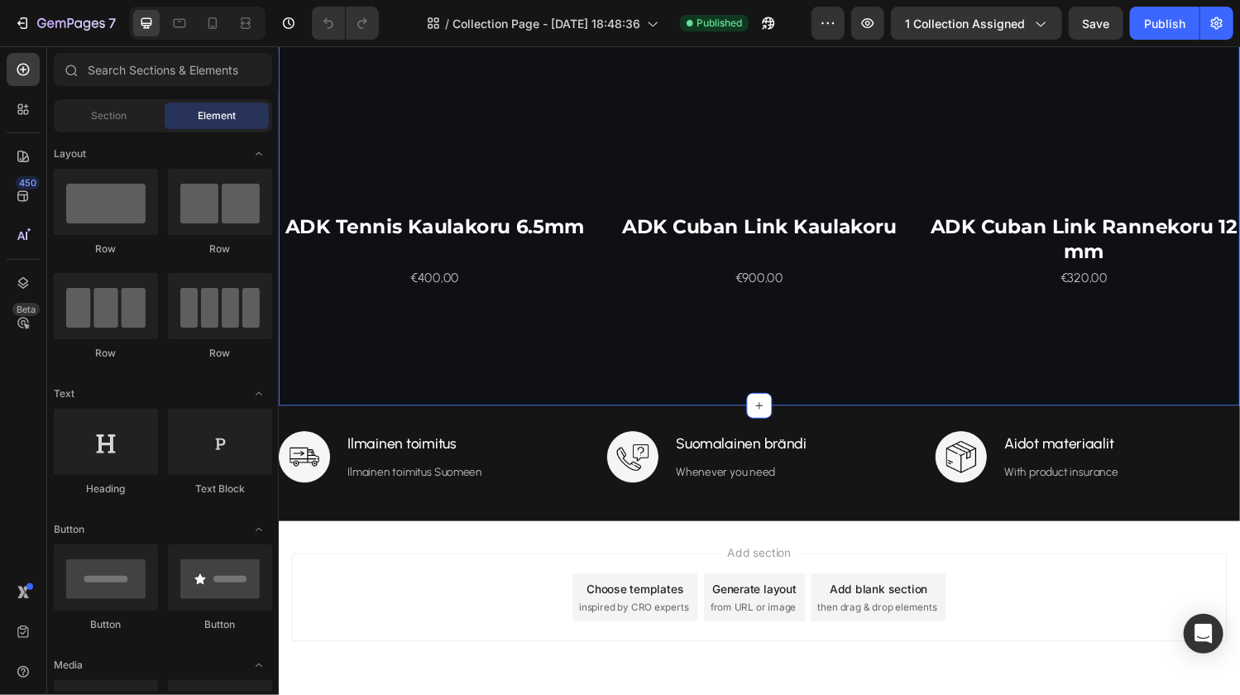
scroll to position [3391, 0]
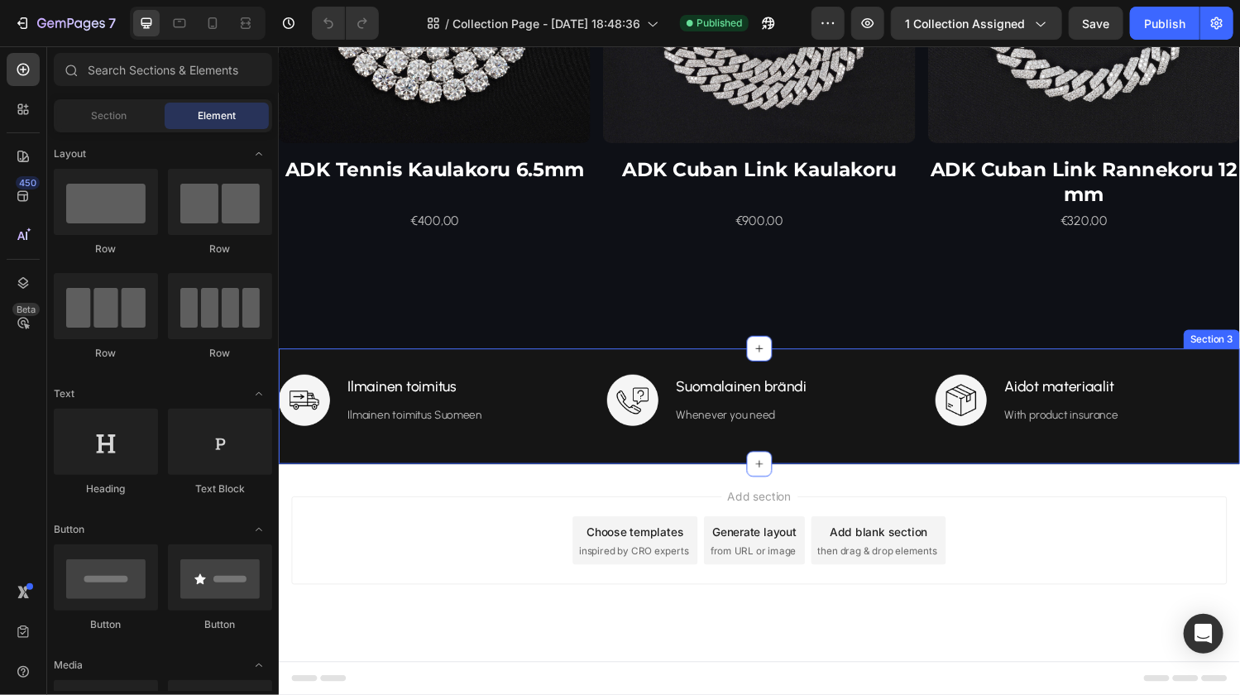
click at [537, 447] on div "Image Ilmainen toimitus Text block Ilmainen toimitus Suomeen Text block Row Ima…" at bounding box center [774, 418] width 992 height 66
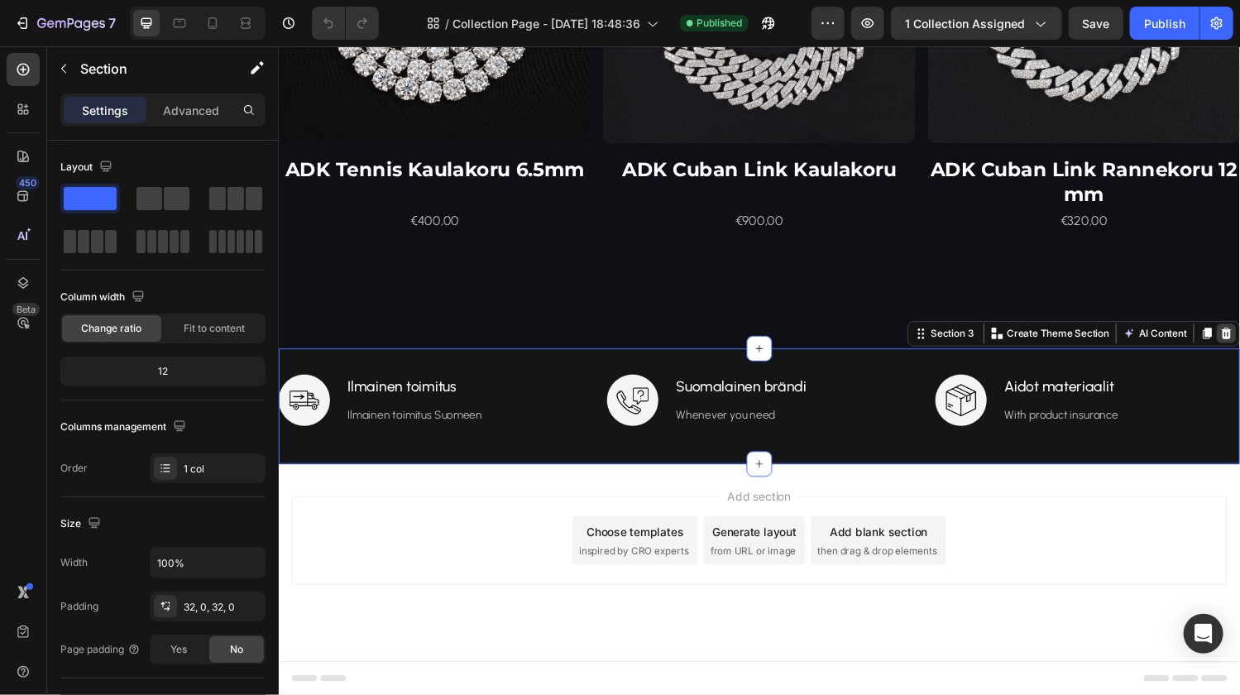
click at [1239, 339] on icon at bounding box center [1256, 343] width 11 height 12
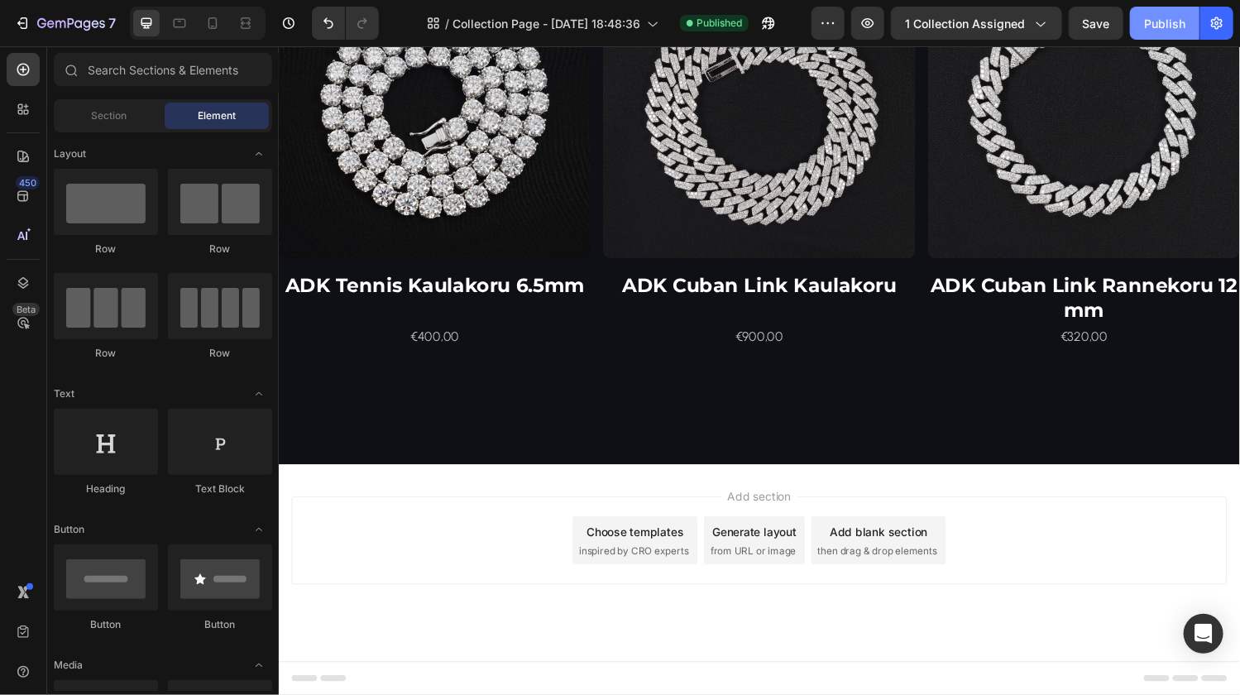
click at [1157, 24] on div "Publish" at bounding box center [1164, 23] width 41 height 17
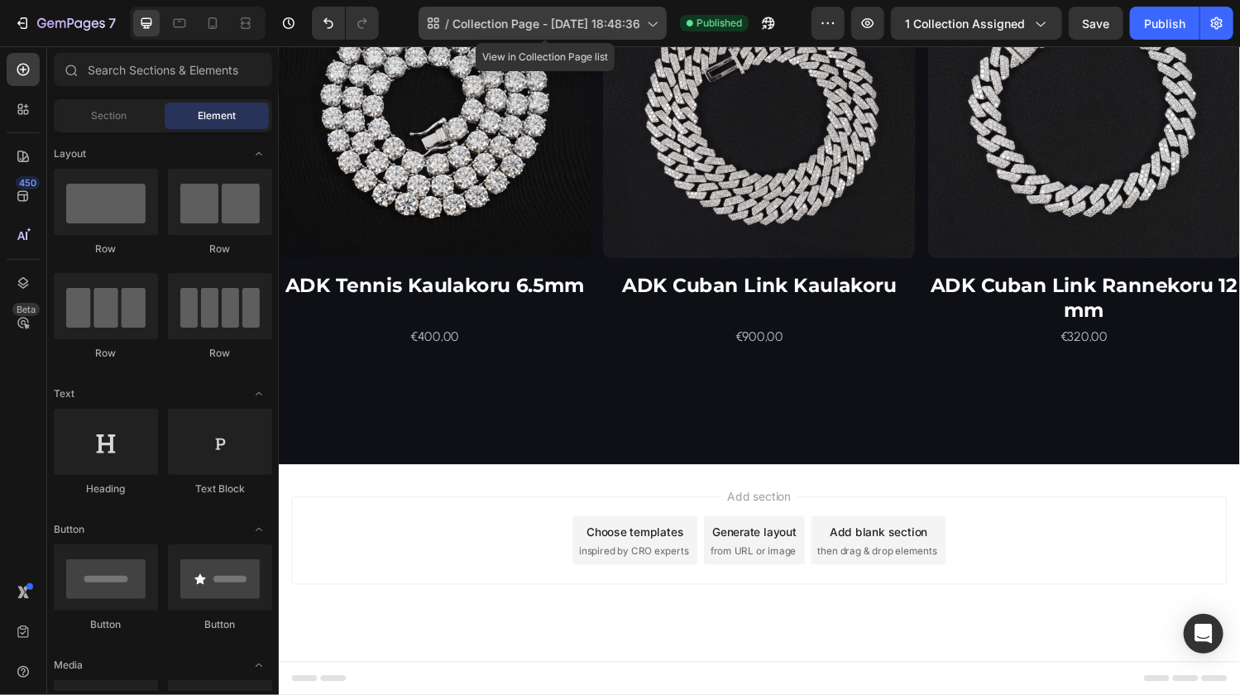
click at [554, 26] on span "Collection Page - Aug 28, 18:48:36" at bounding box center [546, 23] width 188 height 17
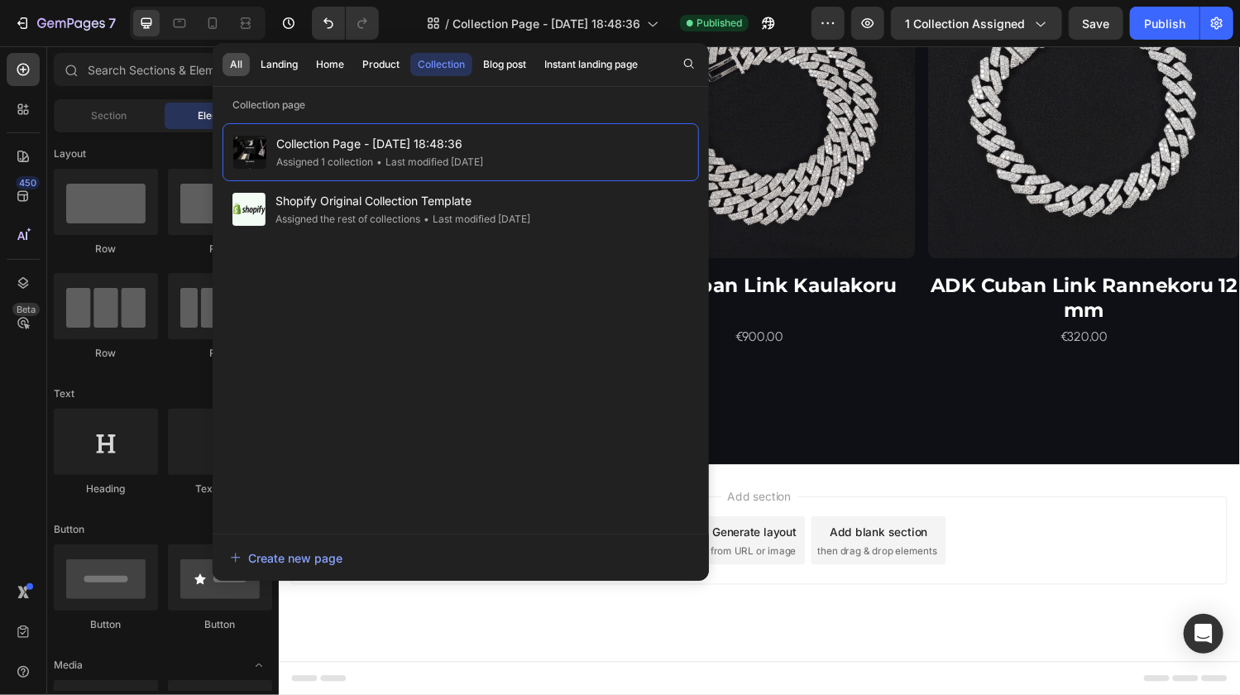
click at [234, 62] on div "All" at bounding box center [236, 64] width 12 height 15
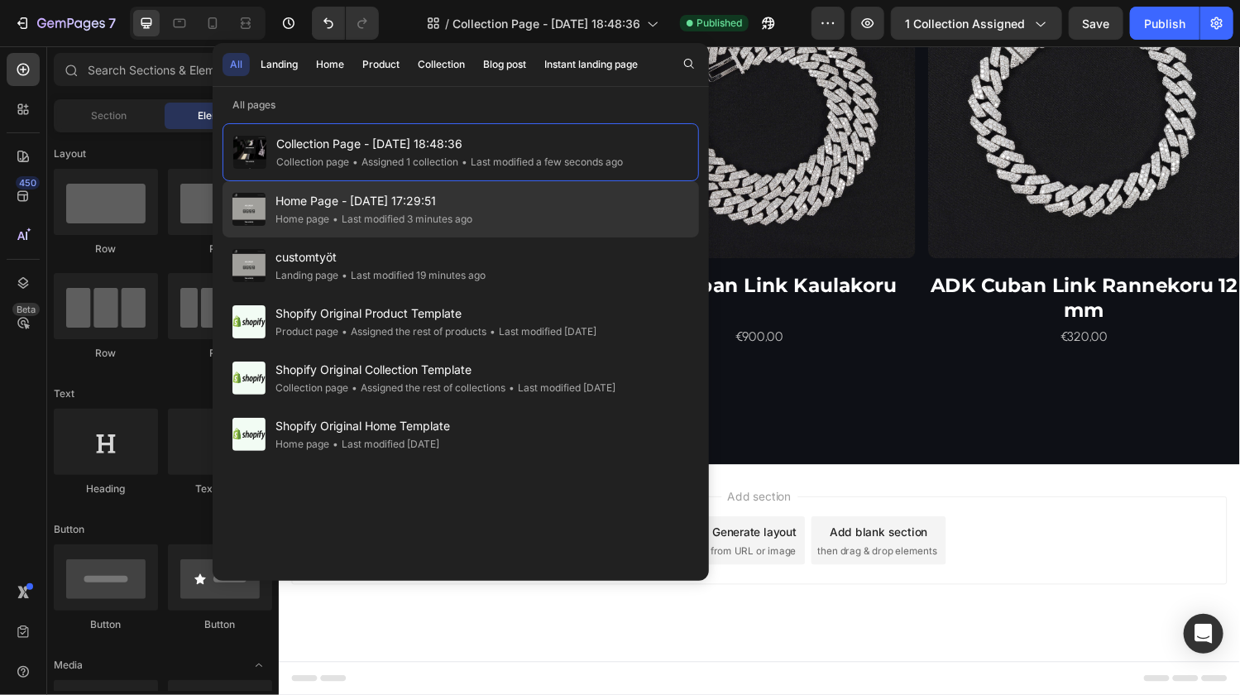
click at [281, 197] on span "Home Page - [DATE] 17:29:51" at bounding box center [373, 201] width 197 height 20
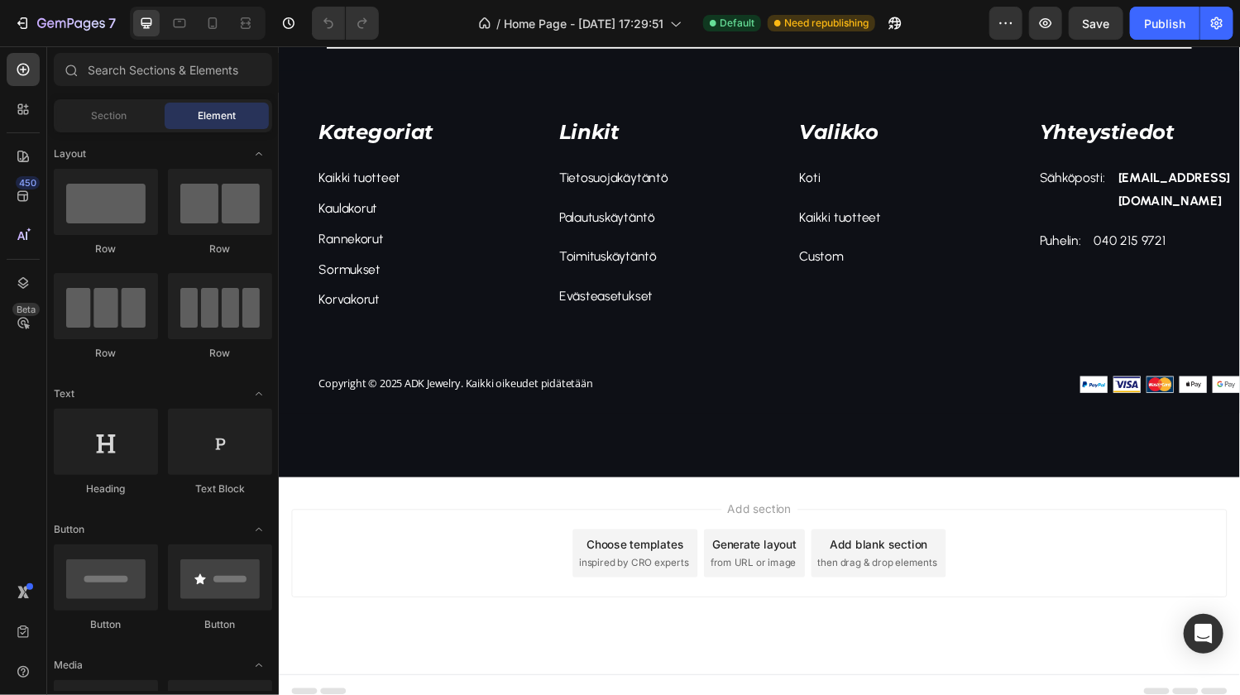
scroll to position [1795, 0]
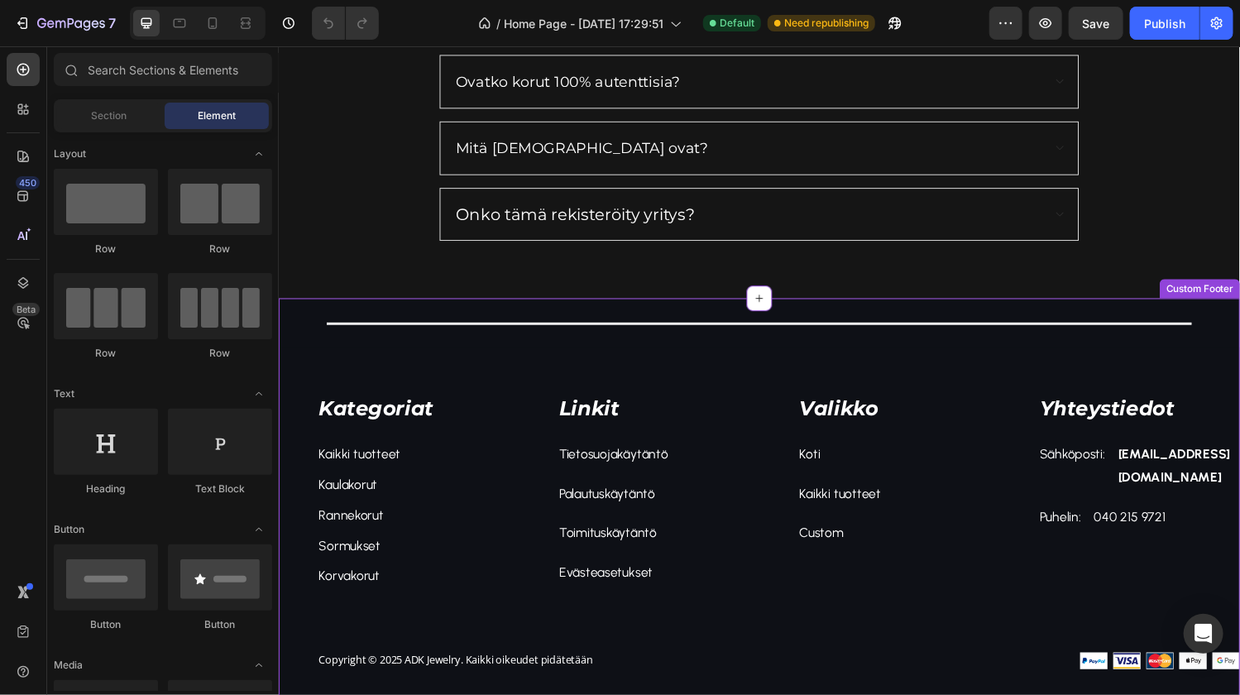
click at [1041, 599] on div "Yhteystiedot Text block Sähköposti: Text block alexander.kauppinen@gmail.com Te…" at bounding box center [1146, 507] width 248 height 285
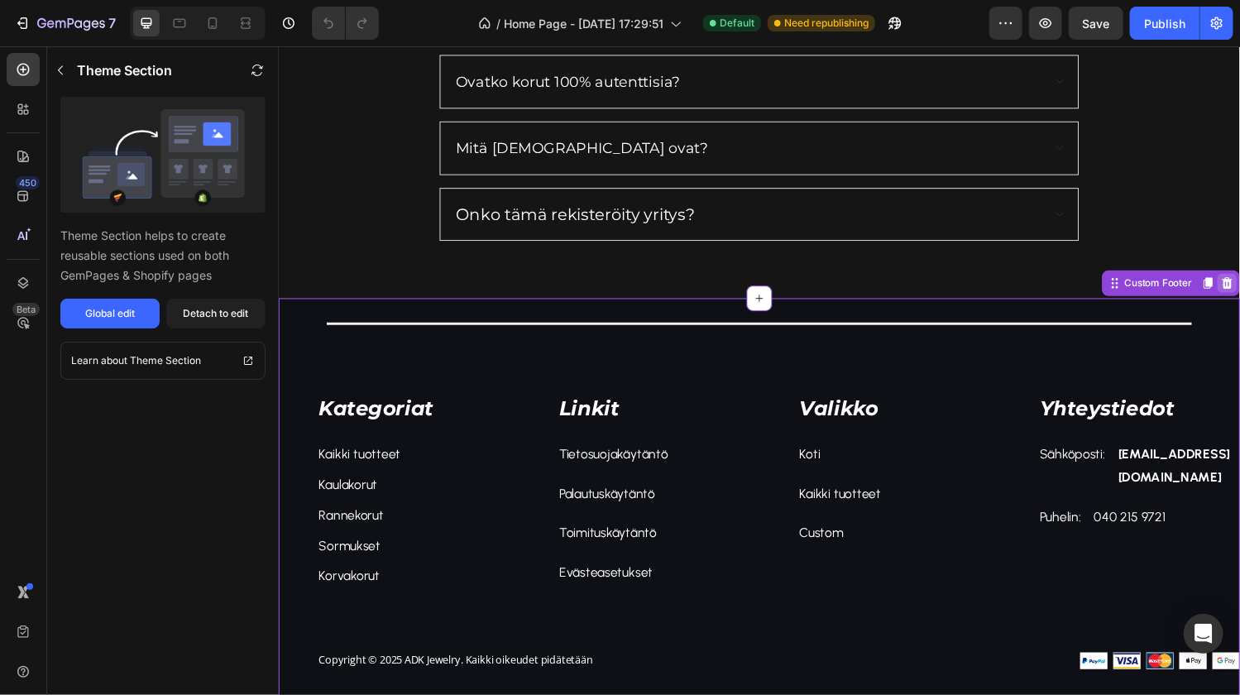
click at [1239, 289] on icon at bounding box center [1256, 290] width 13 height 13
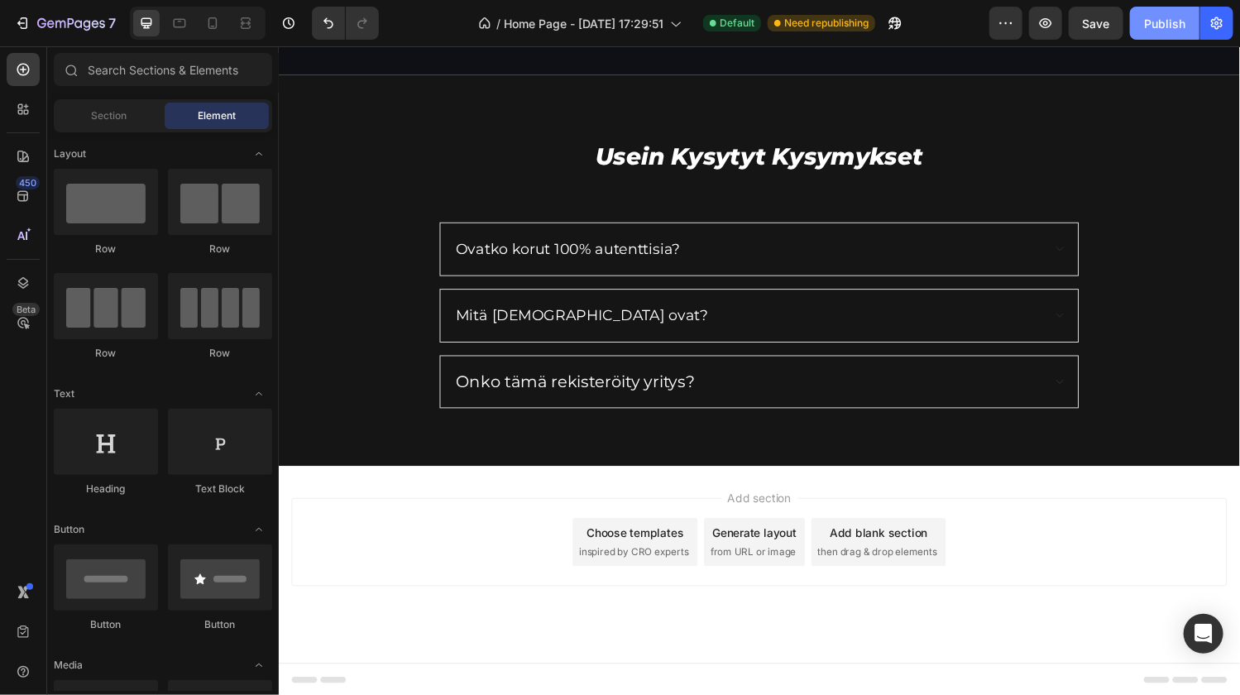
scroll to position [2103, 0]
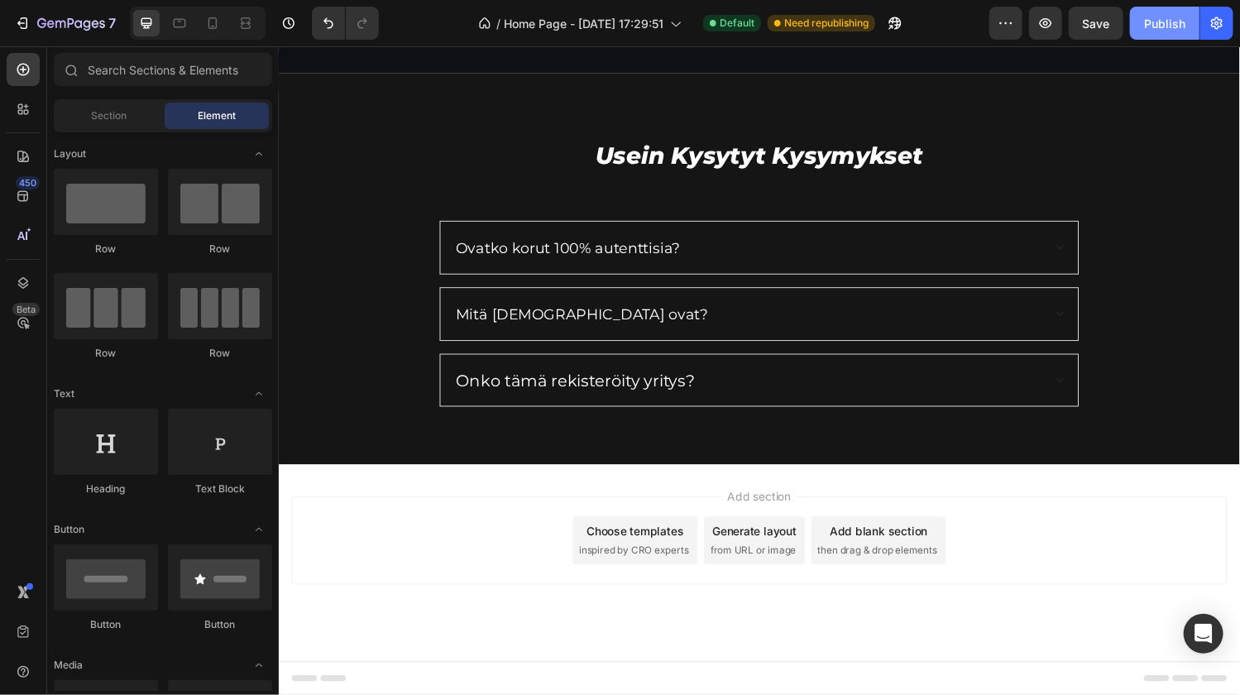
click at [1167, 22] on div "Publish" at bounding box center [1164, 23] width 41 height 17
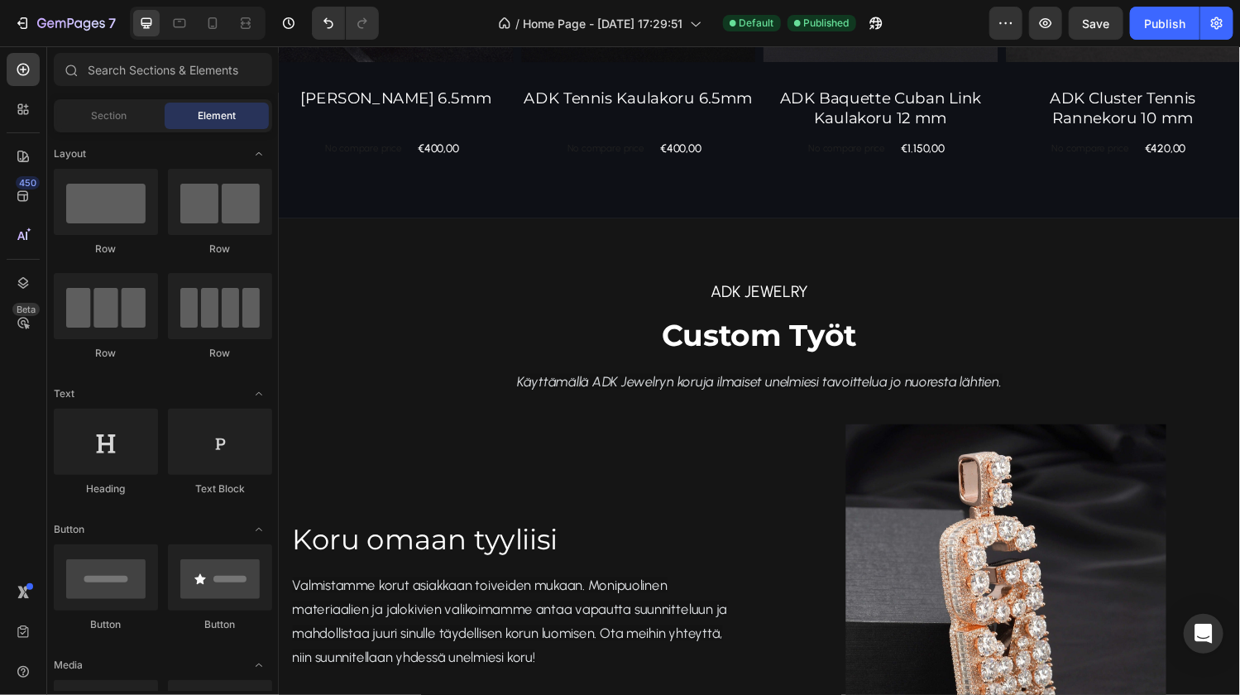
scroll to position [1512, 0]
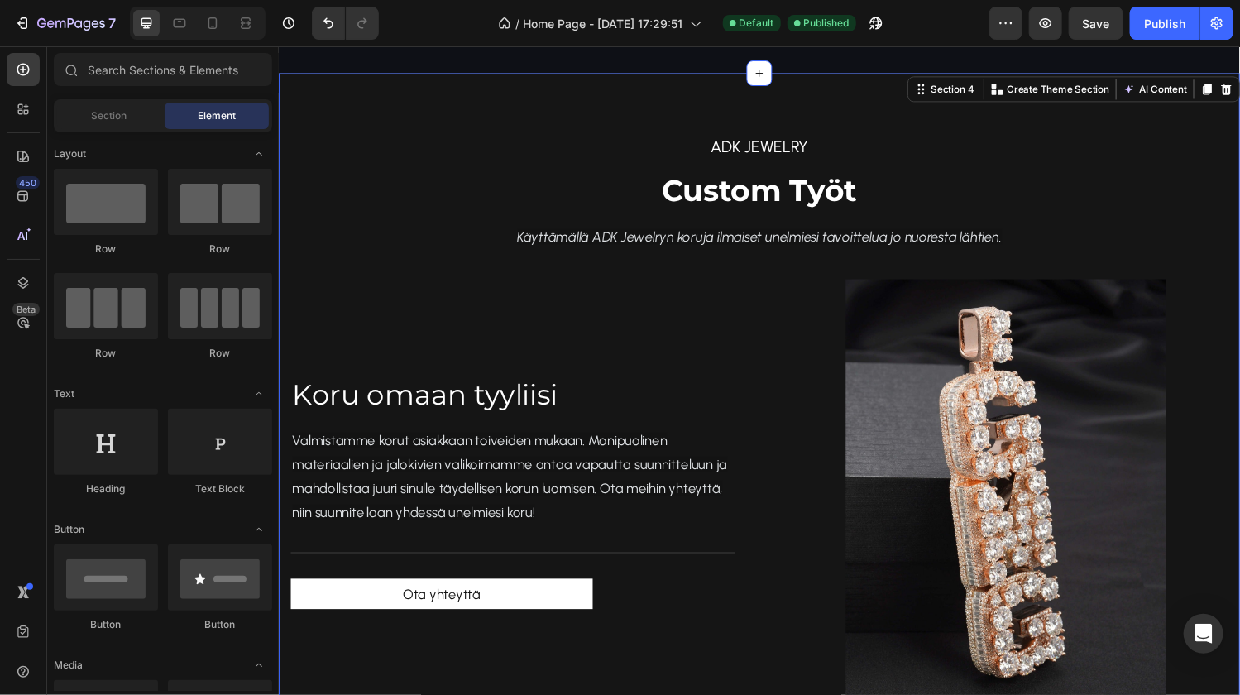
click at [403, 171] on div "ADK jewelry Text block Custom Työt Heading Käyttämällä ADK Jewelryn koruja ilma…" at bounding box center [773, 430] width 967 height 595
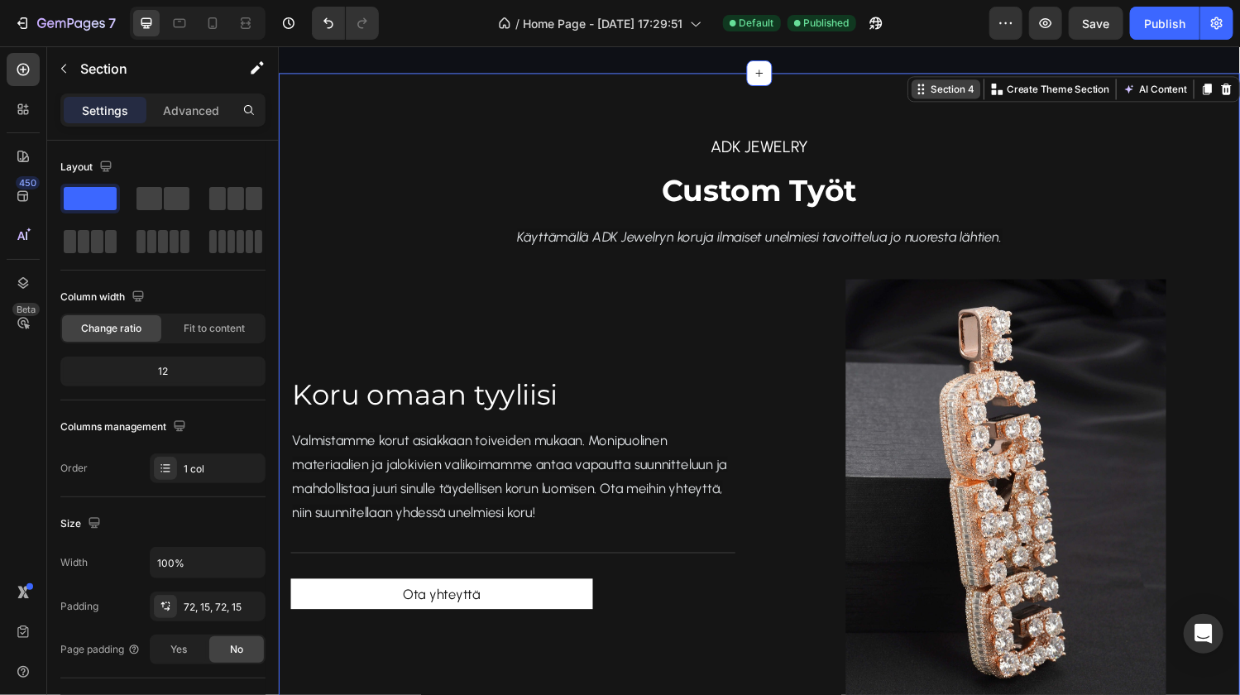
click at [972, 93] on div "Section 4" at bounding box center [973, 90] width 51 height 15
click at [950, 88] on div "Section 4" at bounding box center [973, 90] width 51 height 15
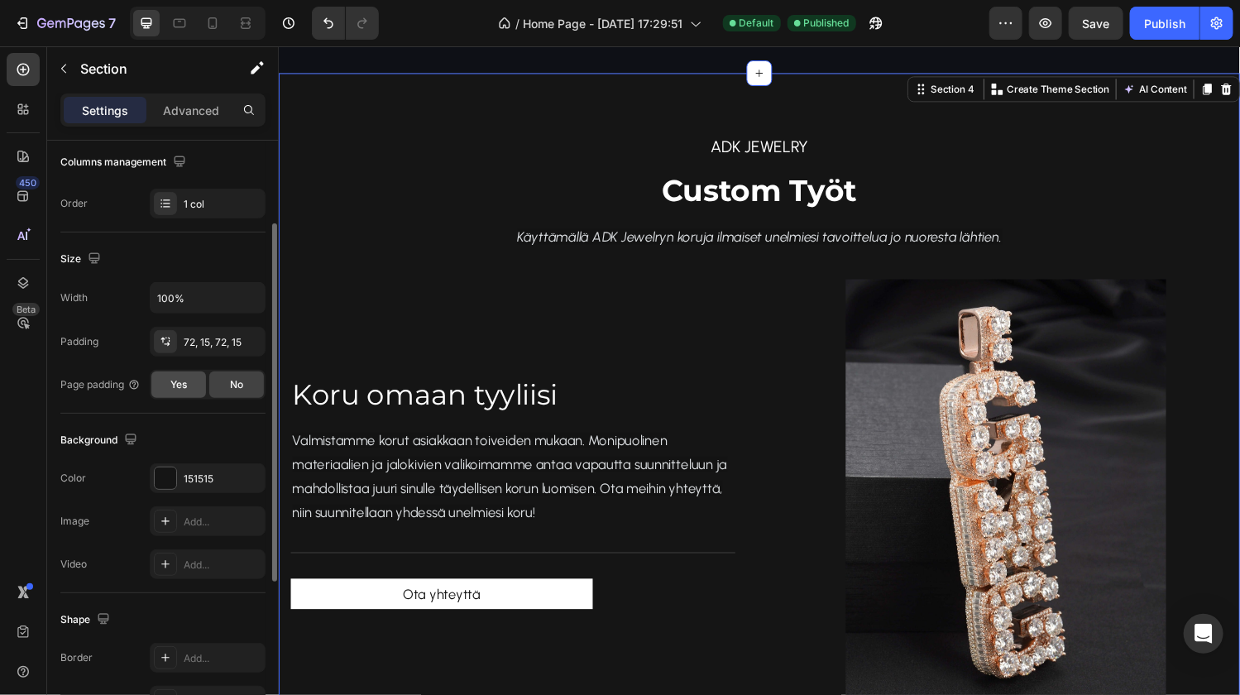
scroll to position [217, 0]
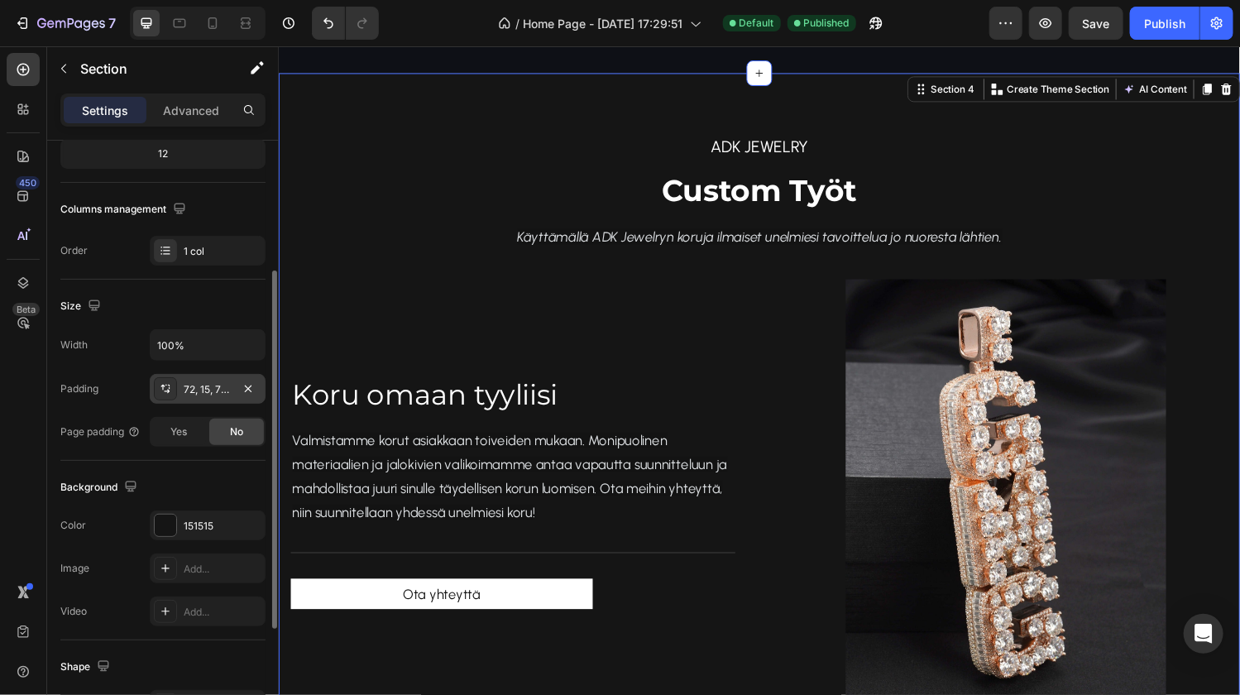
click at [207, 391] on div "72, 15, 72, 15" at bounding box center [208, 389] width 48 height 15
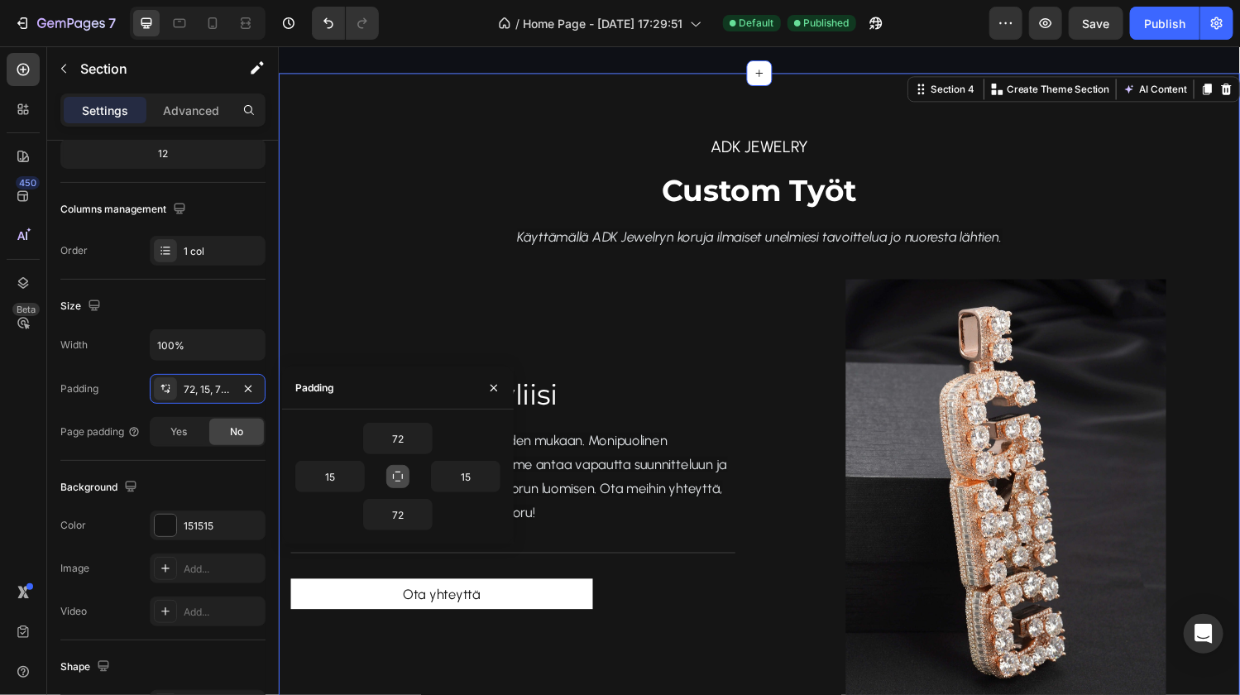
click at [401, 478] on icon "button" at bounding box center [397, 476] width 13 height 13
type input "72"
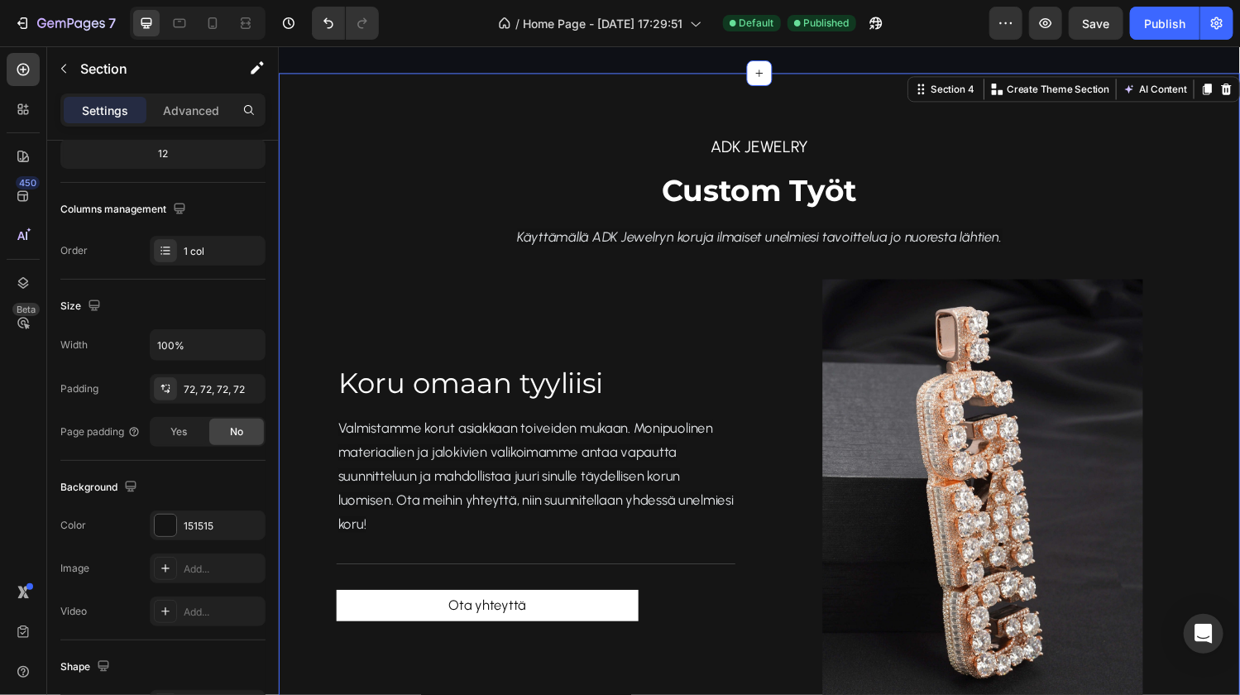
click at [477, 202] on div "ADK jewelry Text block Custom Työt Heading Käyttämällä ADK Jewelryn koruja ilma…" at bounding box center [773, 430] width 873 height 595
click at [1155, 26] on div "Publish" at bounding box center [1164, 23] width 41 height 17
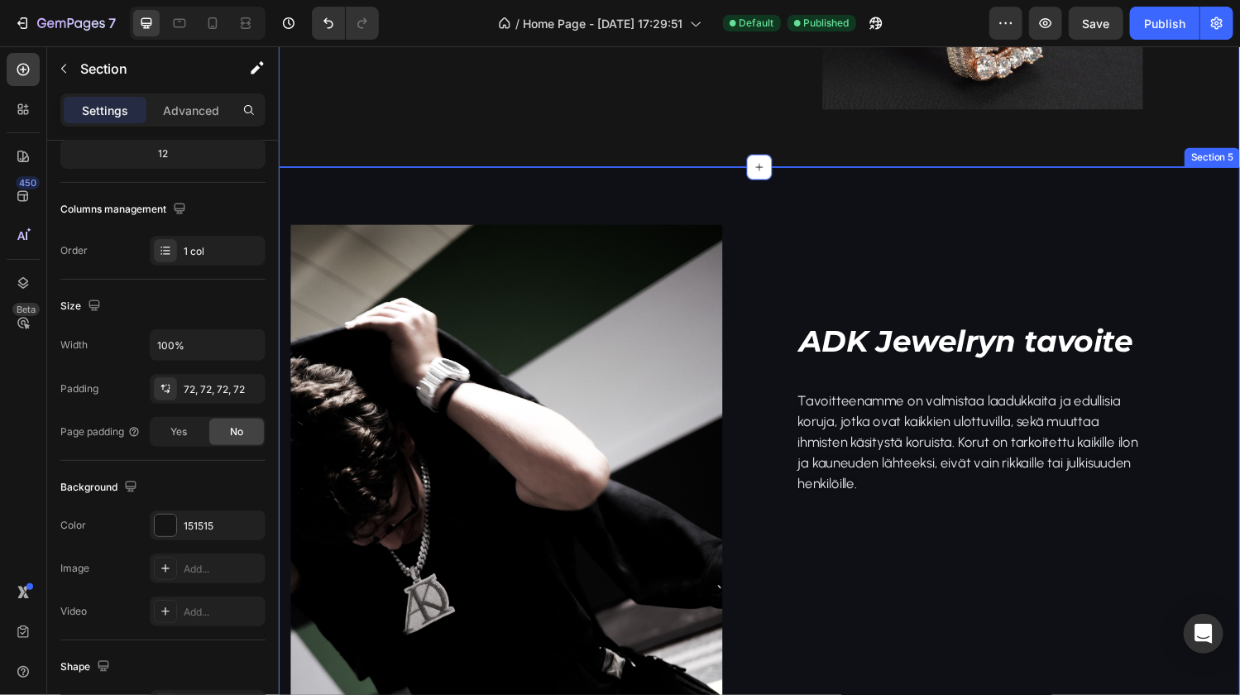
scroll to position [217, 0]
click at [656, 207] on div "Image ADK Jewelryn tavoite Heading Tavoitteenamme on valmistaa laadukkaita ja e…" at bounding box center [774, 491] width 992 height 642
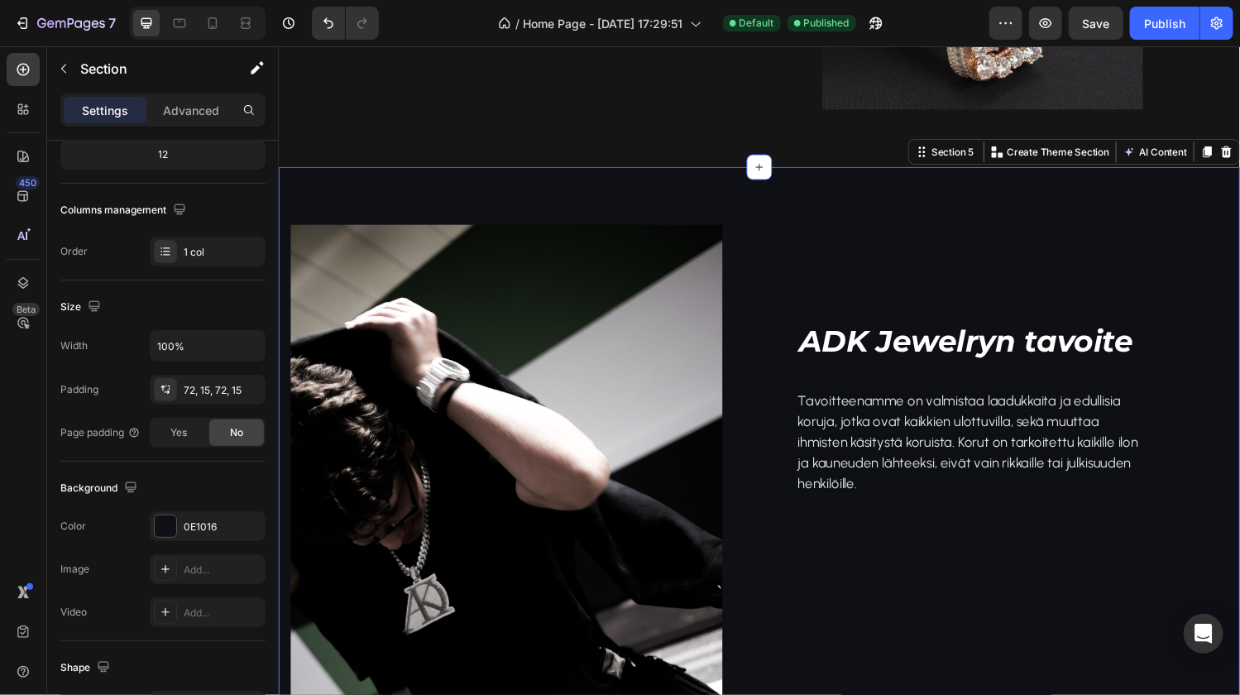
click at [674, 208] on div "Image ADK Jewelryn tavoite Heading Tavoitteenamme on valmistaa laadukkaita ja e…" at bounding box center [774, 491] width 992 height 642
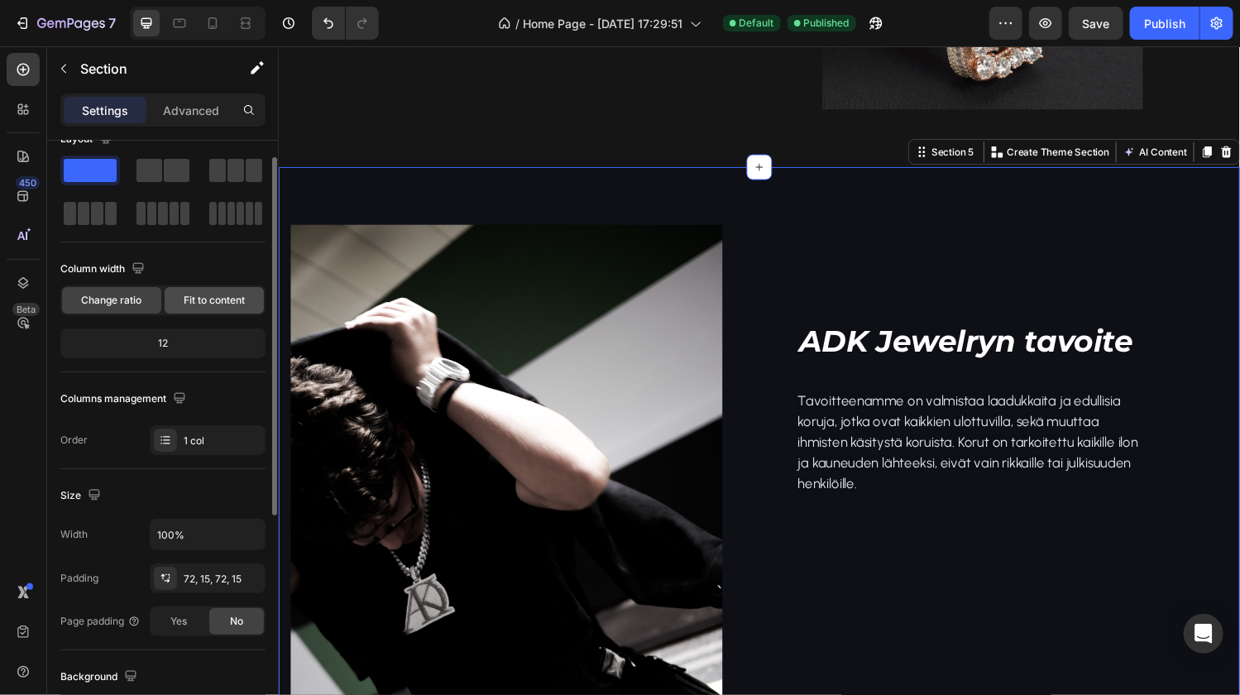
scroll to position [0, 0]
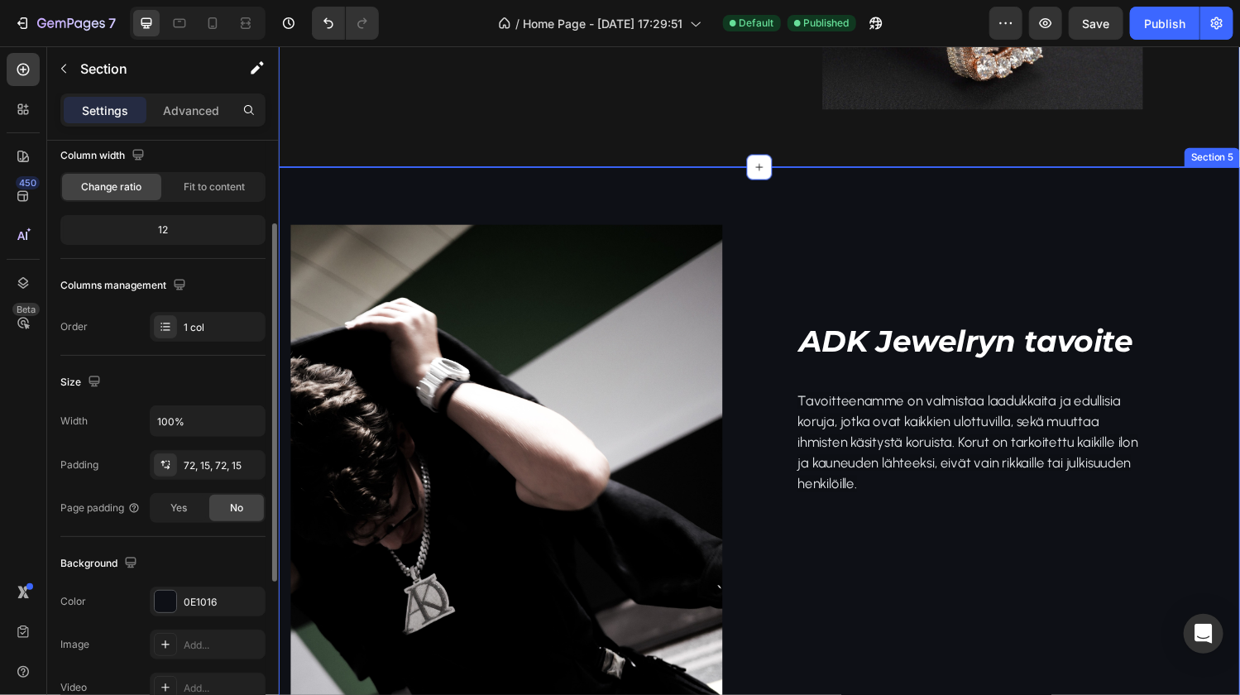
scroll to position [141, 0]
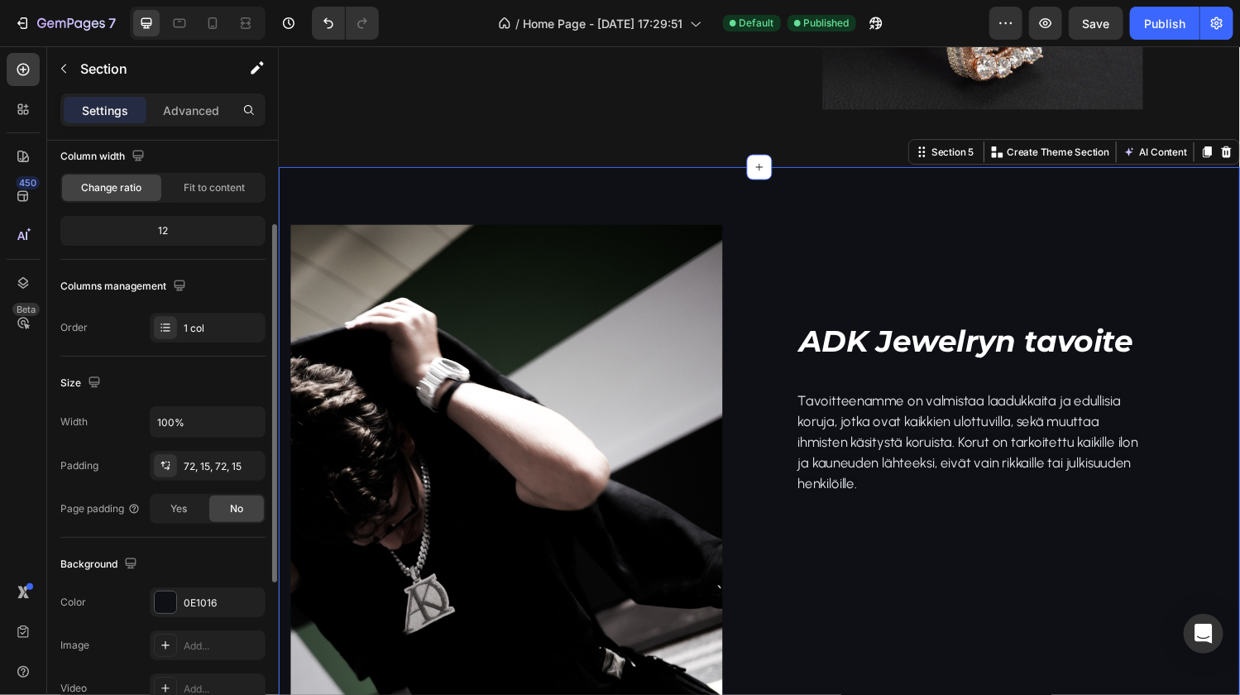
click at [371, 208] on div "Image ADK Jewelryn tavoite Heading Tavoitteenamme on valmistaa laadukkaita ja e…" at bounding box center [774, 491] width 992 height 642
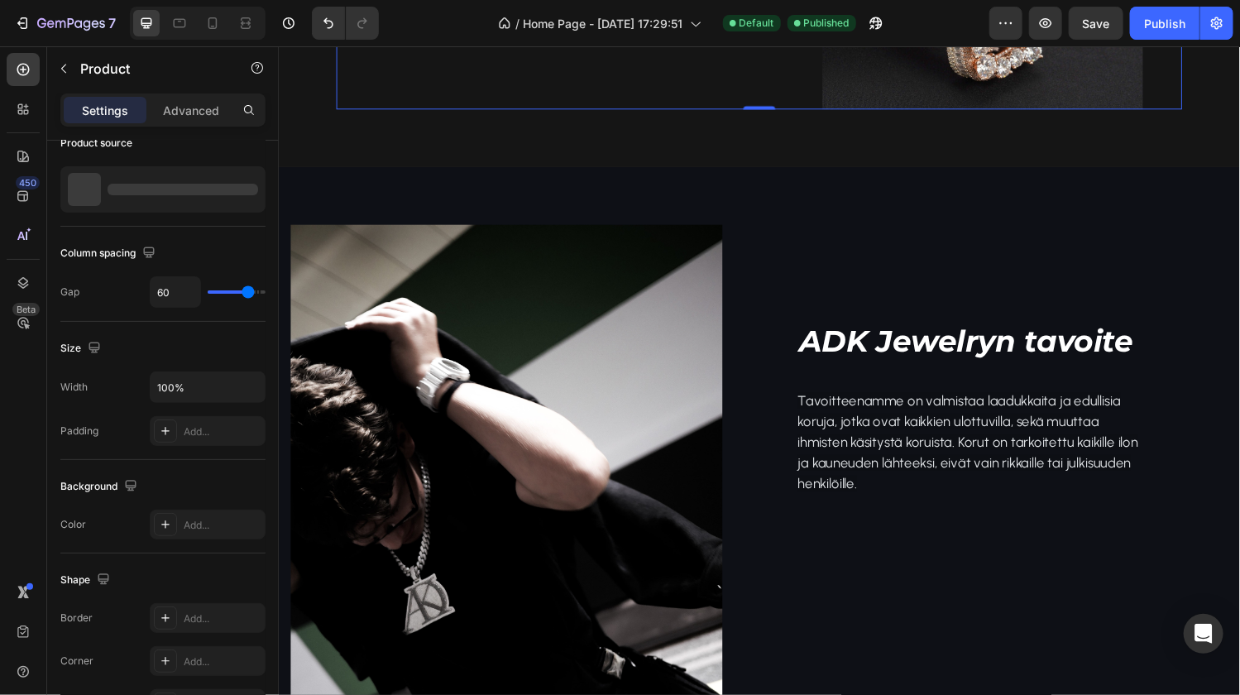
scroll to position [0, 0]
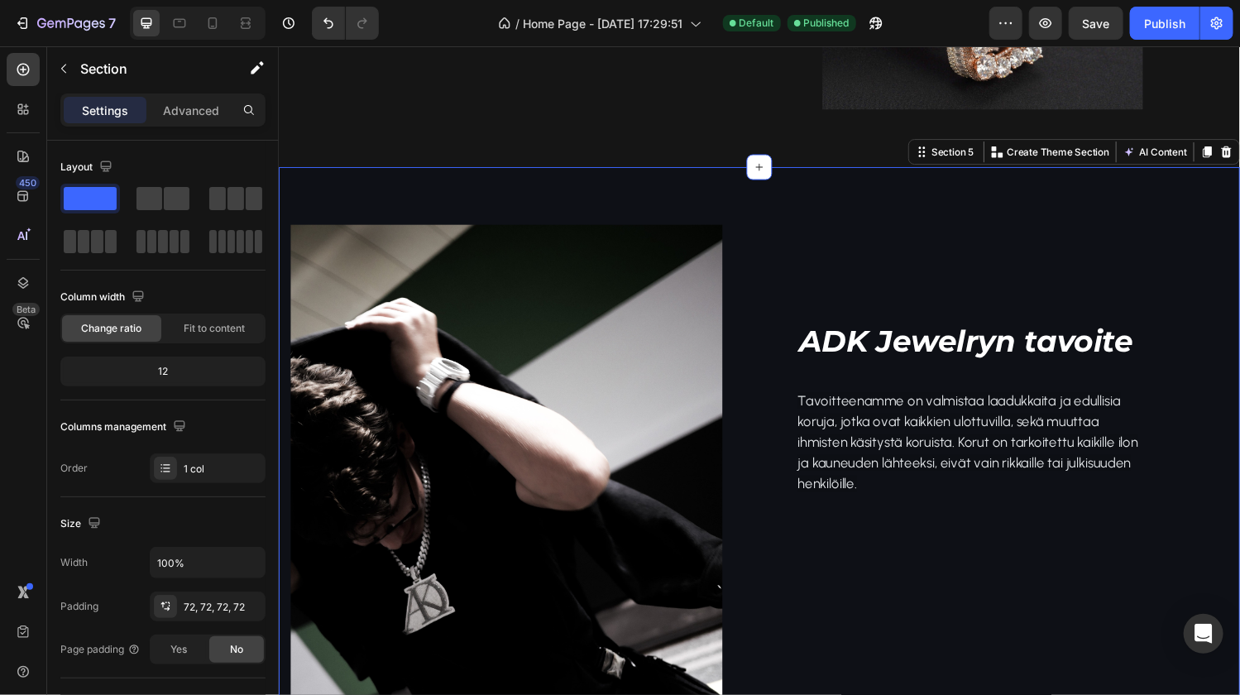
click at [389, 197] on div "Image ADK Jewelryn tavoite Heading Tavoitteenamme on valmistaa laadukkaita ja e…" at bounding box center [774, 491] width 992 height 642
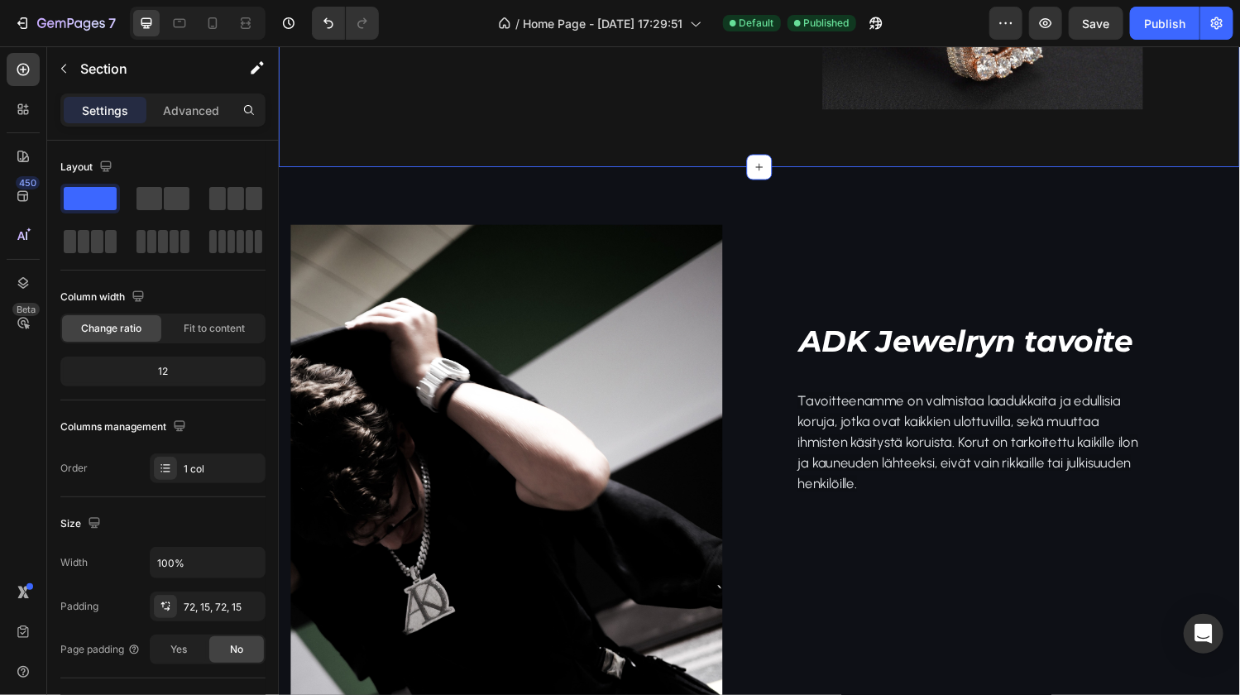
click at [208, 606] on div "72, 72, 72, 72" at bounding box center [208, 607] width 48 height 15
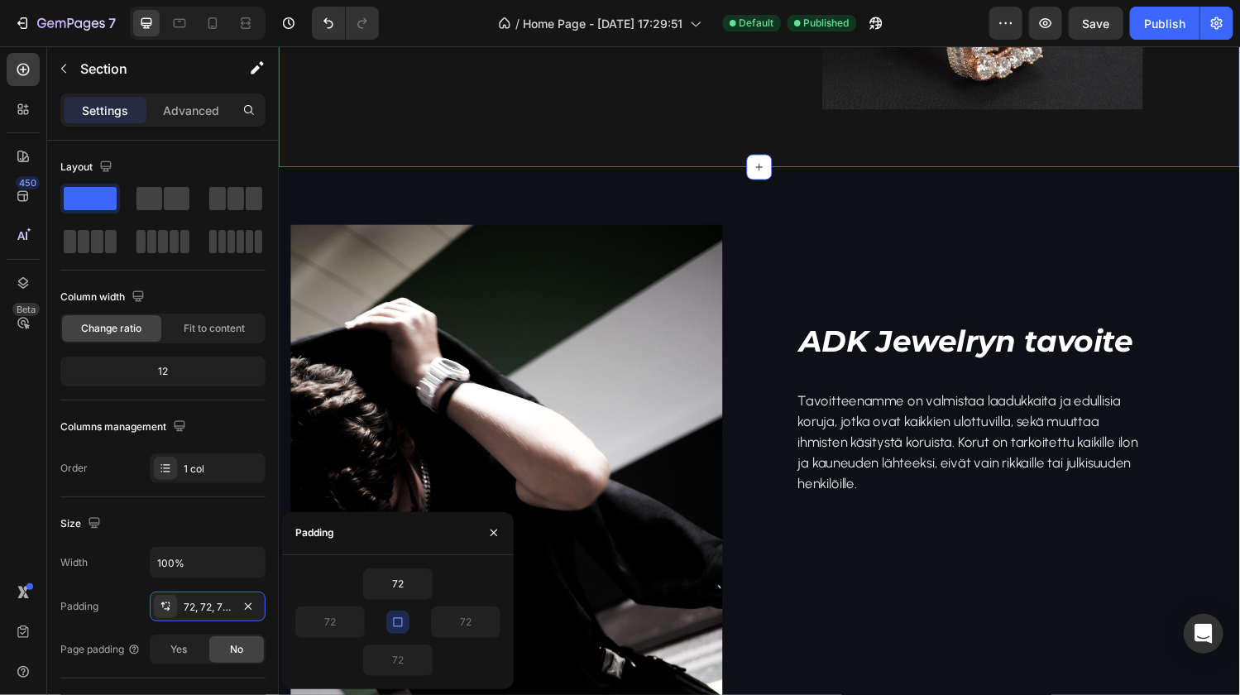
click at [399, 619] on icon "button" at bounding box center [397, 621] width 13 height 13
click at [341, 619] on input "72" at bounding box center [330, 622] width 68 height 30
drag, startPoint x: 341, startPoint y: 619, endPoint x: 318, endPoint y: 621, distance: 23.3
click at [318, 621] on input "72" at bounding box center [330, 622] width 68 height 30
type input "2"
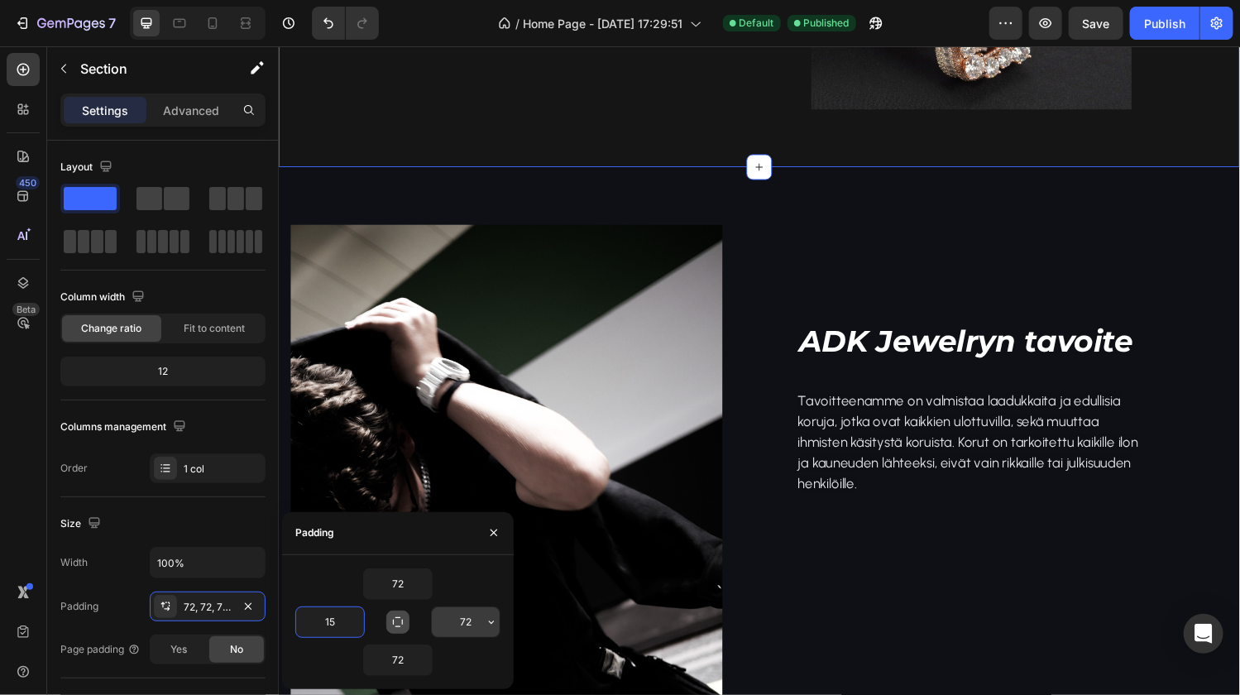
type input "15"
click at [461, 619] on input "72" at bounding box center [466, 622] width 68 height 30
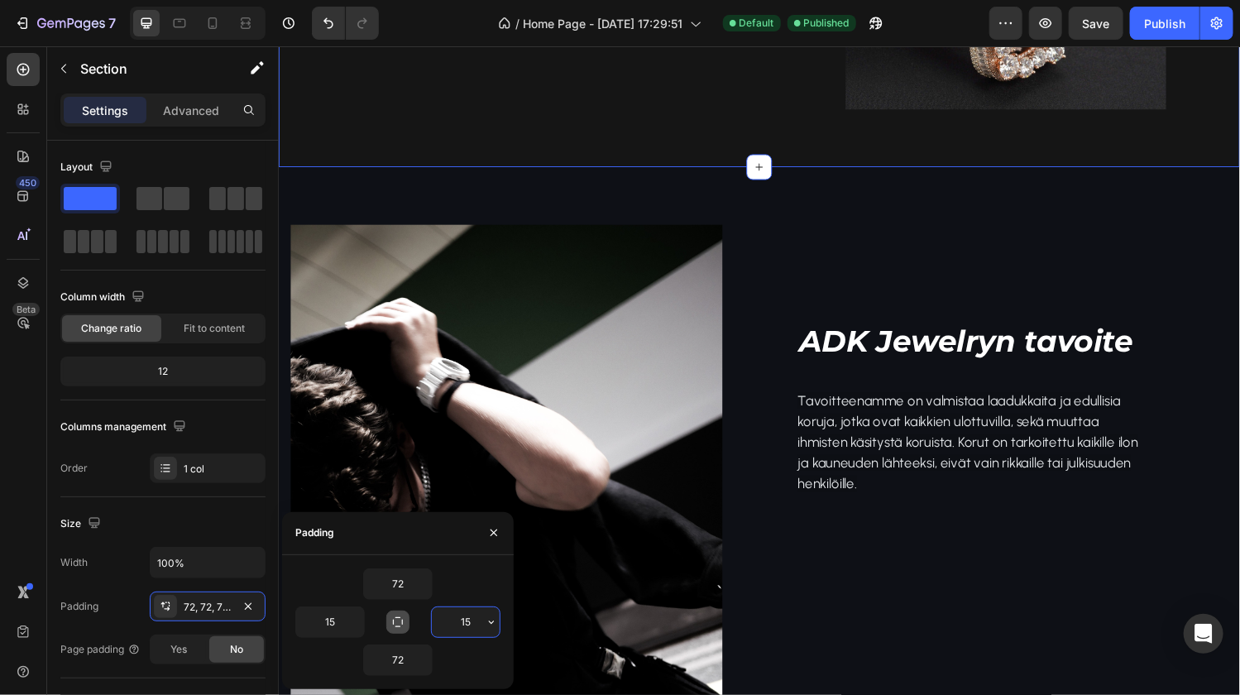
type input "15"
click at [494, 533] on icon "button" at bounding box center [493, 532] width 7 height 7
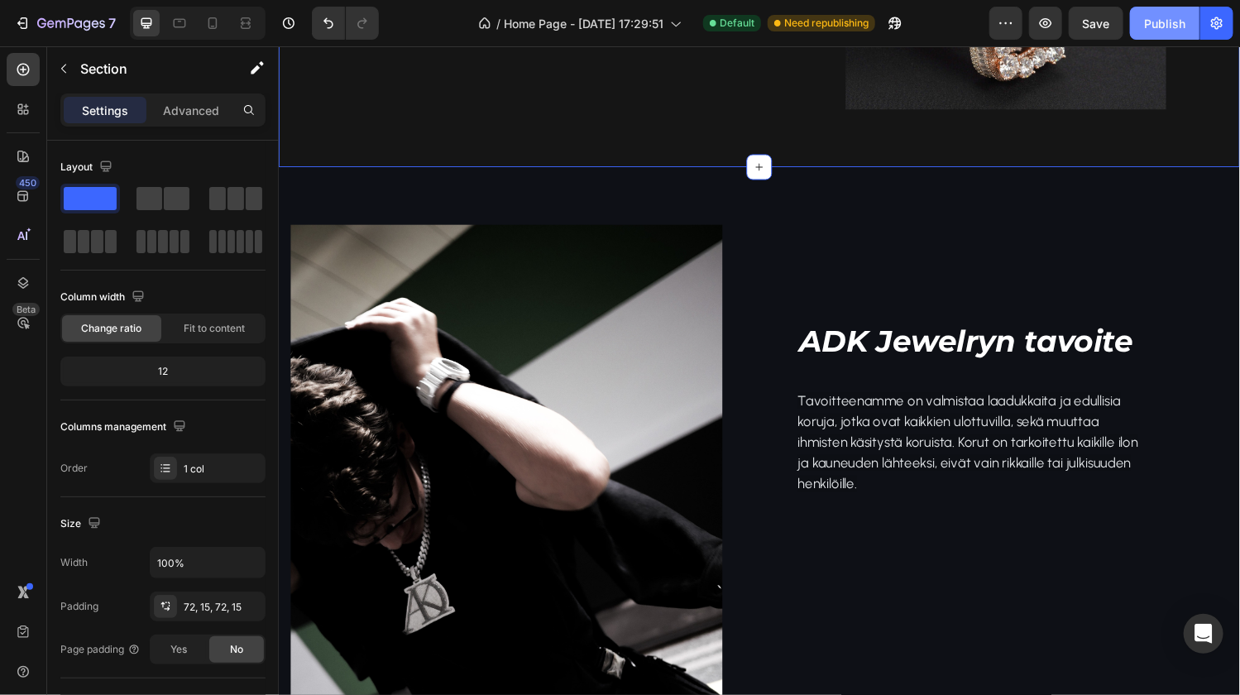
click at [1159, 21] on div "Publish" at bounding box center [1164, 23] width 41 height 17
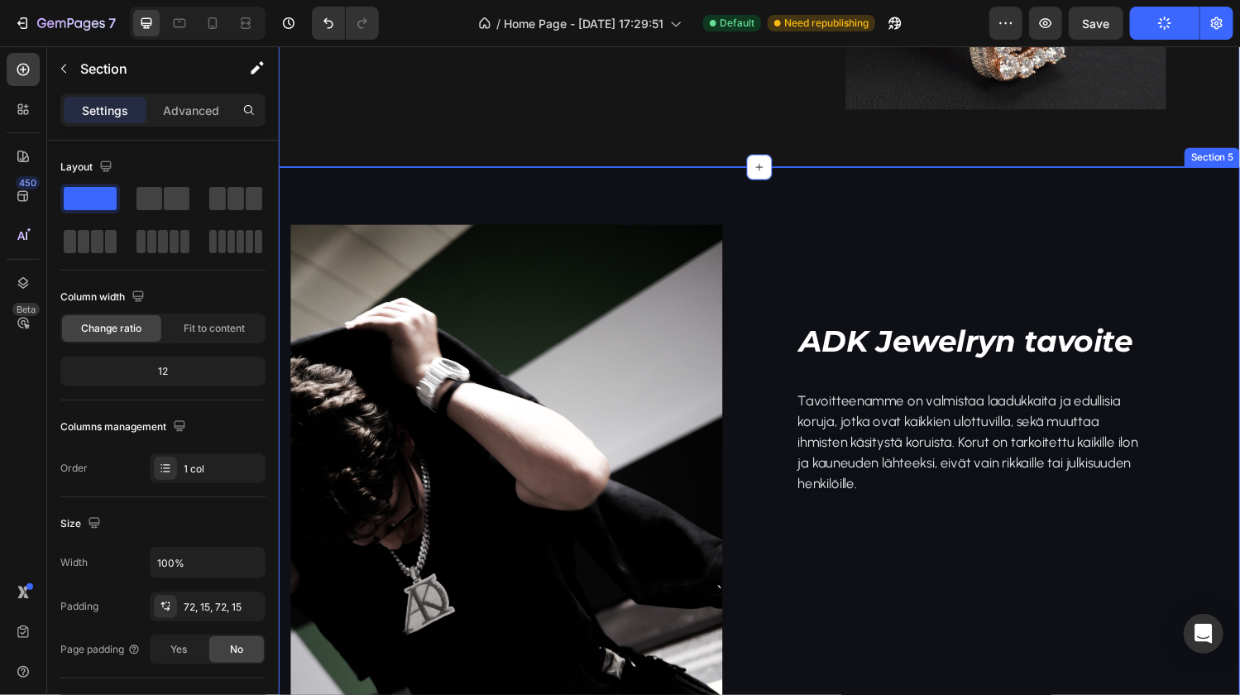
click at [394, 197] on div "Image ADK Jewelryn tavoite Heading Tavoitteenamme on valmistaa laadukkaita ja e…" at bounding box center [774, 491] width 992 height 642
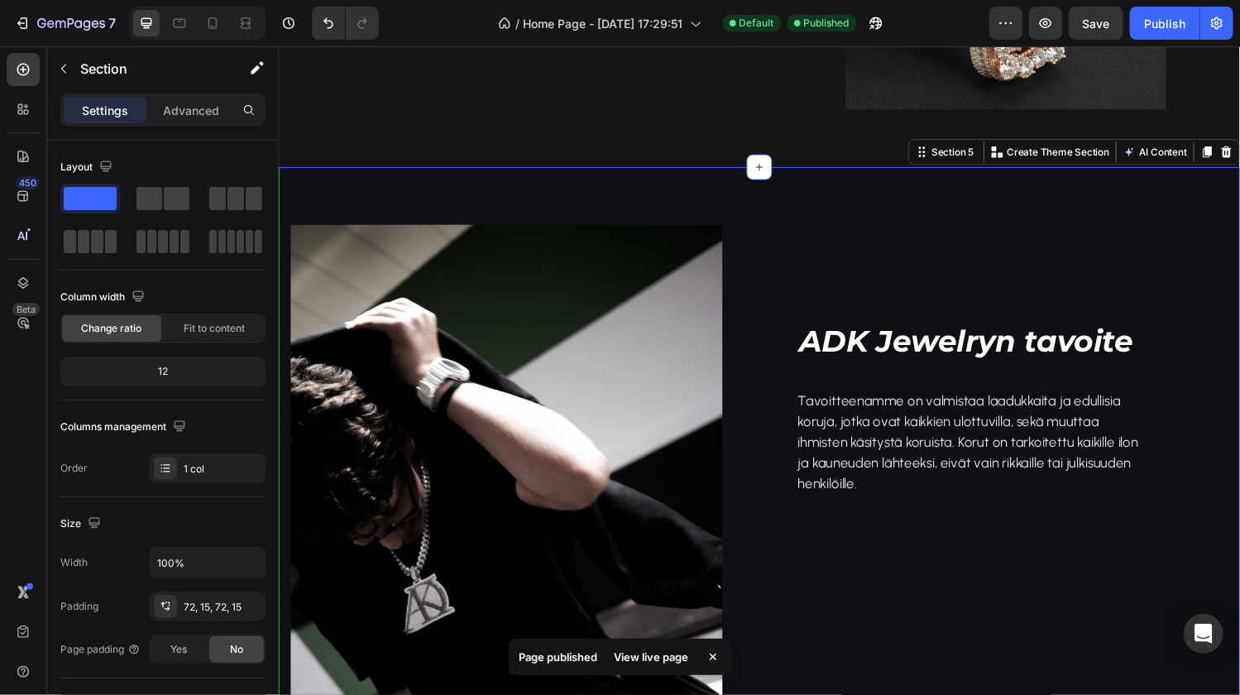
click at [340, 209] on div "Image ADK Jewelryn tavoite Heading Tavoitteenamme on valmistaa laadukkaita ja e…" at bounding box center [774, 491] width 992 height 642
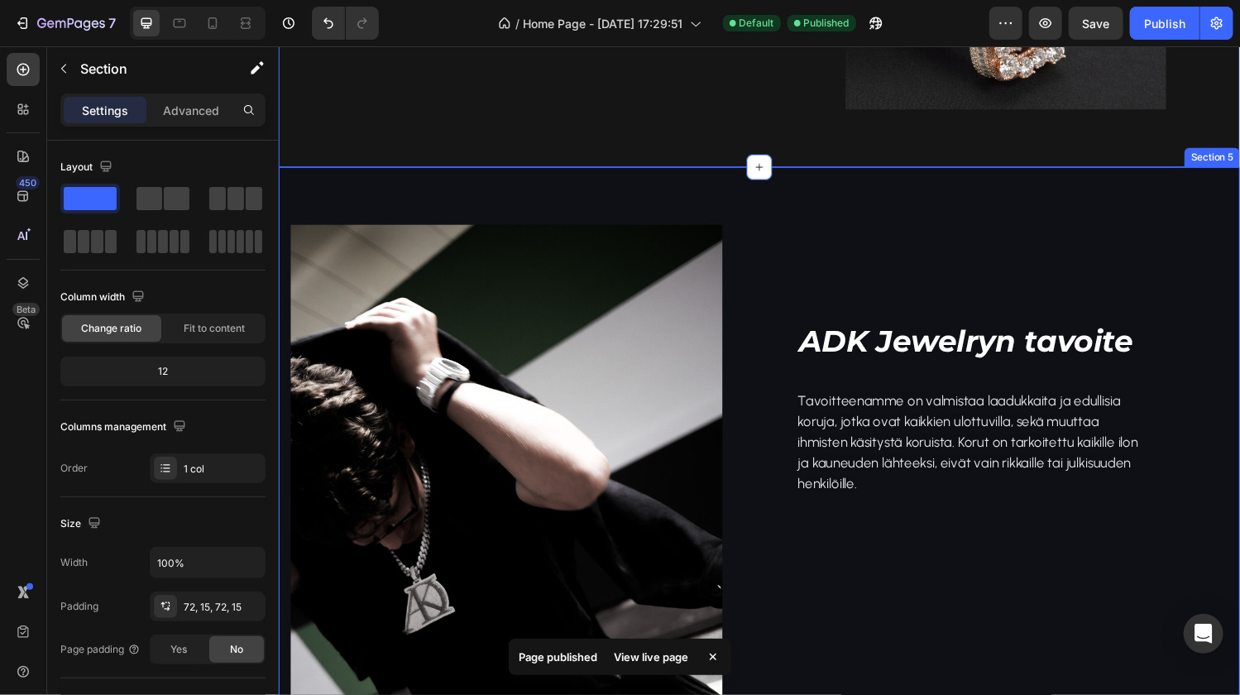
click at [349, 203] on div "Image ADK Jewelryn tavoite Heading Tavoitteenamme on valmistaa laadukkaita ja e…" at bounding box center [774, 491] width 992 height 642
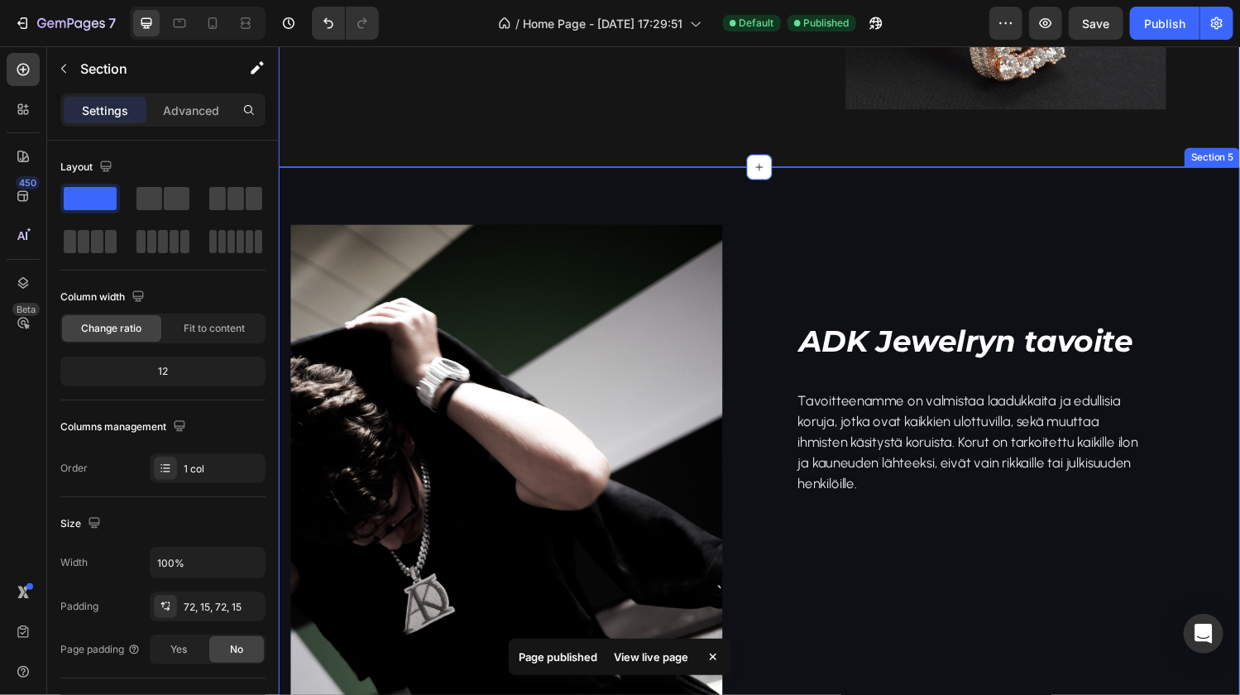
click at [349, 207] on div "Image ADK Jewelryn tavoite Heading Tavoitteenamme on valmistaa laadukkaita ja e…" at bounding box center [774, 491] width 992 height 642
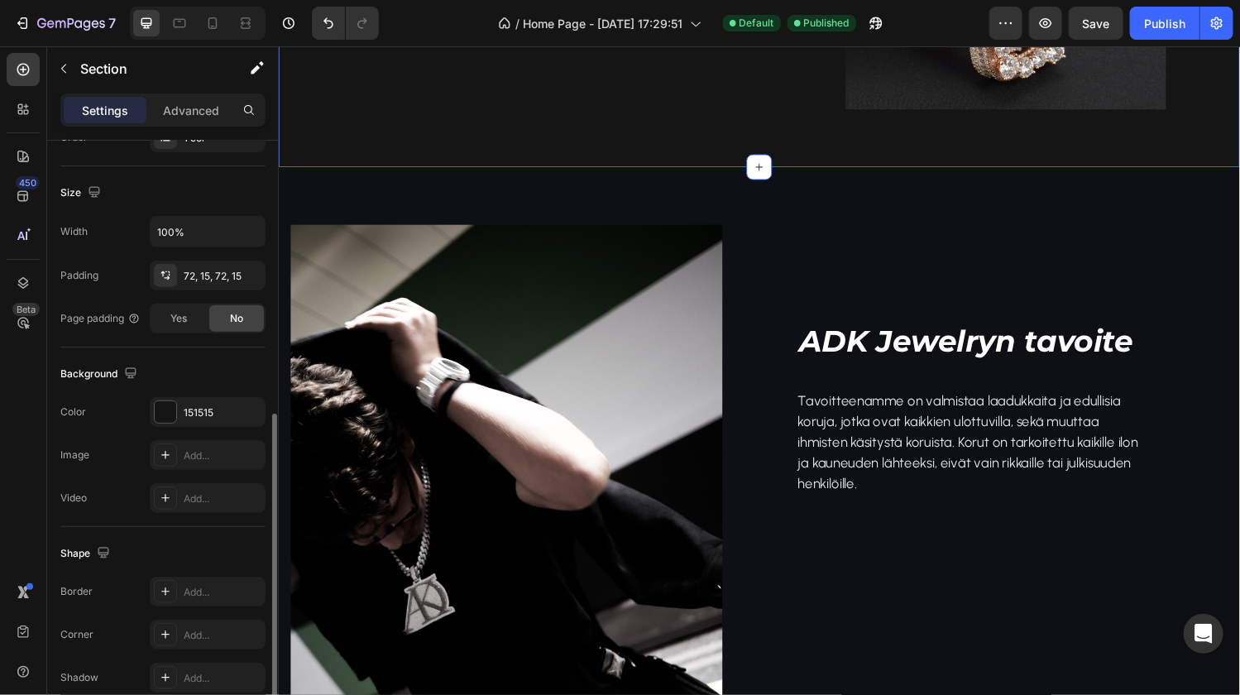
scroll to position [406, 0]
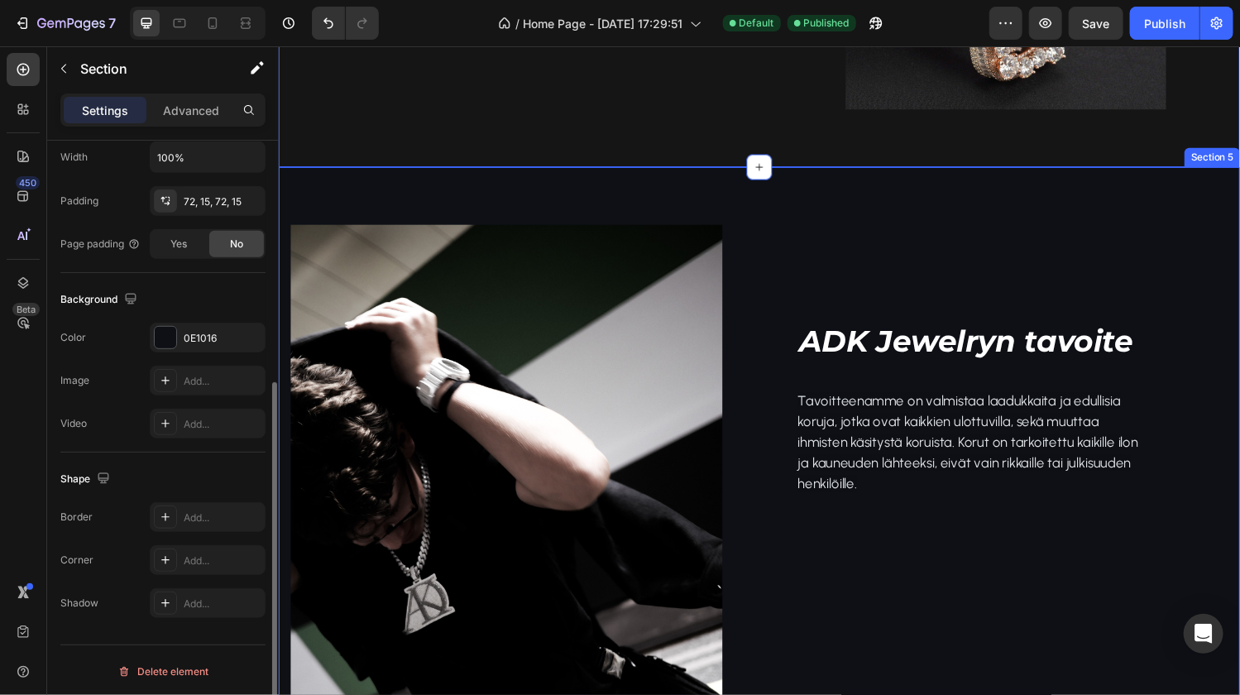
click at [349, 191] on div "Image ADK Jewelryn tavoite Heading Tavoitteenamme on valmistaa laadukkaita ja e…" at bounding box center [774, 491] width 992 height 642
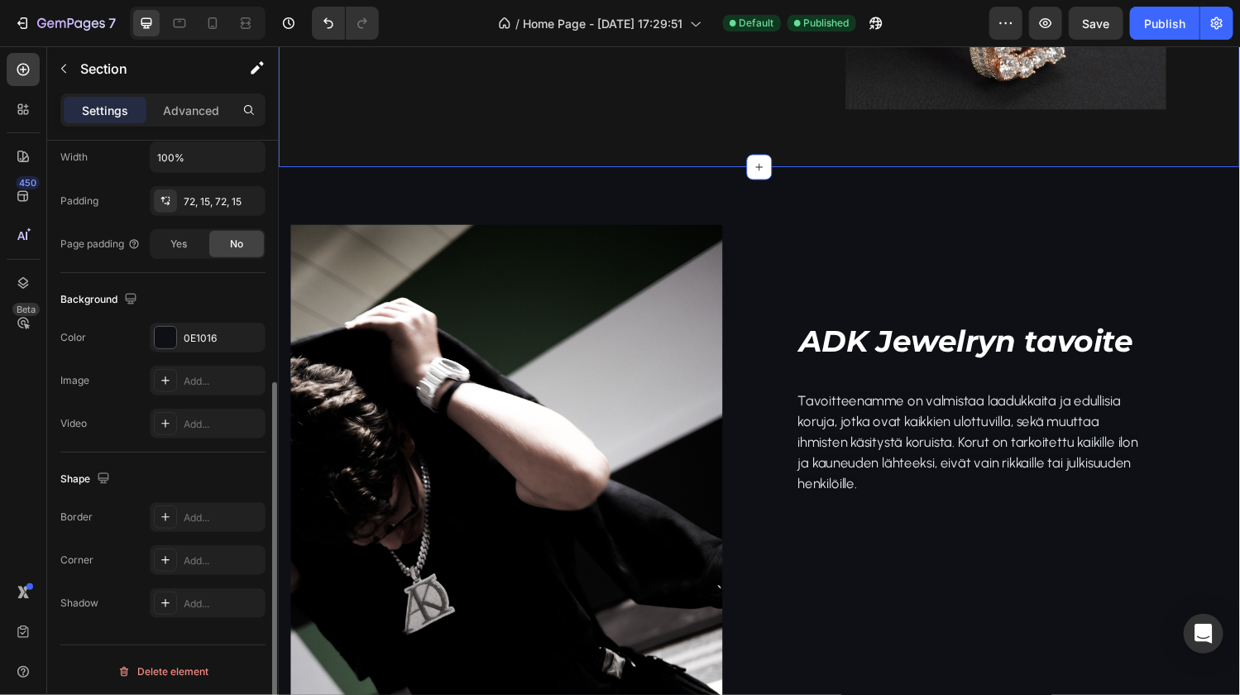
scroll to position [405, 0]
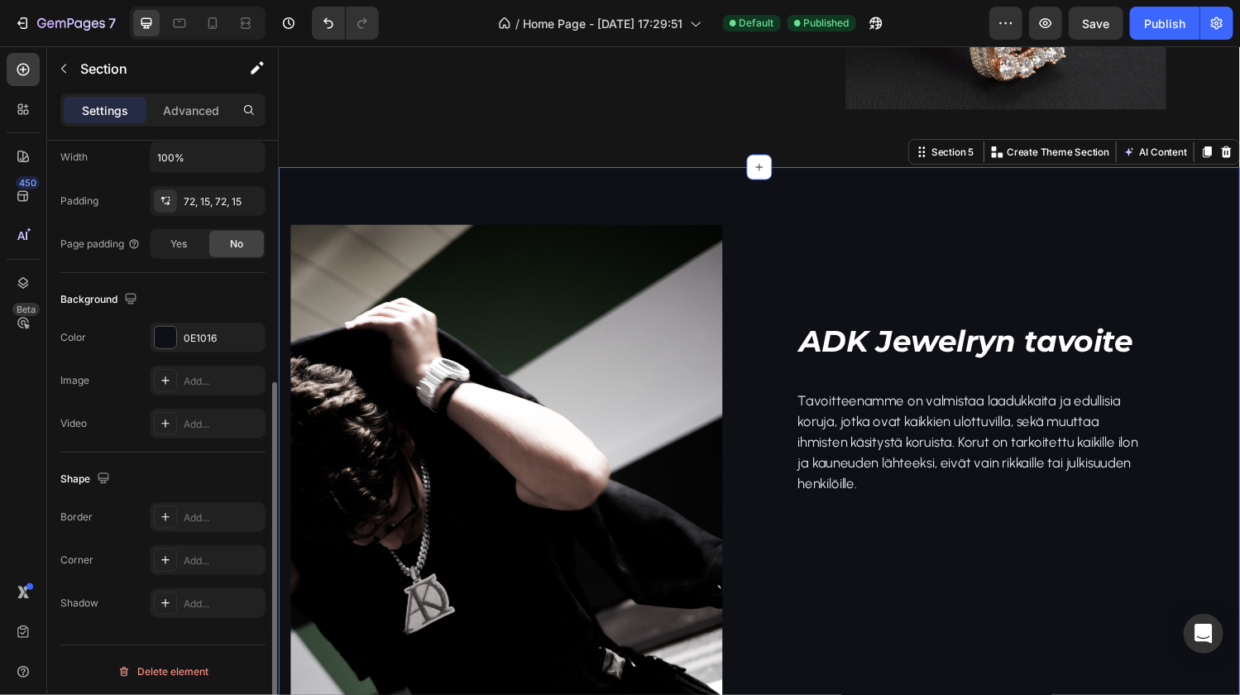
click at [333, 201] on div "Image ADK Jewelryn tavoite Heading Tavoitteenamme on valmistaa laadukkaita ja e…" at bounding box center [774, 491] width 992 height 642
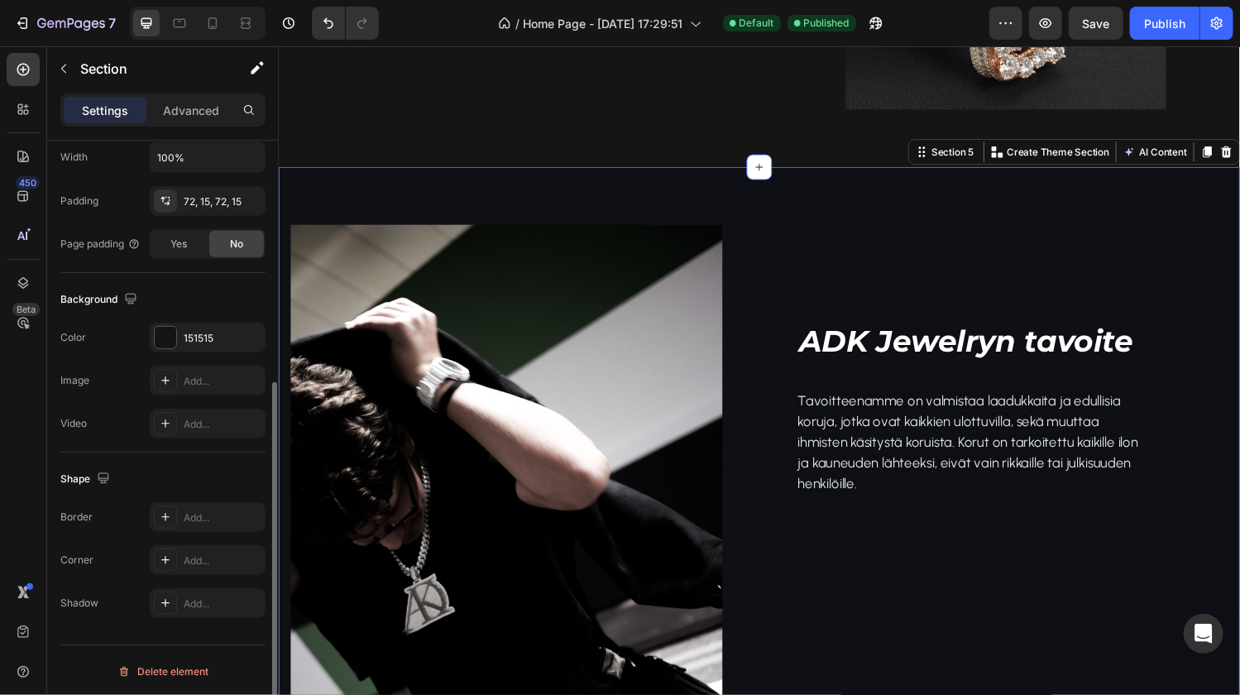
click at [331, 215] on div "Image ADK Jewelryn tavoite Heading Tavoitteenamme on valmistaa laadukkaita ja e…" at bounding box center [774, 491] width 992 height 642
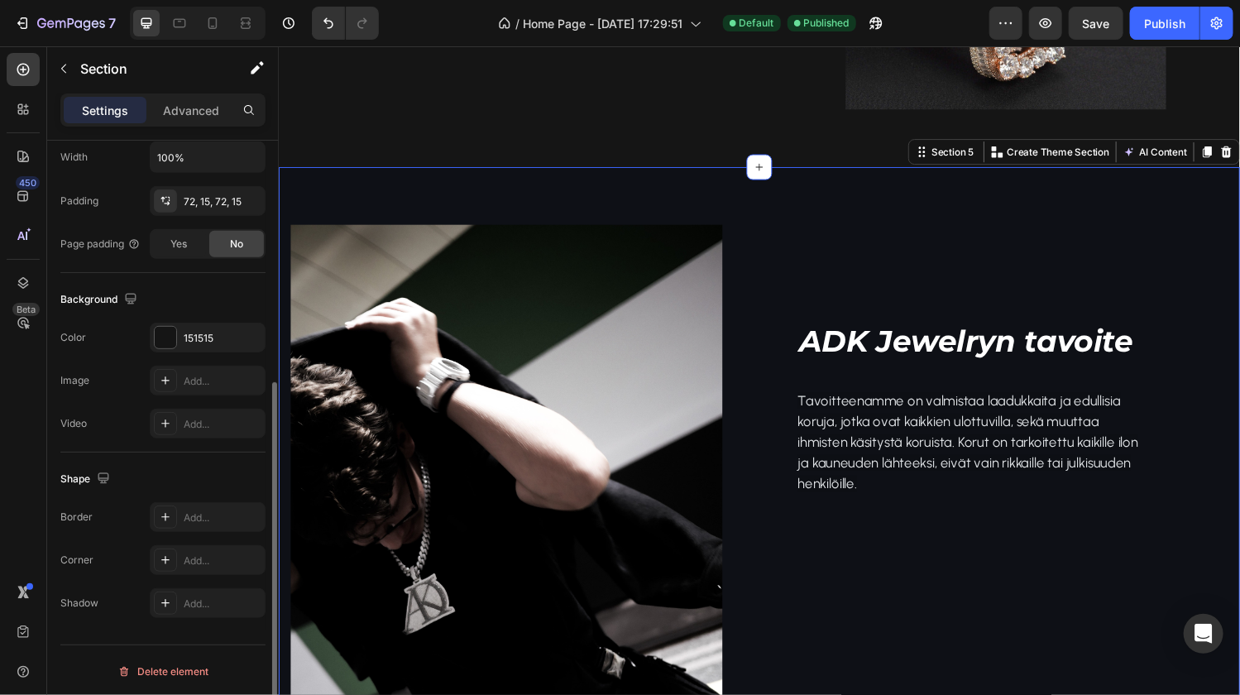
click at [333, 206] on div "Image ADK Jewelryn tavoite Heading Tavoitteenamme on valmistaa laadukkaita ja e…" at bounding box center [774, 491] width 992 height 642
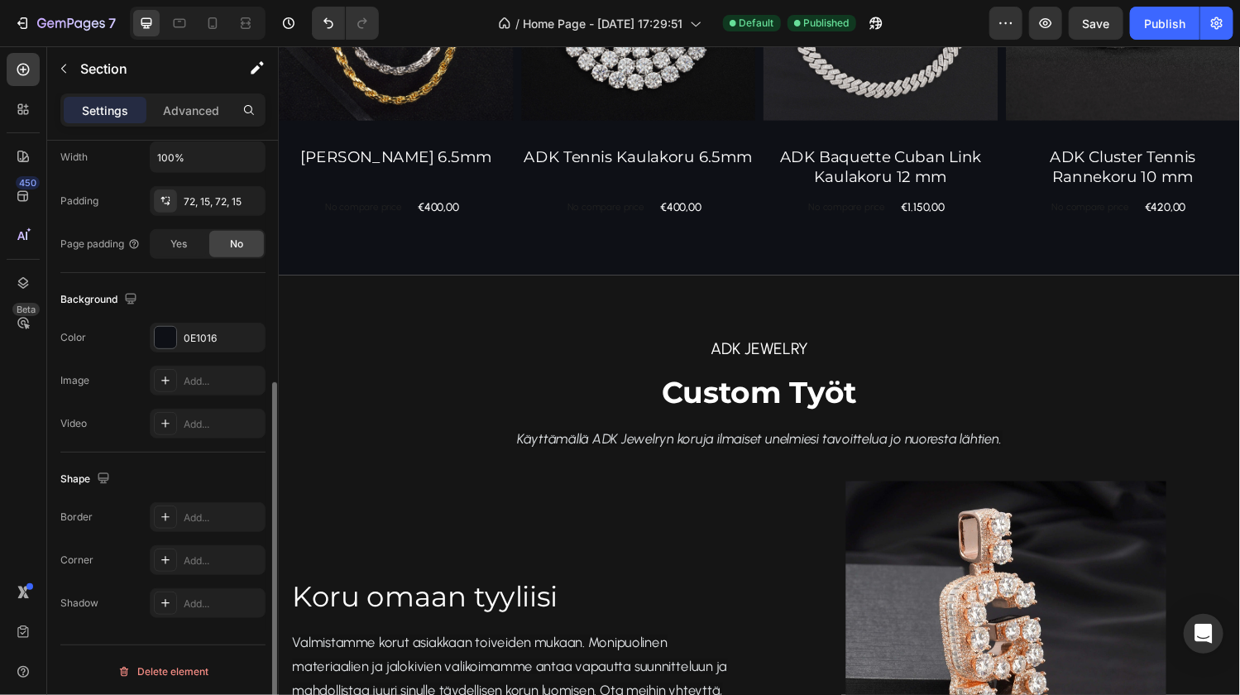
scroll to position [1275, 0]
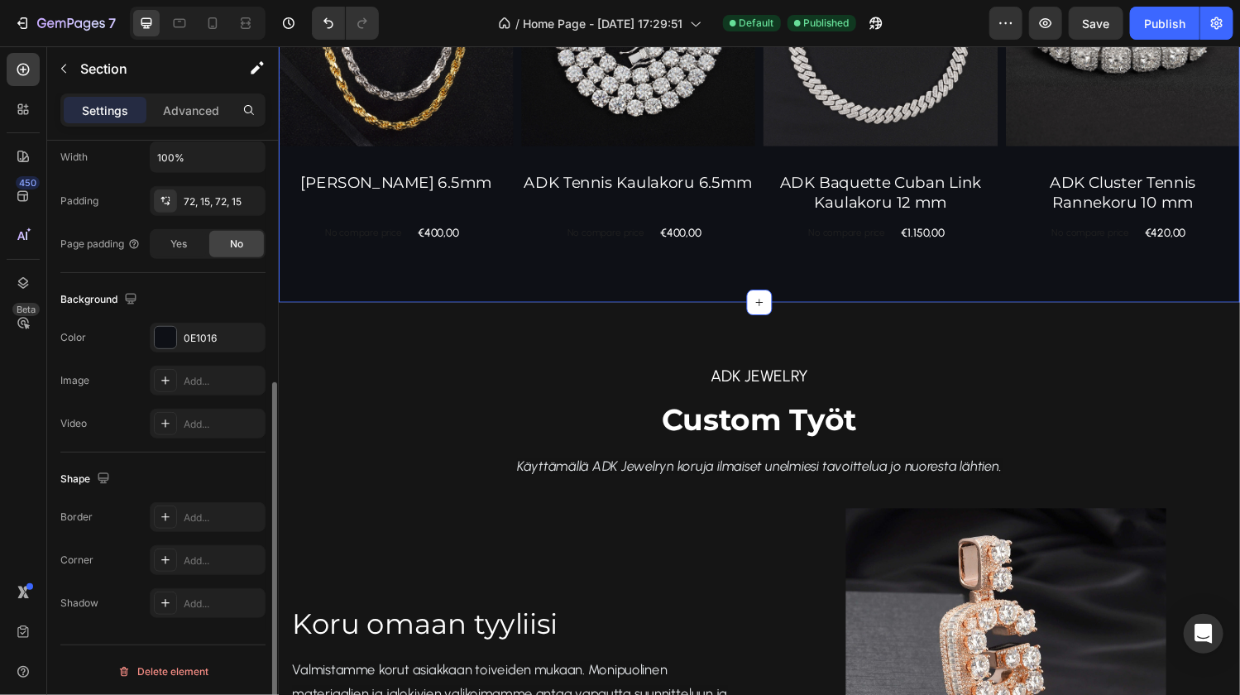
click at [327, 281] on div "Suosituimmat tuotteet Heading (P) Images Cordell Kaulakoru 6.5mm (P) Title No c…" at bounding box center [774, 46] width 992 height 527
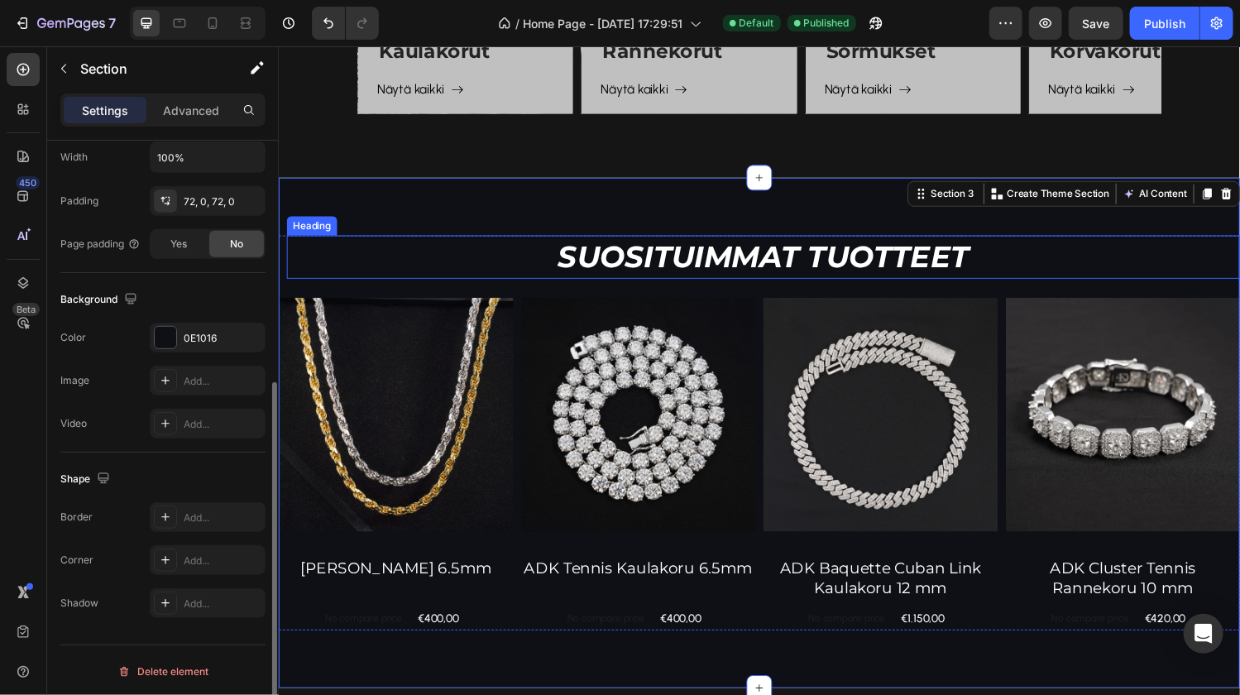
scroll to position [709, 0]
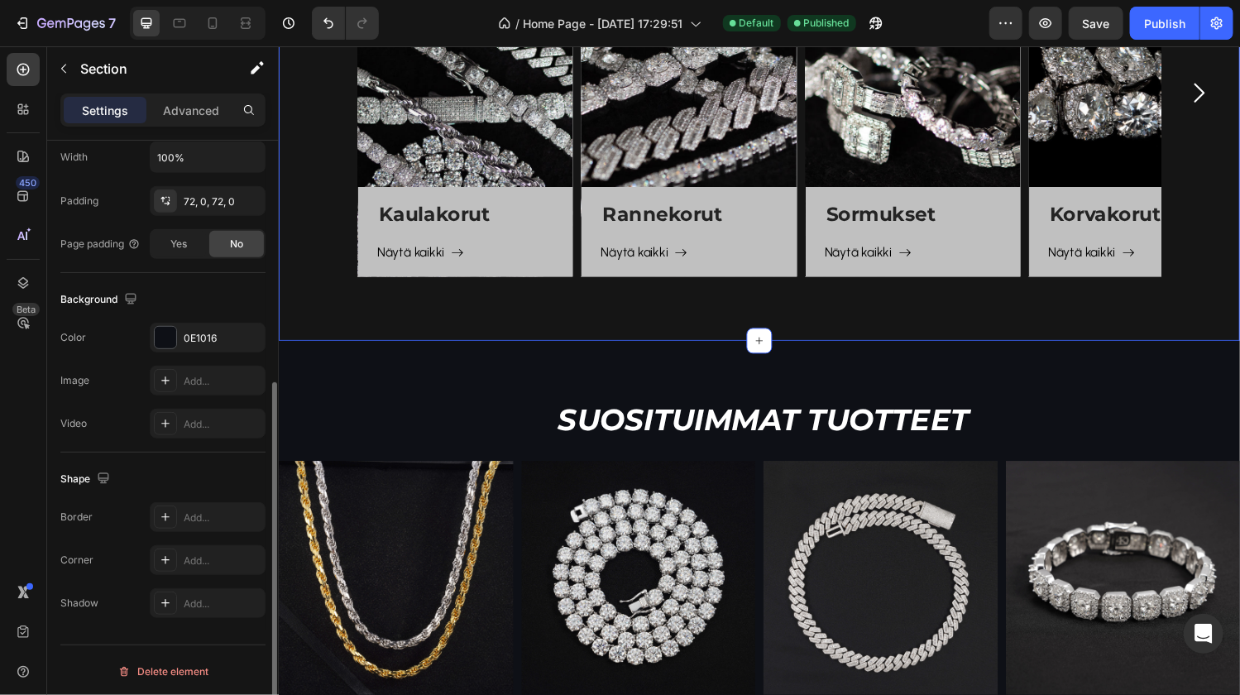
click at [322, 322] on div "Kaulakorut Heading Näytä kaikki Button Row Hero Banner Rannekorut Heading Näytä…" at bounding box center [774, 94] width 992 height 512
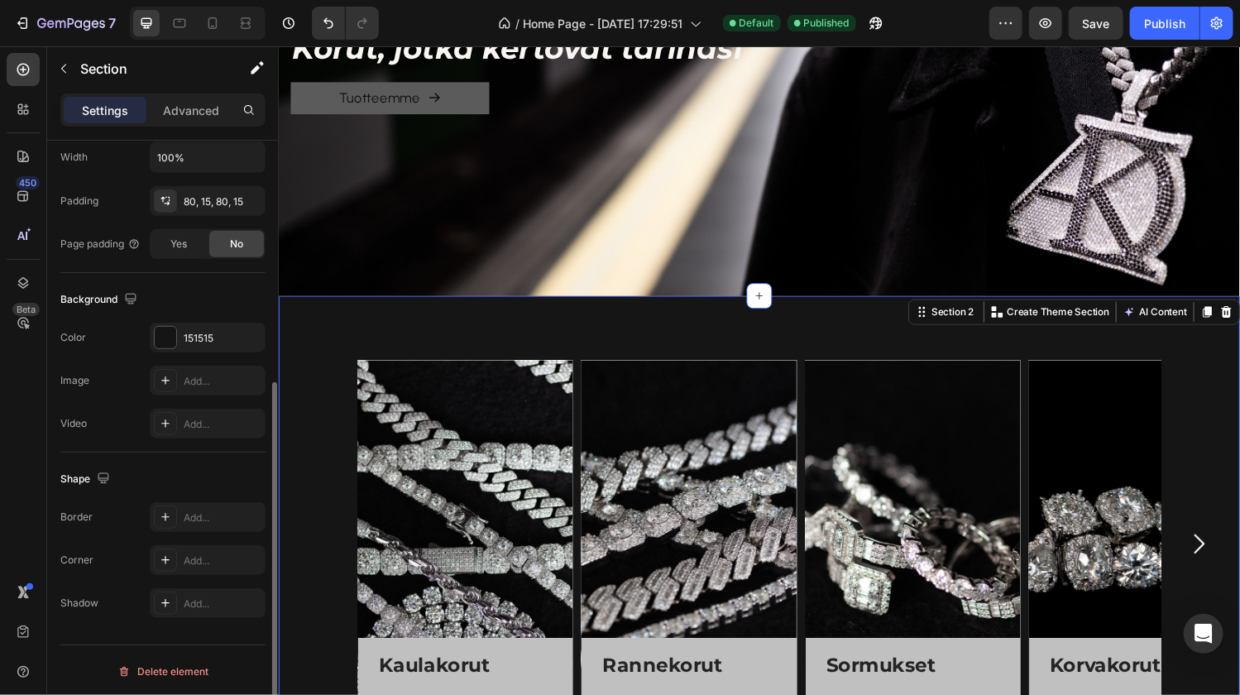
scroll to position [141, 0]
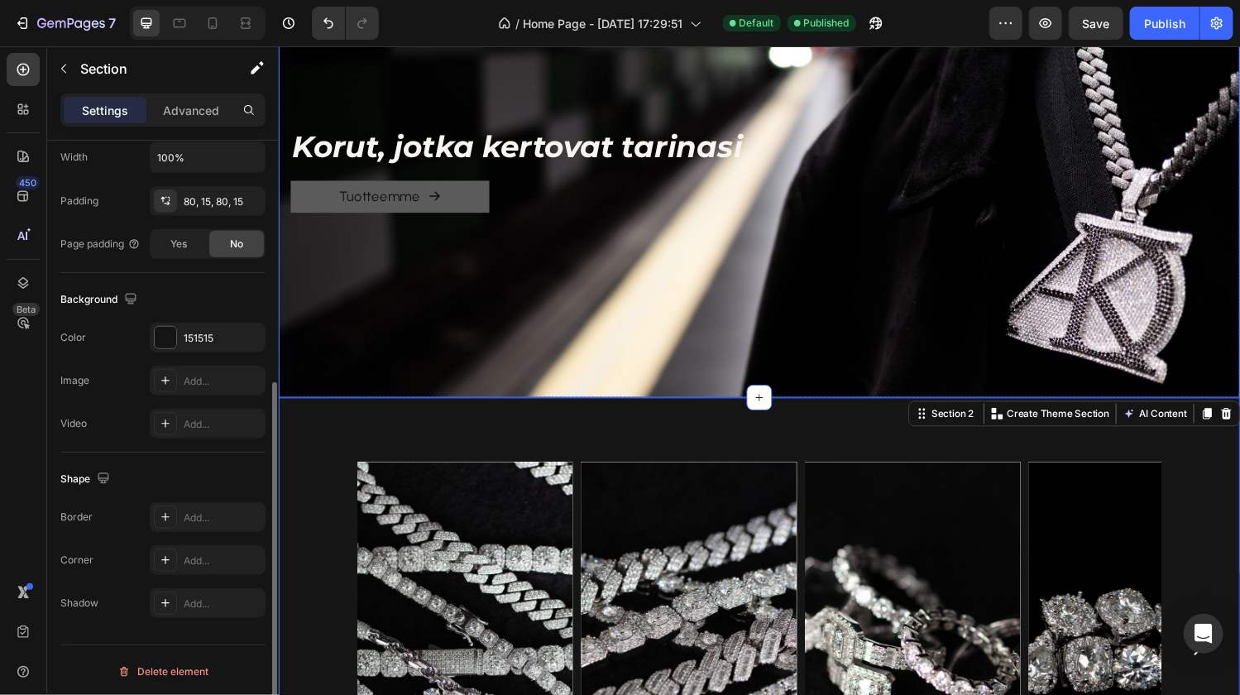
click at [322, 319] on div "Background Image" at bounding box center [774, 173] width 992 height 471
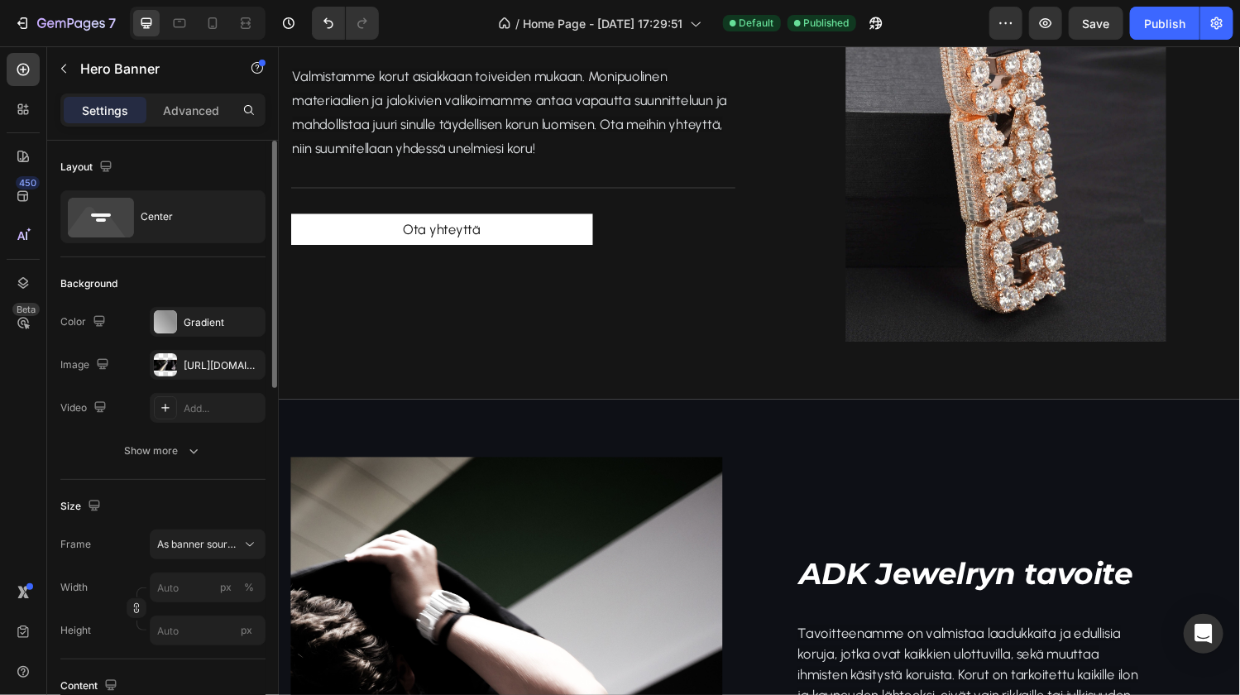
scroll to position [1890, 0]
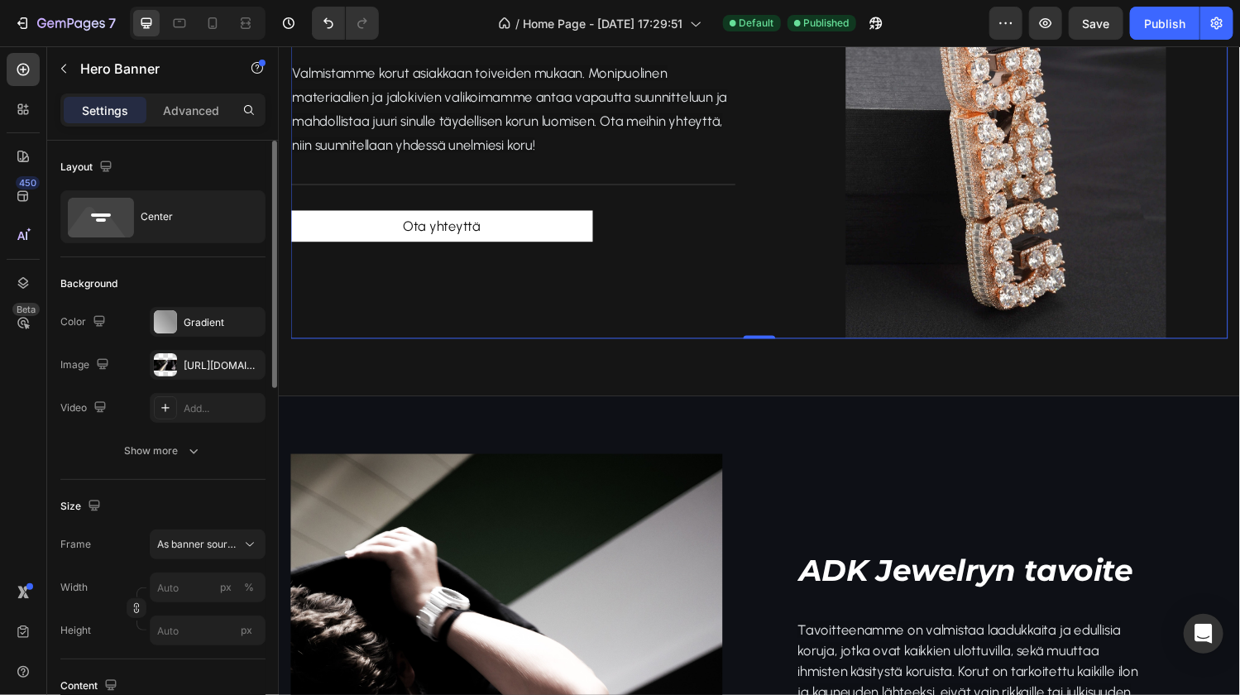
click at [342, 324] on div "Koru omaan tyyliisi Heading Valmistamme korut asiakkaan toiveiden mukaan. Monip…" at bounding box center [519, 127] width 459 height 441
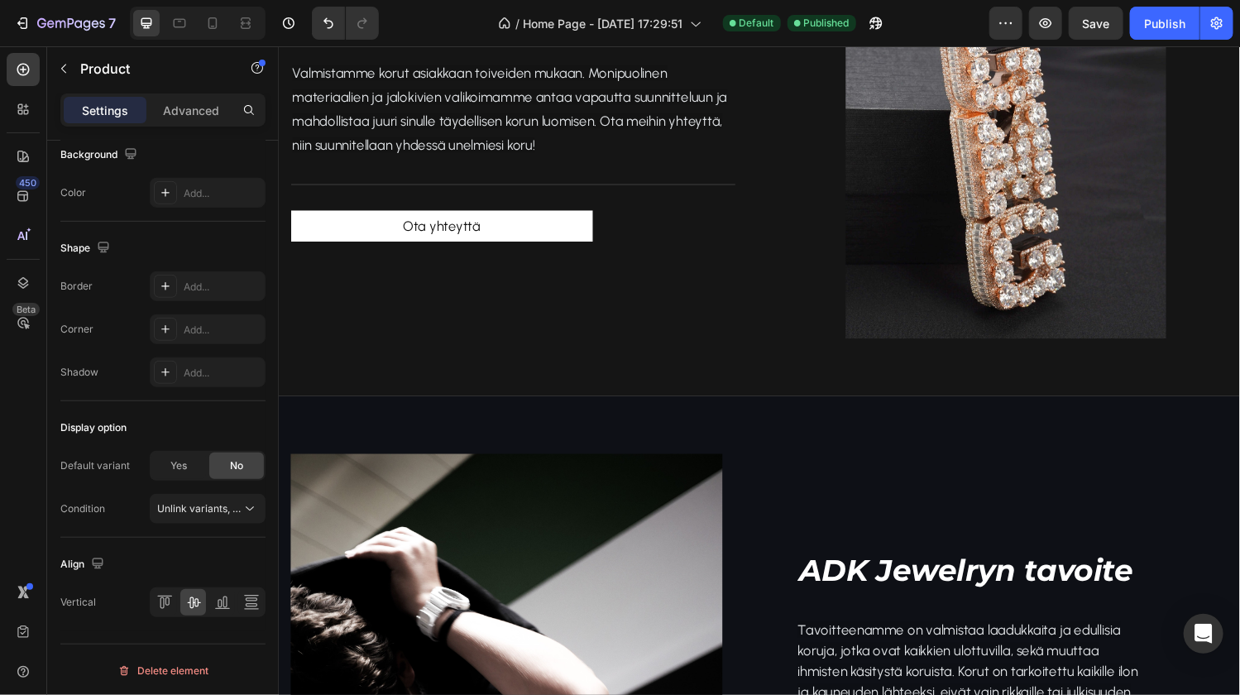
scroll to position [2220, 0]
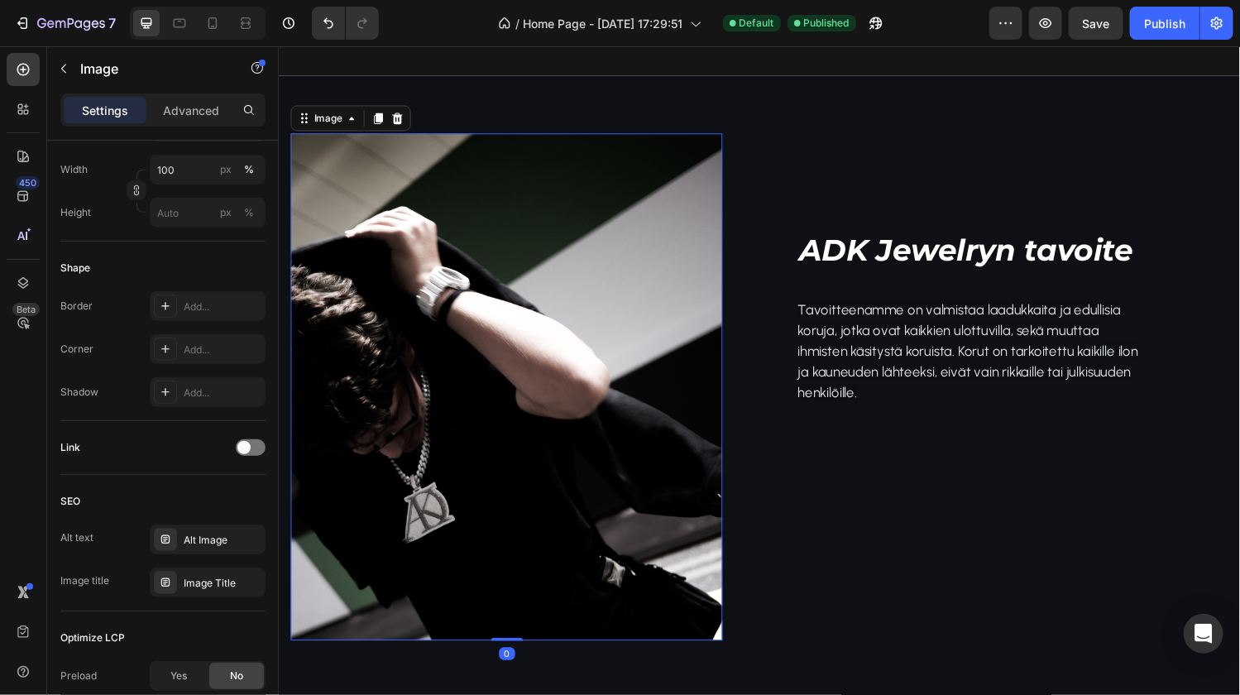
click at [533, 386] on img at bounding box center [513, 397] width 446 height 523
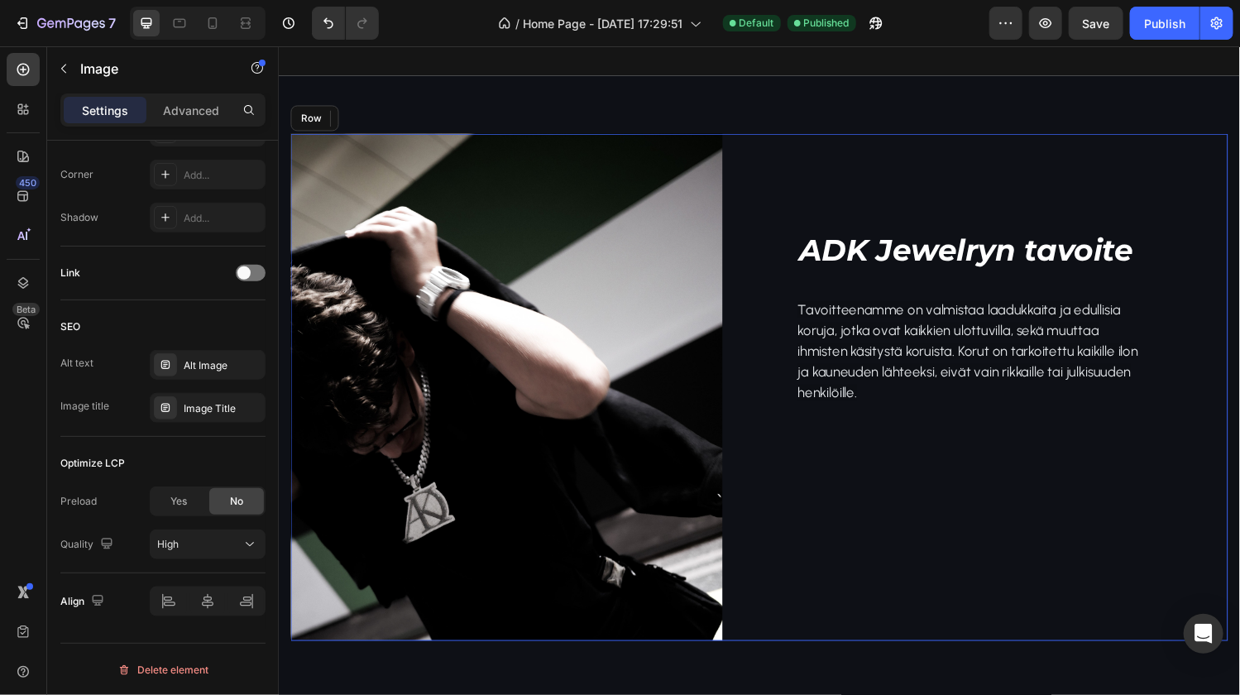
scroll to position [0, 0]
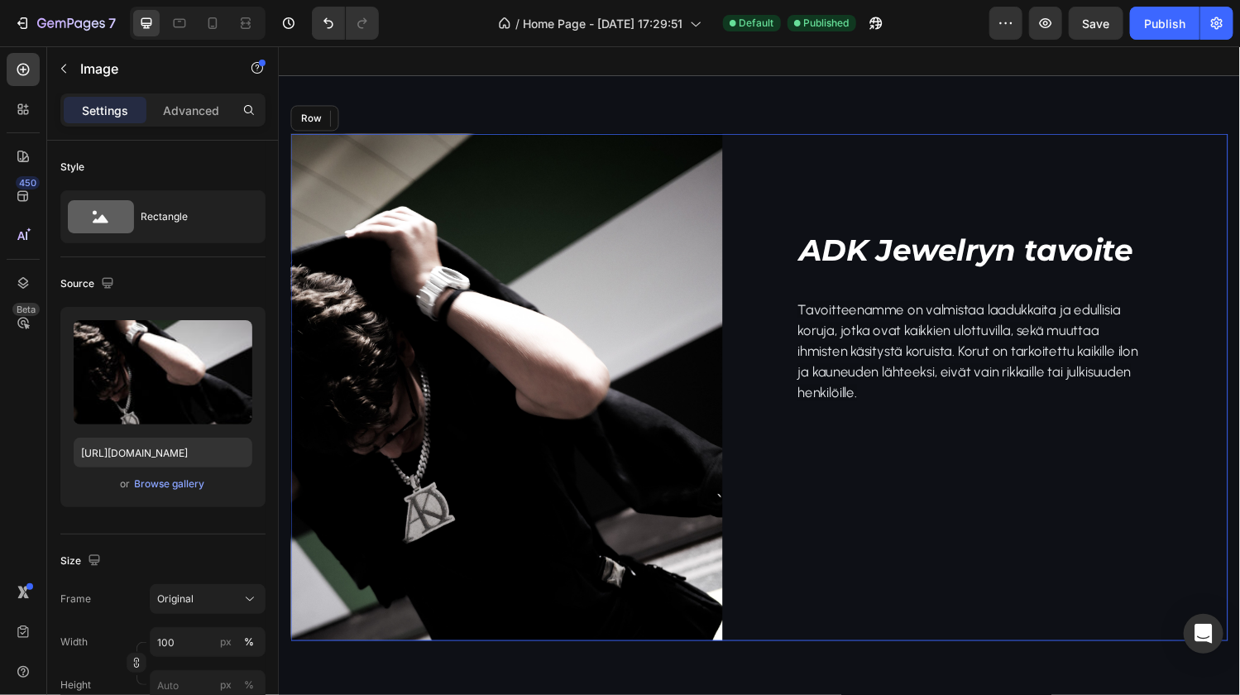
click at [939, 201] on div "ADK Jewelryn tavoite Heading Tavoitteenamme on valmistaa laadukkaita ja edullis…" at bounding box center [1035, 397] width 446 height 523
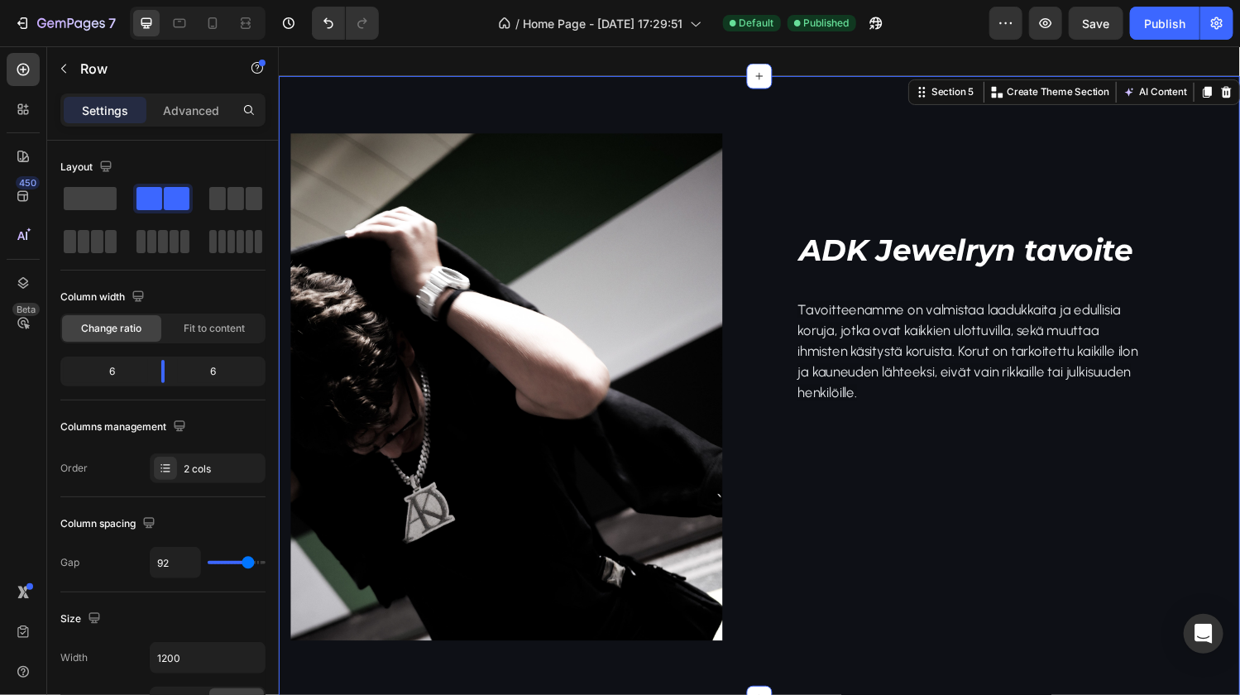
click at [807, 108] on div "Image ADK Jewelryn tavoite Heading Tavoitteenamme on valmistaa laadukkaita ja e…" at bounding box center [774, 397] width 992 height 642
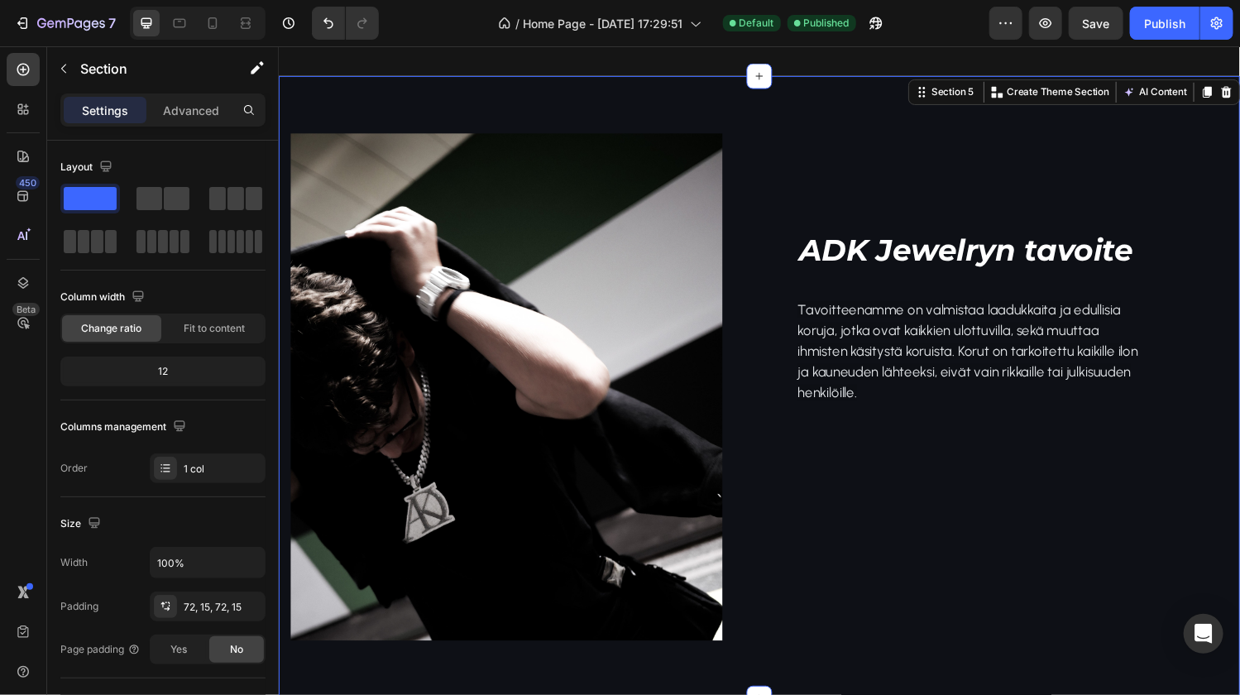
click at [807, 108] on div "Image ADK Jewelryn tavoite Heading Tavoitteenamme on valmistaa laadukkaita ja e…" at bounding box center [774, 397] width 992 height 642
click at [182, 105] on p "Advanced" at bounding box center [191, 110] width 56 height 17
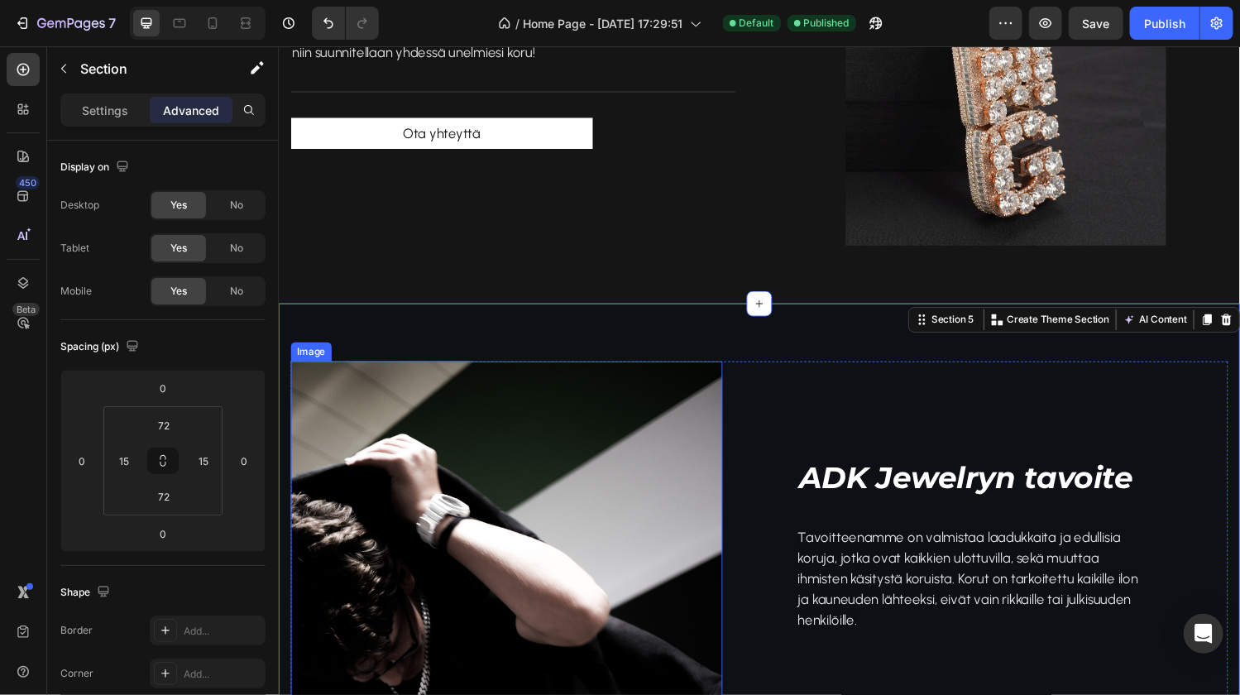
scroll to position [1985, 0]
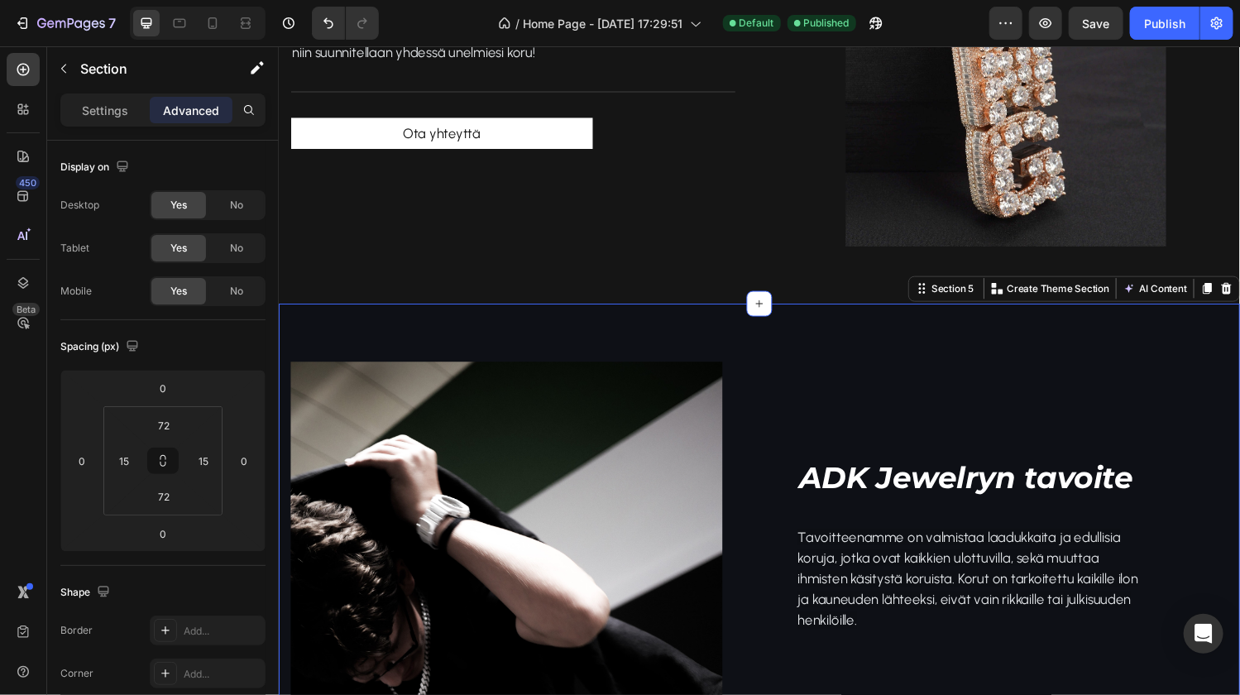
click at [371, 356] on div "Image ADK Jewelryn tavoite Heading Tavoitteenamme on valmistaa laadukkaita ja e…" at bounding box center [774, 633] width 992 height 642
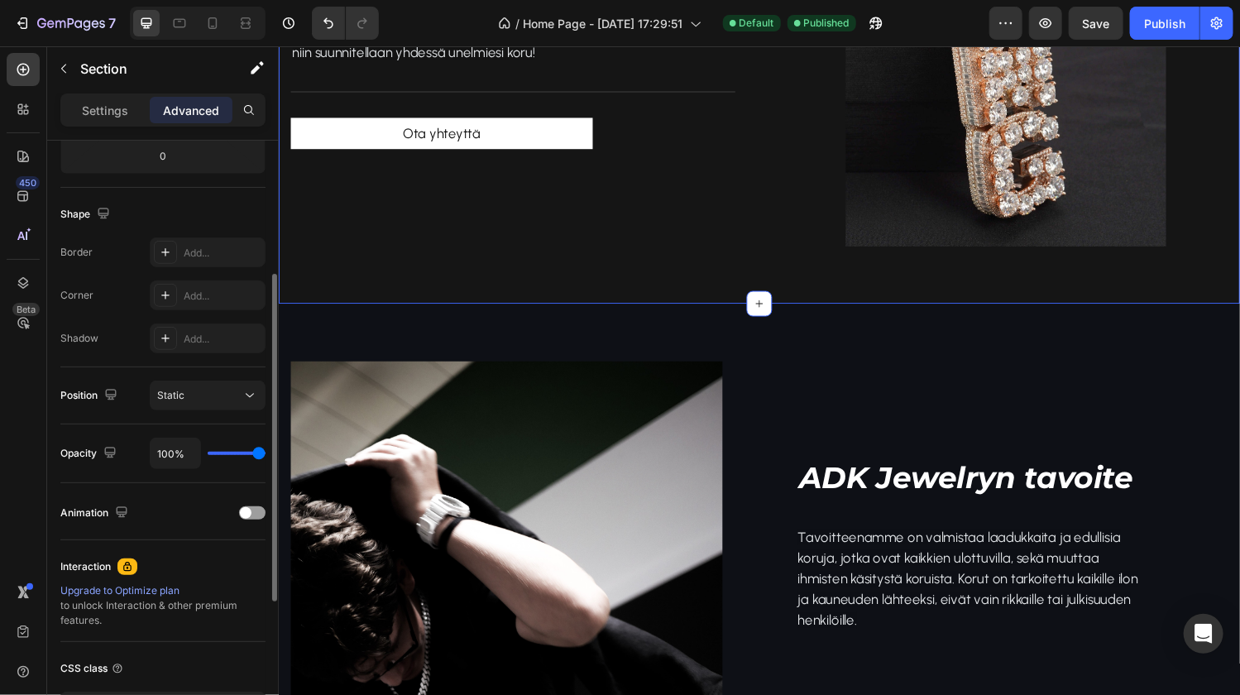
scroll to position [425, 0]
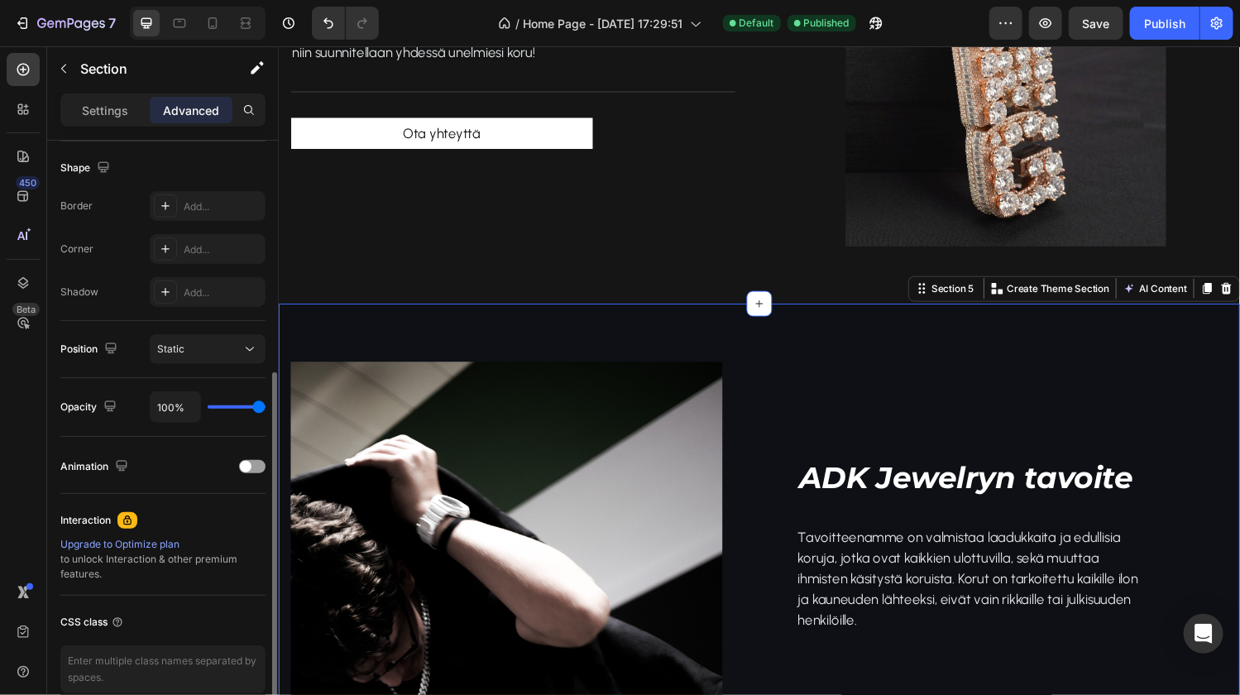
click at [329, 347] on div "Image ADK Jewelryn tavoite Heading Tavoitteenamme on valmistaa laadukkaita ja e…" at bounding box center [774, 633] width 992 height 642
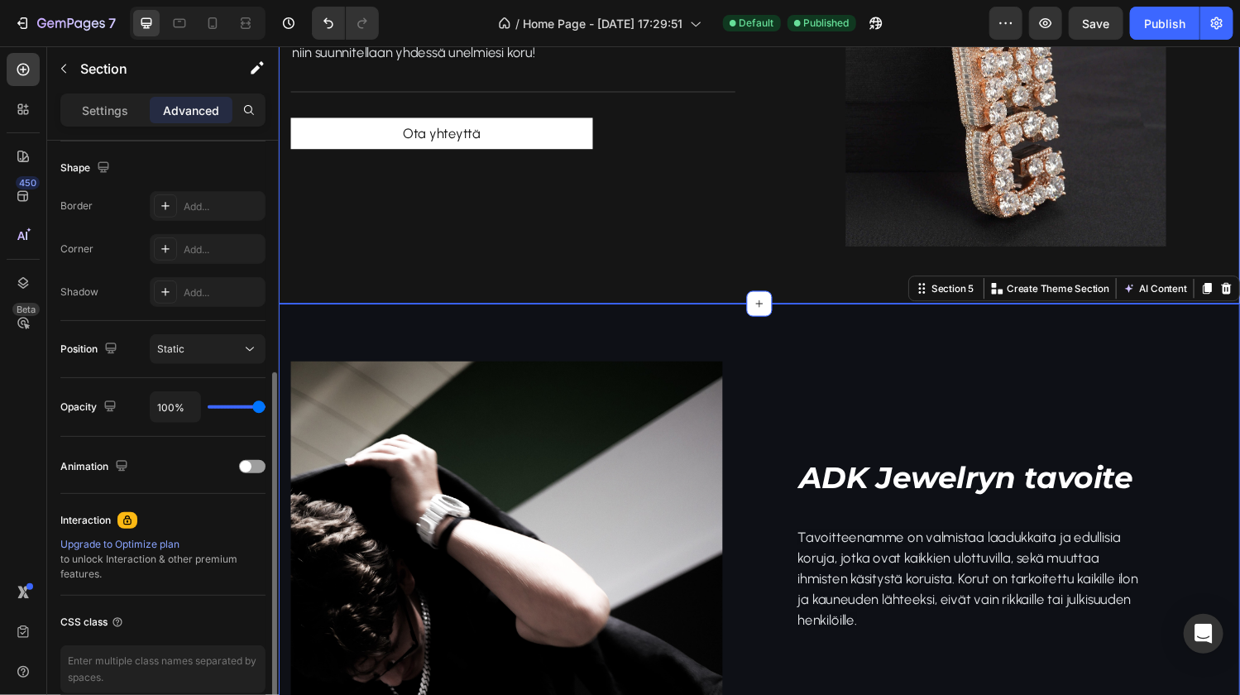
scroll to position [423, 0]
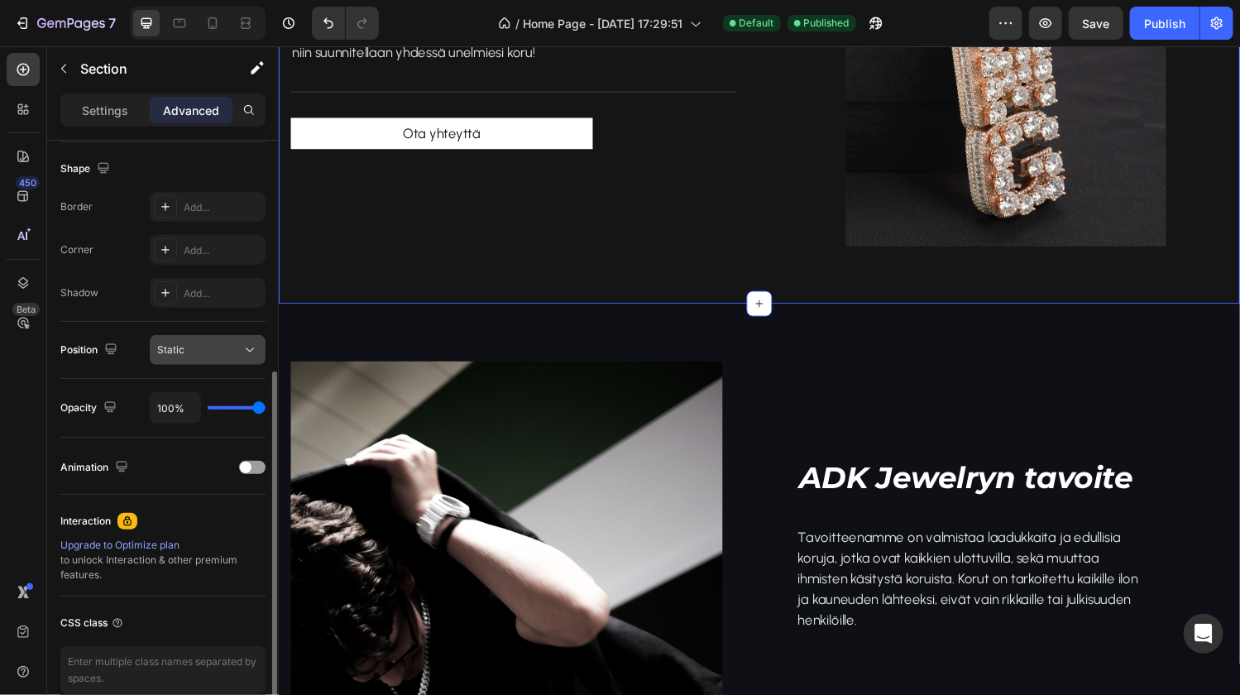
scroll to position [500, 0]
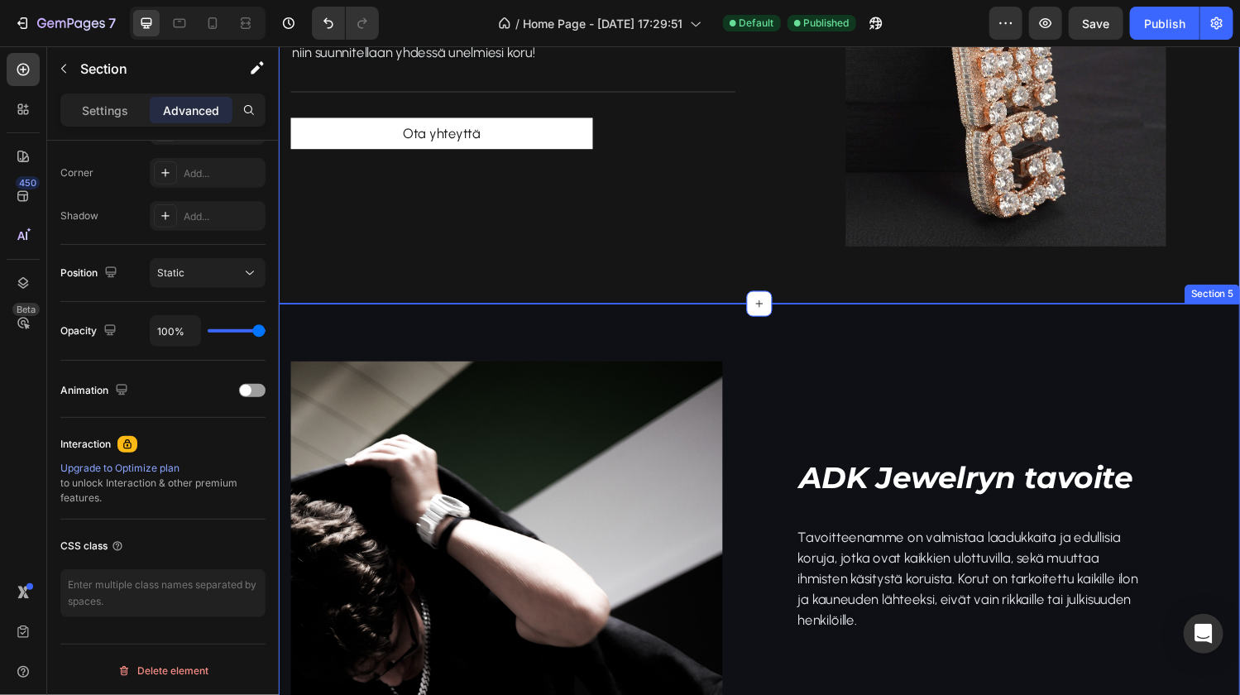
click at [333, 347] on div "Image ADK Jewelryn tavoite Heading Tavoitteenamme on valmistaa laadukkaita ja e…" at bounding box center [774, 633] width 992 height 642
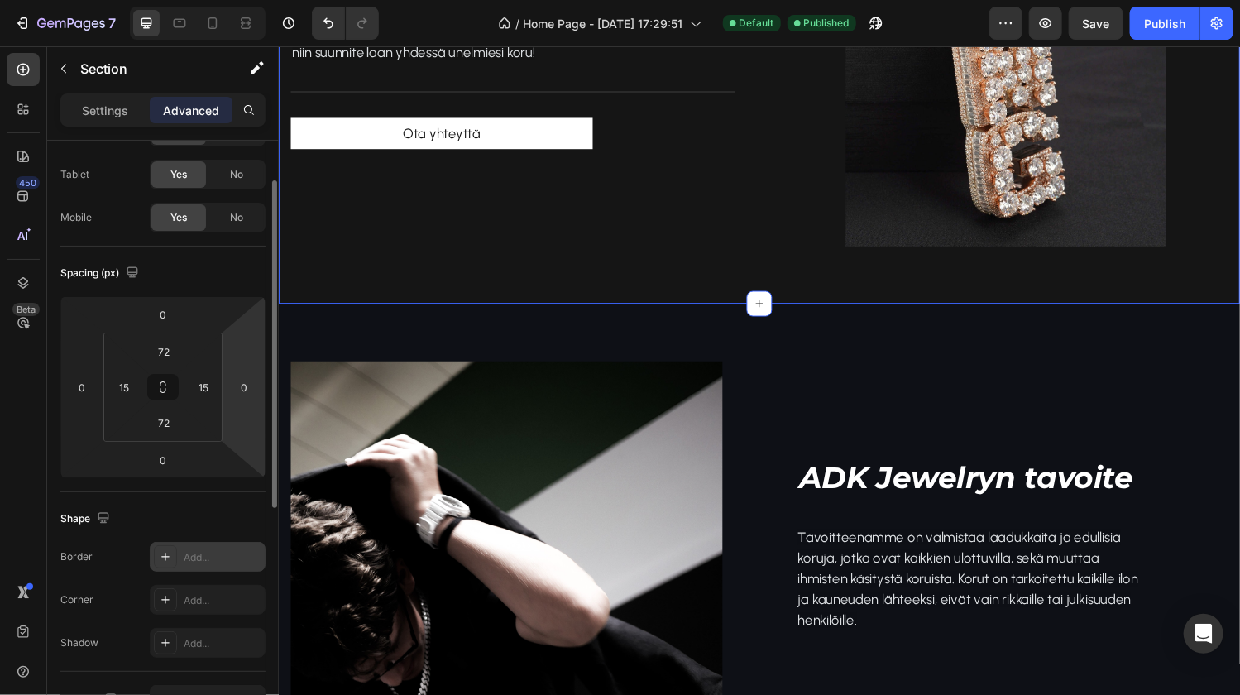
scroll to position [0, 0]
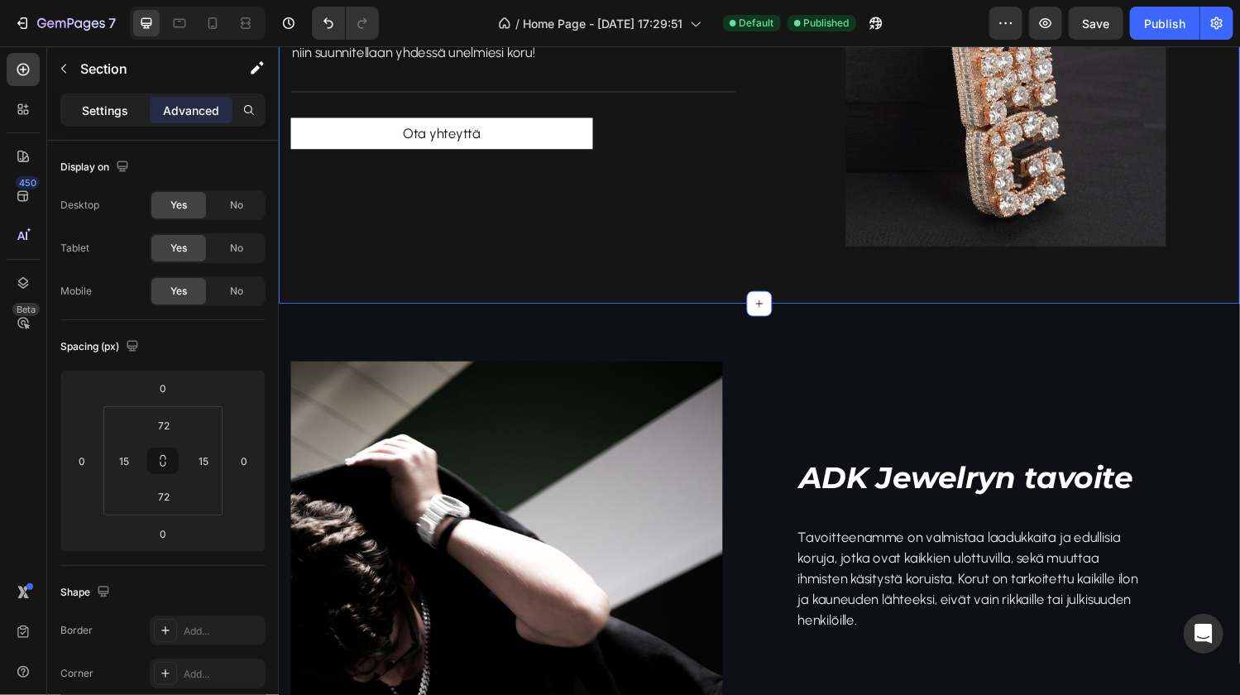
click at [103, 114] on p "Settings" at bounding box center [105, 110] width 46 height 17
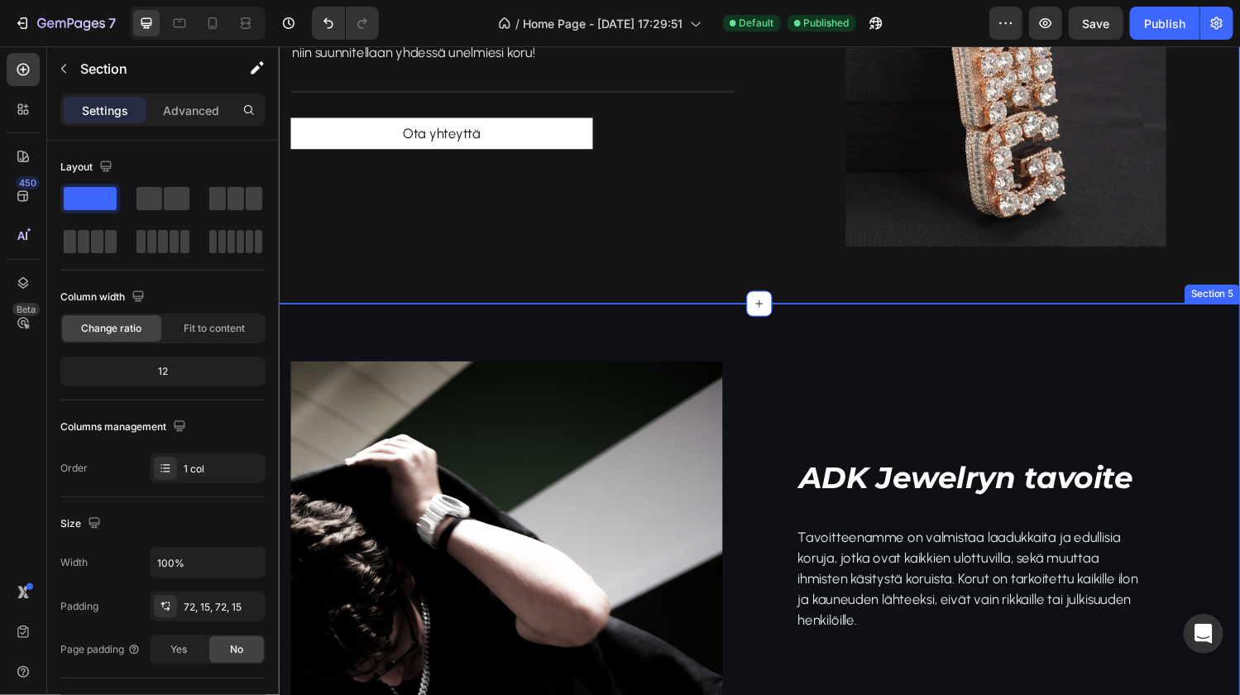
click at [308, 341] on div "Image ADK Jewelryn tavoite Heading Tavoitteenamme on valmistaa laadukkaita ja e…" at bounding box center [774, 633] width 992 height 642
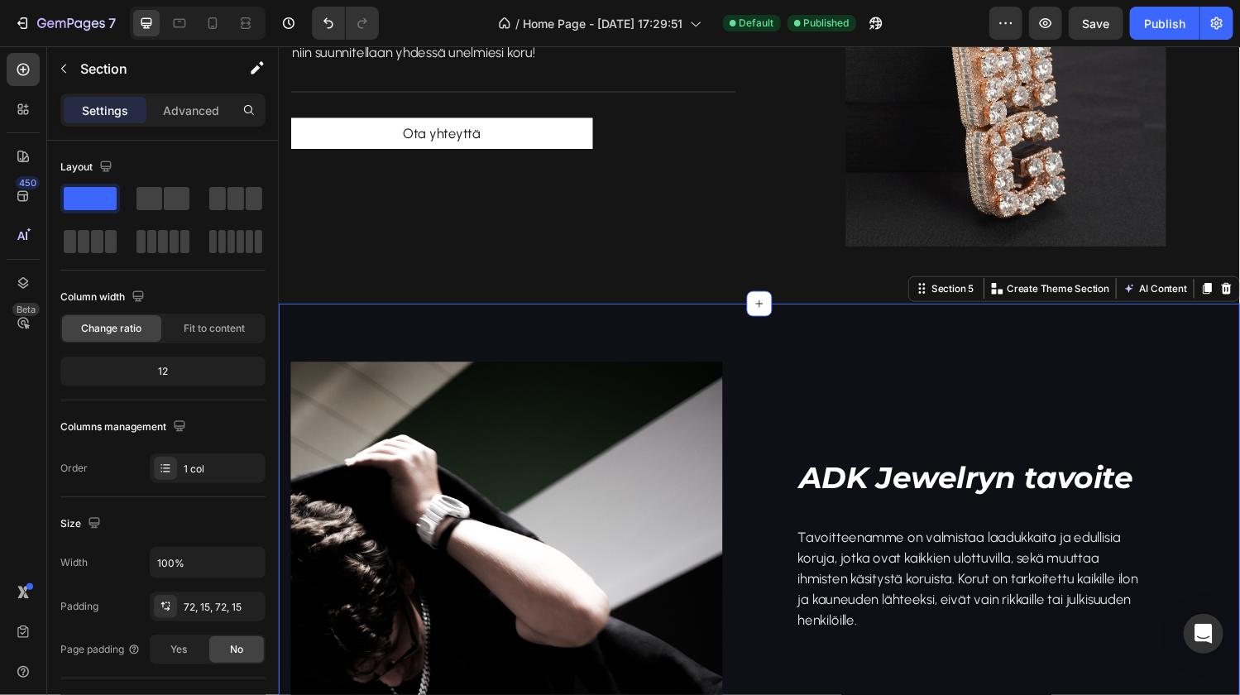
click at [310, 342] on div "Image ADK Jewelryn tavoite Heading Tavoitteenamme on valmistaa laadukkaita ja e…" at bounding box center [774, 633] width 992 height 642
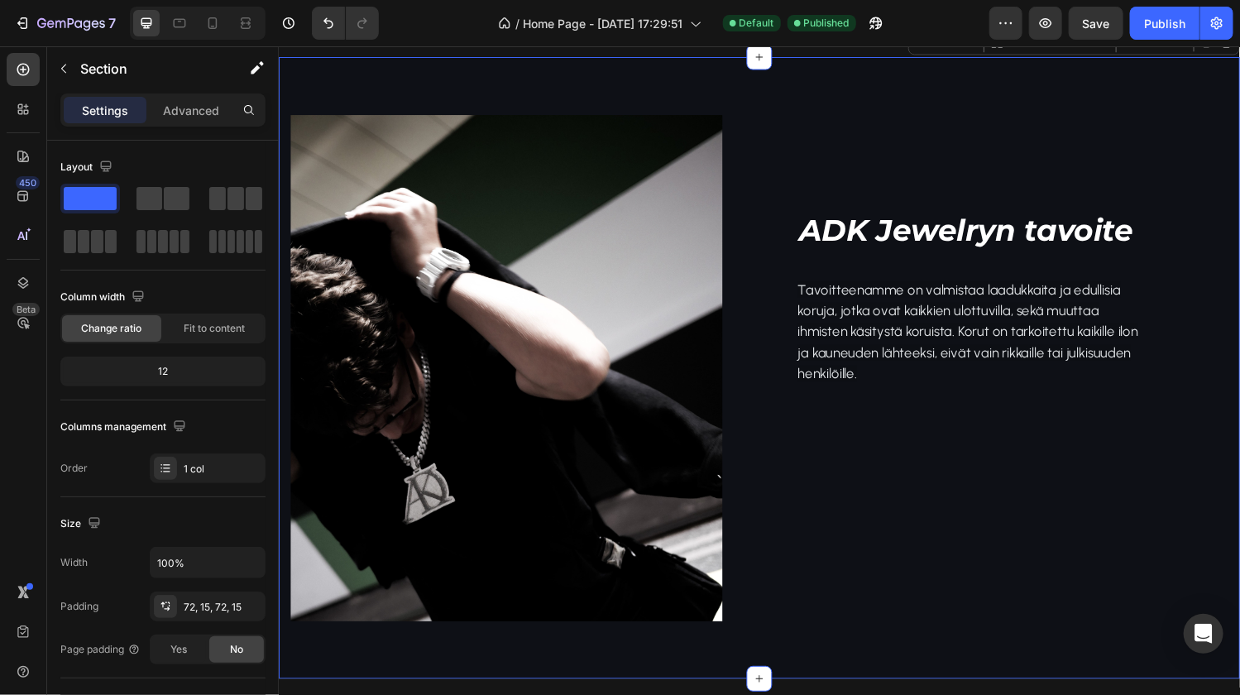
scroll to position [2315, 0]
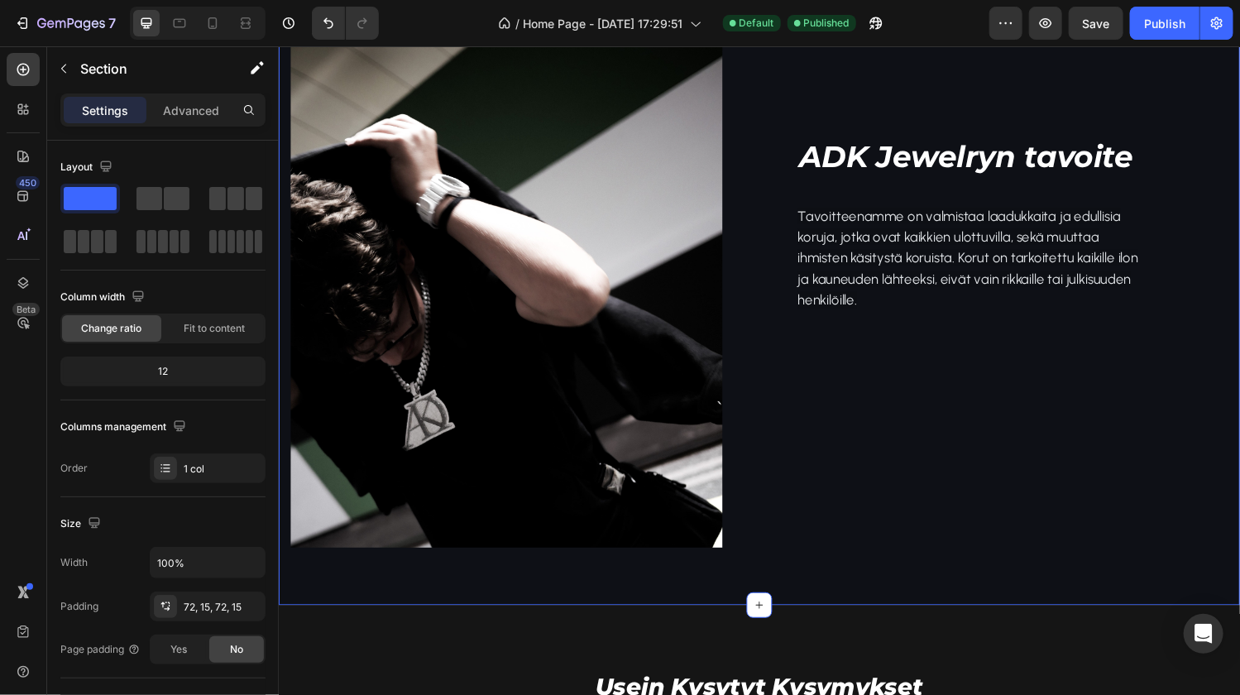
click at [907, 599] on div "Image ADK Jewelryn tavoite Heading Tavoitteenamme on valmistaa laadukkaita ja e…" at bounding box center [774, 302] width 992 height 642
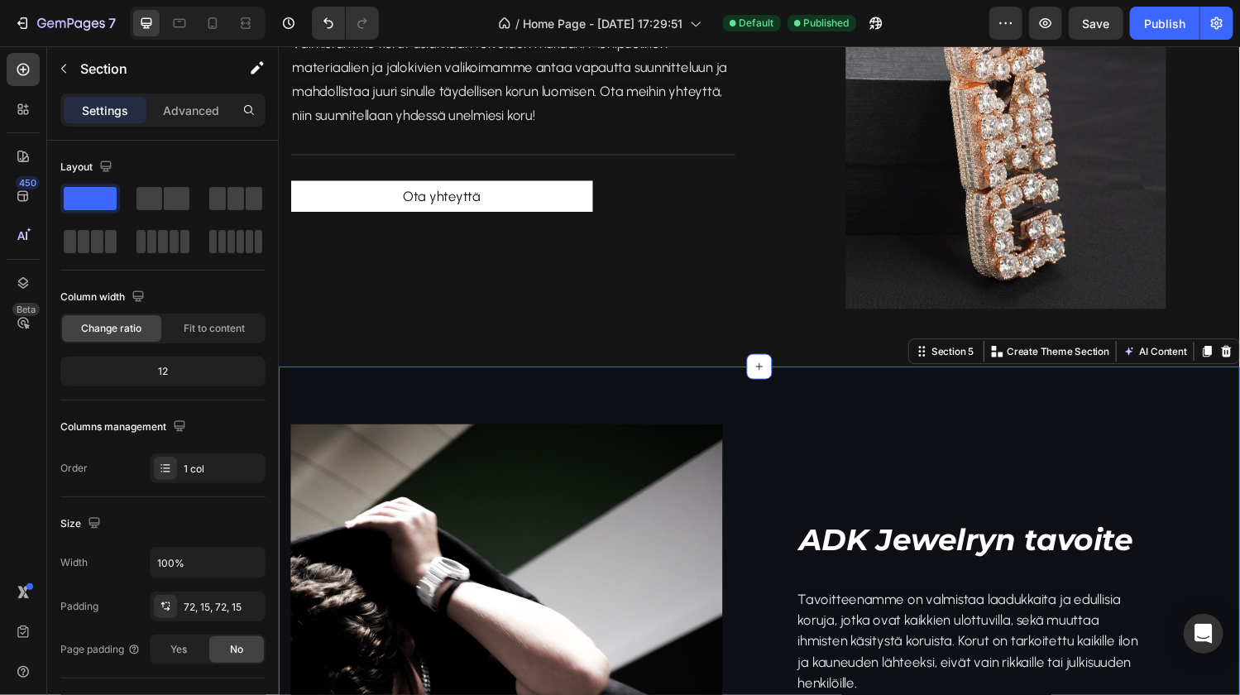
scroll to position [1795, 0]
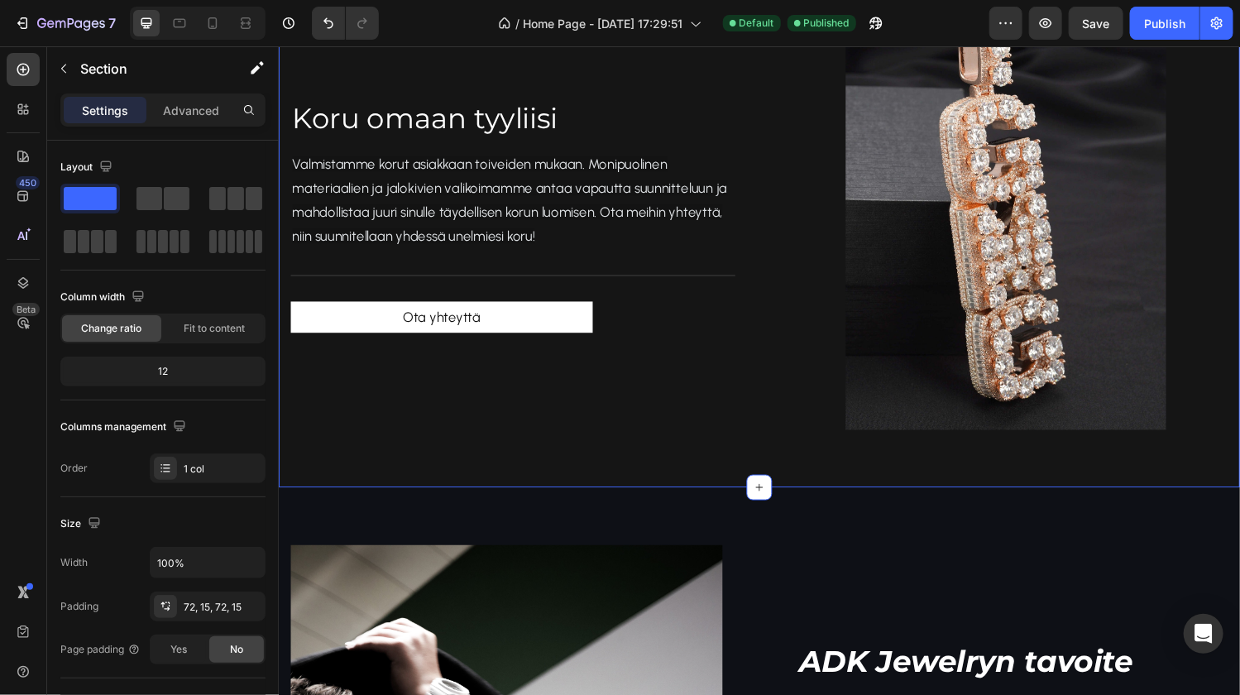
click at [442, 451] on div "ADK jewelry Text block Custom Työt Heading Käyttämällä ADK Jewelryn koruja ilma…" at bounding box center [774, 145] width 992 height 714
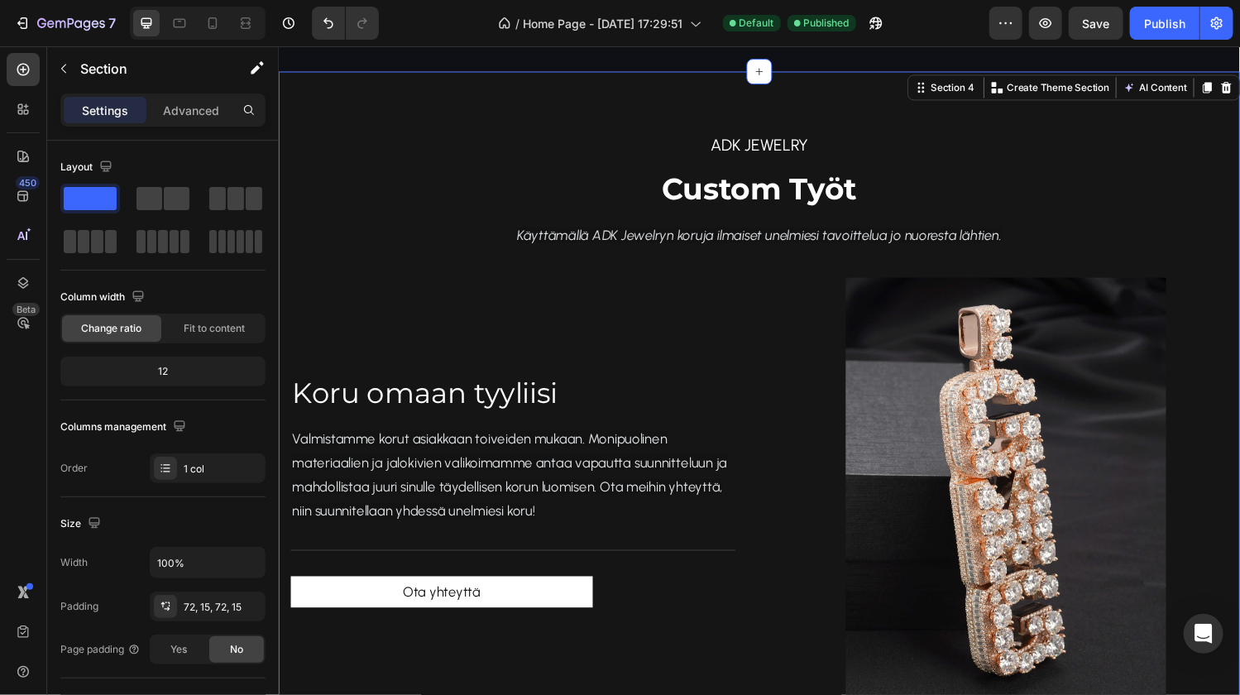
scroll to position [1559, 0]
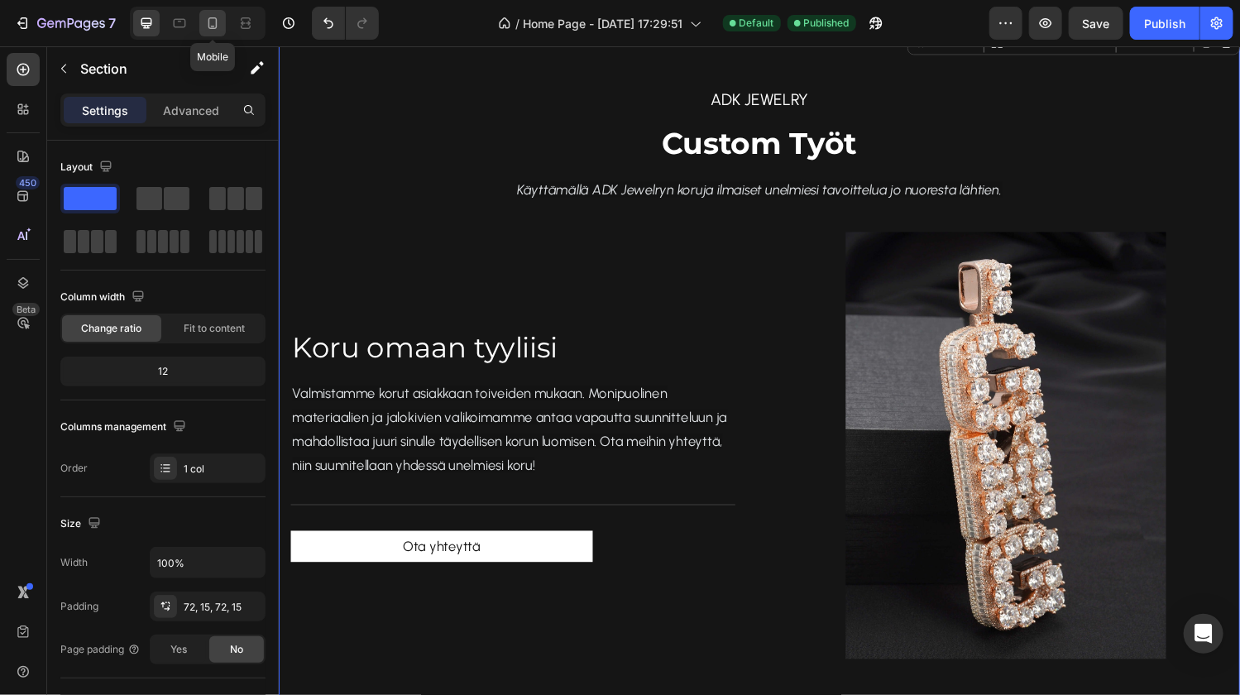
click at [211, 23] on icon at bounding box center [212, 23] width 17 height 17
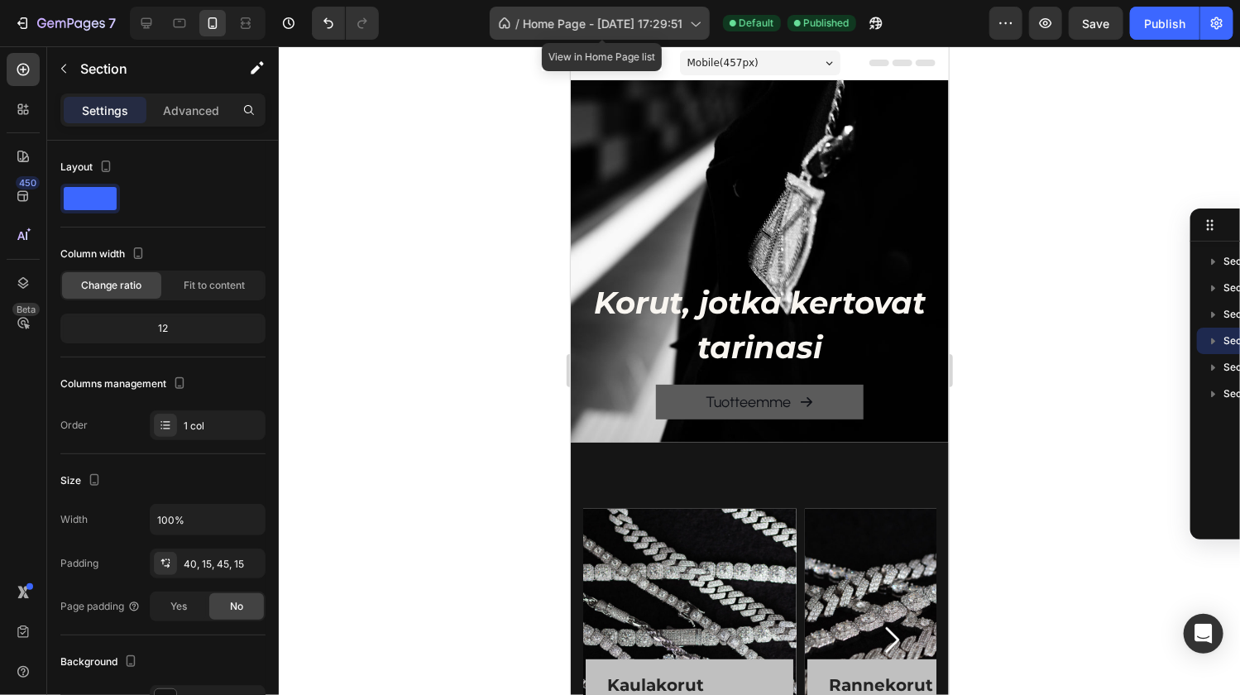
click at [592, 23] on span "Home Page - Nov 29, 17:29:51" at bounding box center [603, 23] width 160 height 17
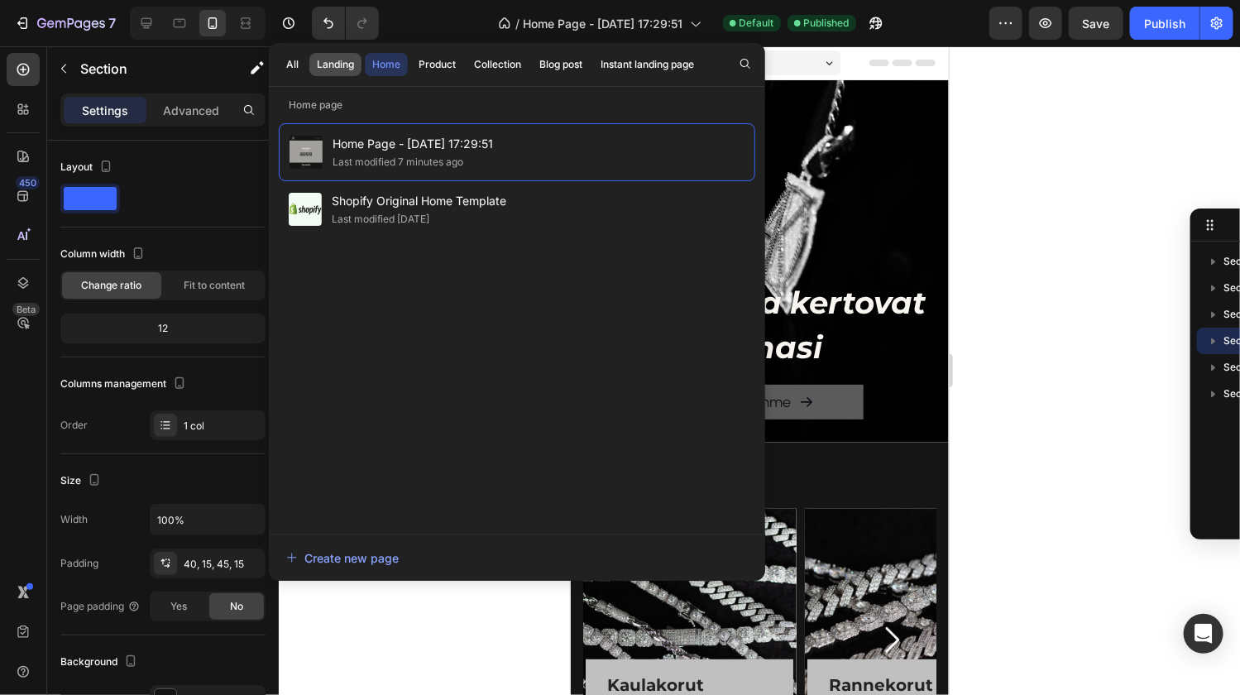
click at [332, 64] on div "Landing" at bounding box center [335, 64] width 37 height 15
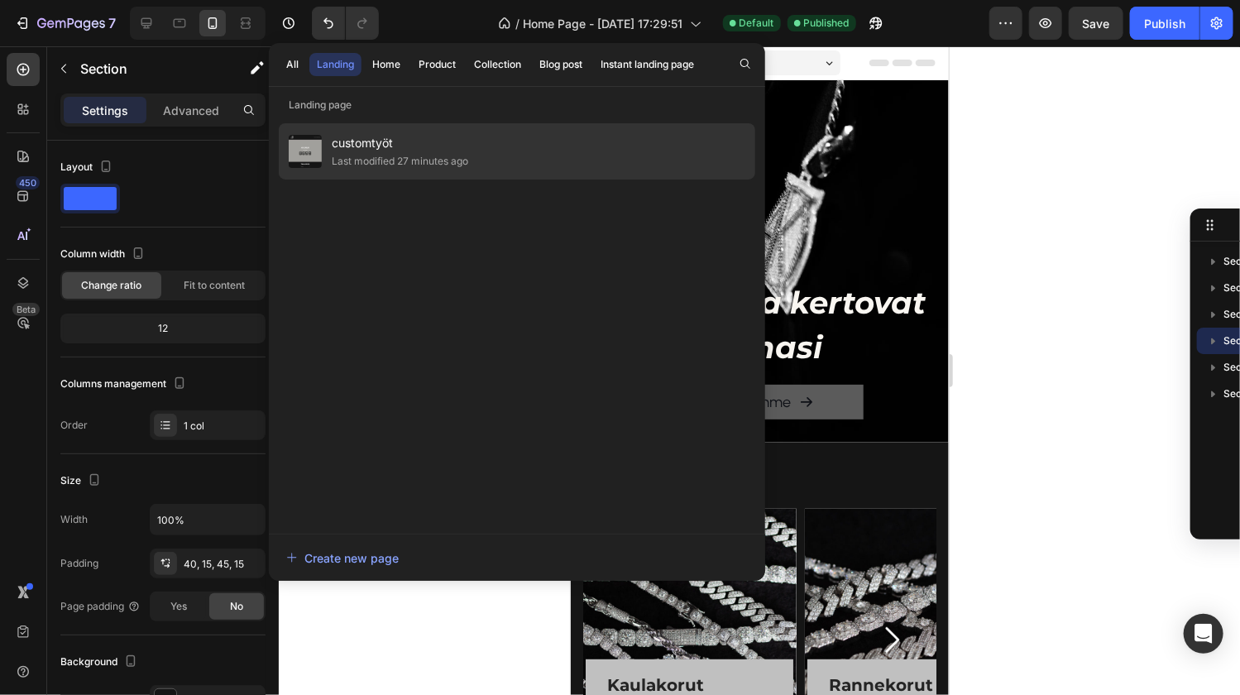
click at [358, 156] on div "Last modified 27 minutes ago" at bounding box center [400, 161] width 136 height 17
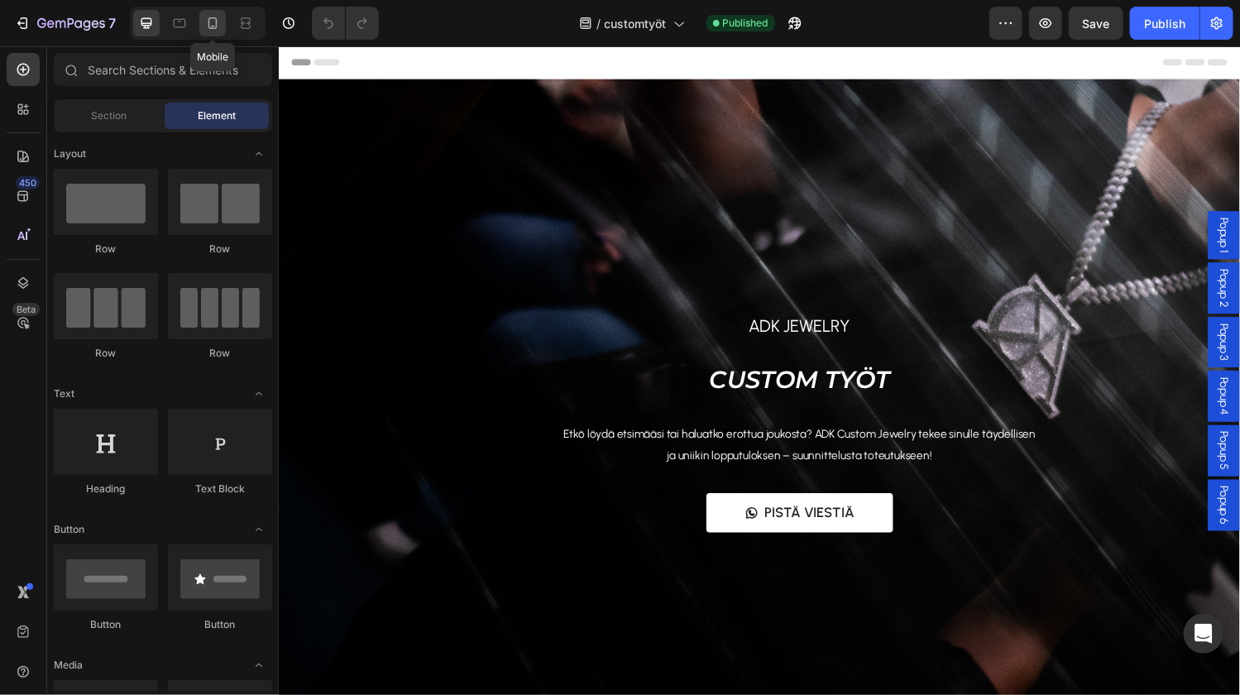
click at [210, 19] on icon at bounding box center [212, 23] width 17 height 17
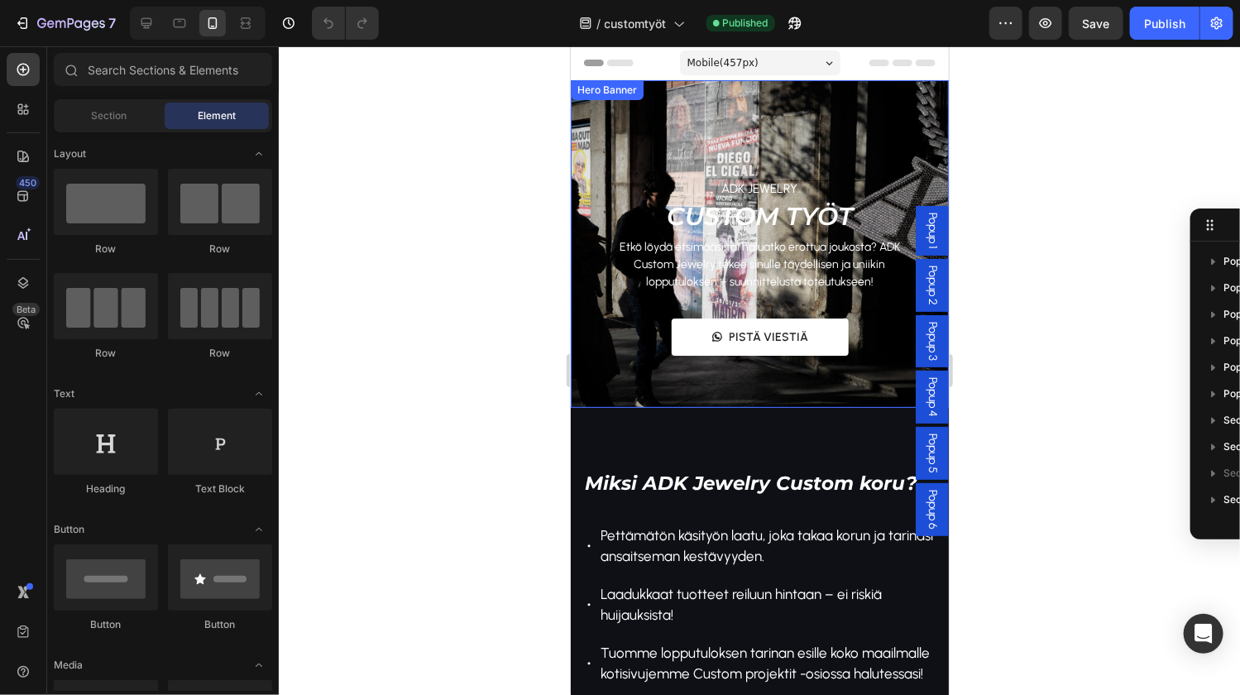
click at [891, 115] on div "ADK Jewelry Text block CUSTOM TYÖT Heading Etkö löydä etsimääsi tai haluatko er…" at bounding box center [759, 242] width 378 height 327
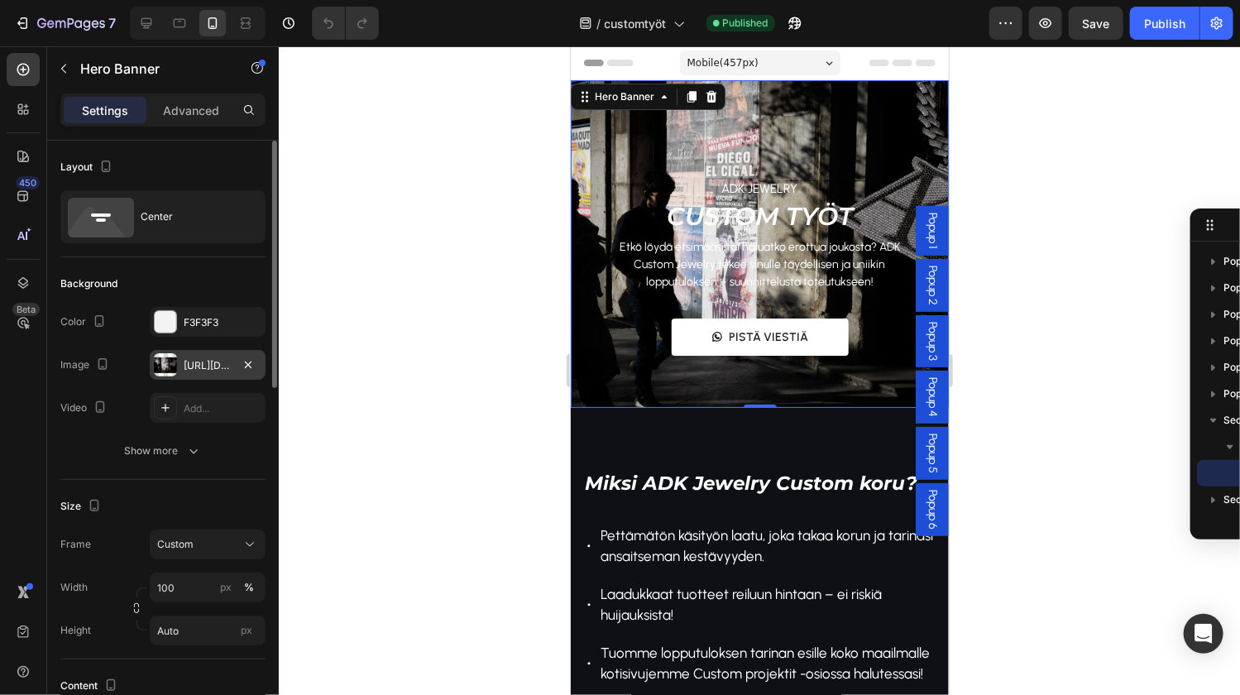
click at [208, 368] on div "https://cdn.shopify.com/s/files/1/0855/7337/0198/files/gempages_542515649088324…" at bounding box center [208, 365] width 48 height 15
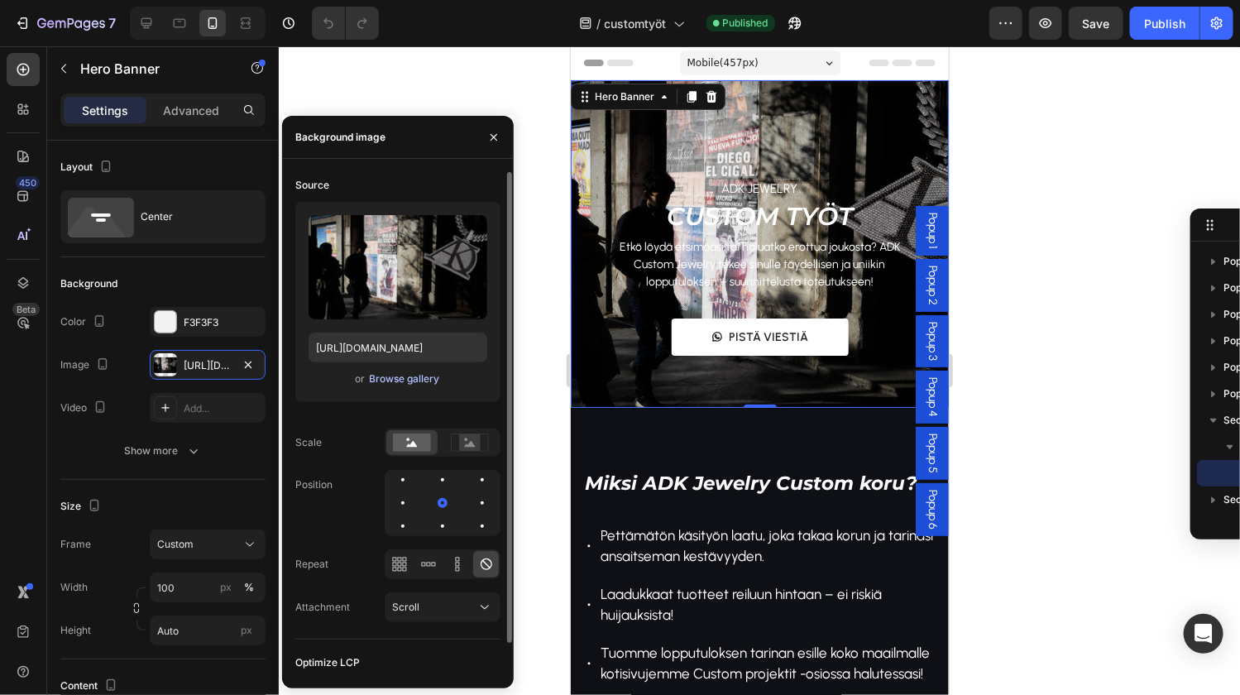
click at [407, 378] on div "Browse gallery" at bounding box center [405, 378] width 70 height 15
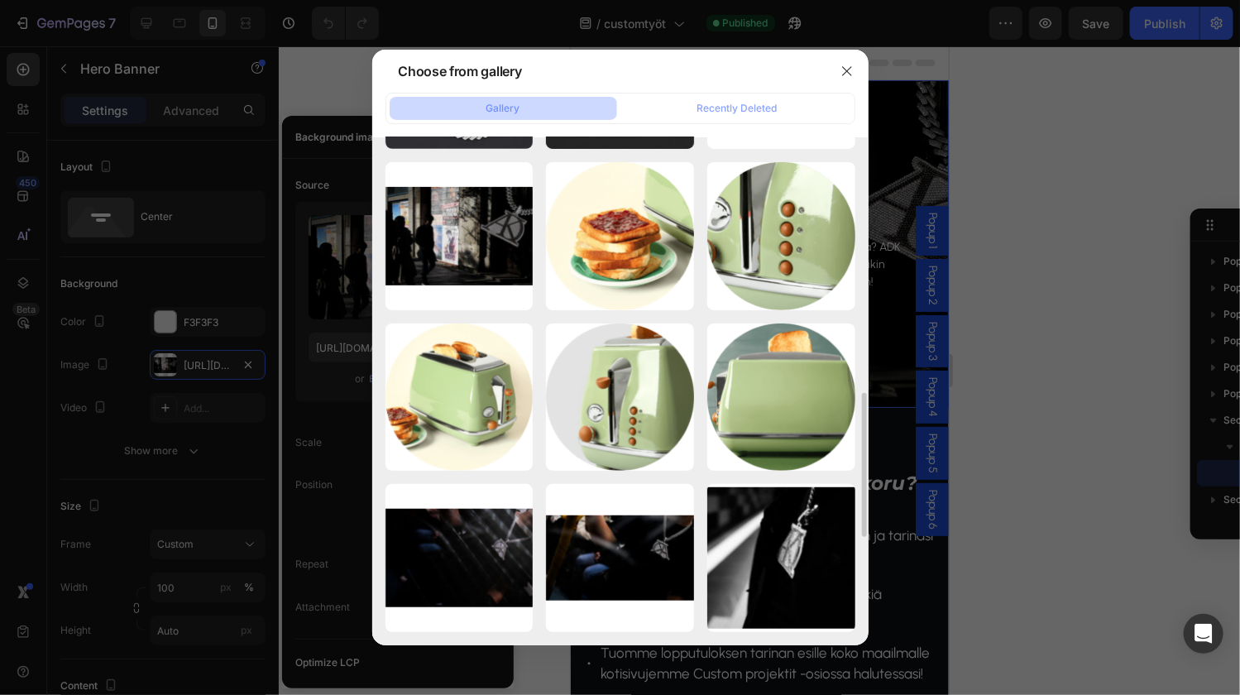
scroll to position [613, 0]
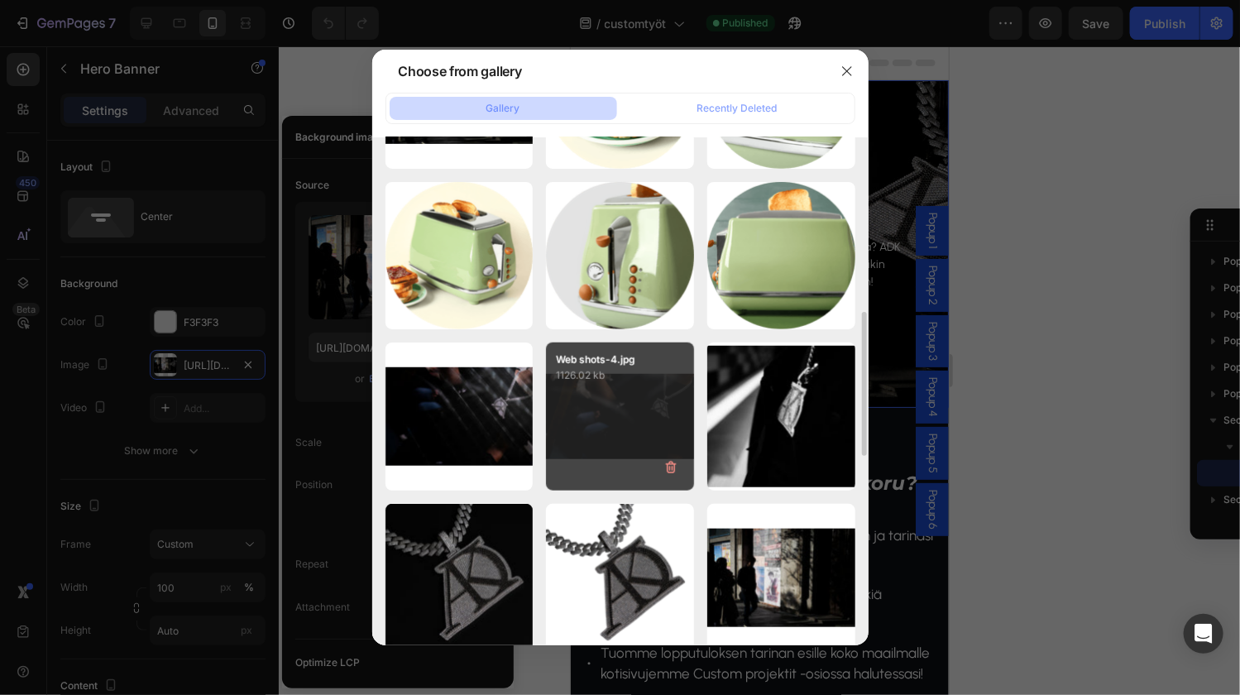
click at [611, 405] on div "Web shots-4.jpg 1126.02 kb" at bounding box center [620, 416] width 148 height 148
type input "https://cdn.shopify.com/s/files/1/0855/7337/0198/files/gempages_542515649088324…"
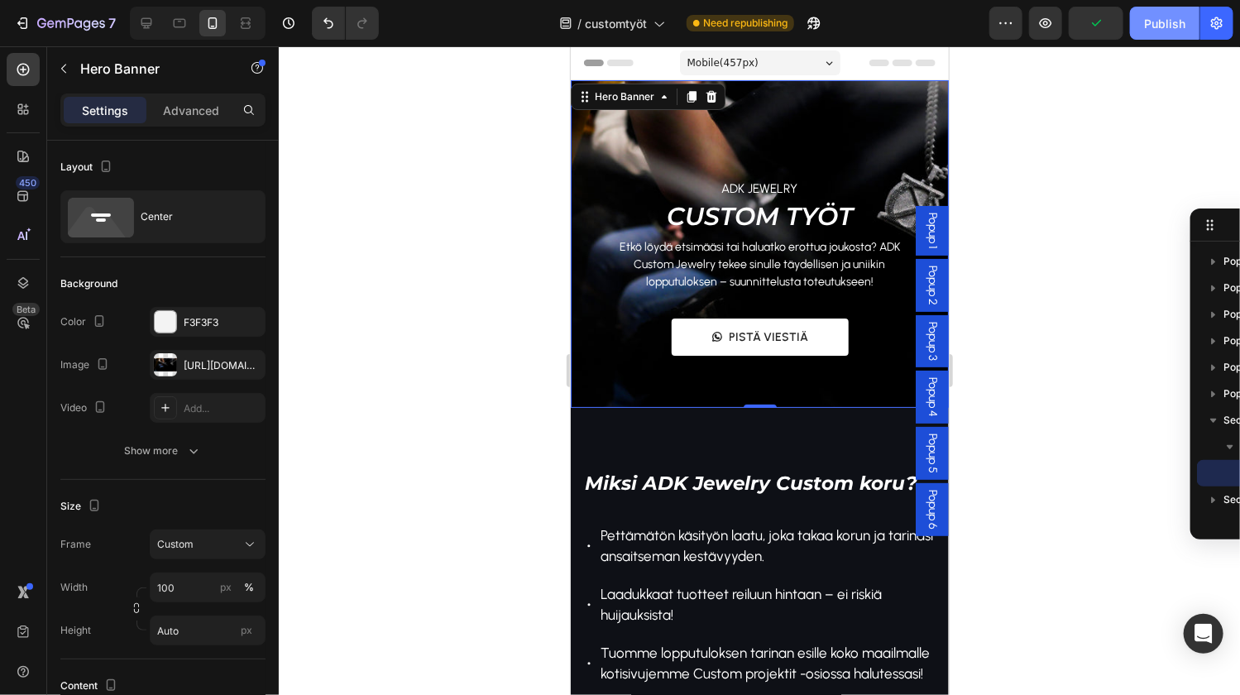
click at [1168, 25] on div "Publish" at bounding box center [1164, 23] width 41 height 17
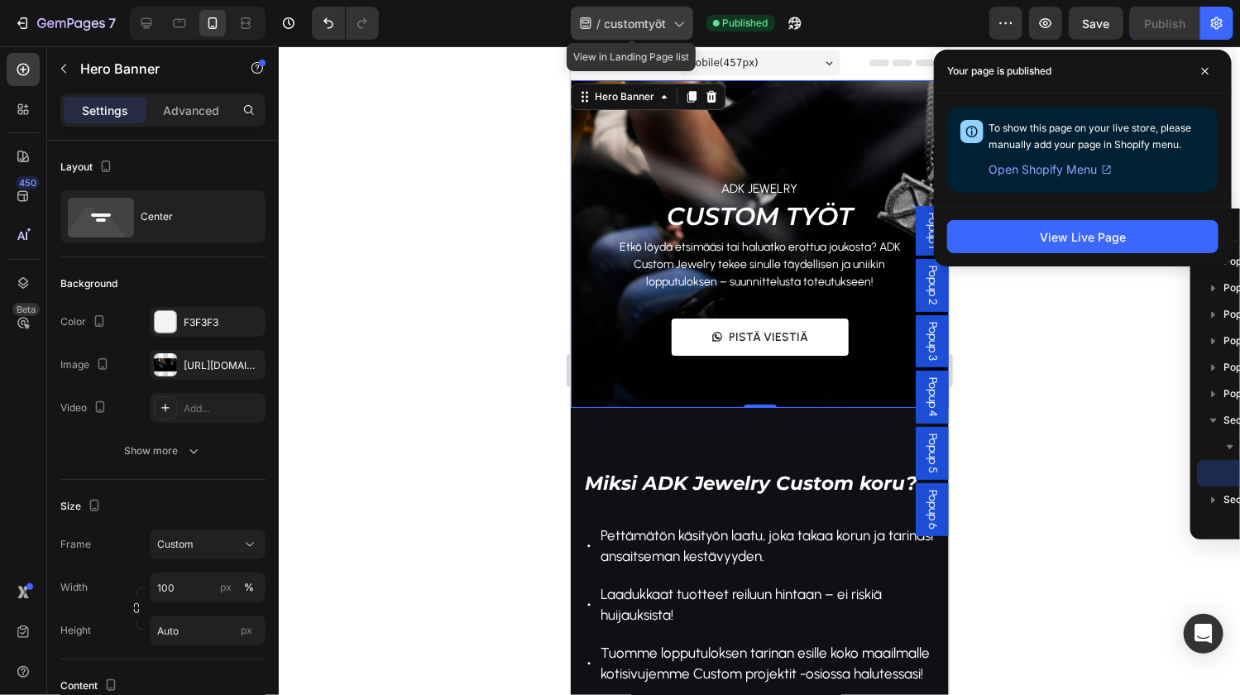
click at [636, 24] on span "customtyöt" at bounding box center [635, 23] width 62 height 17
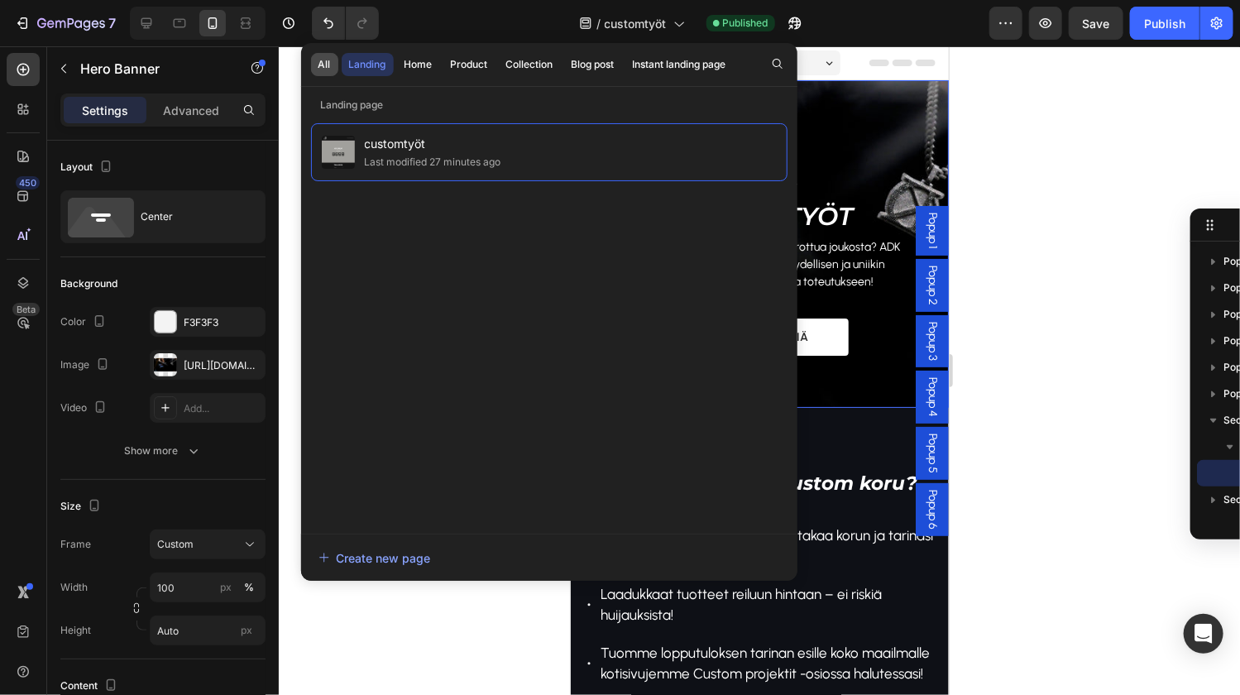
click at [318, 61] on div "All" at bounding box center [324, 64] width 12 height 15
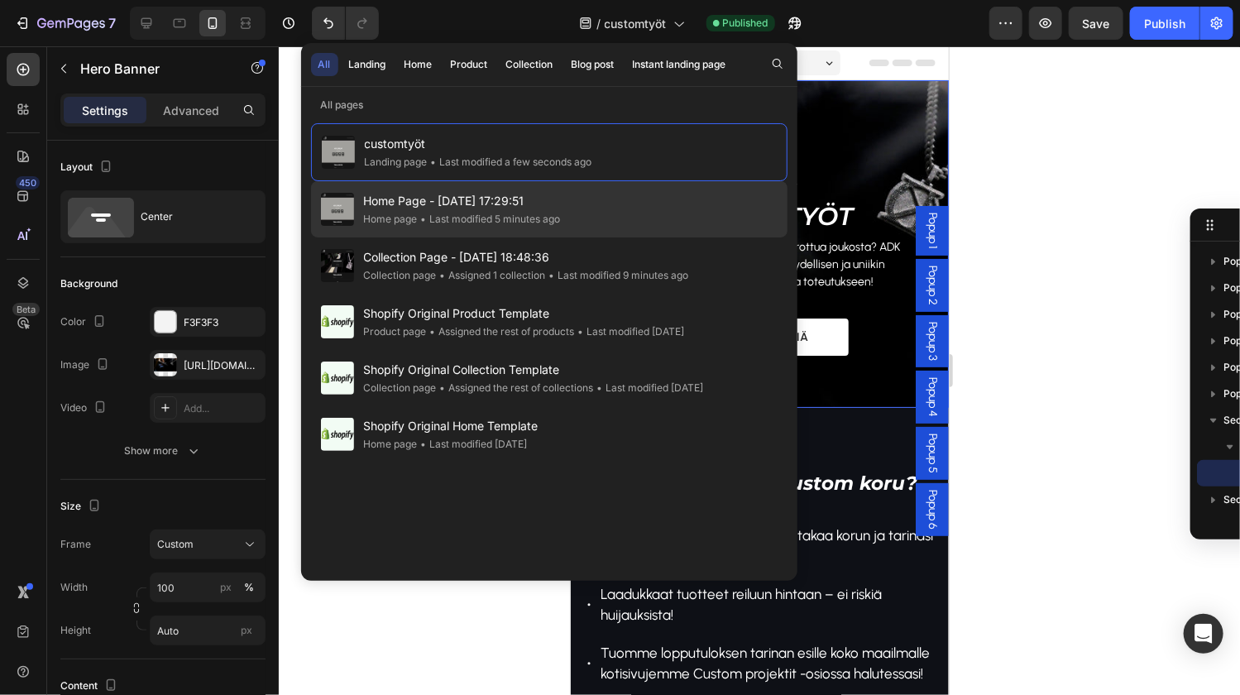
click at [426, 208] on span "Home Page - [DATE] 17:29:51" at bounding box center [462, 201] width 197 height 20
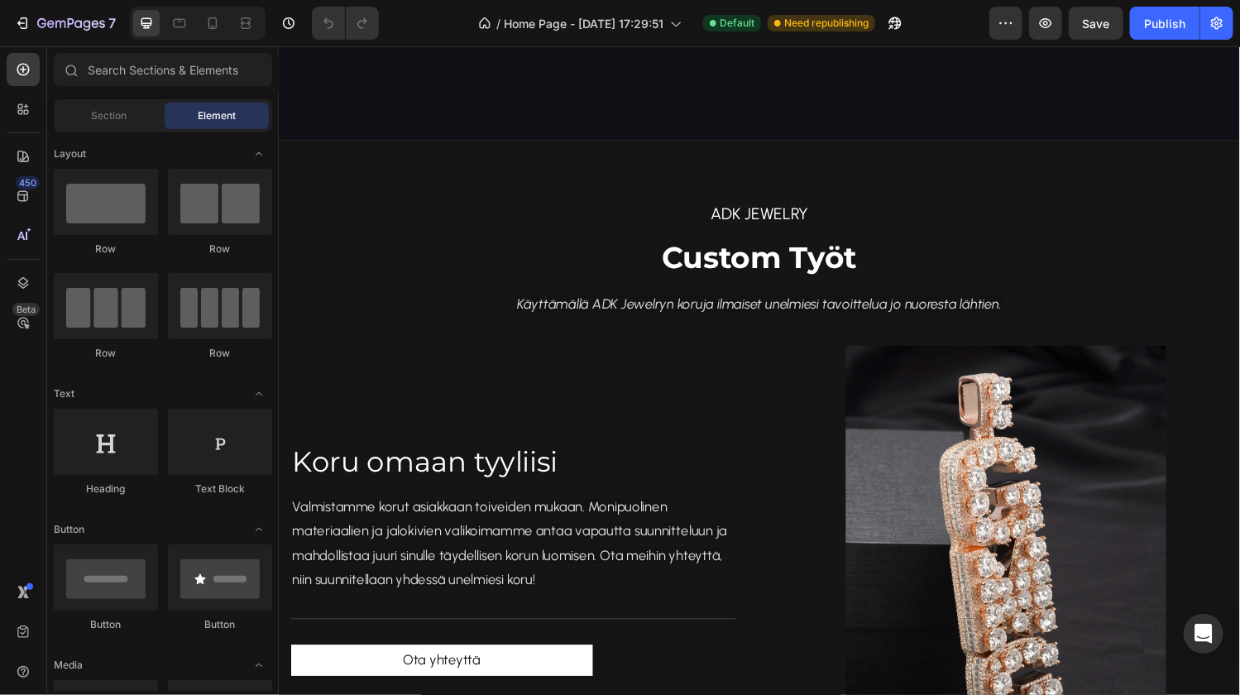
scroll to position [877, 0]
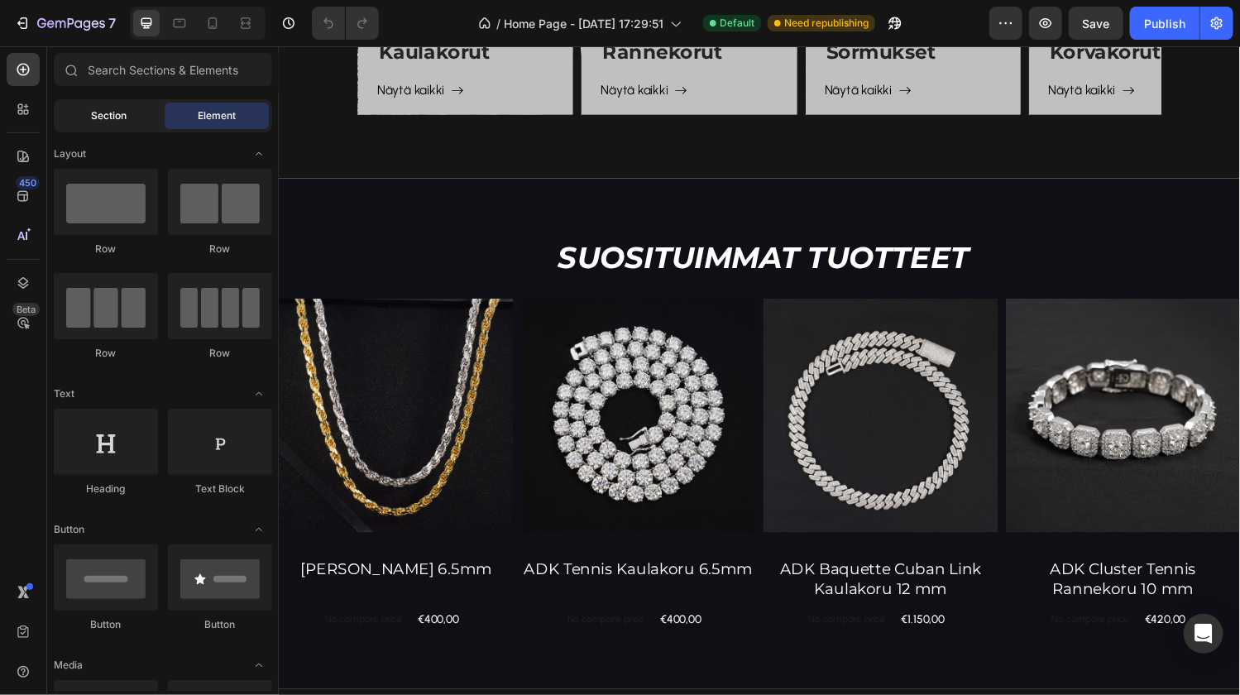
click at [107, 113] on span "Section" at bounding box center [110, 115] width 36 height 15
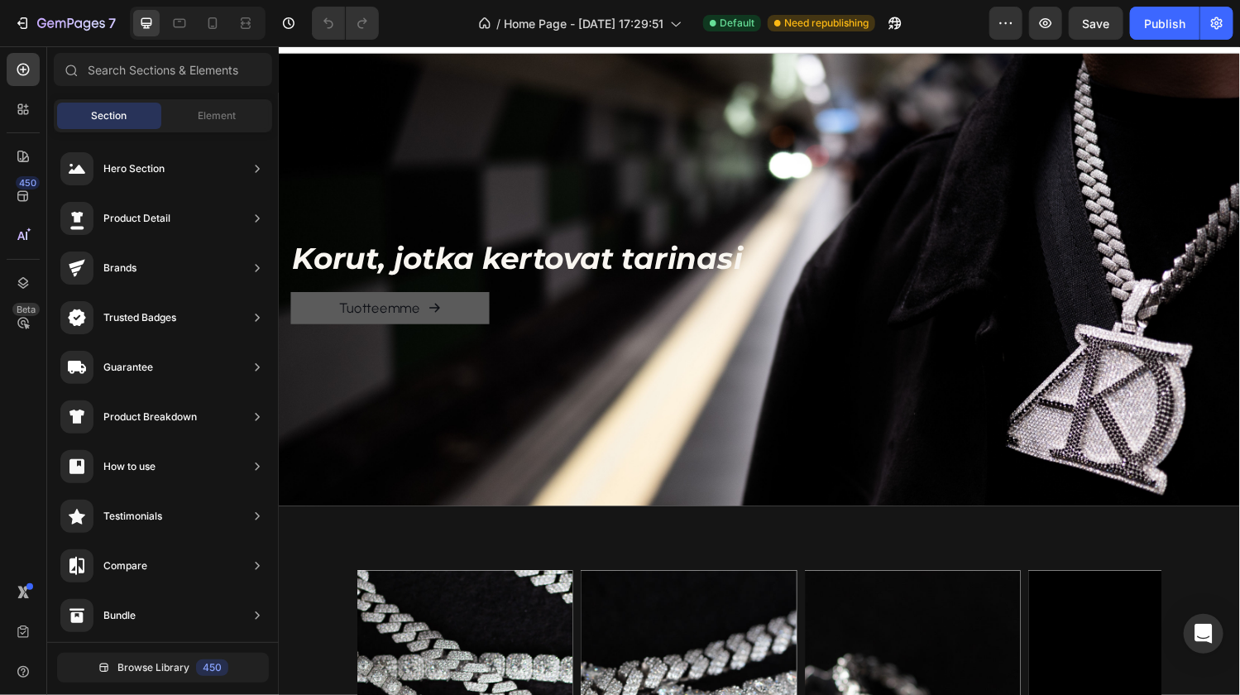
scroll to position [0, 0]
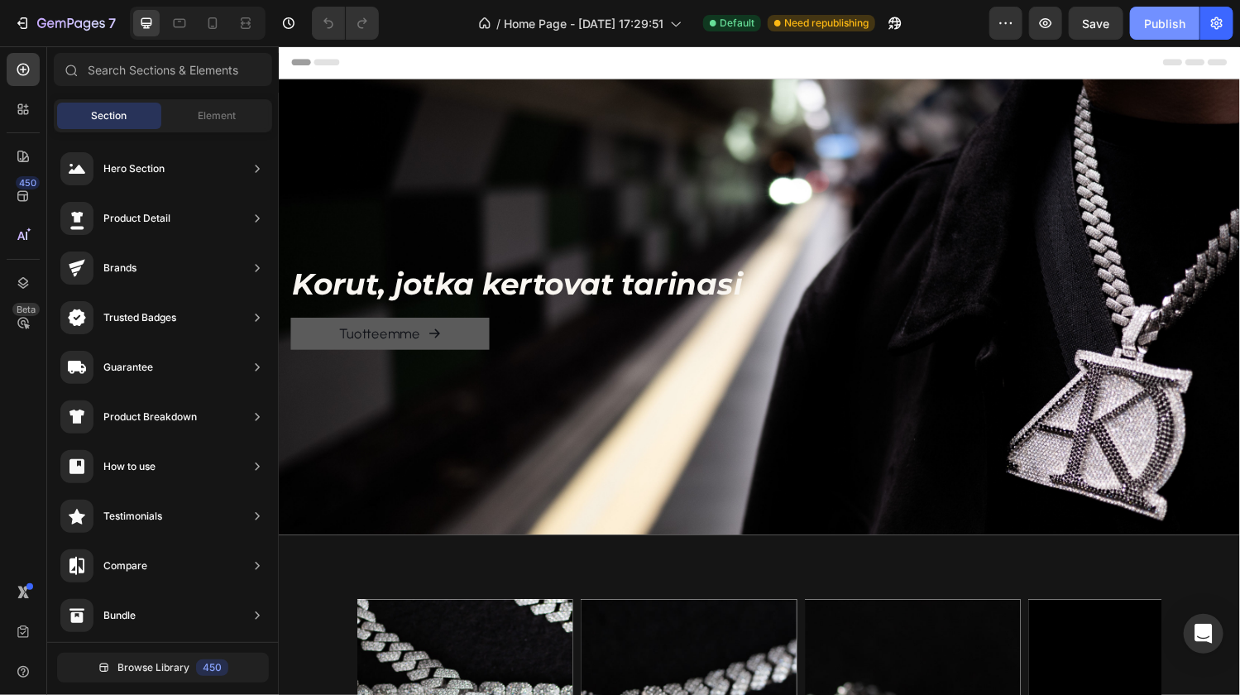
click at [1164, 18] on div "Publish" at bounding box center [1164, 23] width 41 height 17
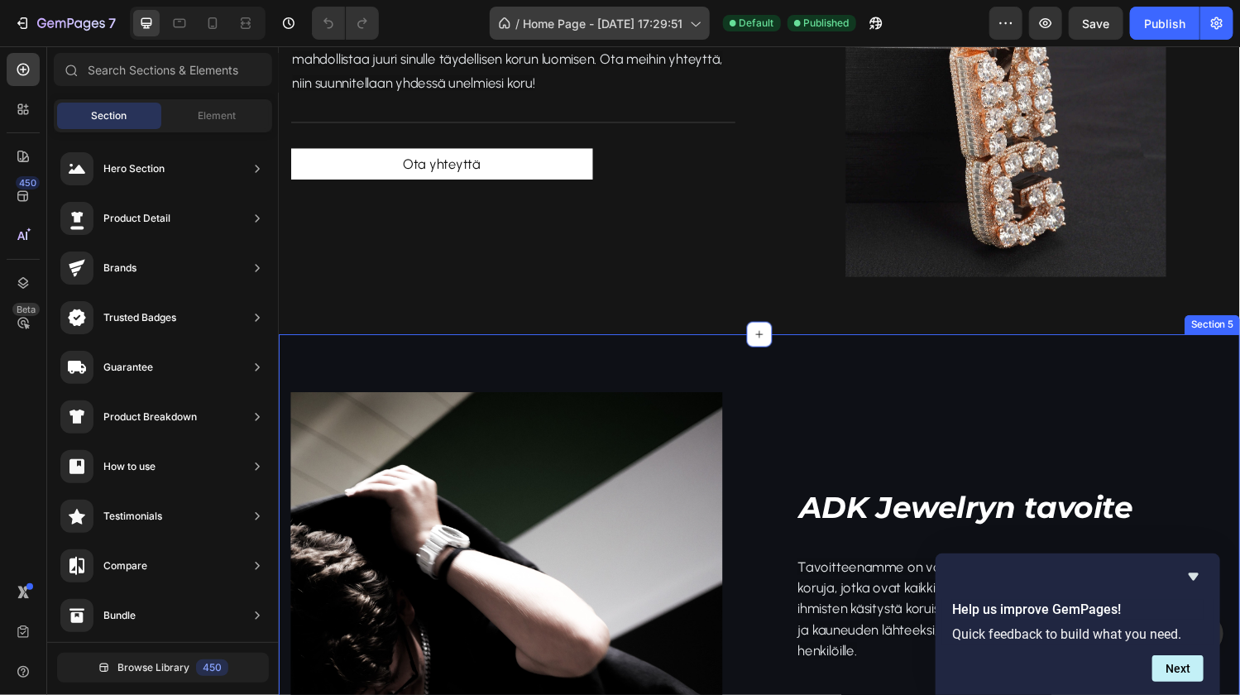
scroll to position [1866, 0]
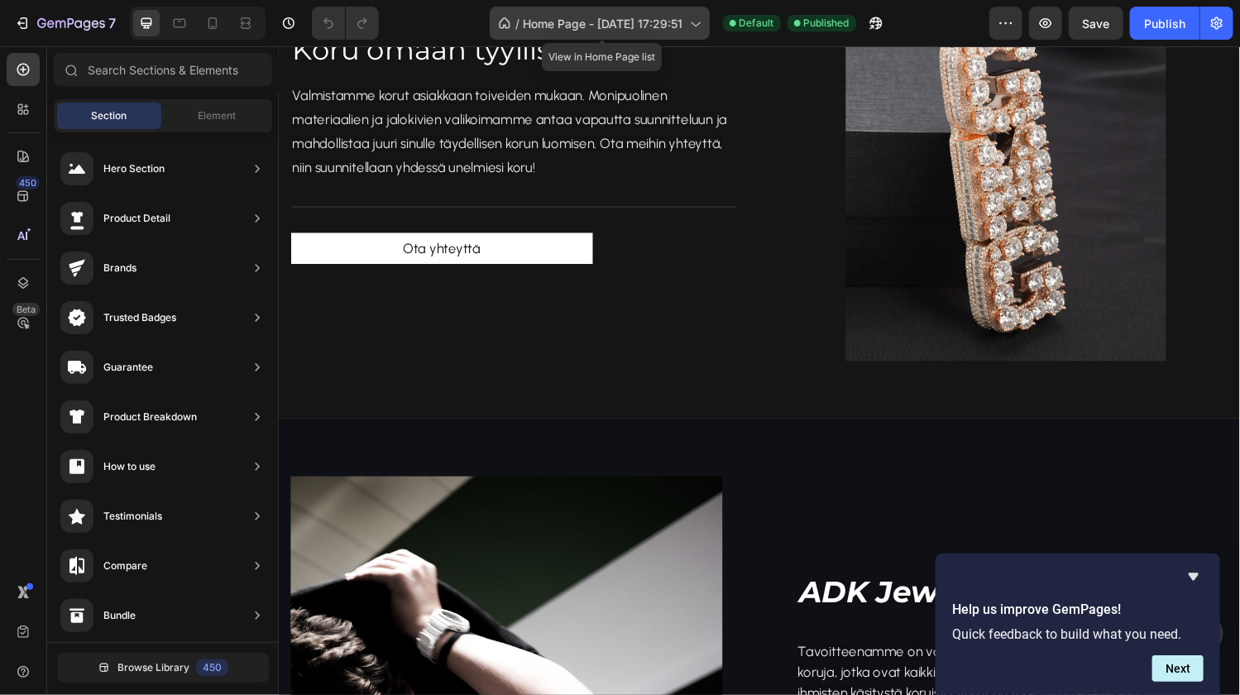
click at [590, 20] on span "Home Page - Nov 29, 17:29:51" at bounding box center [603, 23] width 160 height 17
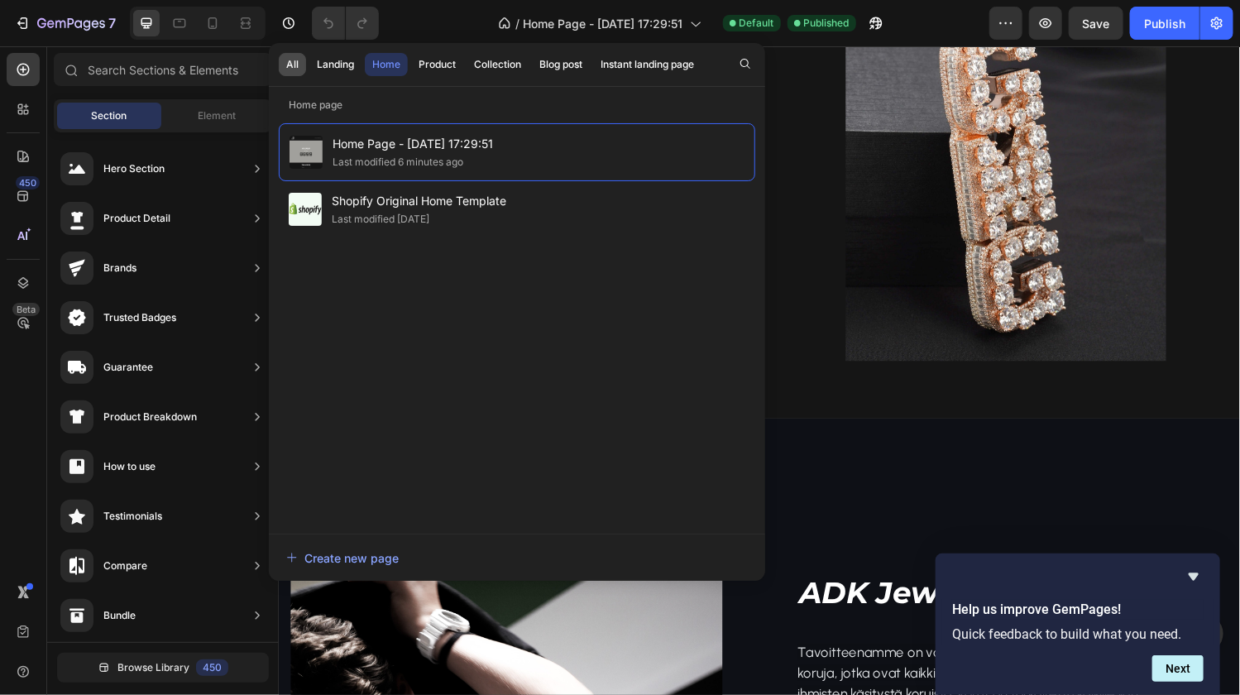
click at [292, 63] on div "All" at bounding box center [292, 64] width 12 height 15
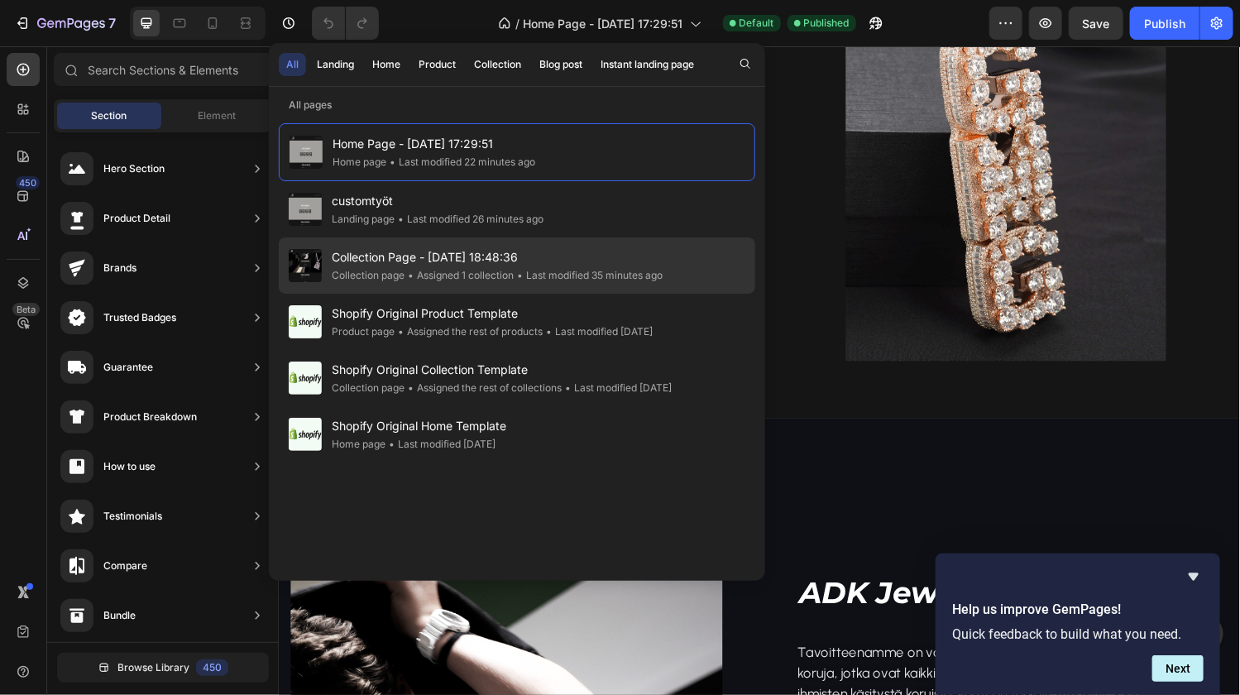
click at [410, 265] on span "Collection Page - [DATE] 18:48:36" at bounding box center [497, 257] width 331 height 20
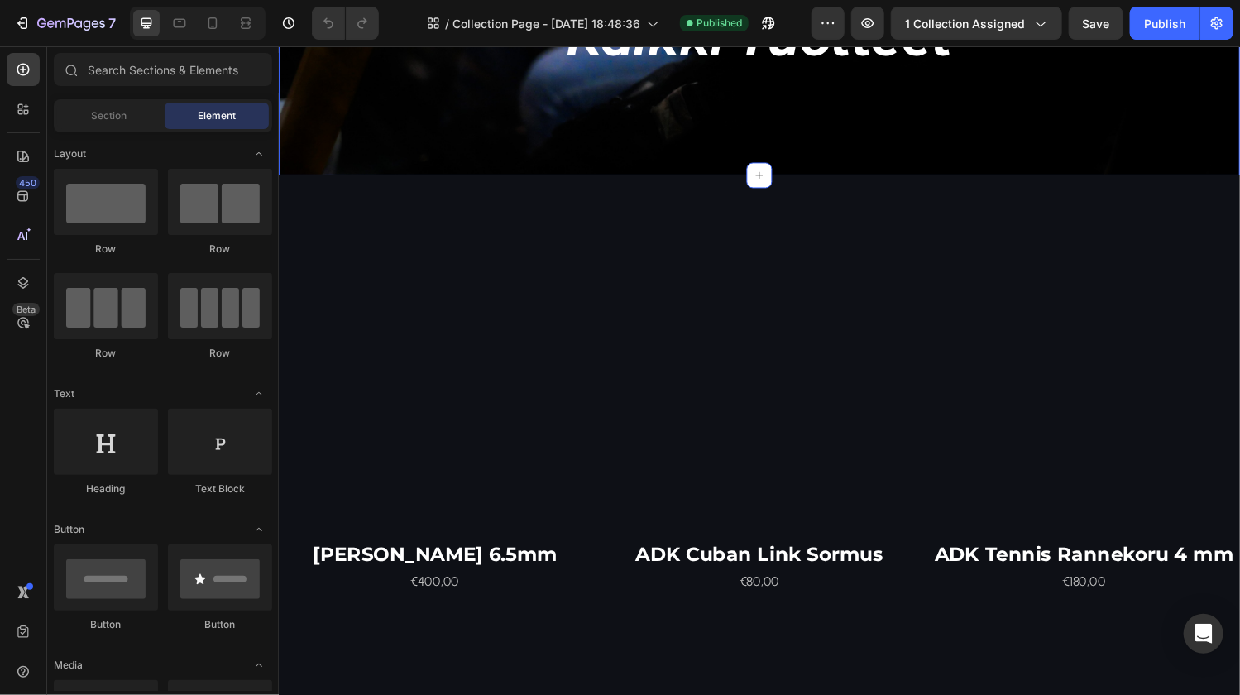
scroll to position [472, 0]
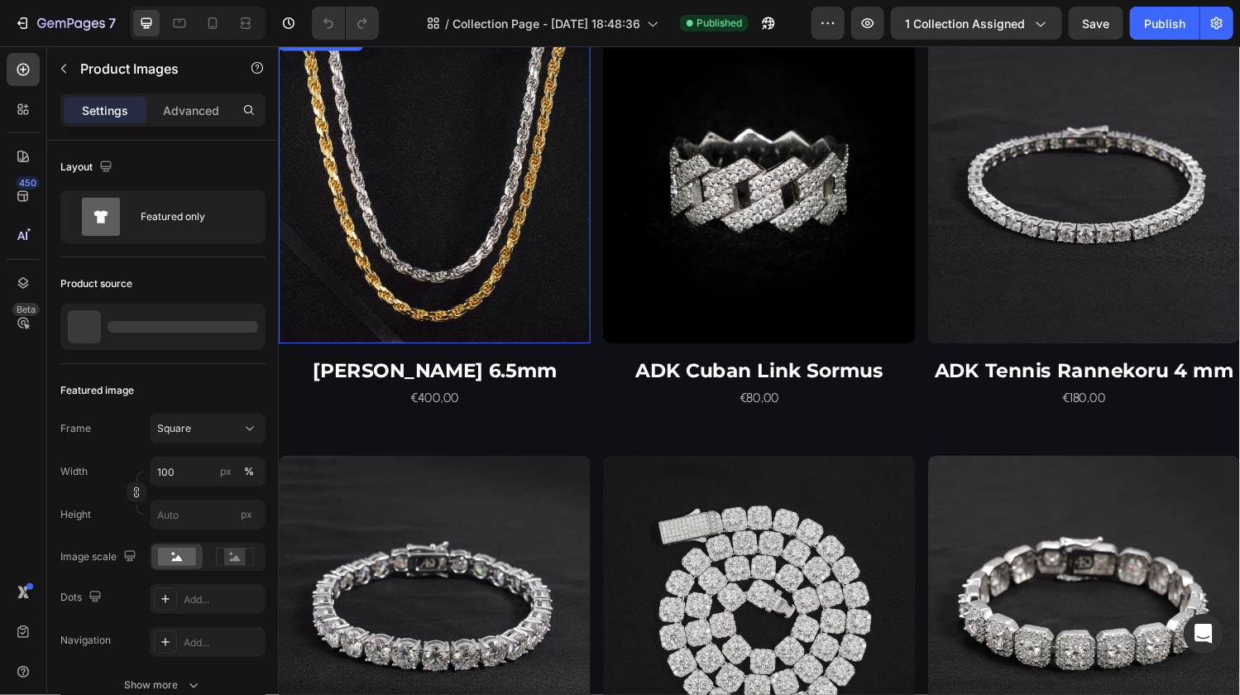
click at [441, 284] on img at bounding box center [439, 192] width 322 height 322
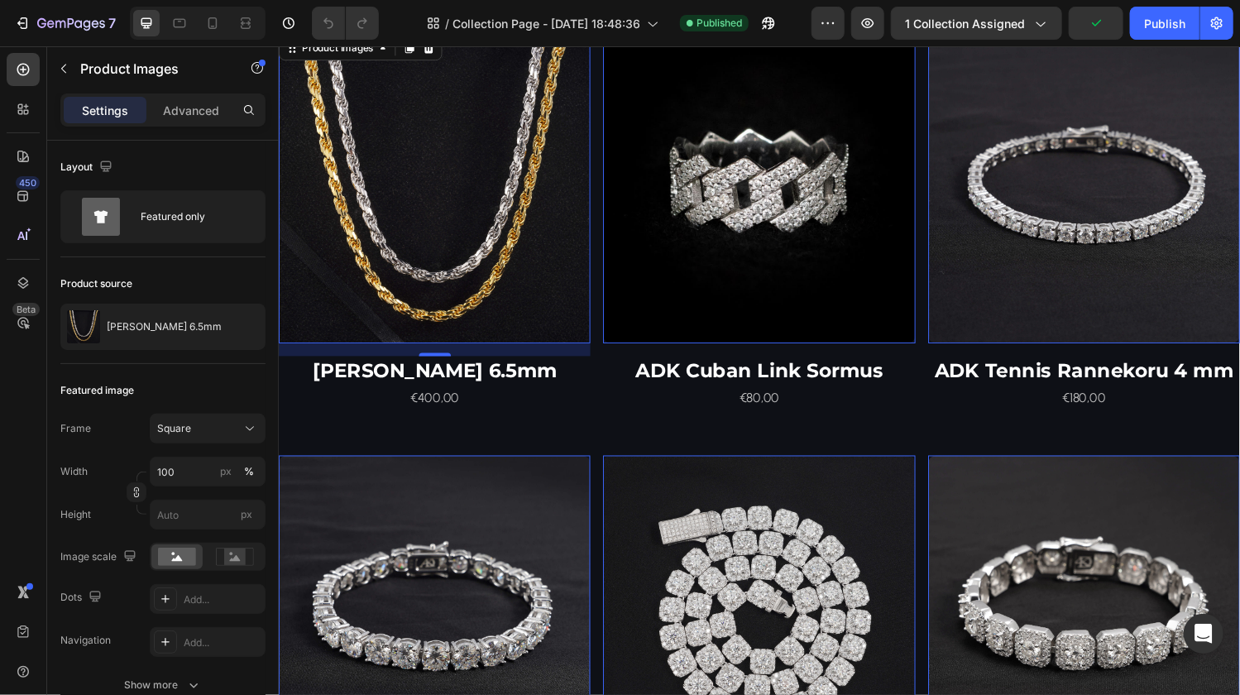
click at [441, 284] on img at bounding box center [439, 192] width 322 height 322
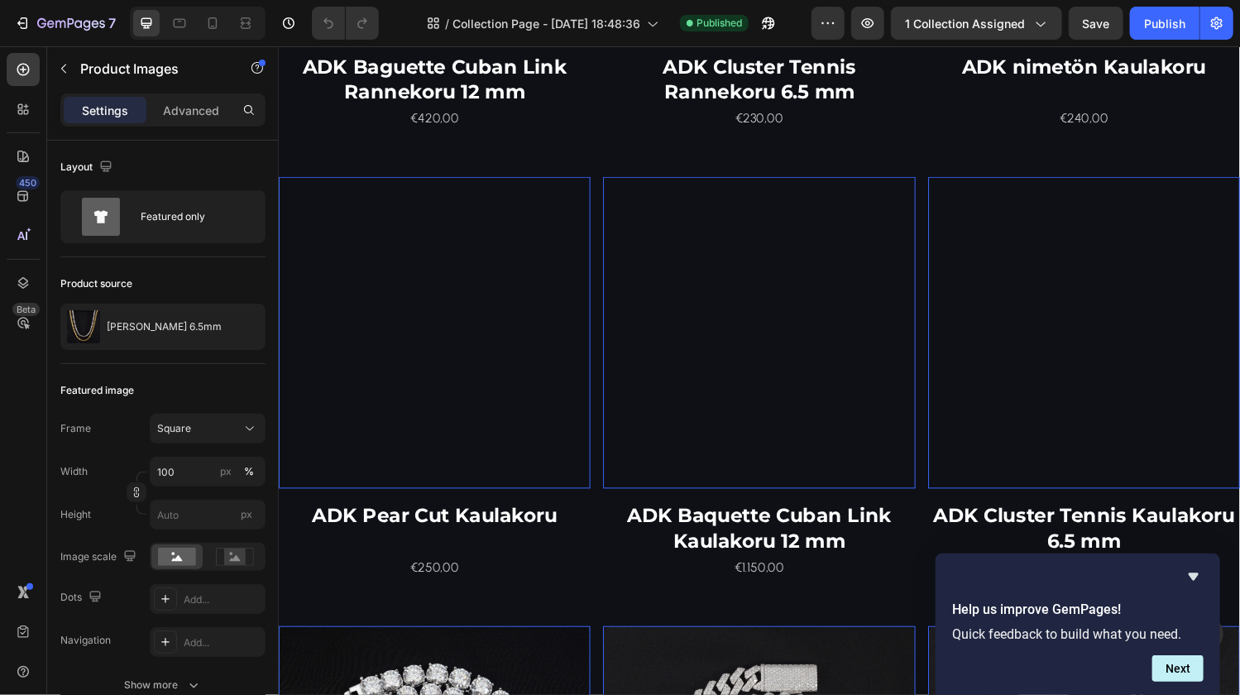
scroll to position [2469, 0]
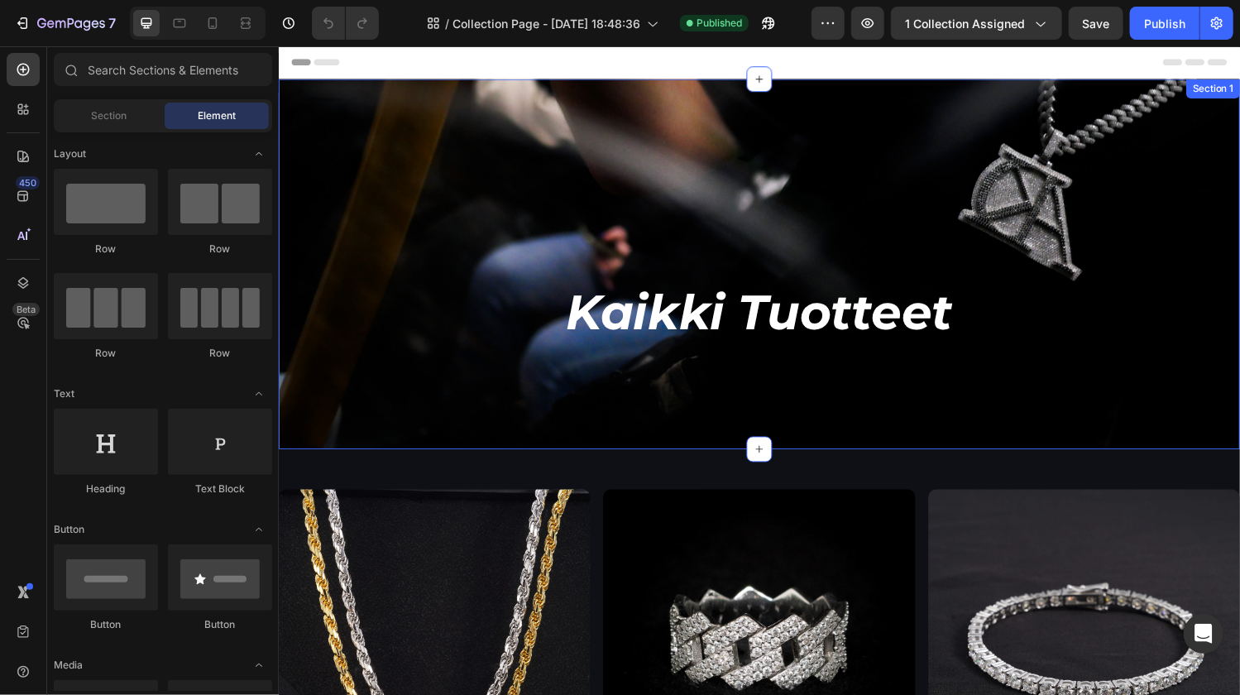
click at [682, 196] on div "Kaikki Tuotteet Heading Row Section 1" at bounding box center [774, 270] width 992 height 382
